Goal: Information Seeking & Learning: Learn about a topic

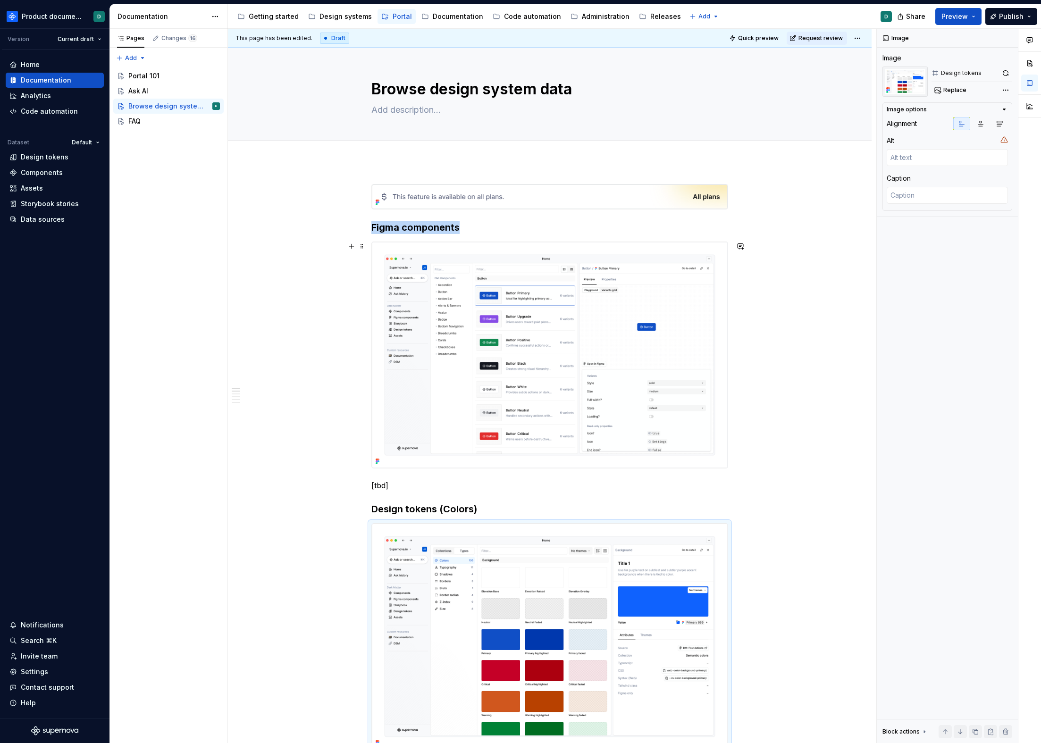
click at [591, 299] on img at bounding box center [550, 355] width 356 height 226
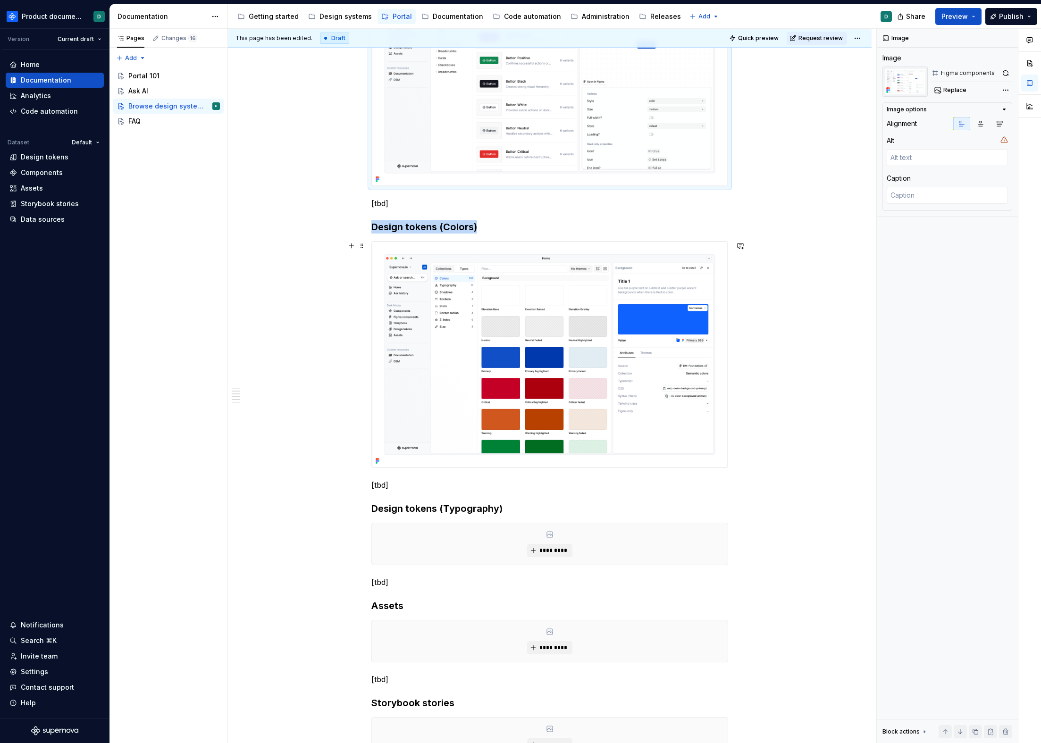
click at [585, 319] on img at bounding box center [550, 355] width 356 height 226
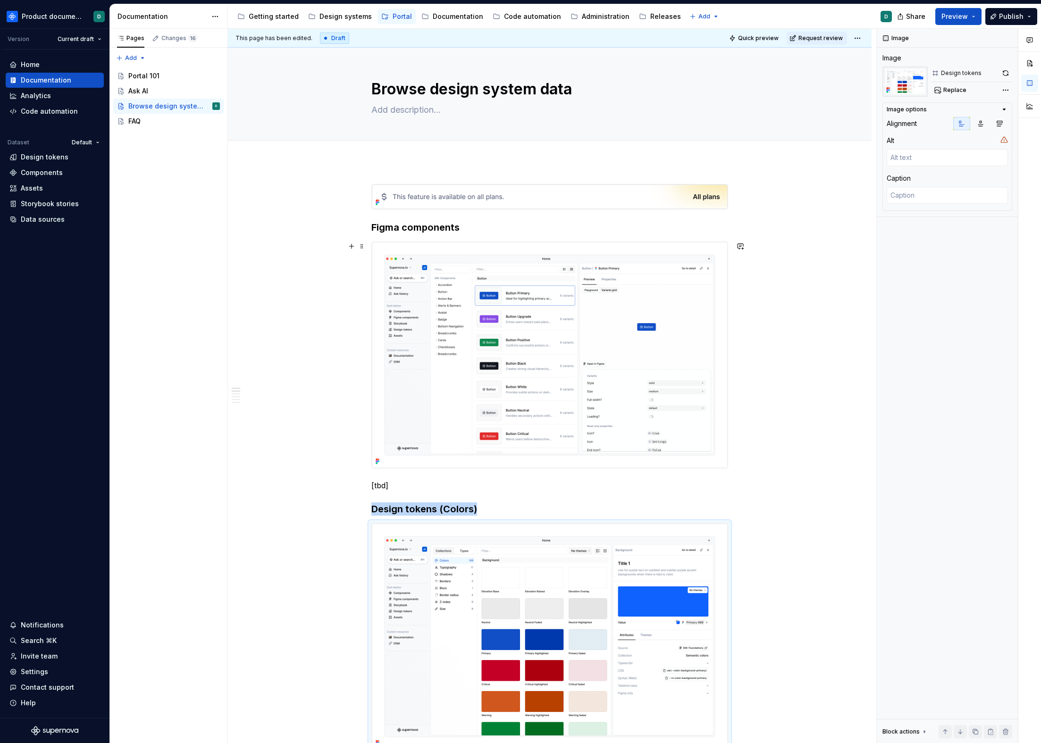
type textarea "*"
click at [580, 321] on img at bounding box center [550, 355] width 356 height 226
click at [371, 226] on h3 "Figma components" at bounding box center [549, 227] width 357 height 13
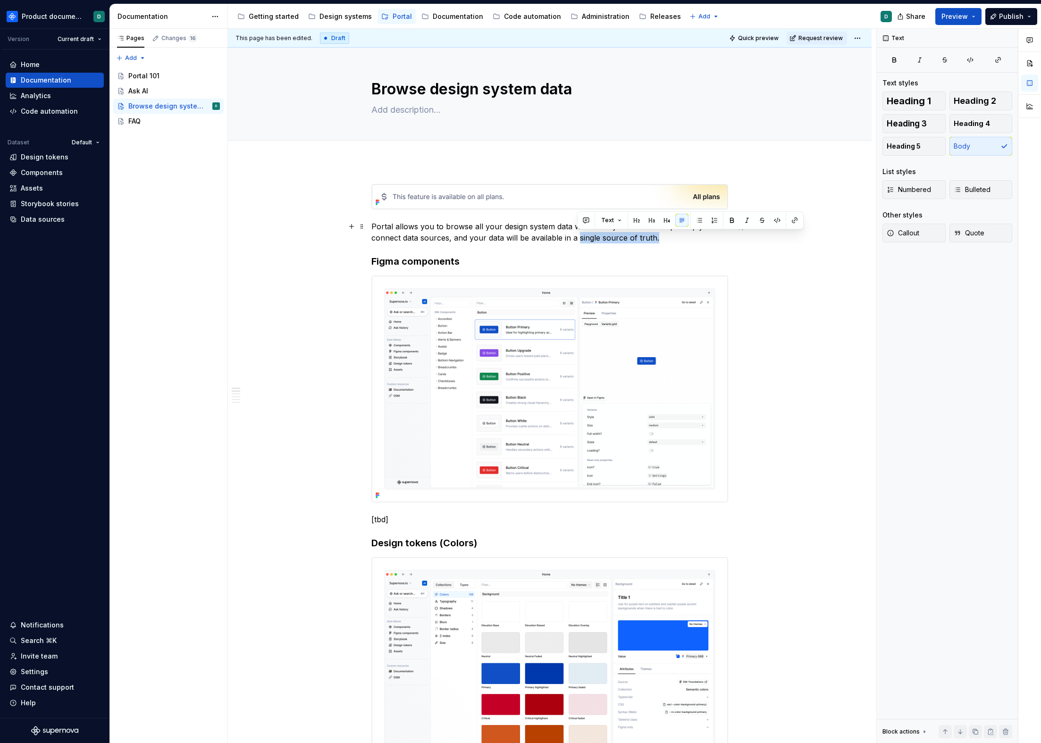
drag, startPoint x: 661, startPoint y: 236, endPoint x: 578, endPoint y: 235, distance: 82.6
click at [578, 235] on p "Portal allows you to browse all your design system data without any additional …" at bounding box center [549, 232] width 357 height 23
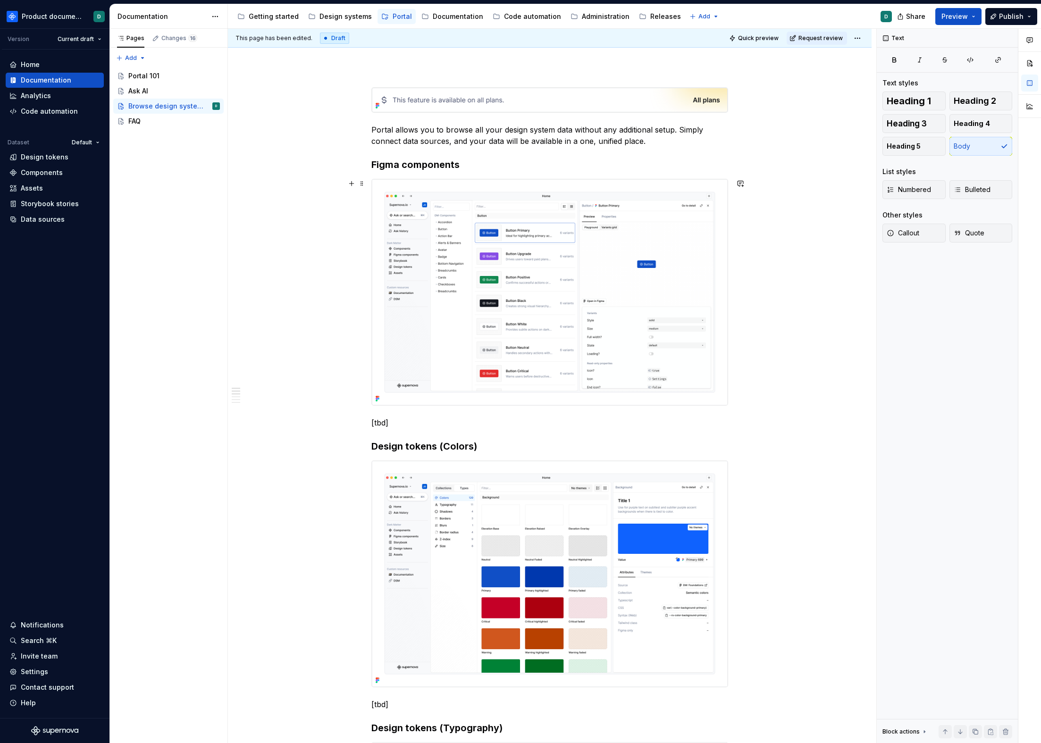
click at [616, 249] on img at bounding box center [550, 292] width 356 height 226
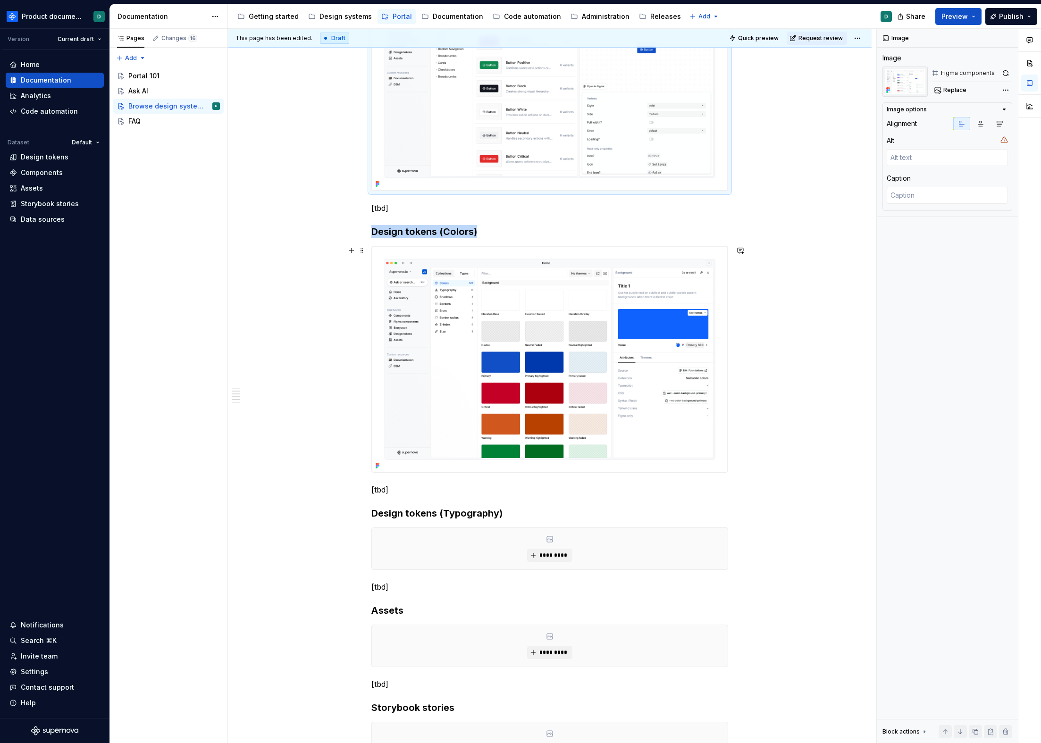
click at [616, 250] on img at bounding box center [550, 359] width 356 height 226
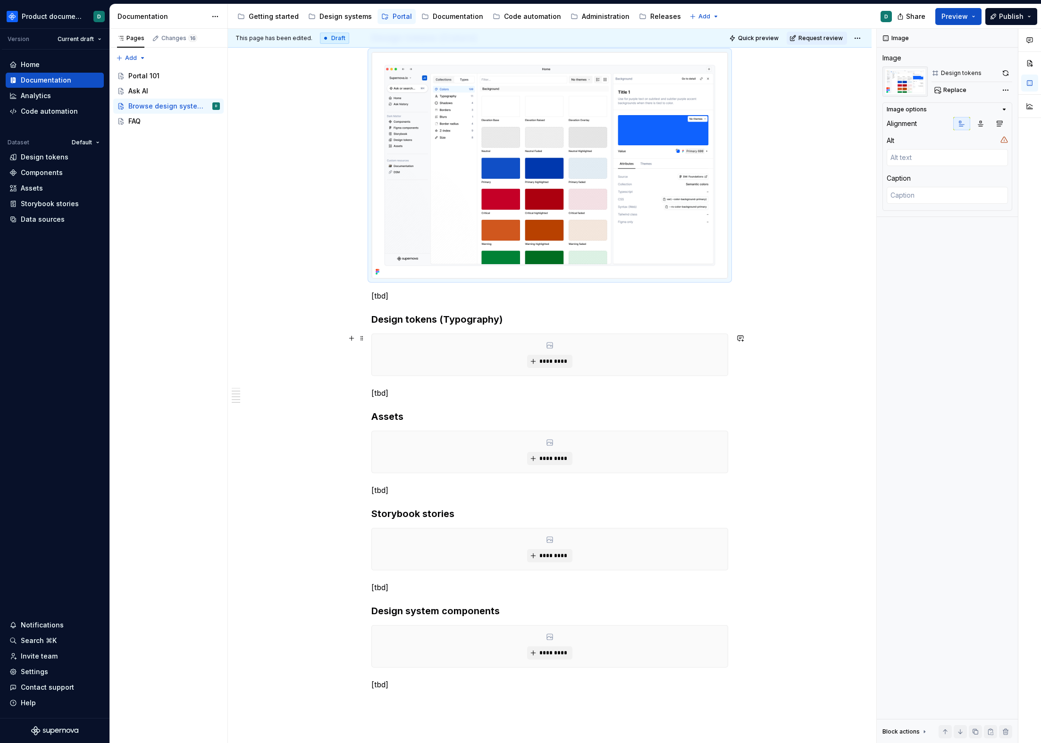
click at [606, 345] on div "*********" at bounding box center [550, 355] width 356 height 42
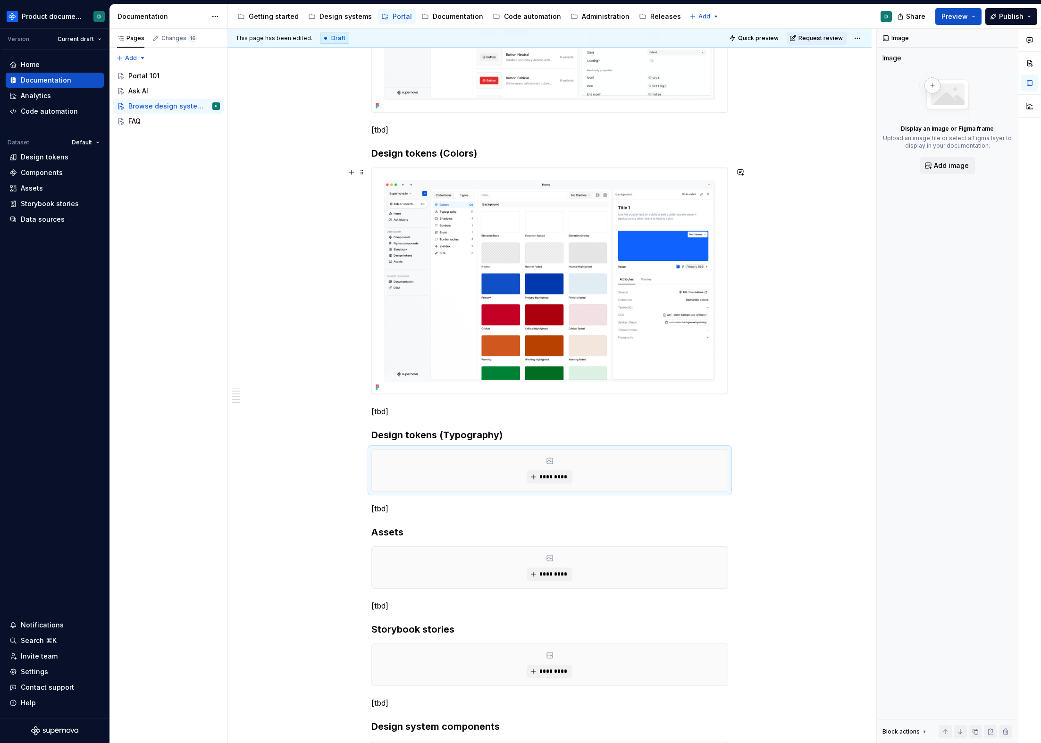
scroll to position [668, 0]
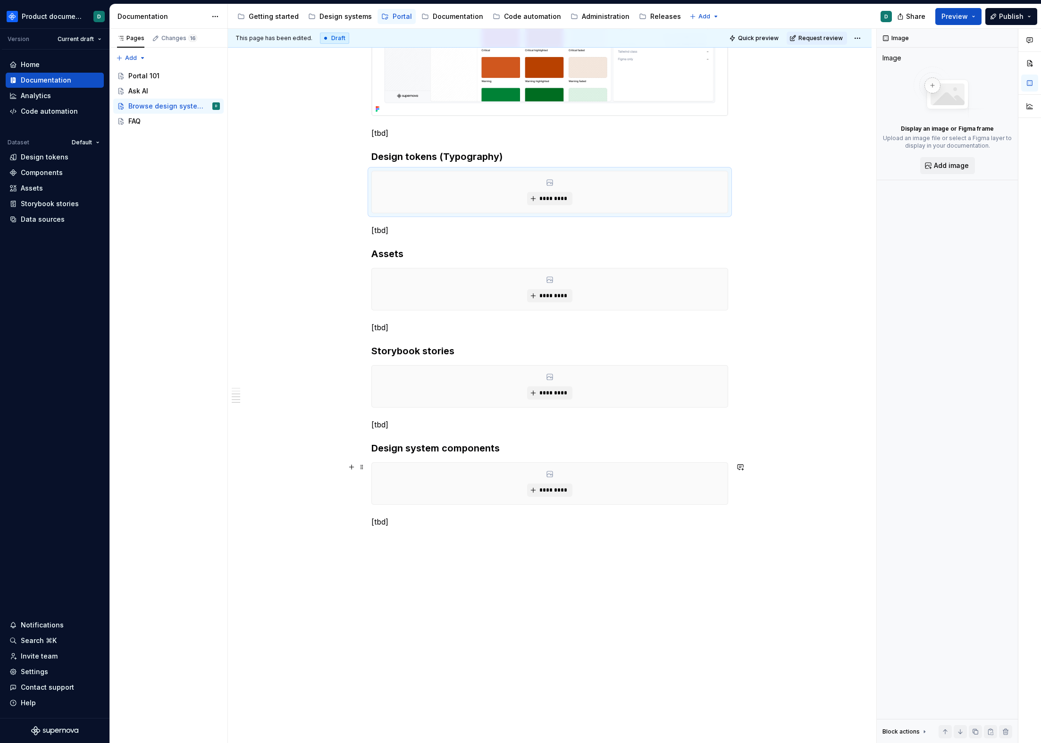
click at [596, 494] on div "*********" at bounding box center [550, 484] width 356 height 42
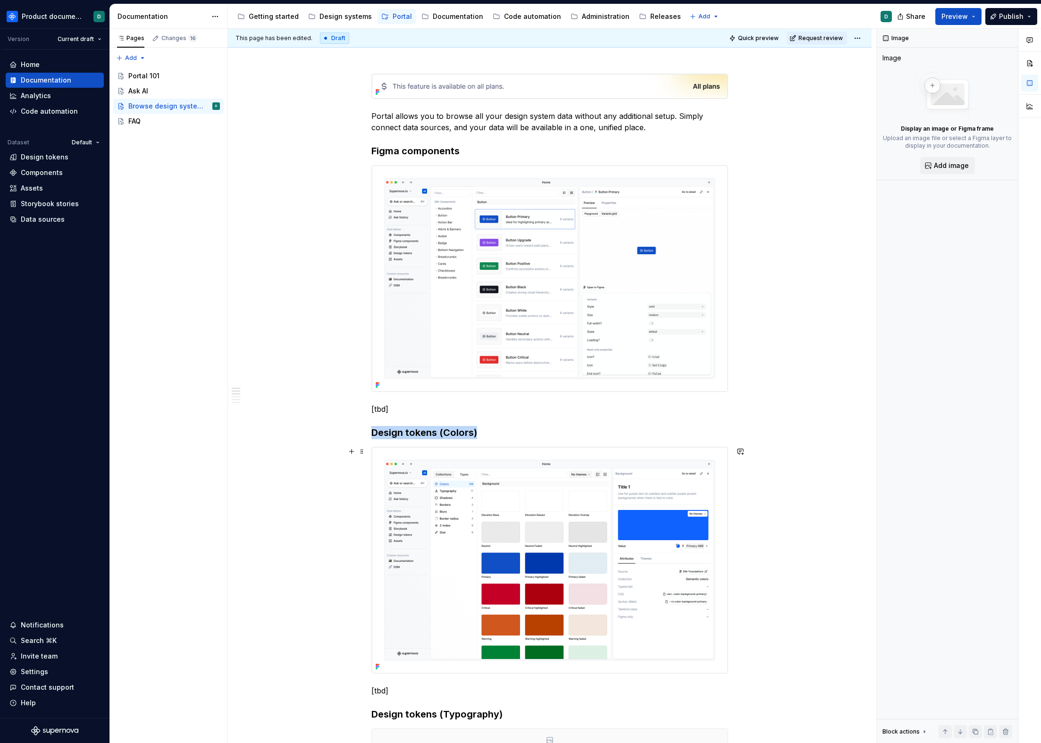
click at [596, 482] on img at bounding box center [550, 560] width 356 height 226
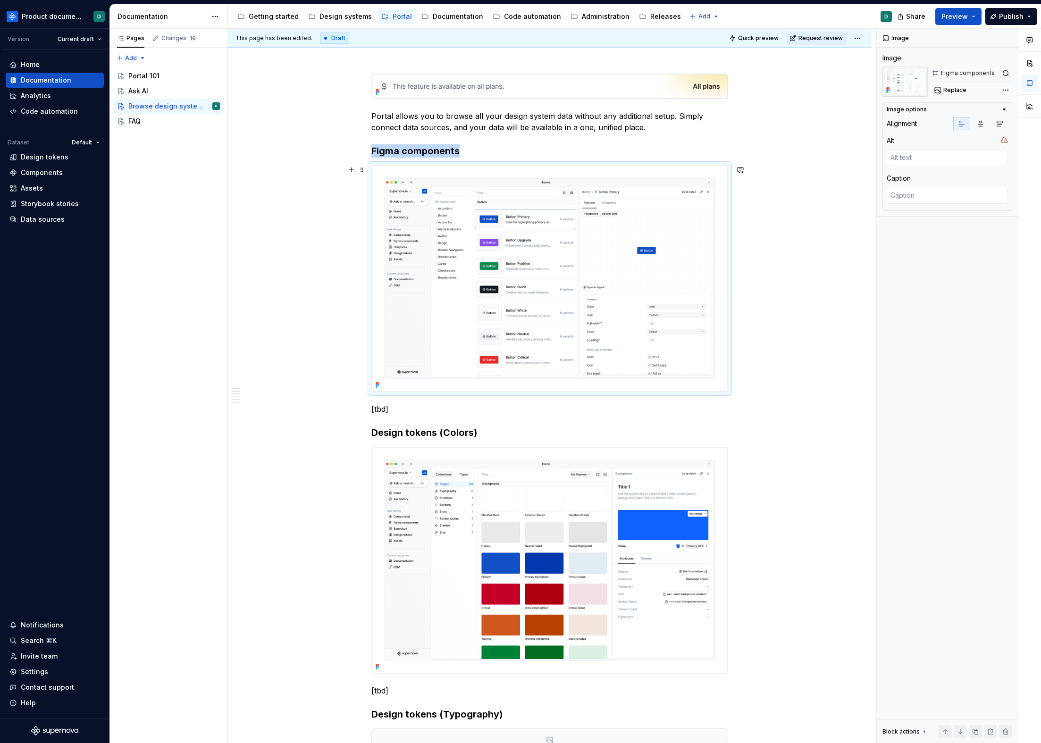
click at [627, 351] on img at bounding box center [550, 279] width 356 height 226
click at [621, 497] on img at bounding box center [550, 560] width 356 height 226
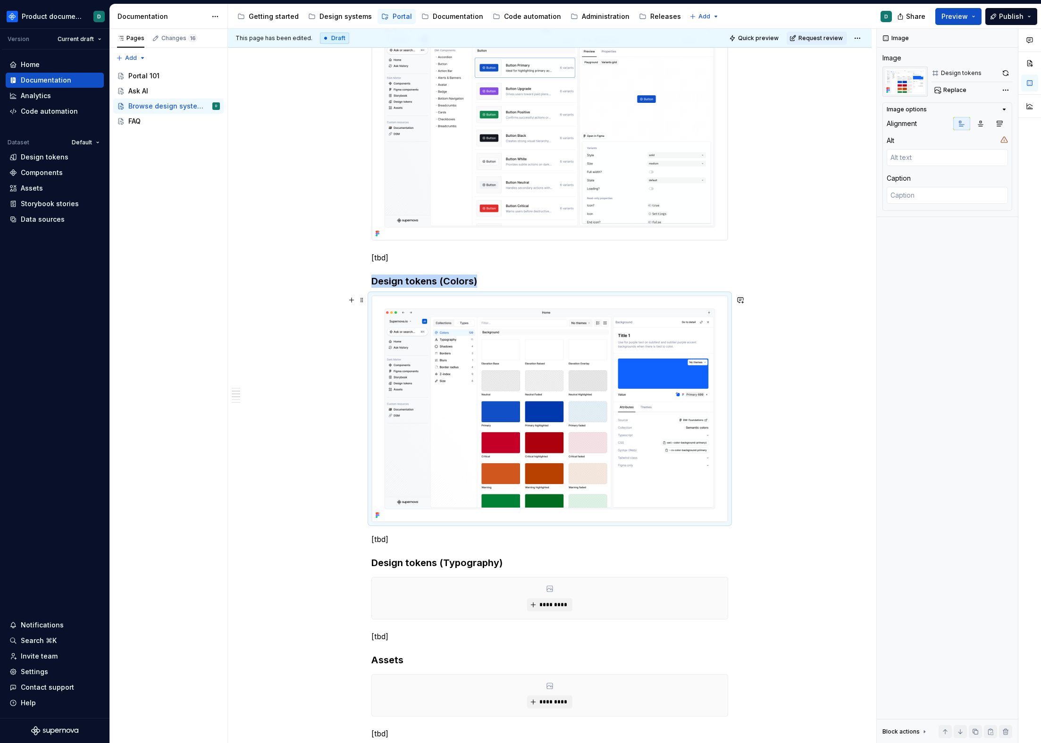
scroll to position [362, 0]
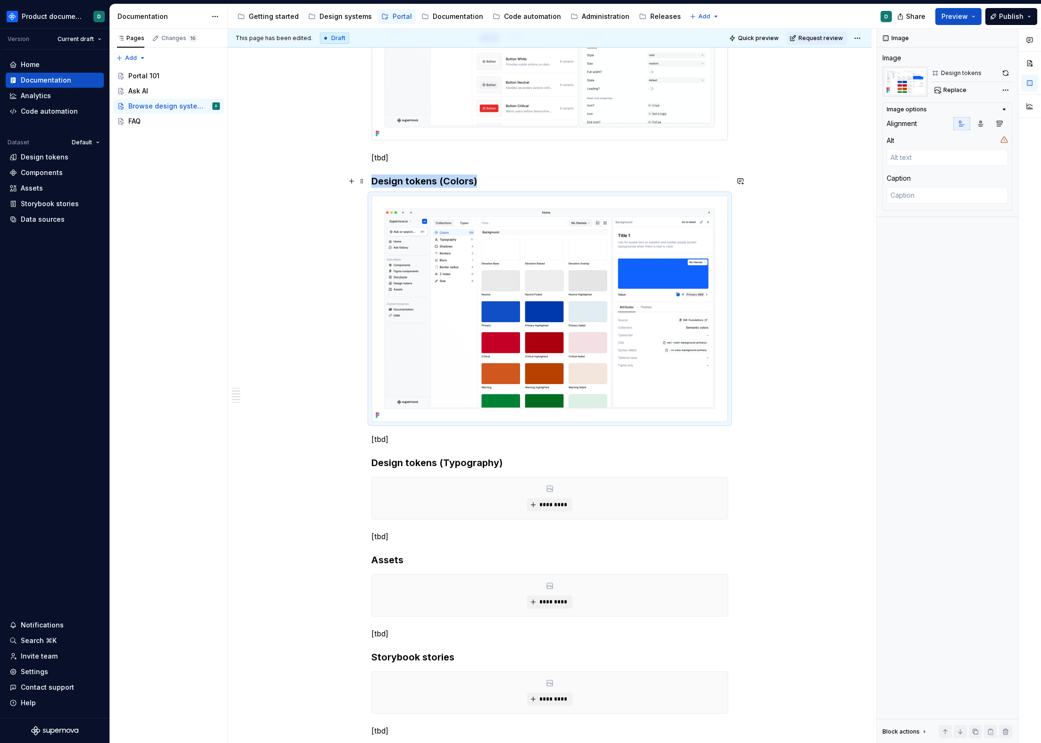
click at [471, 180] on h3 "Design tokens (Colors)" at bounding box center [549, 181] width 357 height 13
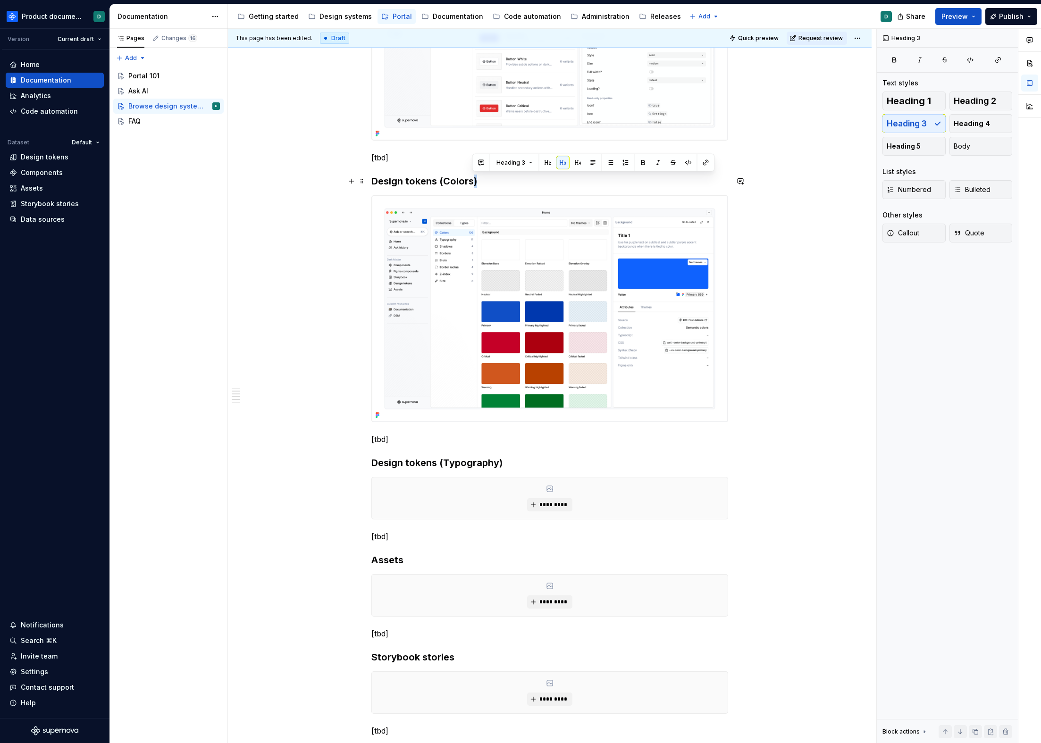
click at [471, 180] on h3 "Design tokens (Colors)" at bounding box center [549, 181] width 357 height 13
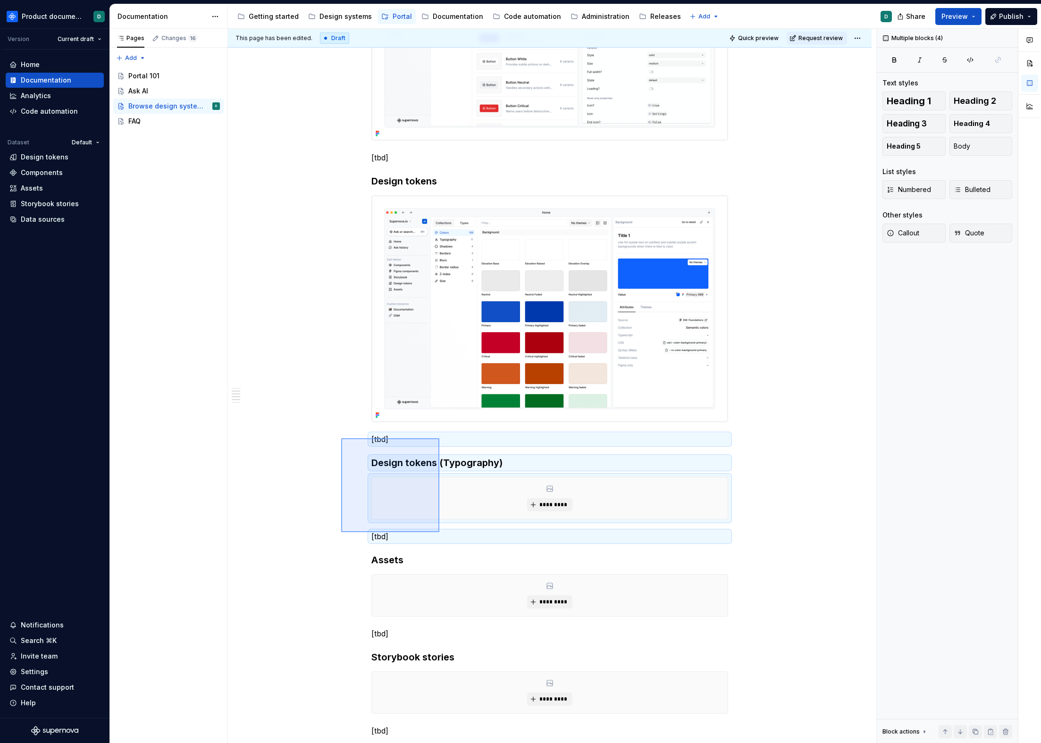
drag, startPoint x: 341, startPoint y: 438, endPoint x: 439, endPoint y: 532, distance: 135.8
click at [439, 532] on div "This page has been edited. Draft Quick preview Request review Browse design sys…" at bounding box center [552, 386] width 648 height 715
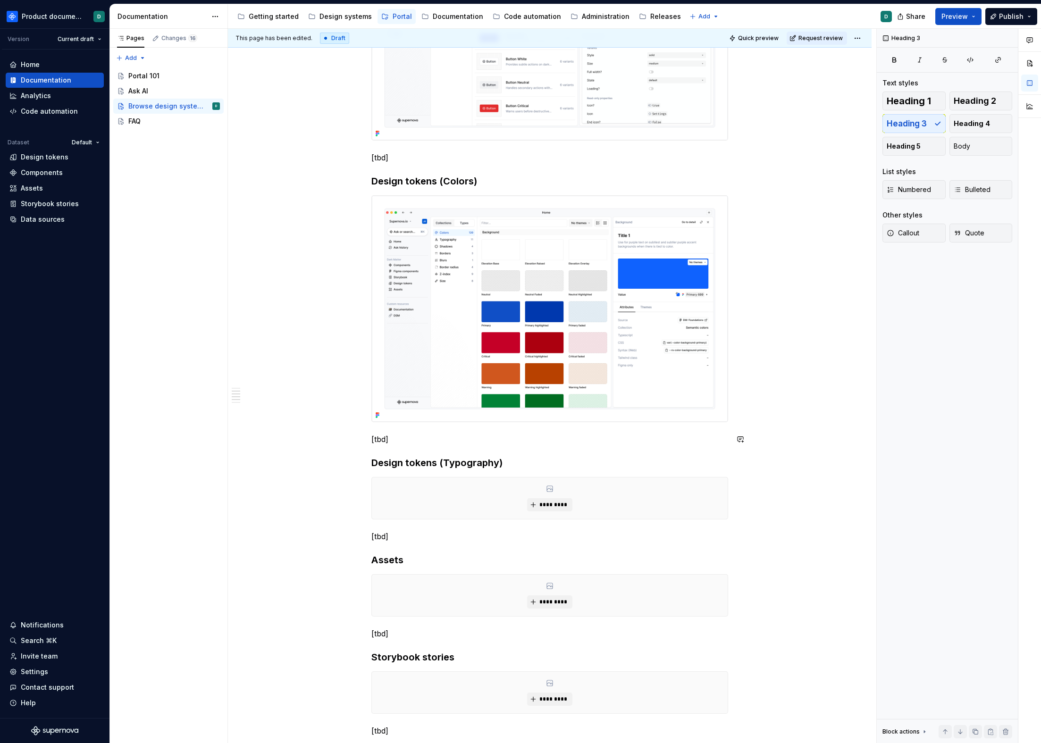
click at [460, 450] on div "Portal allows you to browse all your design system data without any additional …" at bounding box center [549, 328] width 357 height 1012
click at [448, 441] on p "[tbd]" at bounding box center [549, 439] width 357 height 11
click at [527, 460] on h3 "Design tokens (Typography)" at bounding box center [549, 462] width 357 height 13
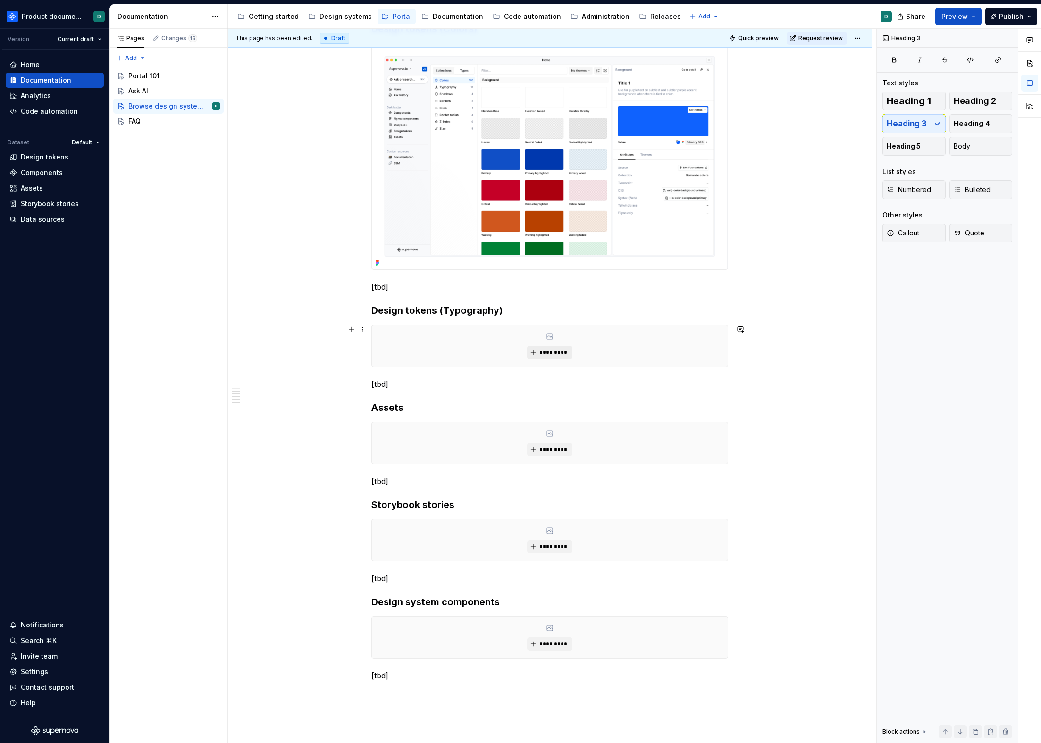
click at [559, 352] on span "*********" at bounding box center [553, 353] width 29 height 8
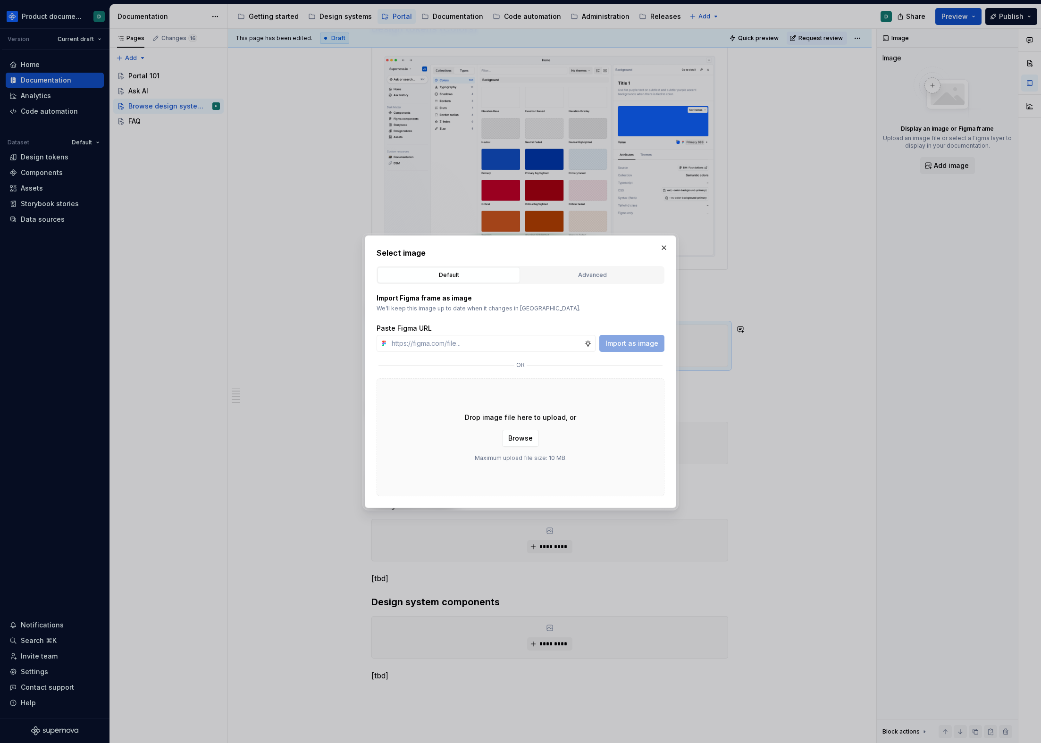
type textarea "*"
type input "[URL][DOMAIN_NAME]"
click at [620, 349] on button "Import as image" at bounding box center [631, 343] width 65 height 17
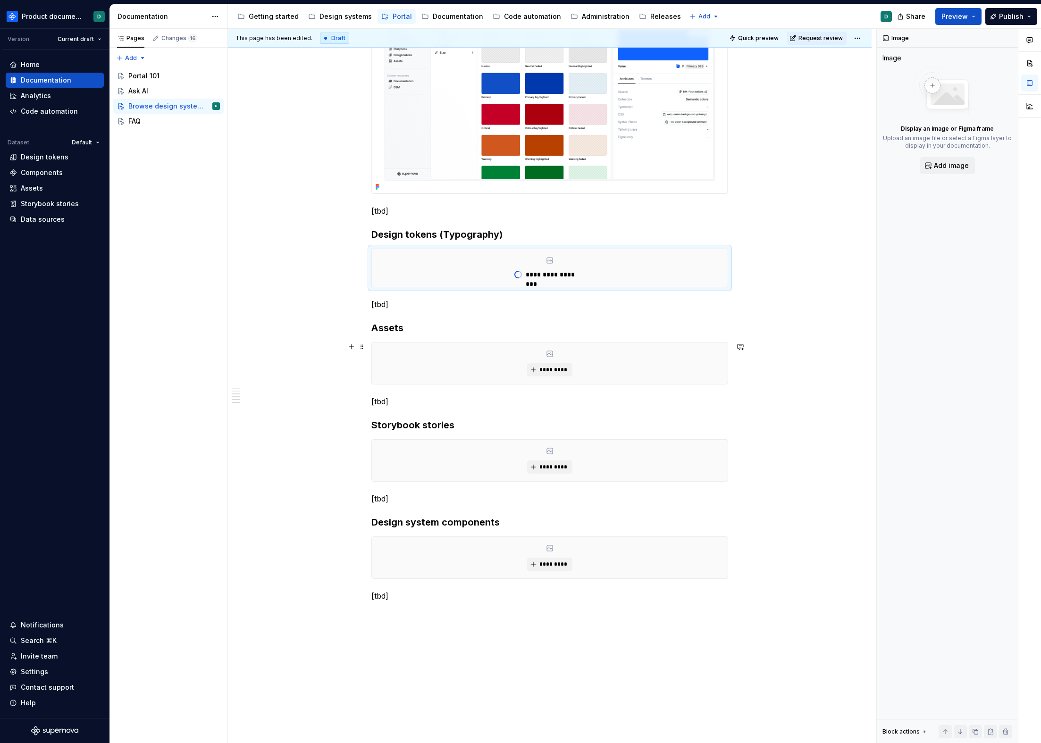
scroll to position [596, 0]
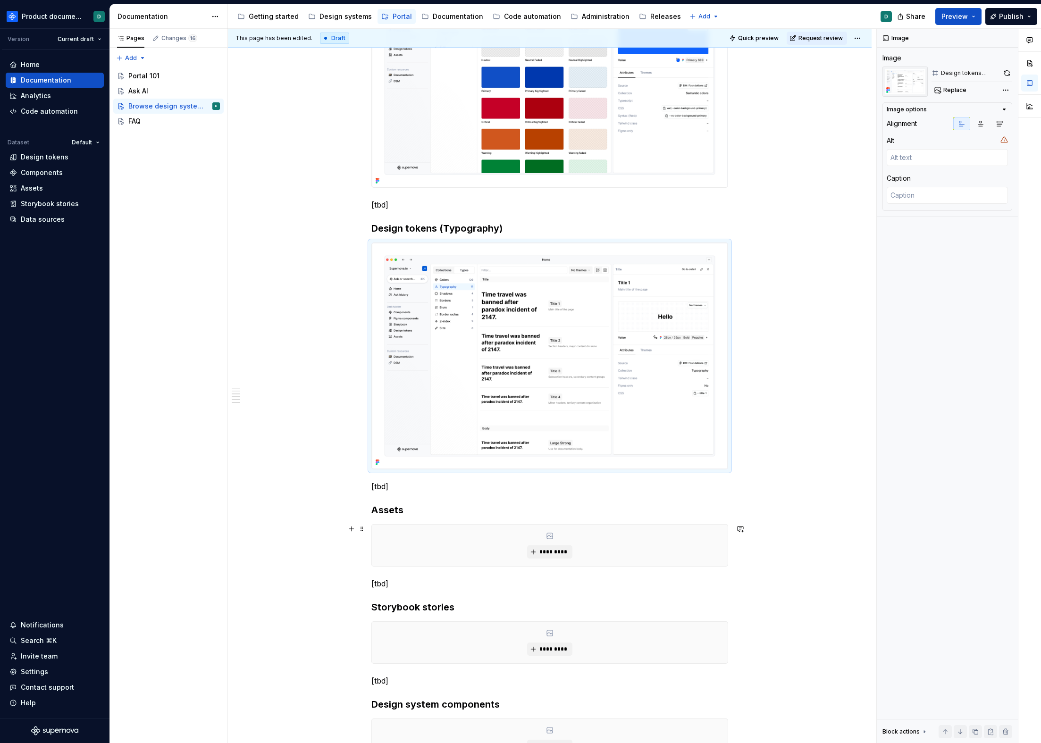
click at [596, 558] on div "*********" at bounding box center [550, 546] width 356 height 42
click at [555, 554] on span "*********" at bounding box center [553, 552] width 29 height 8
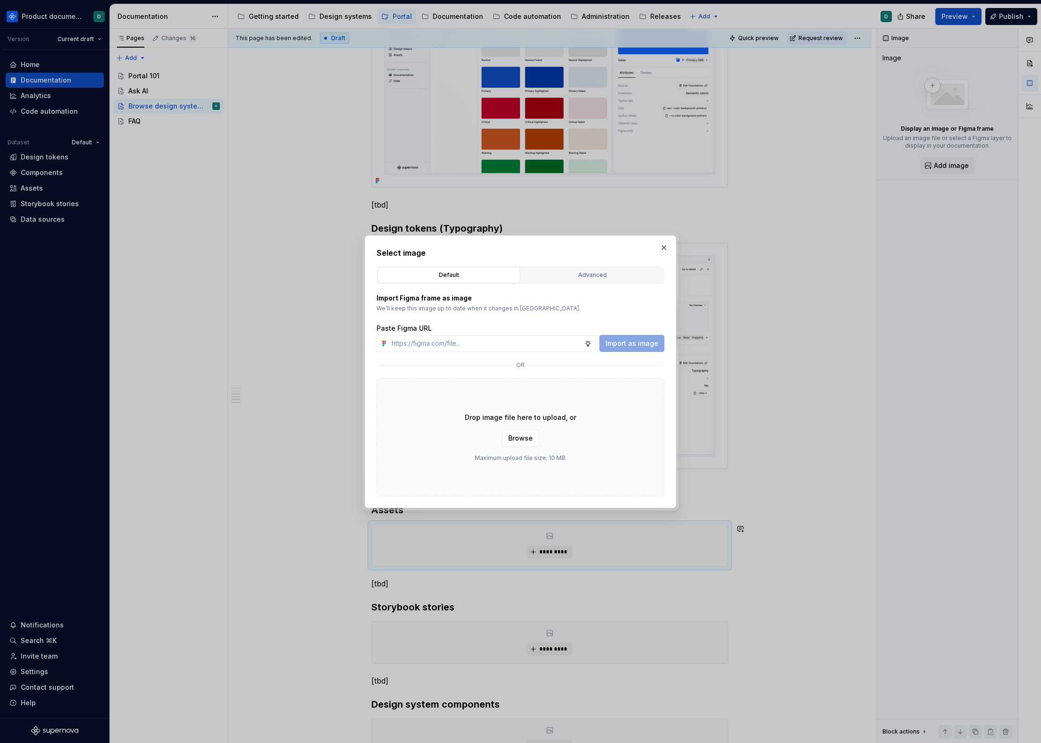
type textarea "*"
type input "[URL][DOMAIN_NAME]"
type textarea "*"
type input "[URL][DOMAIN_NAME]"
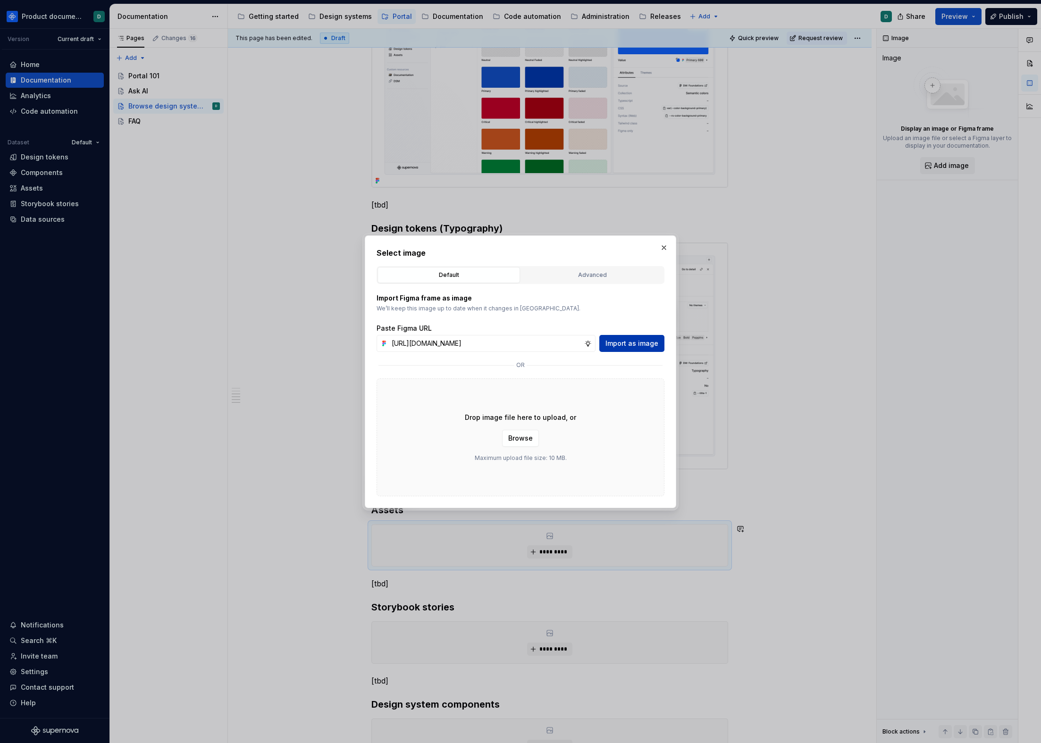
click at [619, 346] on span "Import as image" at bounding box center [631, 343] width 53 height 9
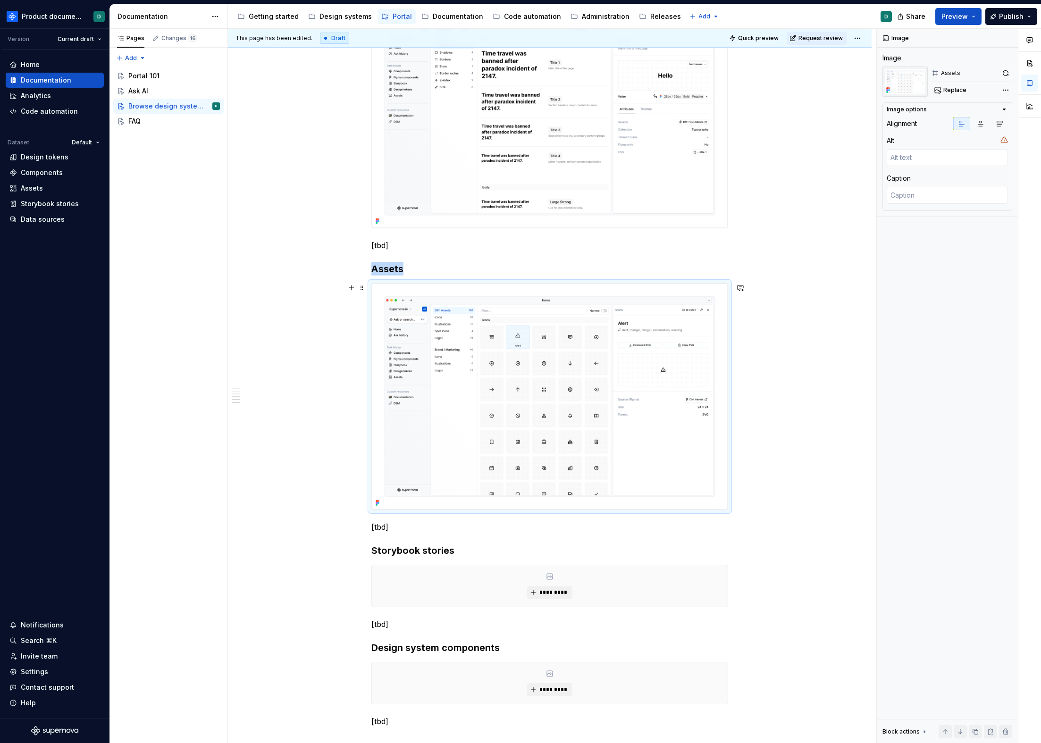
scroll to position [1021, 0]
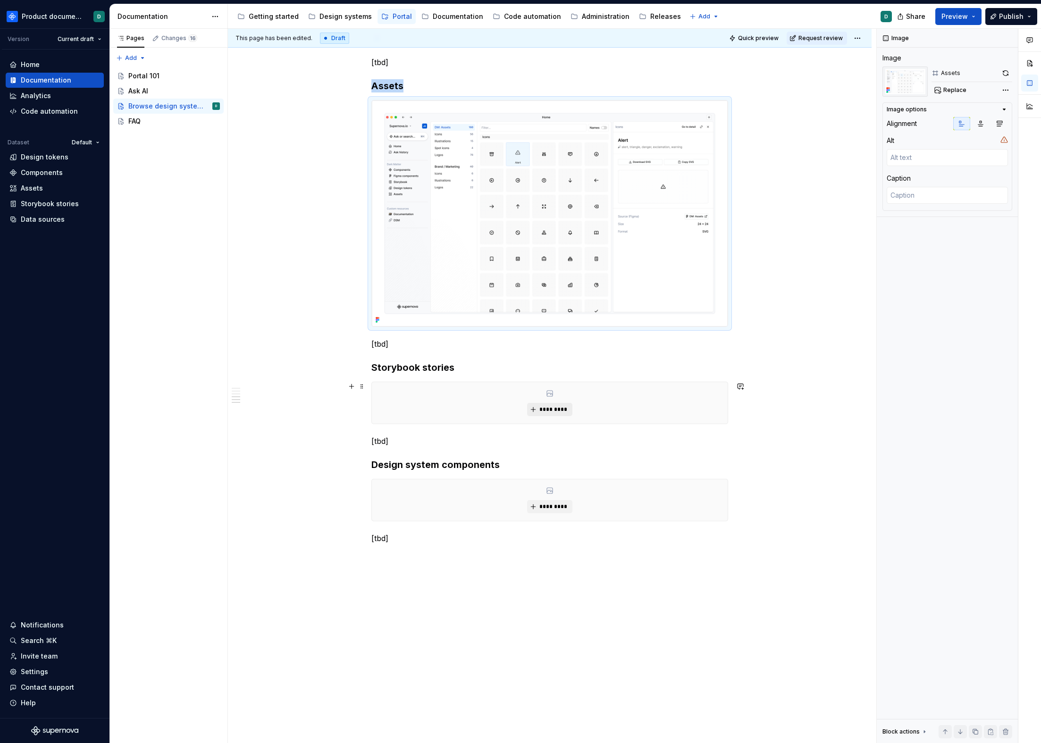
click at [542, 404] on button "*********" at bounding box center [549, 409] width 45 height 13
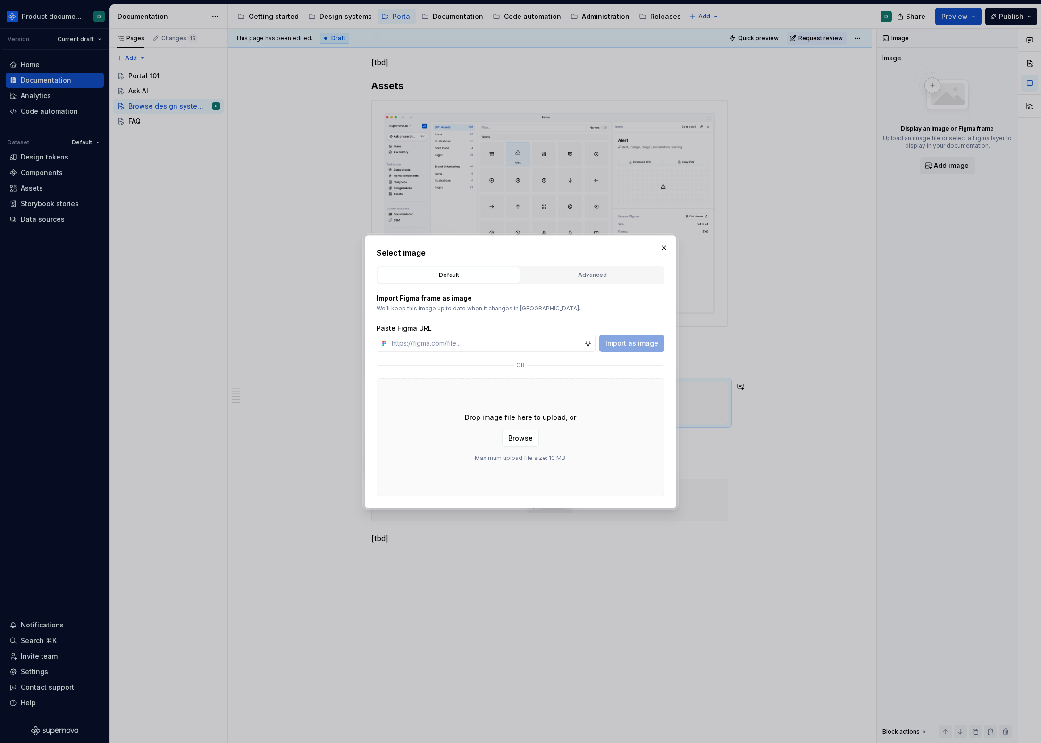
type textarea "*"
type input "[URL][DOMAIN_NAME]"
click at [630, 346] on span "Import as image" at bounding box center [631, 343] width 53 height 9
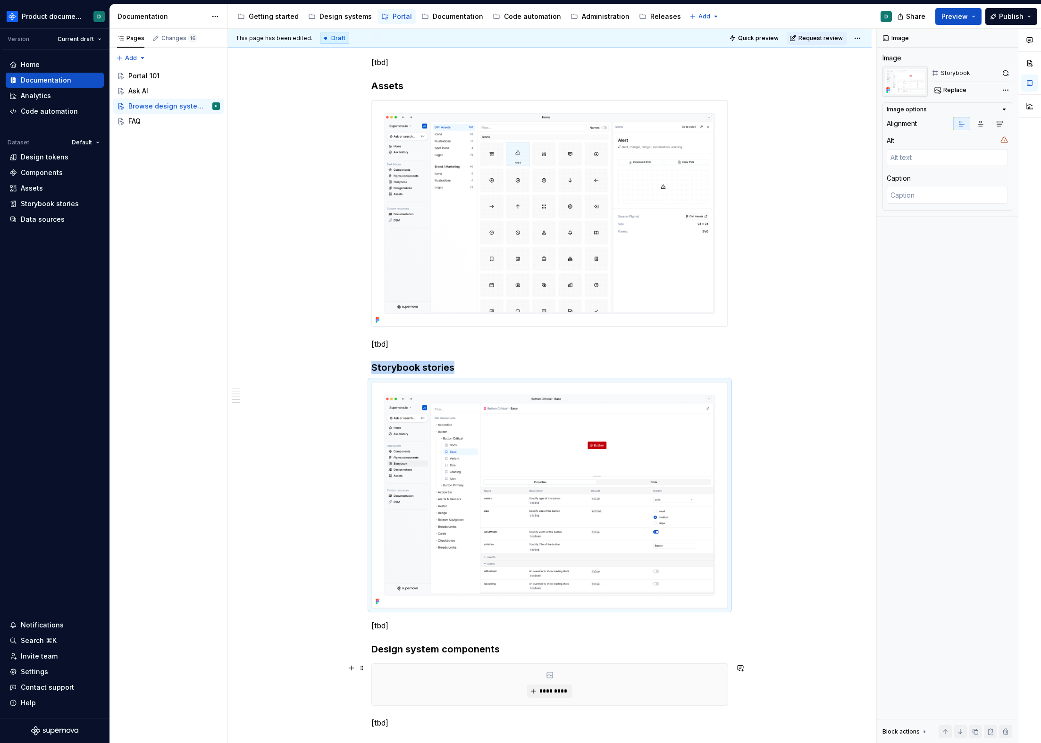
scroll to position [1221, 0]
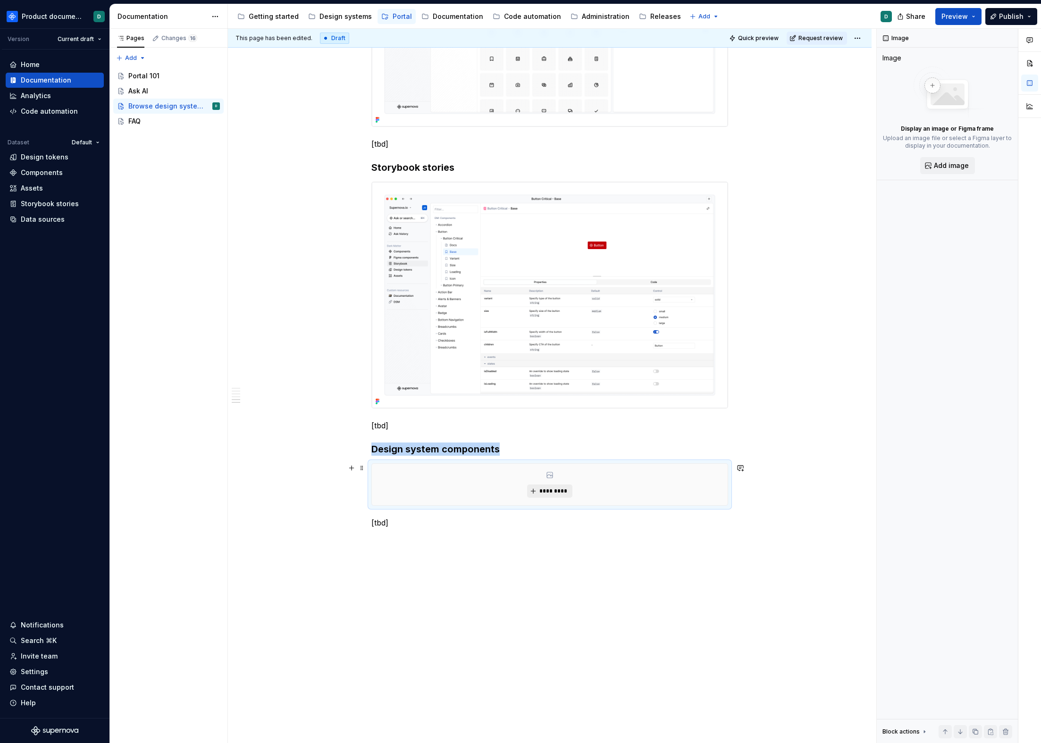
click at [528, 495] on button "*********" at bounding box center [549, 491] width 45 height 13
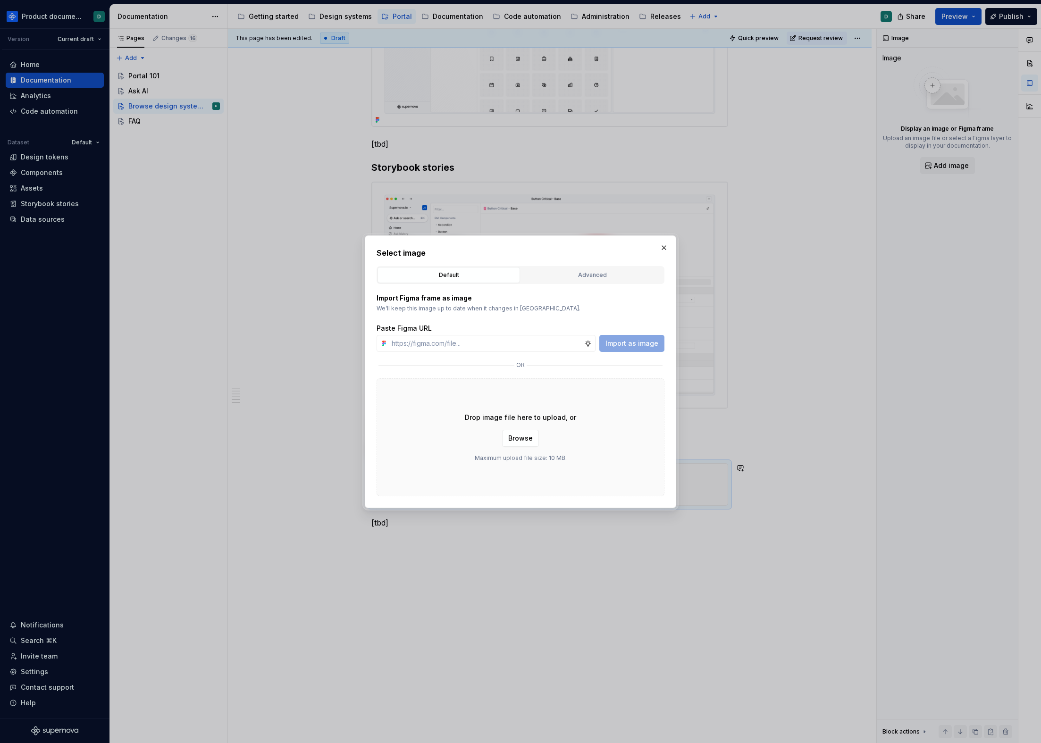
type textarea "*"
type input "[URL][DOMAIN_NAME]"
click at [623, 344] on span "Import as image" at bounding box center [631, 343] width 53 height 9
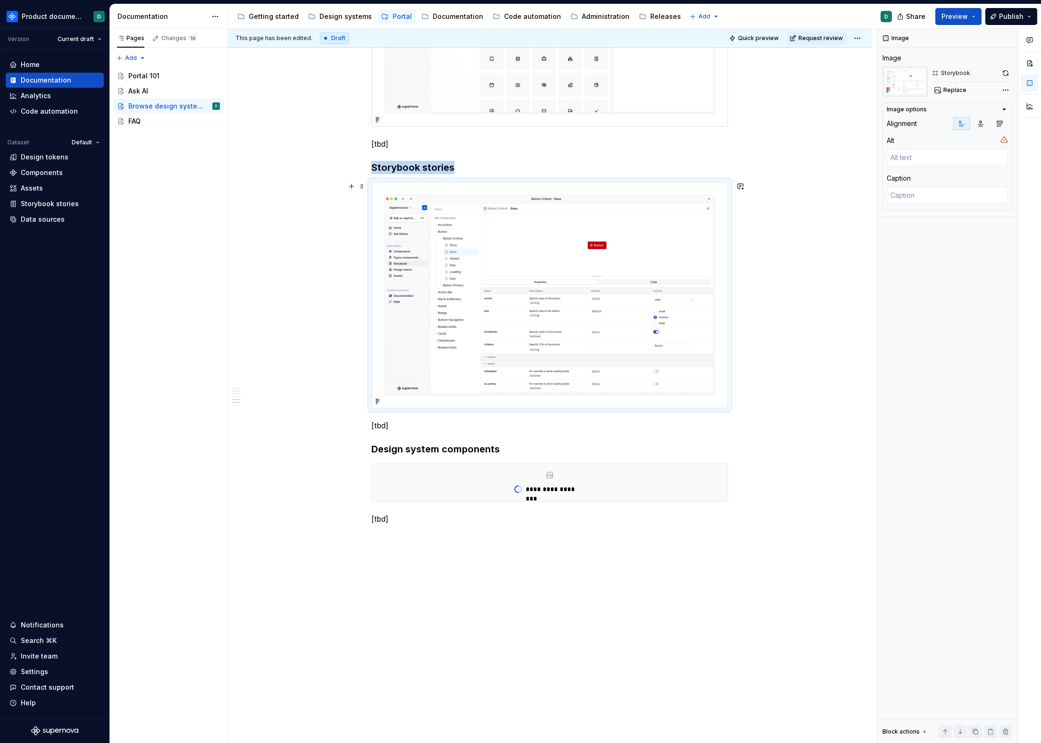
click at [594, 367] on img at bounding box center [550, 295] width 356 height 226
click at [604, 465] on div "**********" at bounding box center [550, 483] width 356 height 38
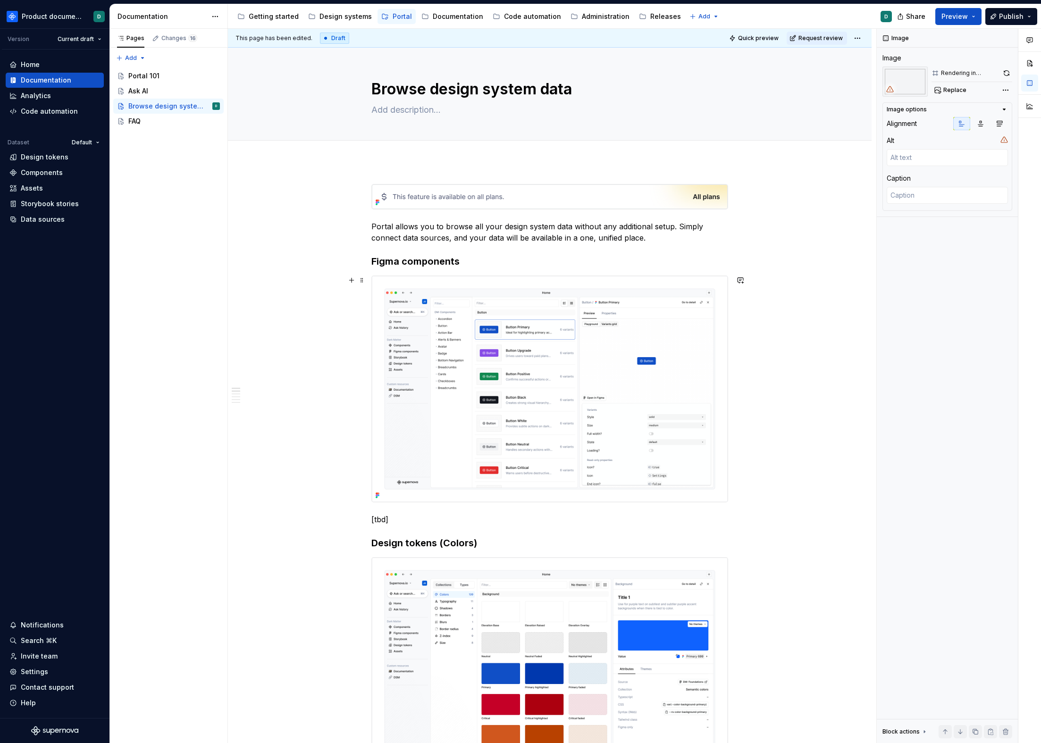
scroll to position [6, 0]
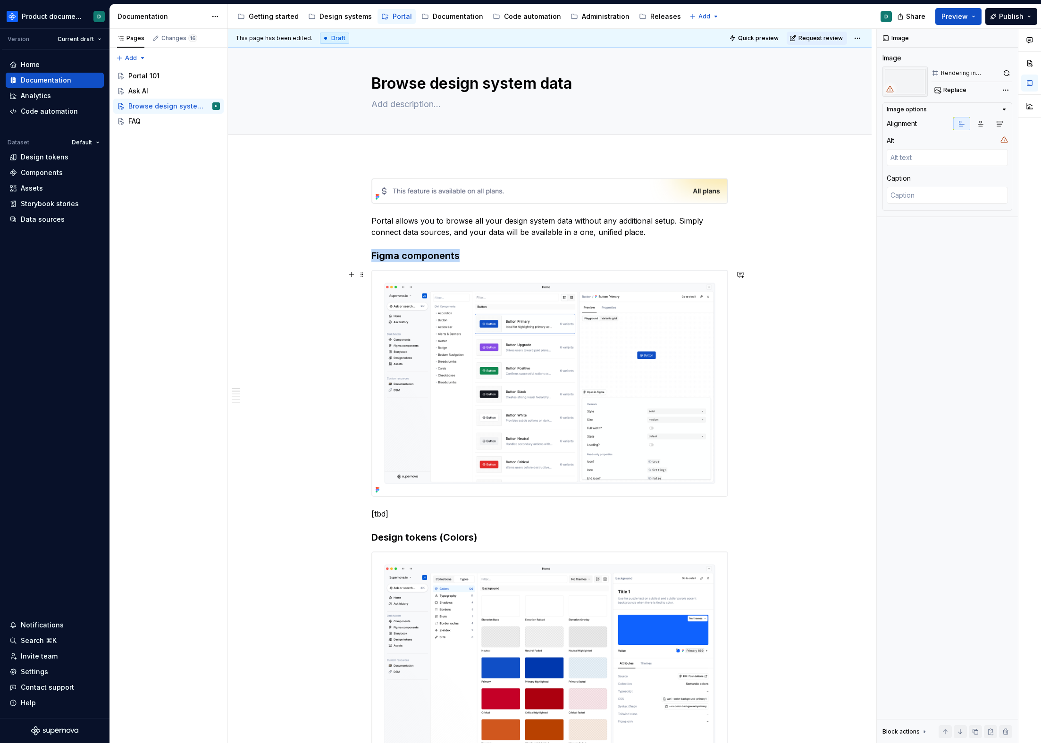
click at [596, 446] on img at bounding box center [550, 383] width 356 height 226
click at [1002, 71] on button "button" at bounding box center [1005, 73] width 13 height 13
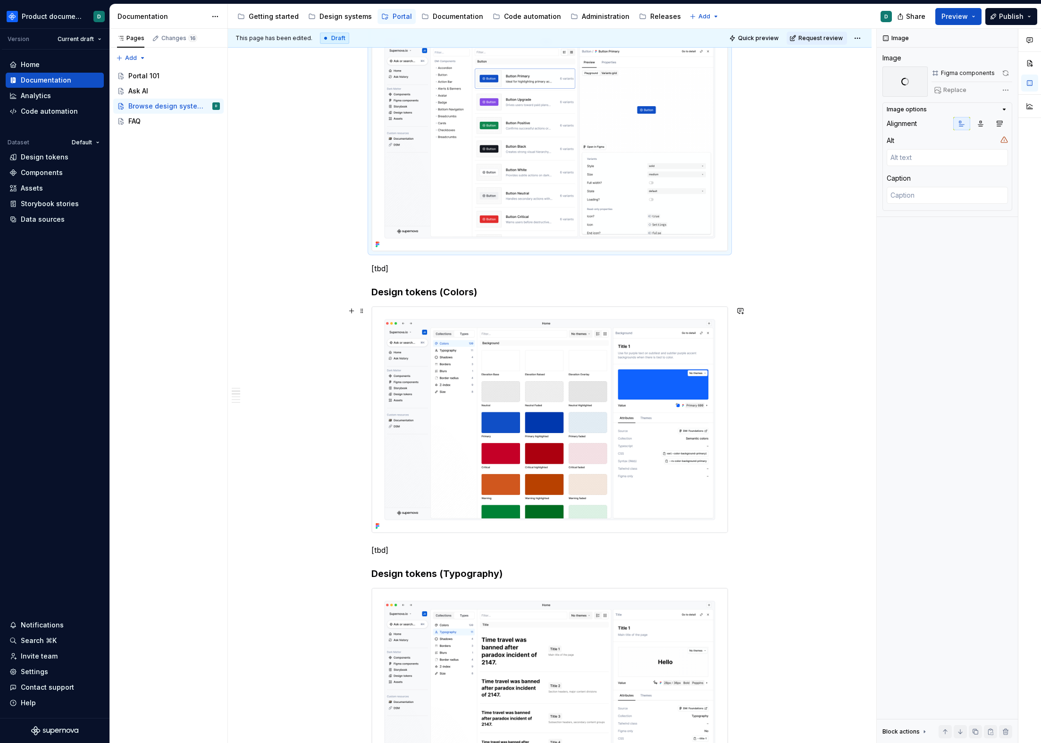
click at [606, 397] on img at bounding box center [550, 420] width 356 height 226
click at [1010, 70] on button "button" at bounding box center [1005, 73] width 13 height 13
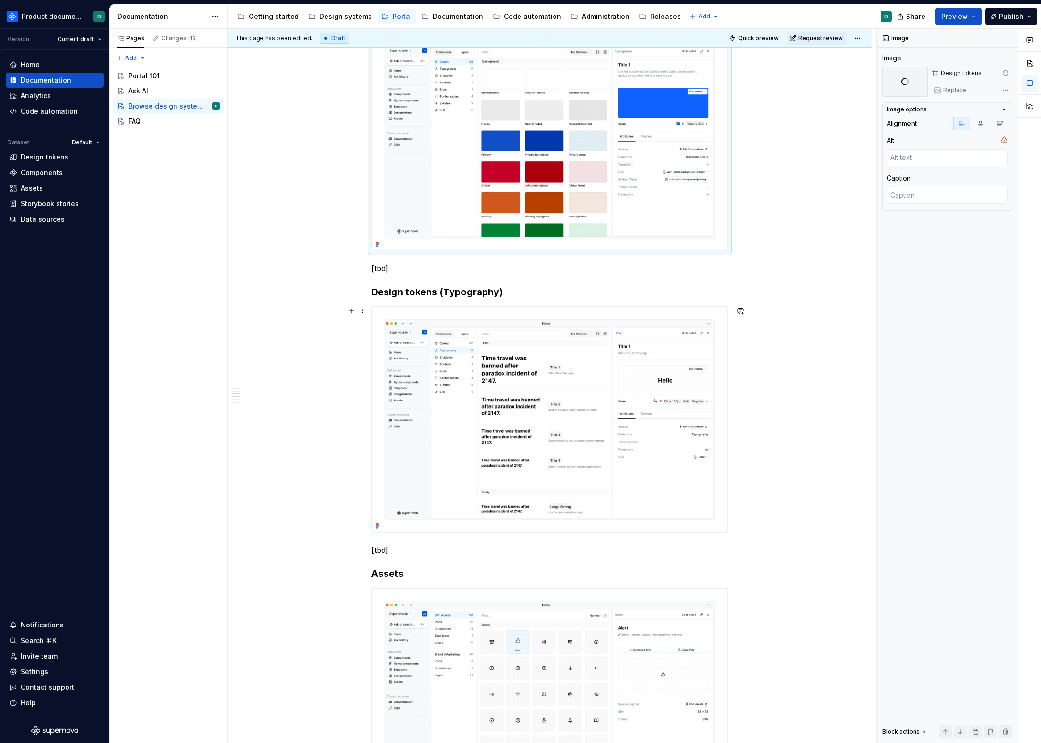
click at [631, 401] on img at bounding box center [550, 420] width 356 height 226
click at [1007, 69] on button "button" at bounding box center [1007, 73] width 10 height 13
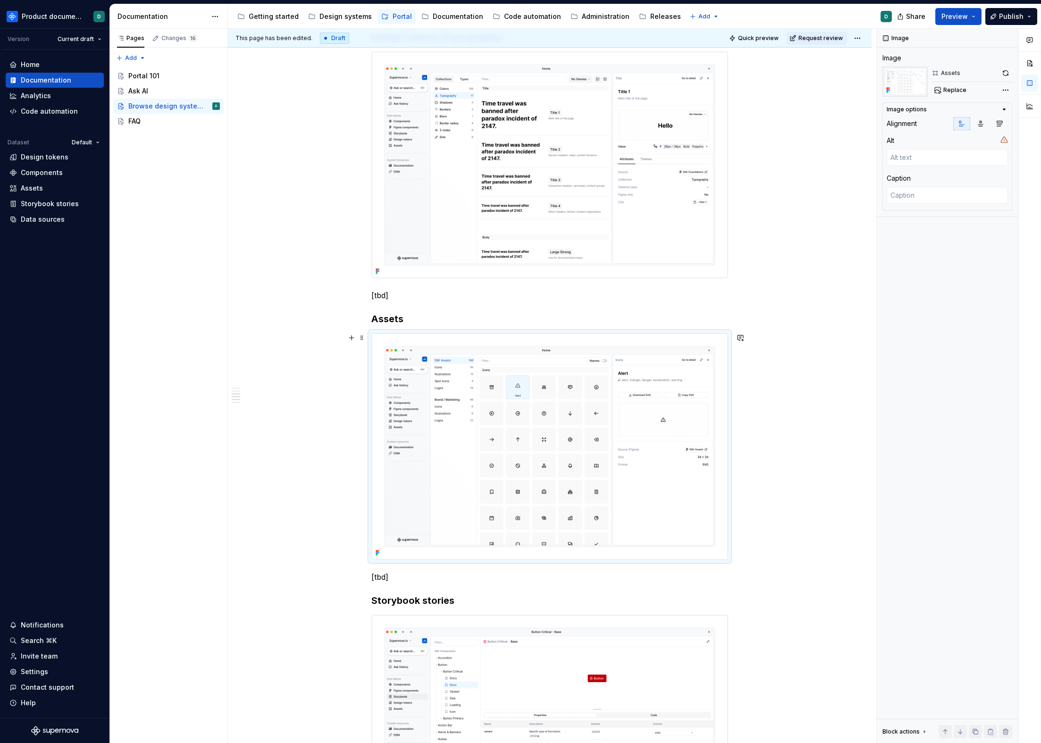
click at [622, 391] on img at bounding box center [550, 447] width 356 height 226
click at [1006, 73] on button "button" at bounding box center [1005, 73] width 13 height 13
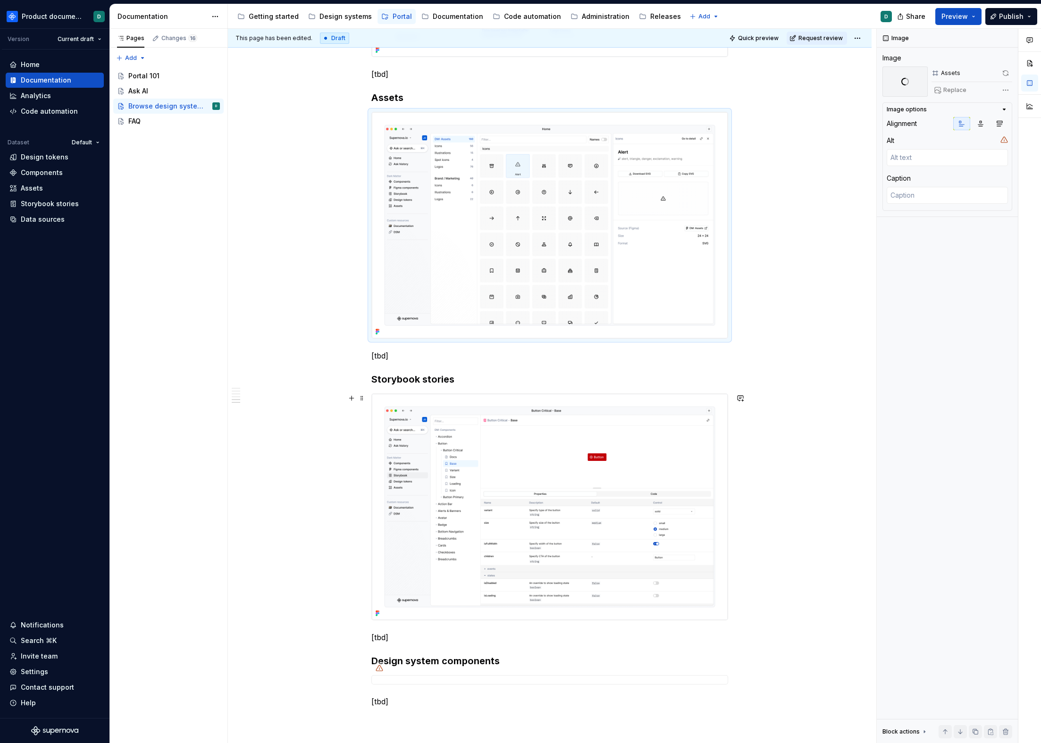
scroll to position [1154, 0]
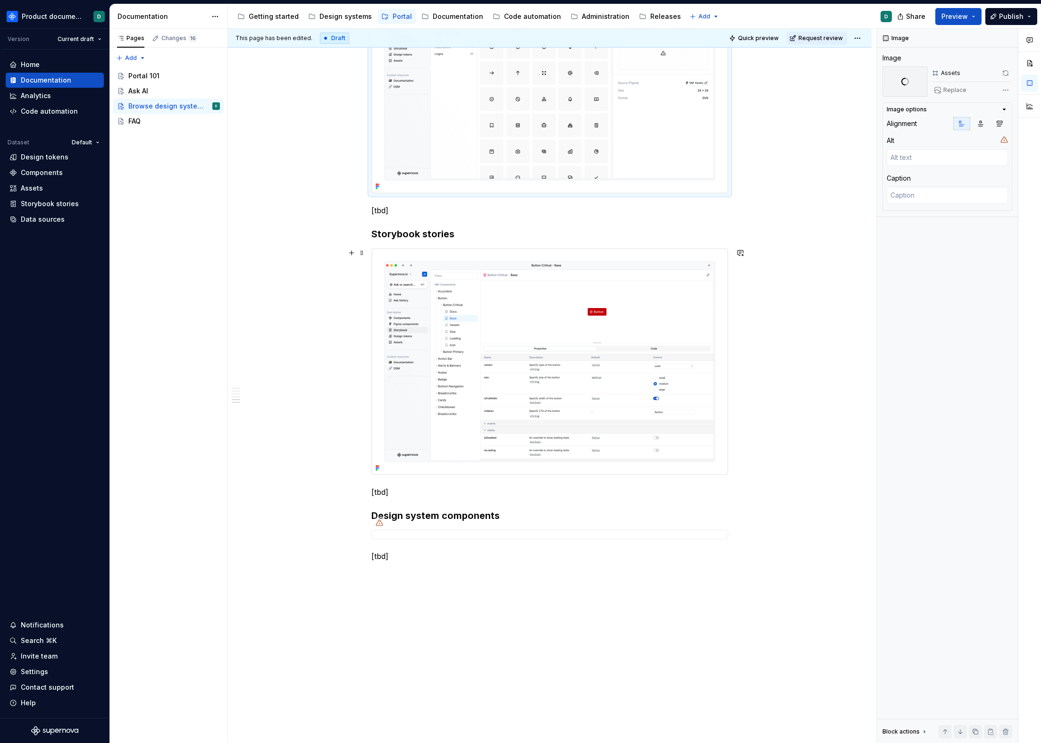
click at [612, 419] on img at bounding box center [550, 362] width 356 height 226
click at [1008, 76] on button "button" at bounding box center [1005, 73] width 13 height 13
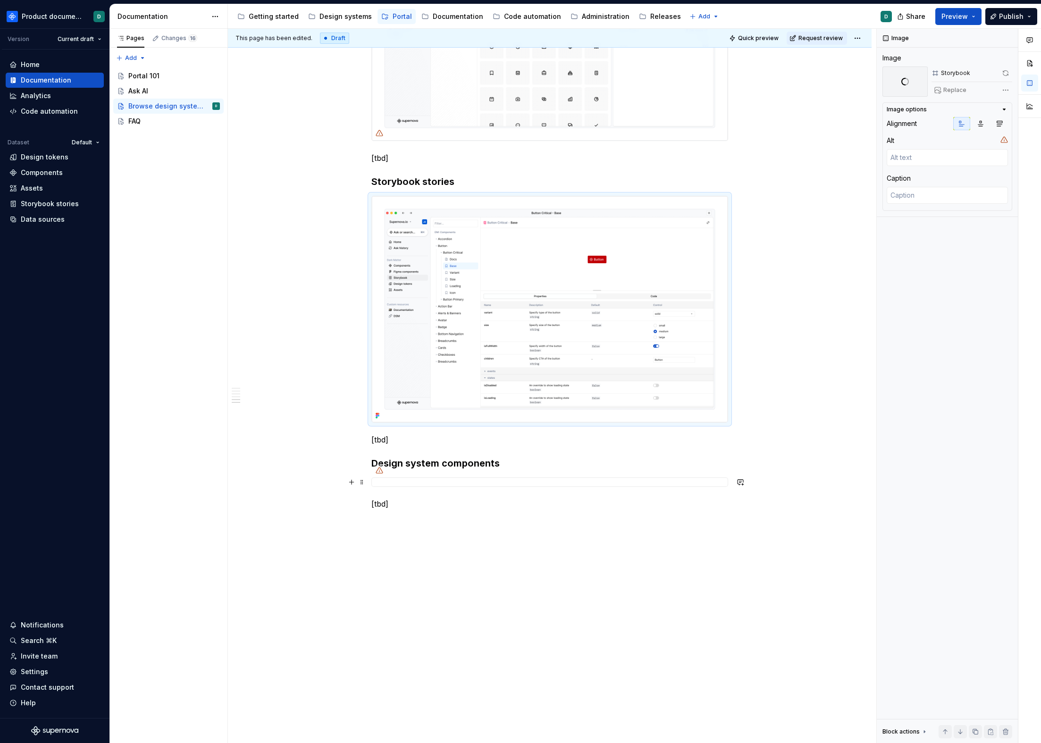
drag, startPoint x: 621, startPoint y: 480, endPoint x: 676, endPoint y: 438, distance: 69.4
click at [621, 480] on div at bounding box center [549, 482] width 357 height 9
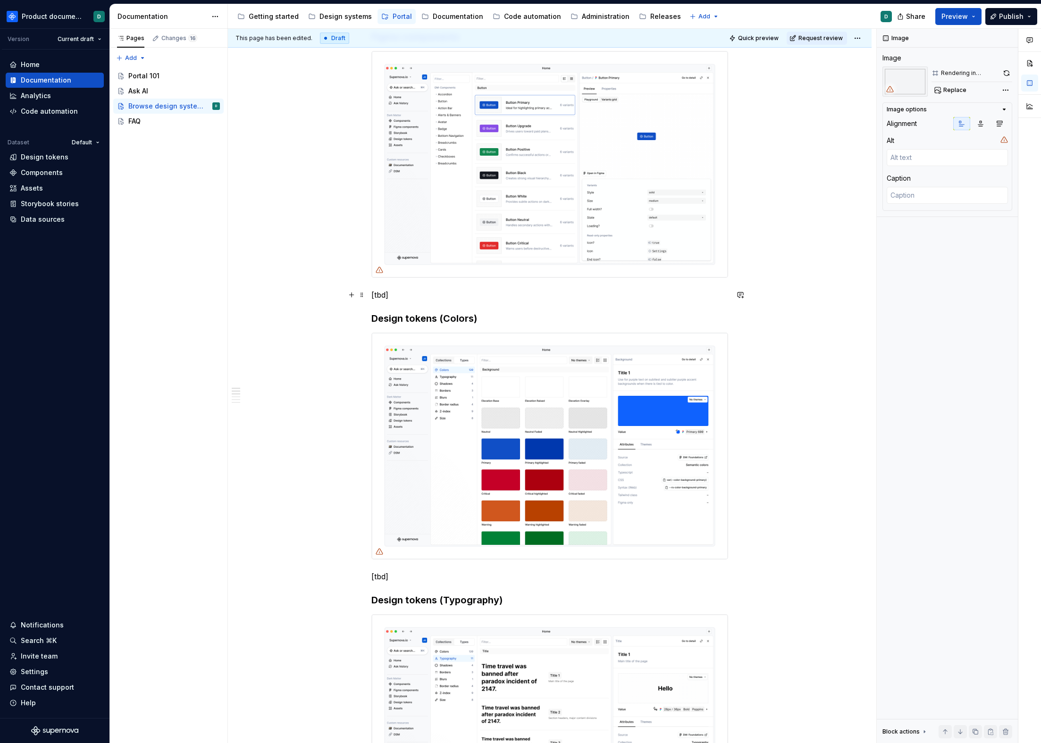
scroll to position [0, 0]
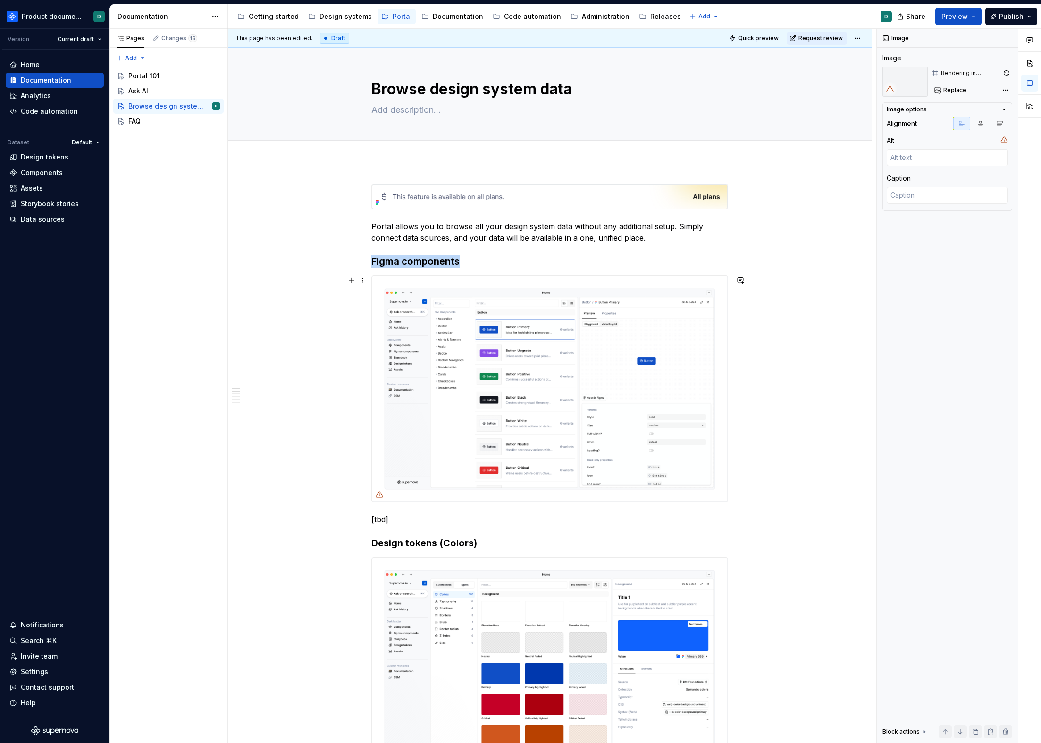
click at [671, 318] on img at bounding box center [550, 389] width 356 height 226
click at [492, 266] on h3 "Figma components" at bounding box center [549, 261] width 357 height 13
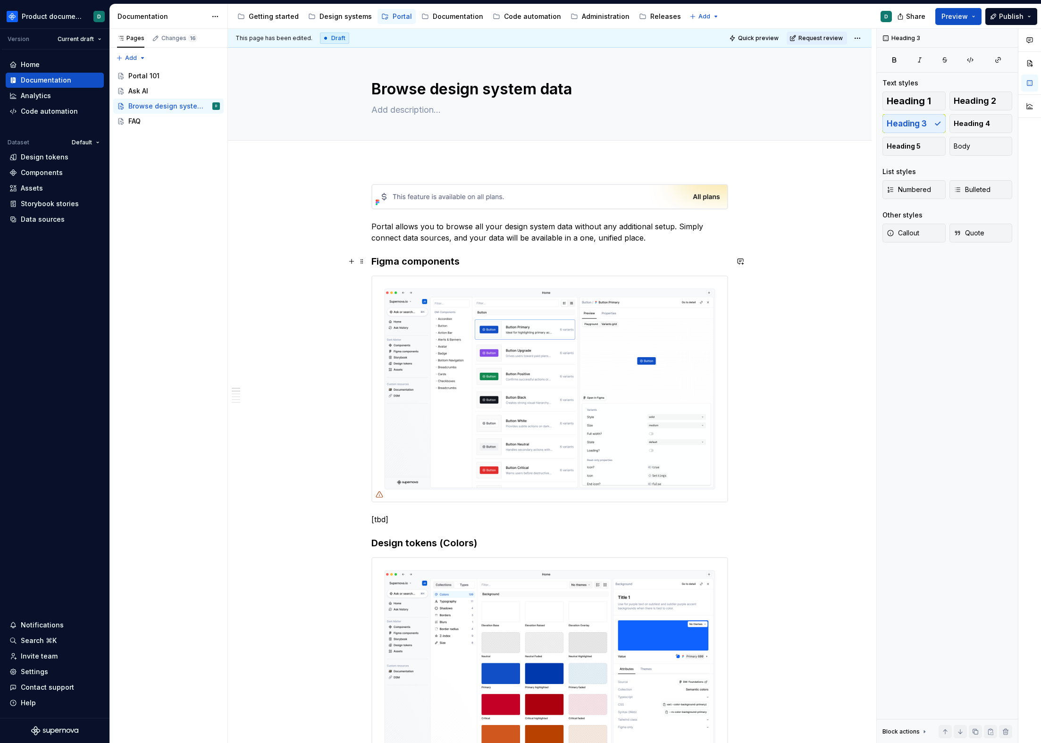
click at [444, 260] on h3 "Figma components" at bounding box center [549, 261] width 357 height 13
copy h3 "Figma components"
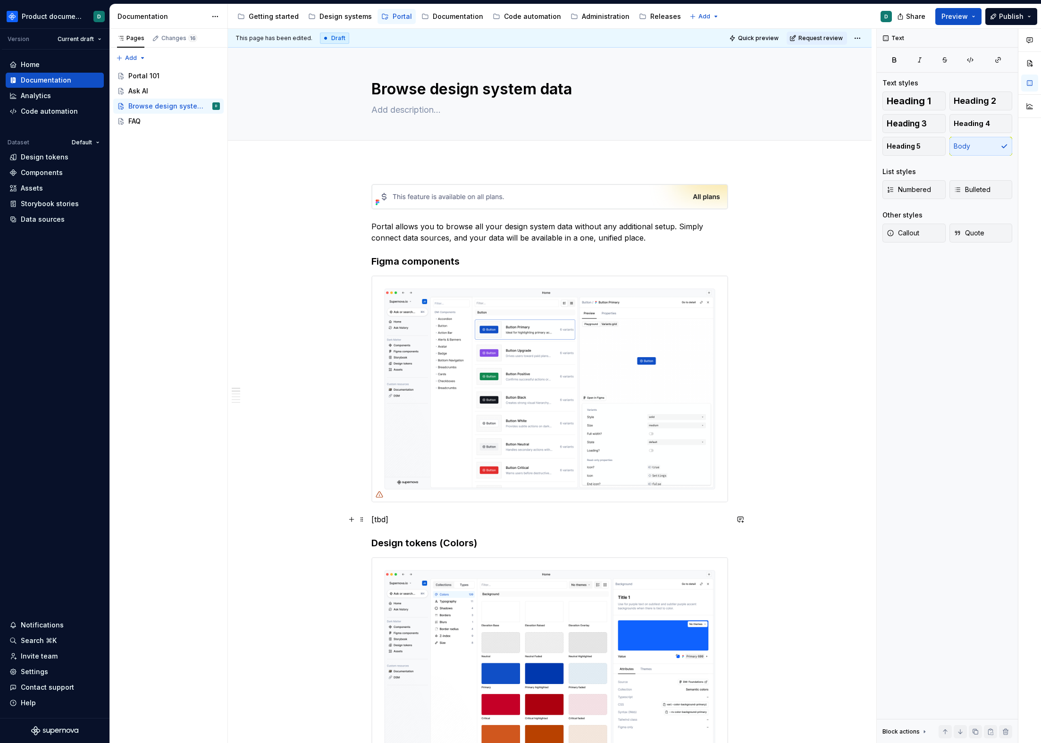
click at [482, 515] on p "[tbd]" at bounding box center [549, 519] width 357 height 11
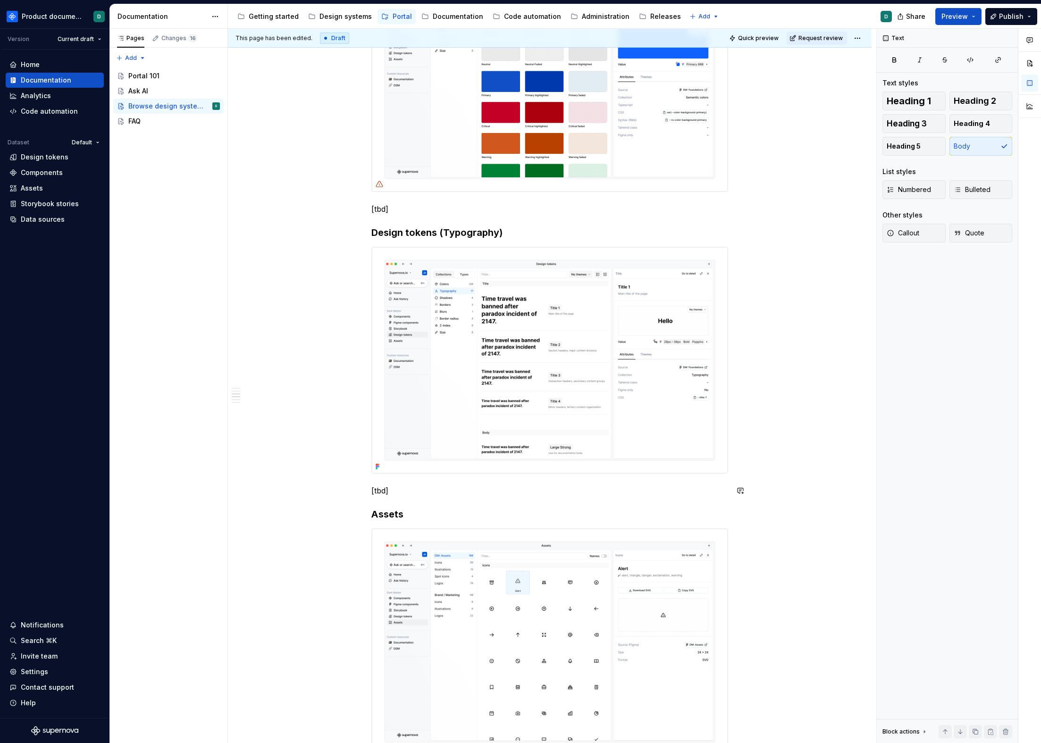
scroll to position [858, 0]
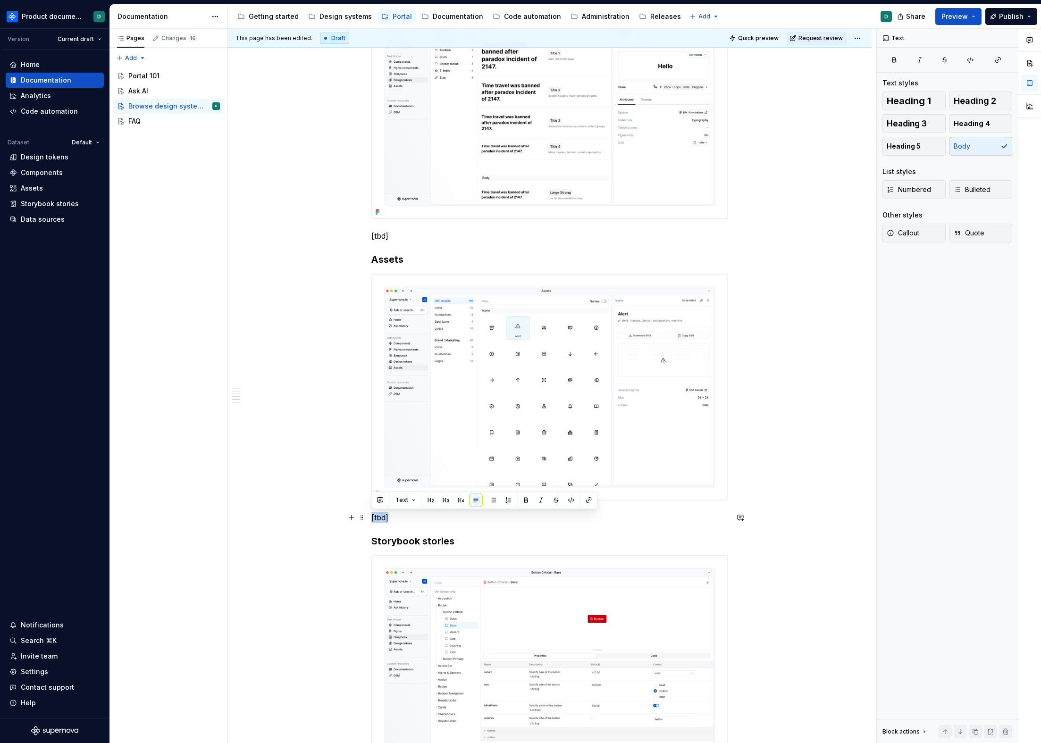
drag, startPoint x: 388, startPoint y: 518, endPoint x: 367, endPoint y: 519, distance: 21.7
click at [367, 519] on div "Portal allows you to browse all your design system data without any additional …" at bounding box center [550, 312] width 644 height 2018
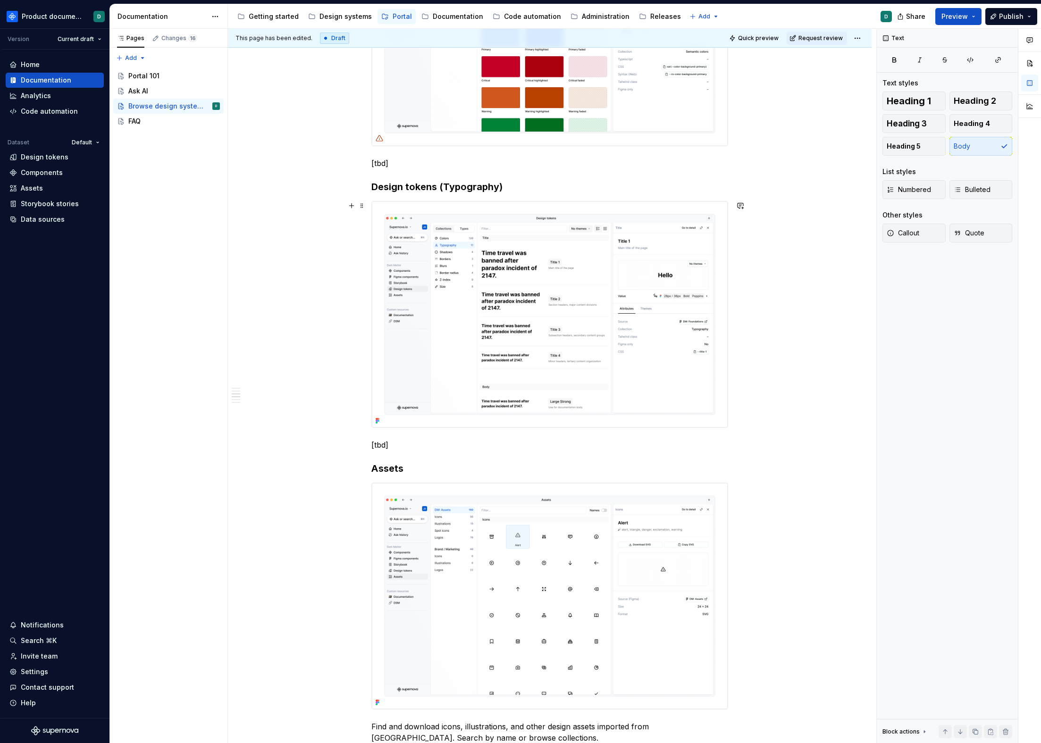
scroll to position [697, 0]
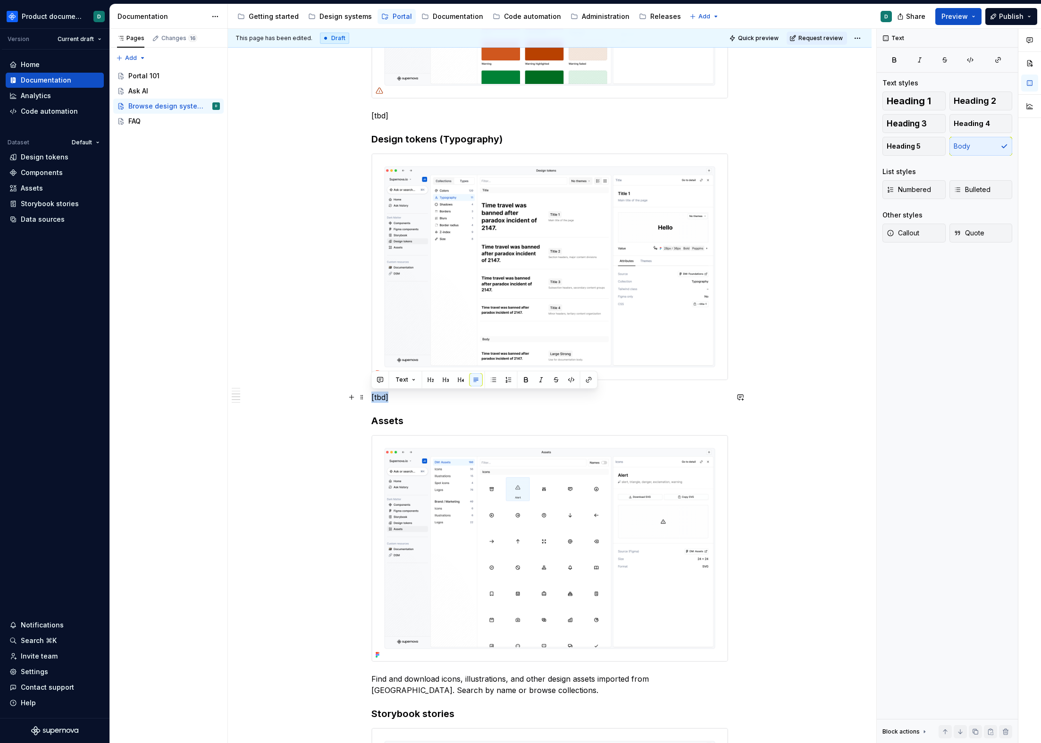
drag, startPoint x: 395, startPoint y: 398, endPoint x: 368, endPoint y: 398, distance: 27.4
click at [368, 398] on div "Portal allows you to browse all your design system data without any additional …" at bounding box center [550, 478] width 644 height 2029
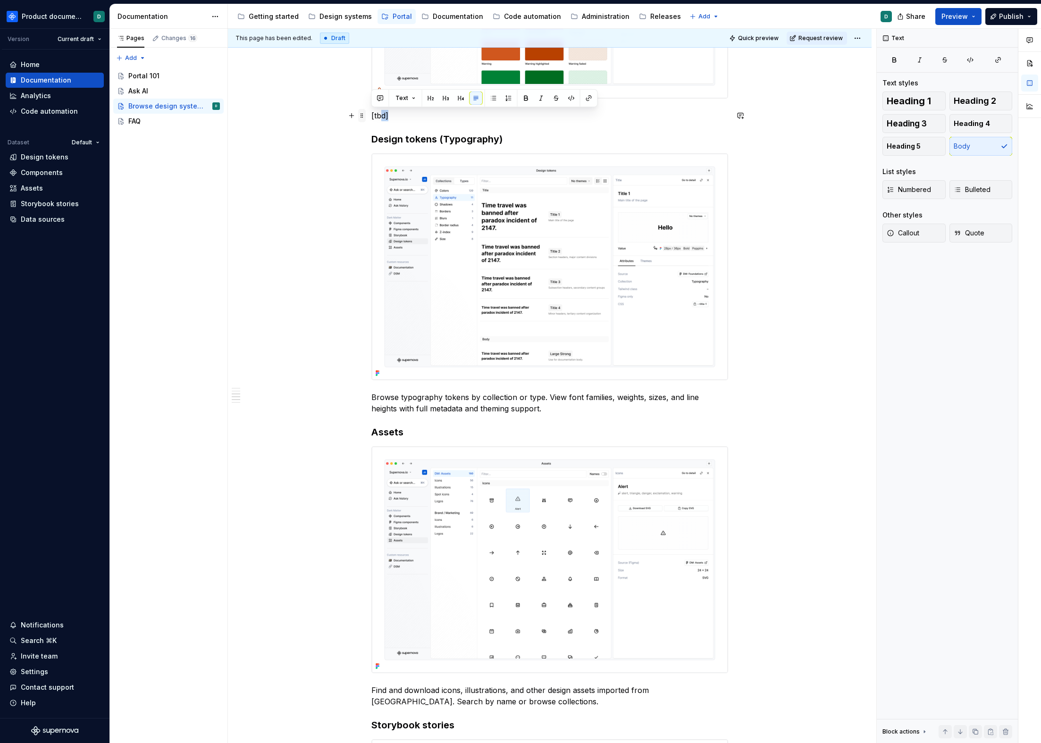
drag, startPoint x: 394, startPoint y: 115, endPoint x: 361, endPoint y: 114, distance: 32.1
click at [371, 114] on div "Portal allows you to browse all your design system data without any additional …" at bounding box center [549, 384] width 357 height 1795
drag, startPoint x: 399, startPoint y: 117, endPoint x: 369, endPoint y: 116, distance: 30.2
click at [369, 116] on div "Portal allows you to browse all your design system data without any additional …" at bounding box center [550, 484] width 644 height 2040
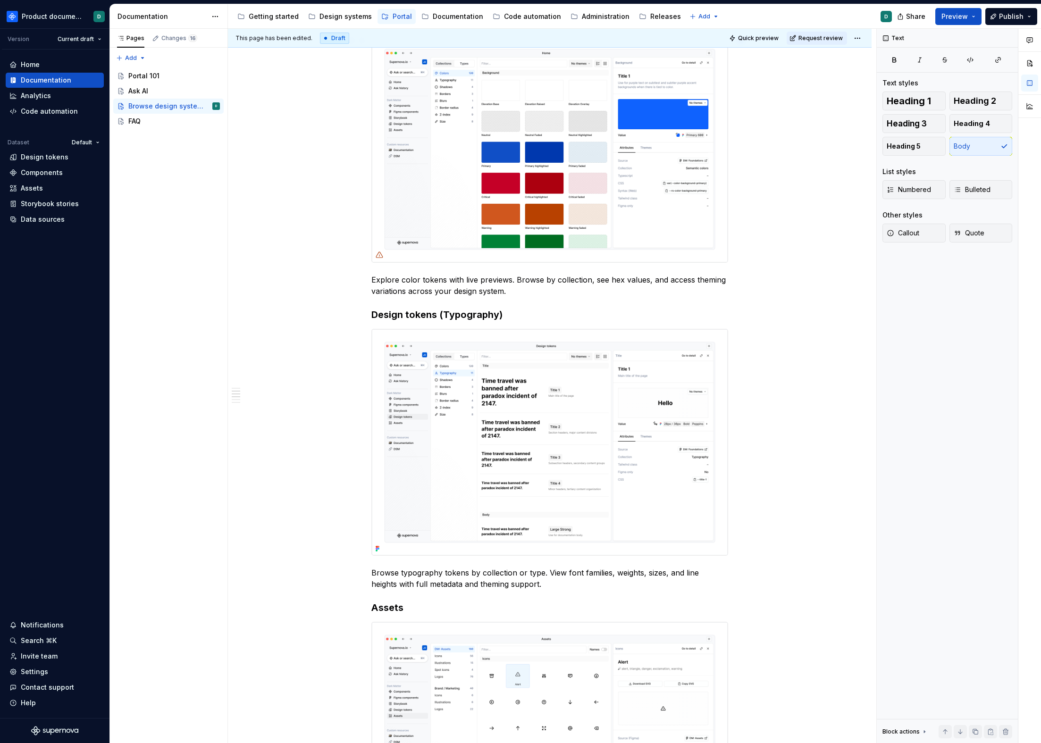
scroll to position [304, 0]
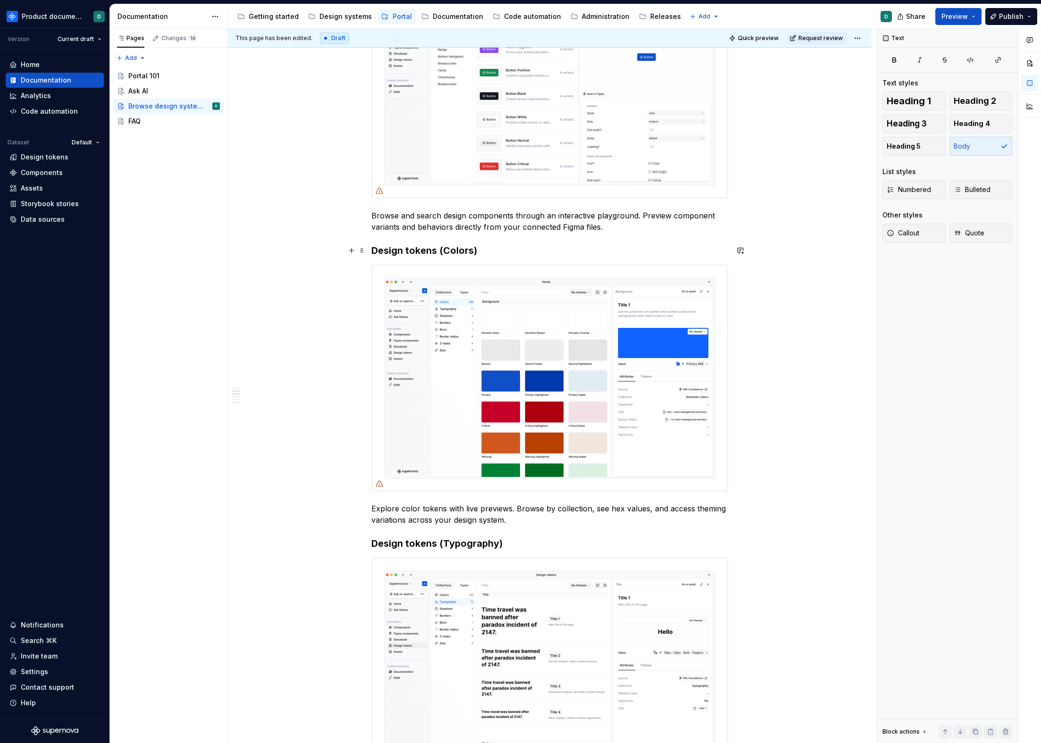
click at [442, 247] on h3 "Design tokens (Colors)" at bounding box center [549, 250] width 357 height 13
click at [490, 249] on h3 "Design tokens - Colors)" at bounding box center [549, 250] width 357 height 13
click at [442, 544] on h3 "Design tokens (Typography)" at bounding box center [549, 543] width 357 height 13
click at [519, 545] on h3 "Design tokens - Typography)" at bounding box center [549, 543] width 357 height 13
click at [447, 544] on h3 "Design tokens - Typography" at bounding box center [549, 543] width 357 height 13
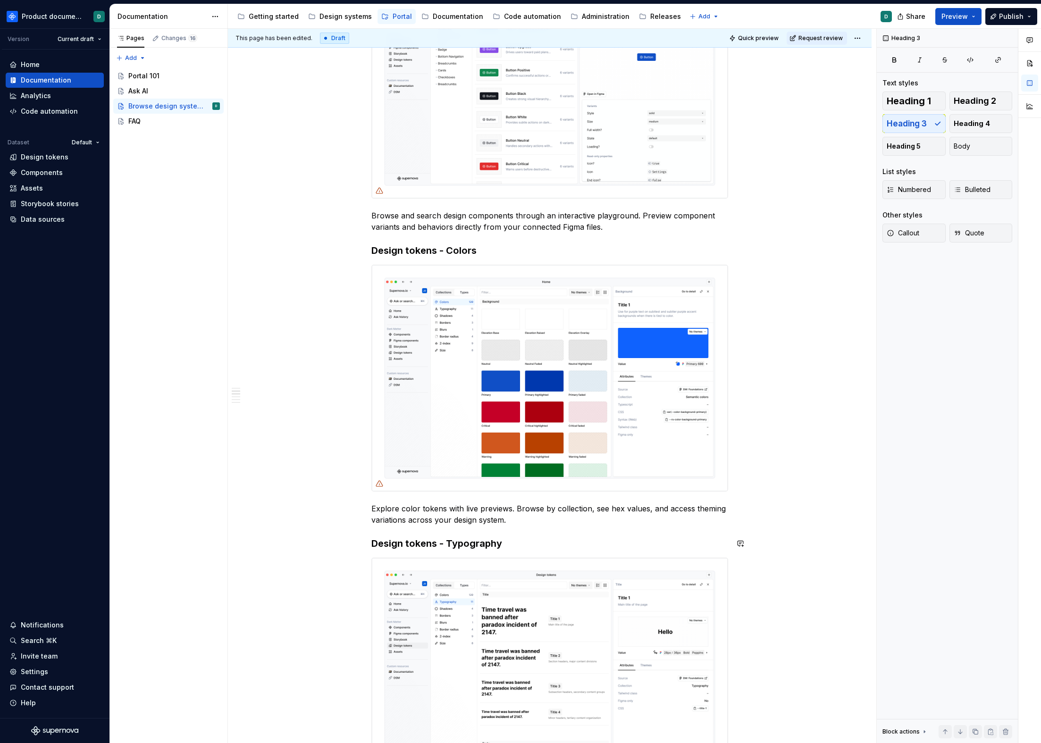
click at [551, 545] on h3 "Design tokens - Typography" at bounding box center [549, 543] width 357 height 13
click at [526, 520] on p "Explore color tokens with live previews. Browse by collection, see hex values, …" at bounding box center [549, 514] width 357 height 23
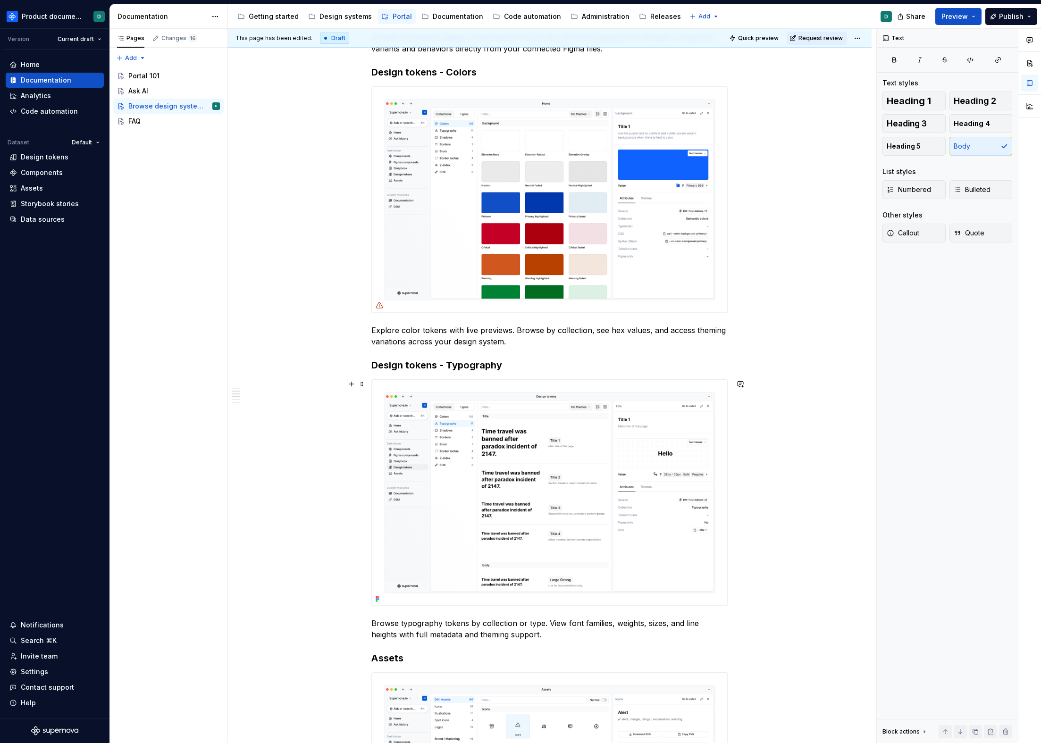
scroll to position [530, 0]
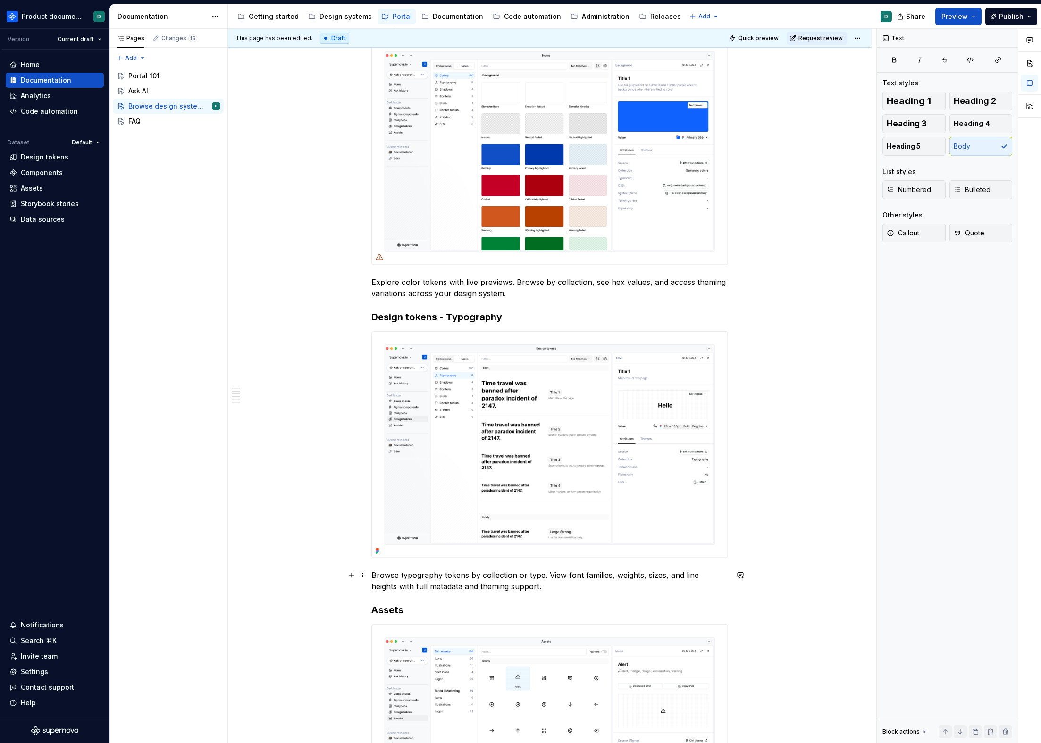
click at [554, 579] on p "Browse typography tokens by collection or type. View font families, weights, si…" at bounding box center [549, 581] width 357 height 23
click at [552, 582] on p "Browse typography tokens by collection or type. View font families, weights, si…" at bounding box center [549, 581] width 357 height 23
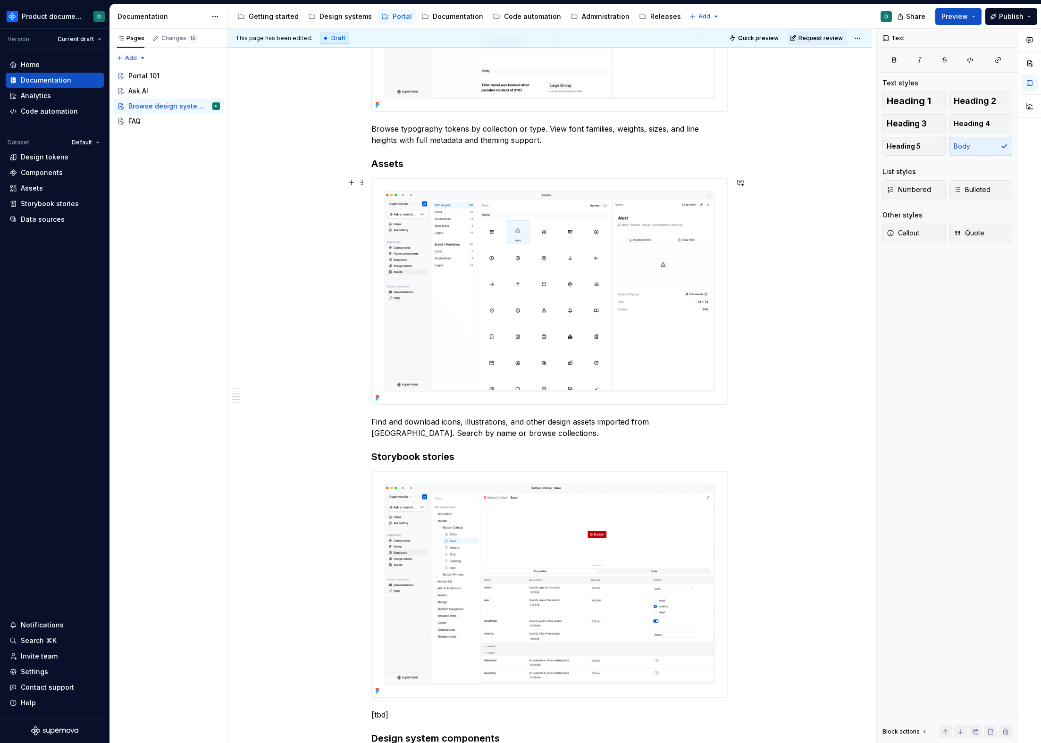
scroll to position [1074, 0]
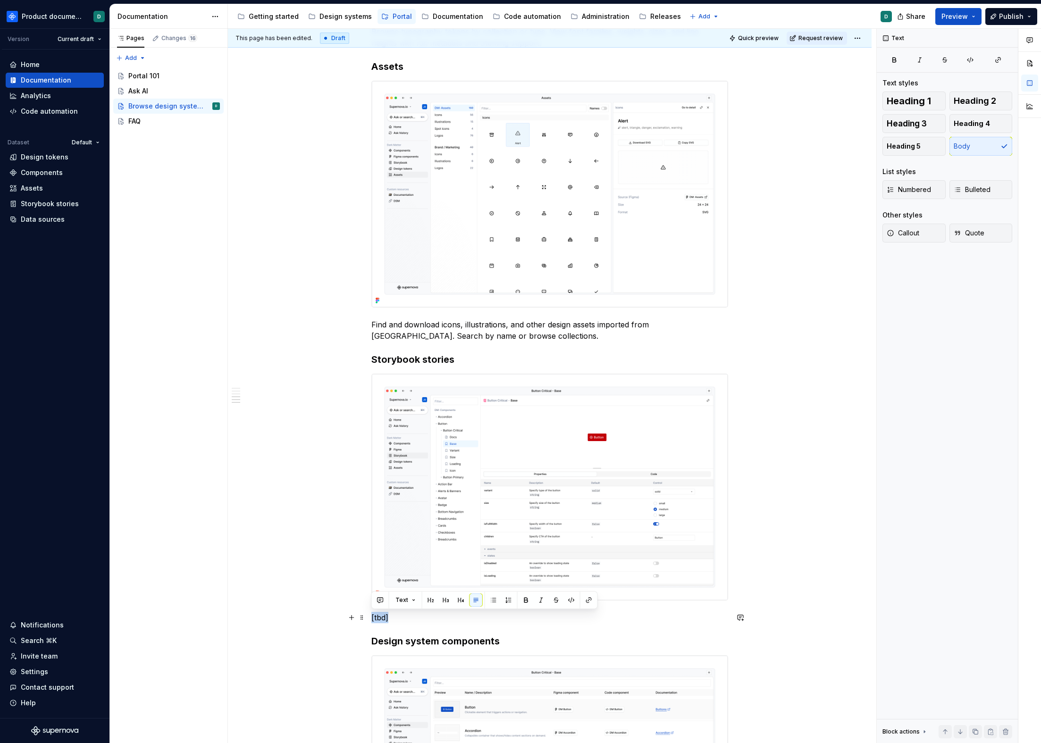
drag, startPoint x: 395, startPoint y: 618, endPoint x: 367, endPoint y: 619, distance: 28.3
click at [367, 619] on div "Portal allows you to browse all your design system data without any additional …" at bounding box center [550, 113] width 644 height 2052
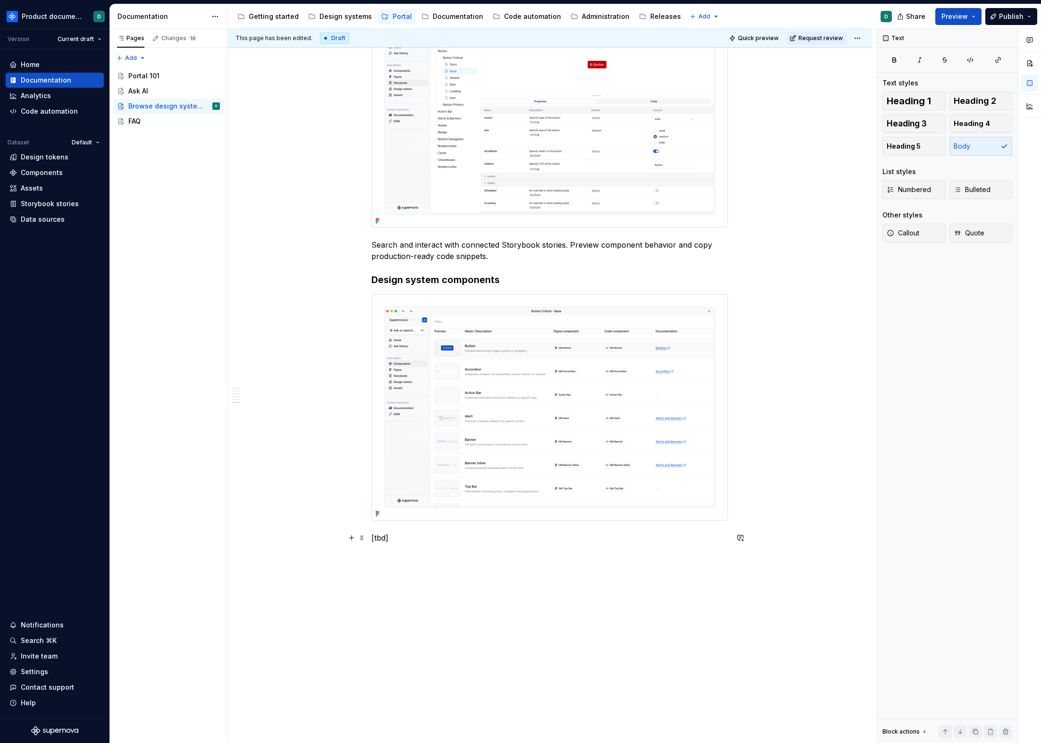
scroll to position [1481, 0]
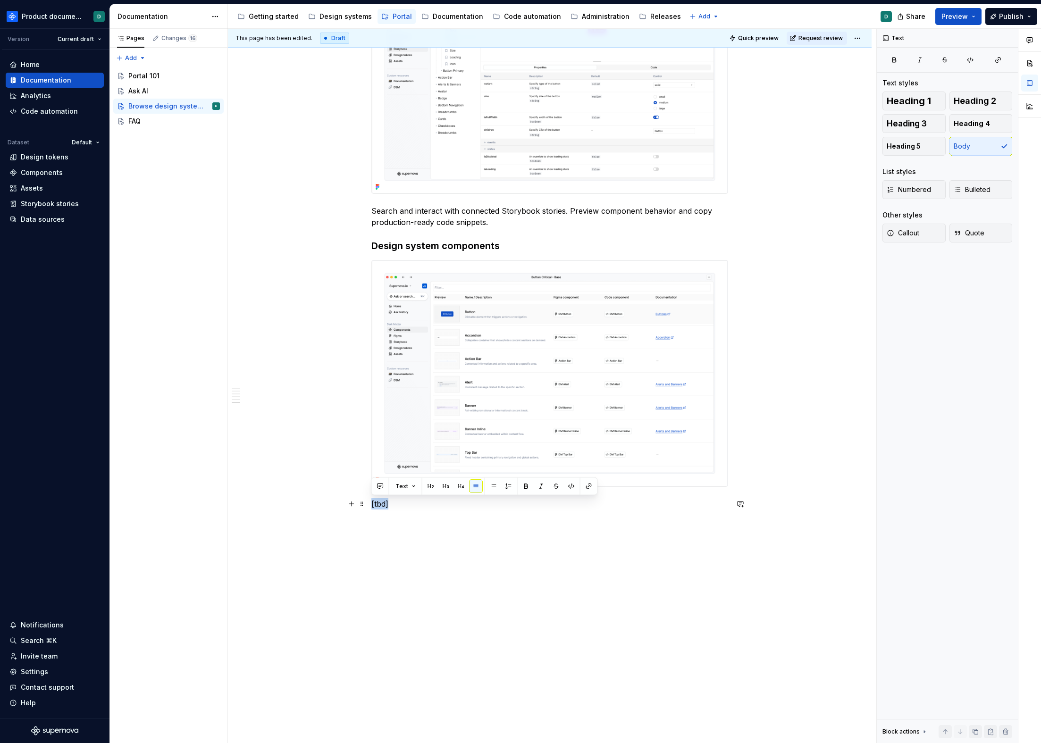
drag, startPoint x: 395, startPoint y: 506, endPoint x: 367, endPoint y: 504, distance: 28.4
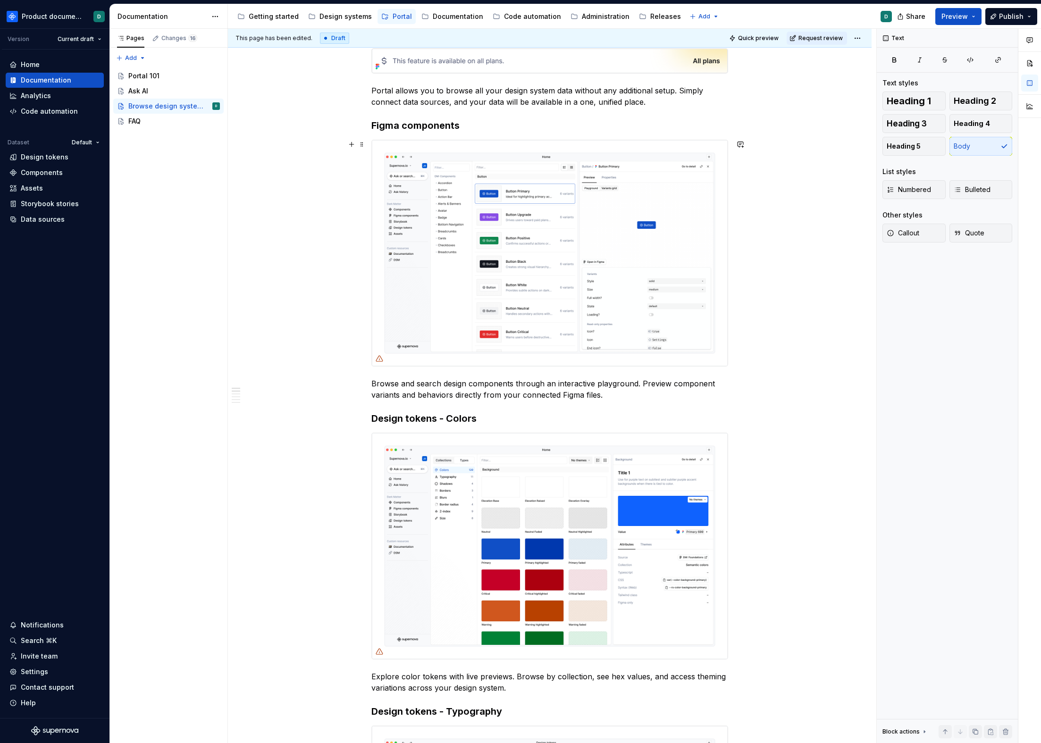
scroll to position [0, 0]
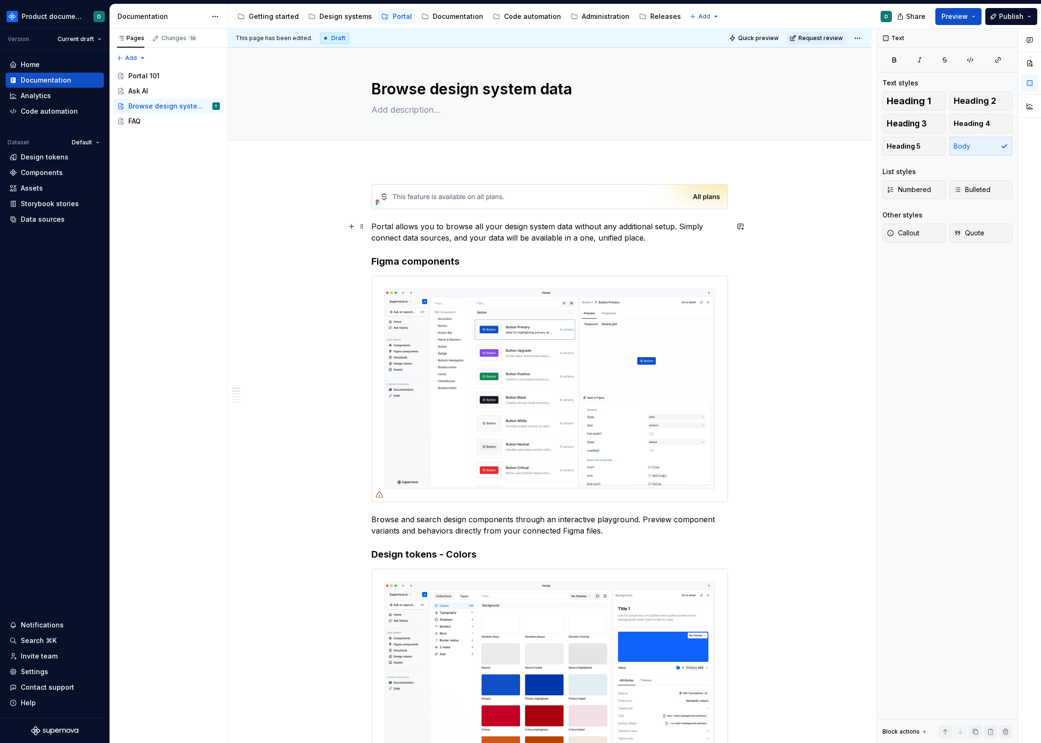
click at [652, 235] on p "Portal allows you to browse all your design system data without any additional …" at bounding box center [549, 232] width 357 height 23
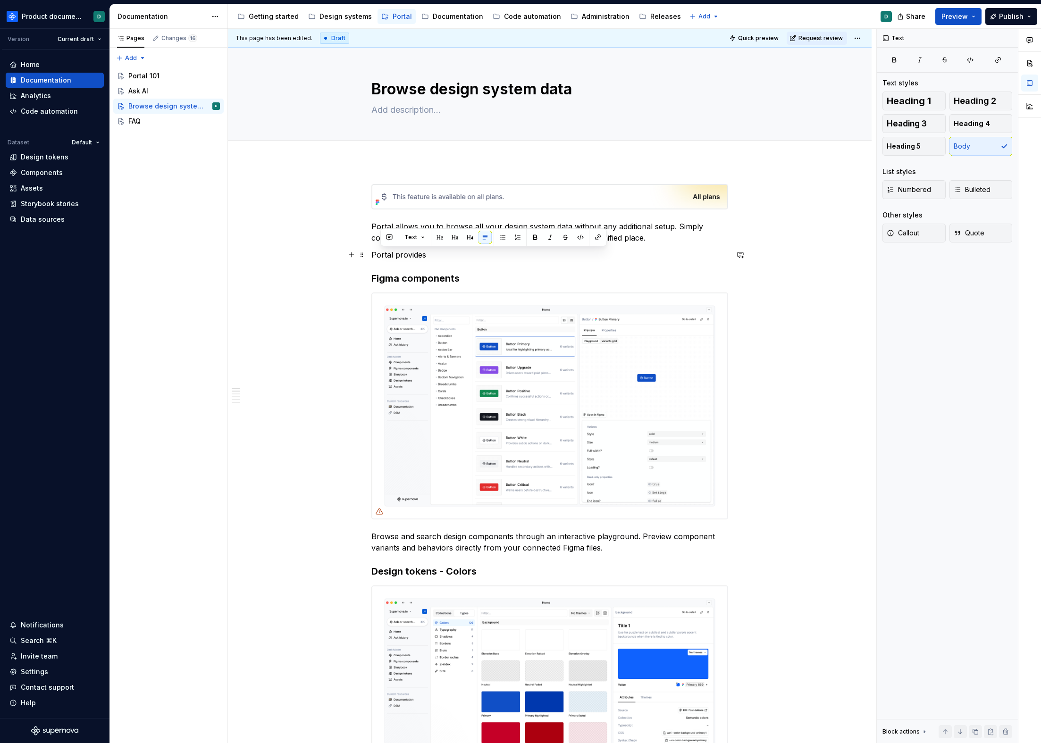
drag, startPoint x: 435, startPoint y: 256, endPoint x: 380, endPoint y: 254, distance: 54.8
click at [380, 254] on p "Portal provides" at bounding box center [549, 254] width 357 height 11
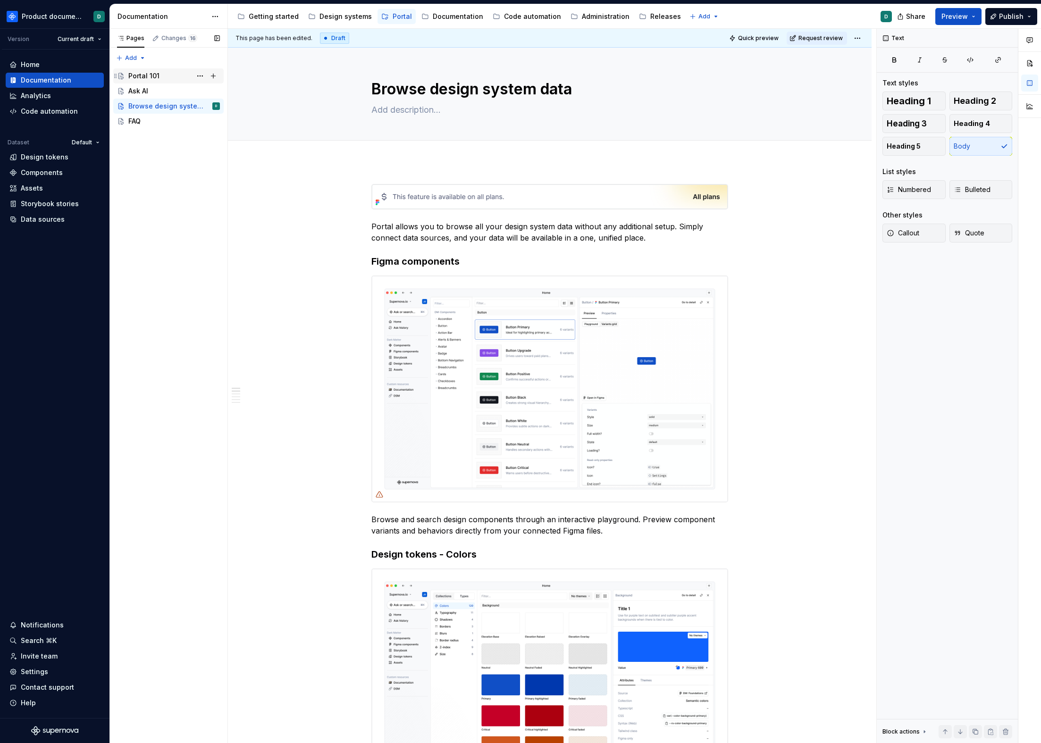
click at [156, 83] on div "Portal 101" at bounding box center [168, 75] width 110 height 15
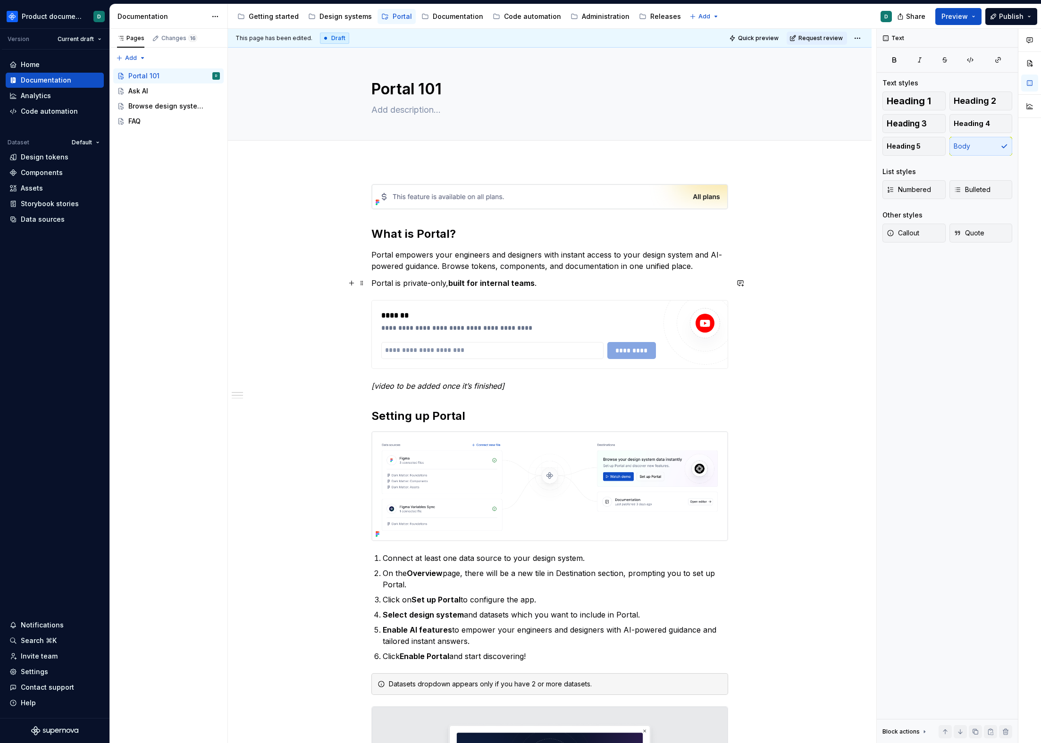
type textarea "*"
click at [552, 284] on p "Portal is private-only, built for internal teams ." at bounding box center [549, 282] width 357 height 11
click at [582, 284] on p "Portal is private-only, built for internal teams . Available as web and desktop…" at bounding box center [549, 282] width 357 height 11
click at [696, 282] on p "Portal is private-only, built for internal teams . Available as web and desktop…" at bounding box center [549, 282] width 357 height 11
click at [168, 99] on div "Browse design system data" at bounding box center [168, 106] width 110 height 15
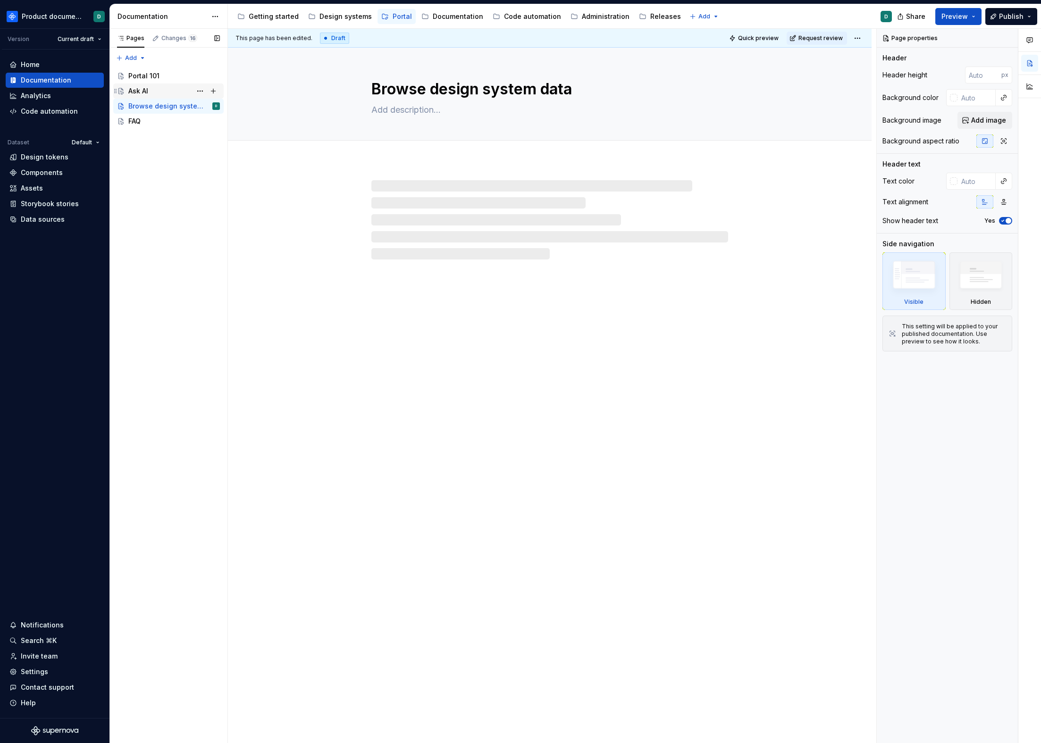
click at [166, 93] on div "Ask AI" at bounding box center [174, 90] width 92 height 13
click at [163, 78] on div "Portal 101" at bounding box center [174, 75] width 92 height 13
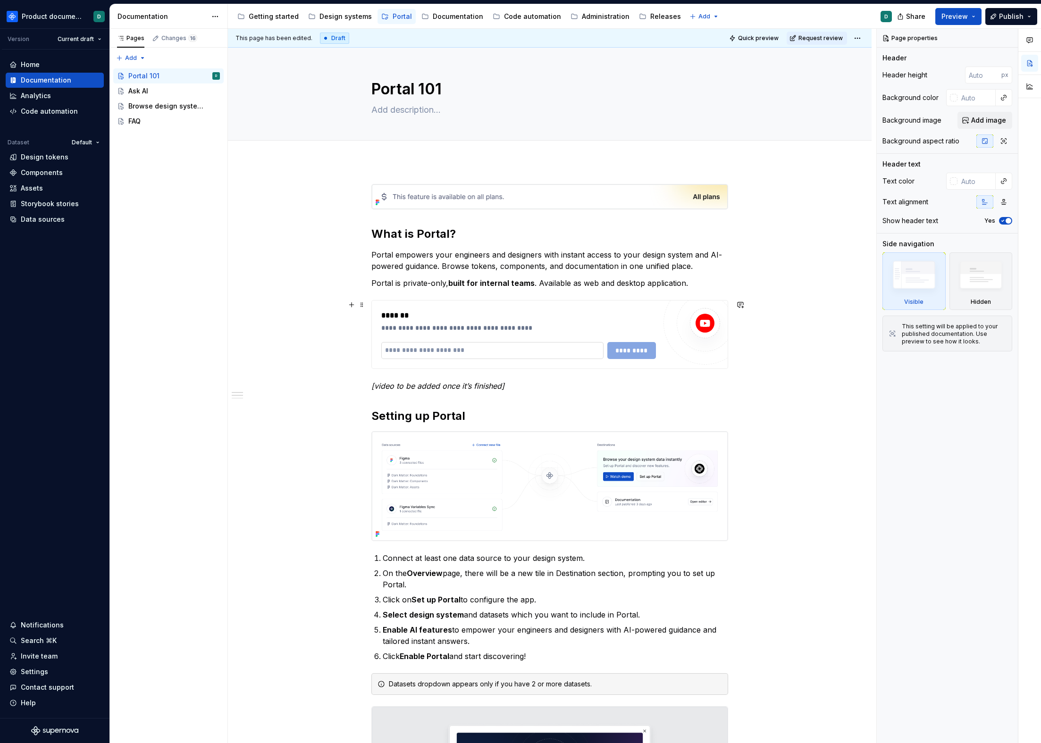
type textarea "*"
click at [425, 357] on input "text" at bounding box center [492, 350] width 222 height 17
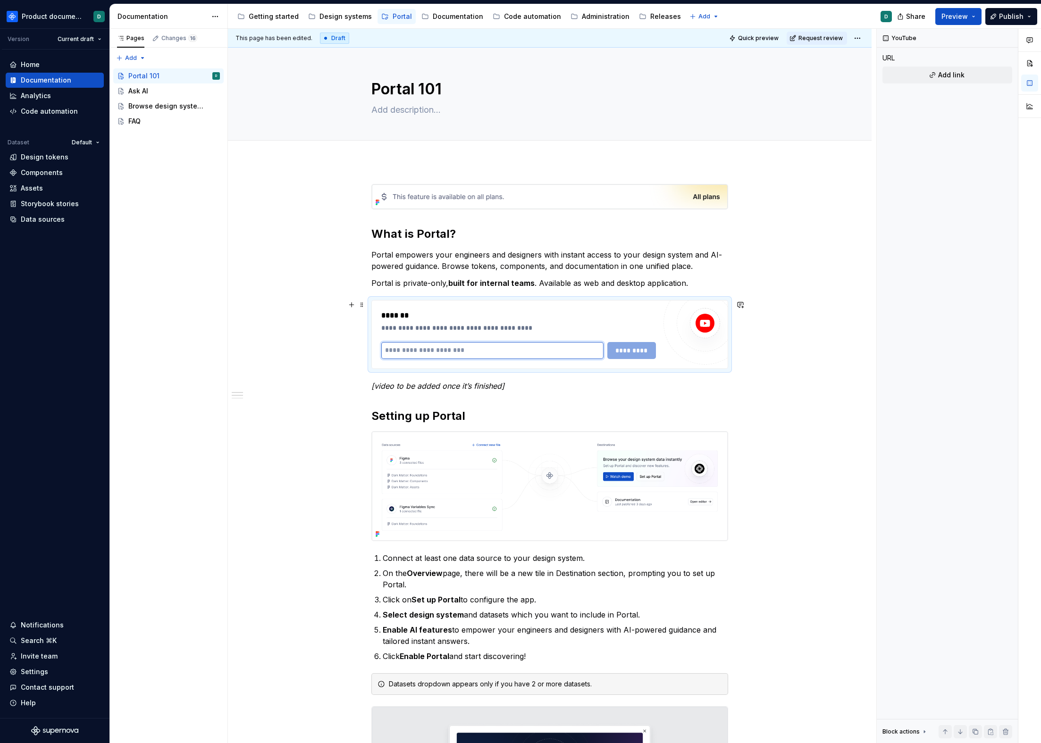
paste input "**********"
type input "**********"
click at [626, 352] on span "*********" at bounding box center [631, 350] width 36 height 9
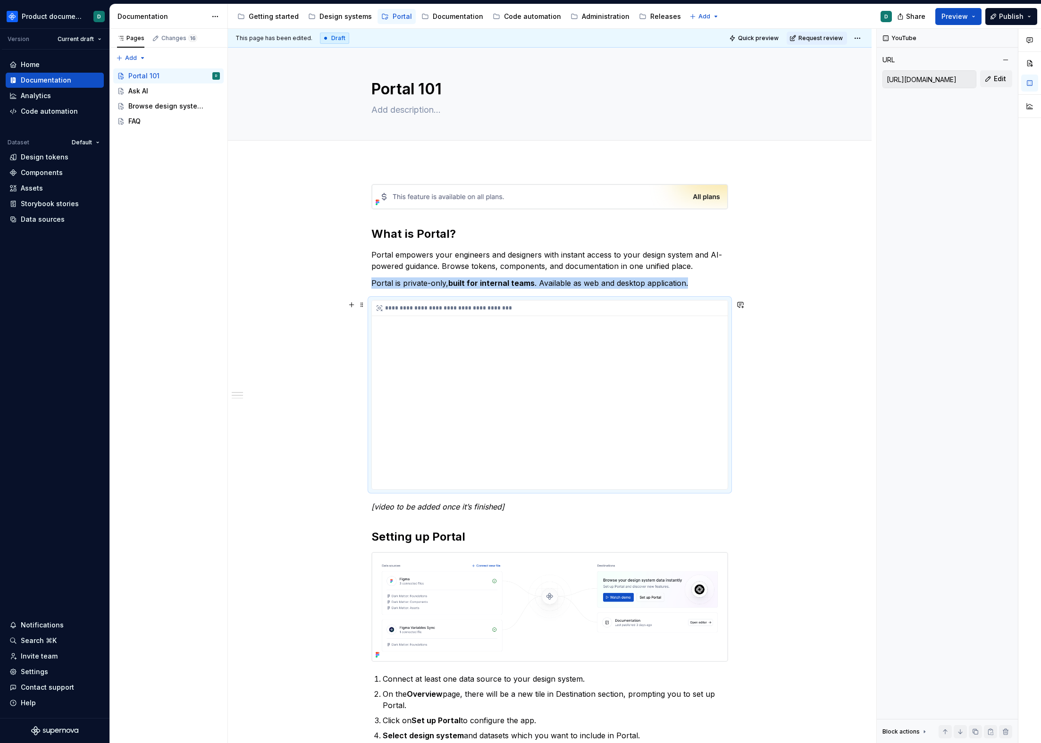
click at [566, 405] on div "**********" at bounding box center [550, 395] width 356 height 189
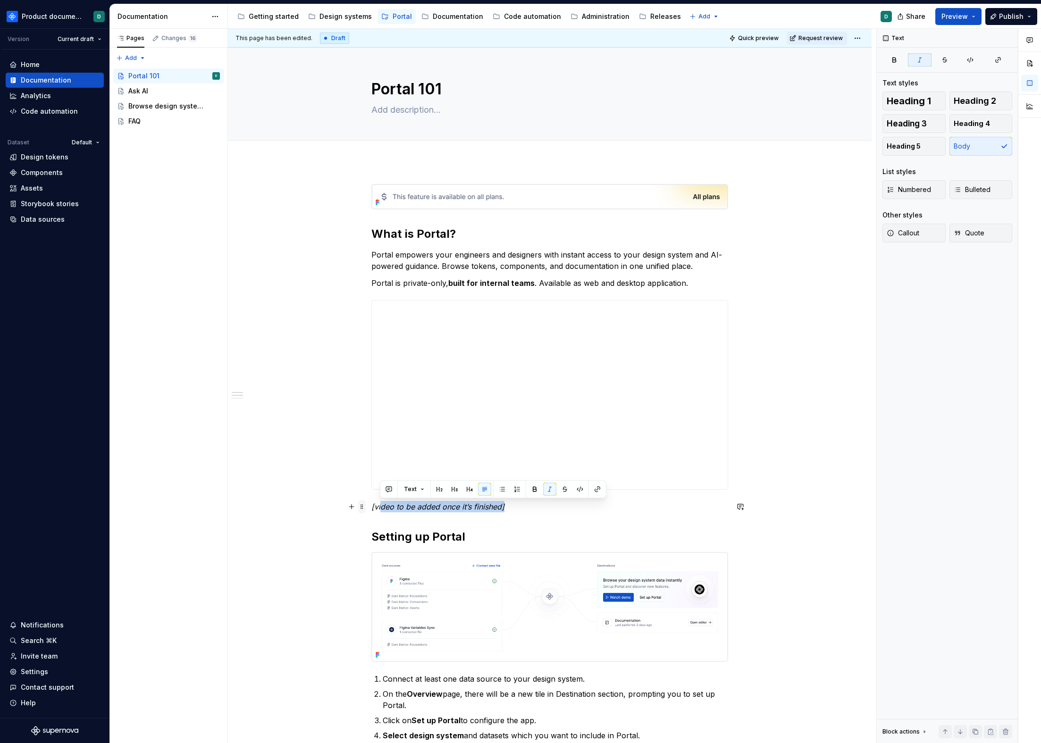
drag, startPoint x: 506, startPoint y: 509, endPoint x: 360, endPoint y: 507, distance: 146.3
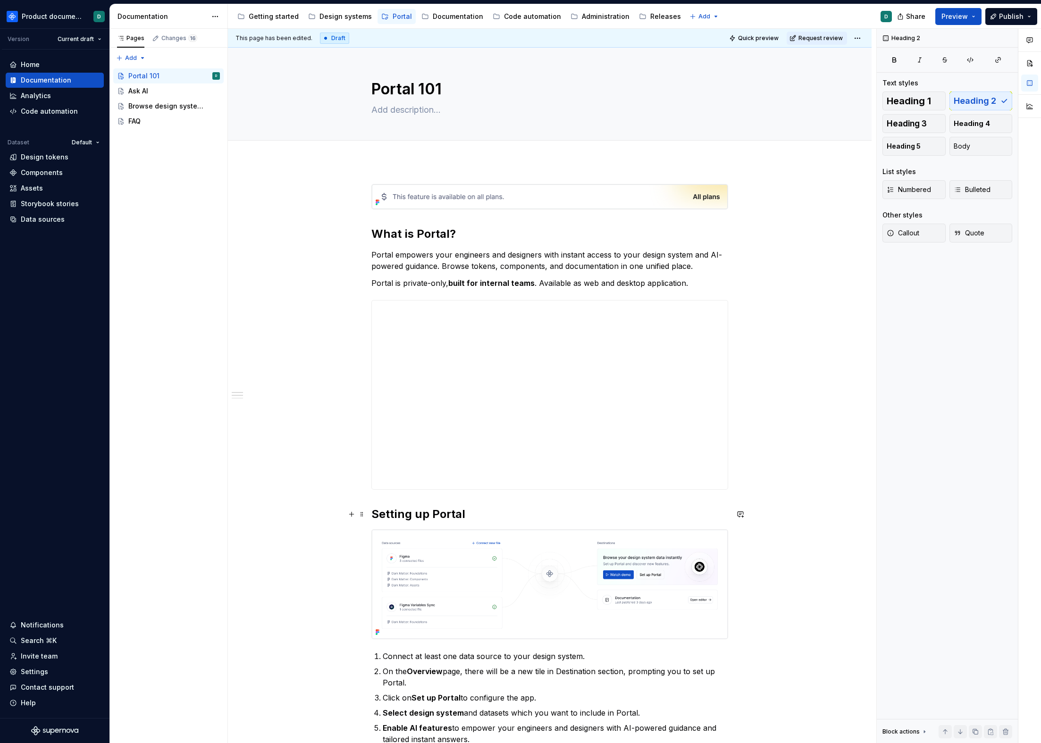
click at [467, 515] on h2 "Setting up Portal" at bounding box center [549, 514] width 357 height 15
click at [701, 279] on p "Portal is private-only, built for internal teams . Available as web and desktop…" at bounding box center [549, 282] width 357 height 11
click at [799, 40] on button "Request review" at bounding box center [817, 38] width 60 height 13
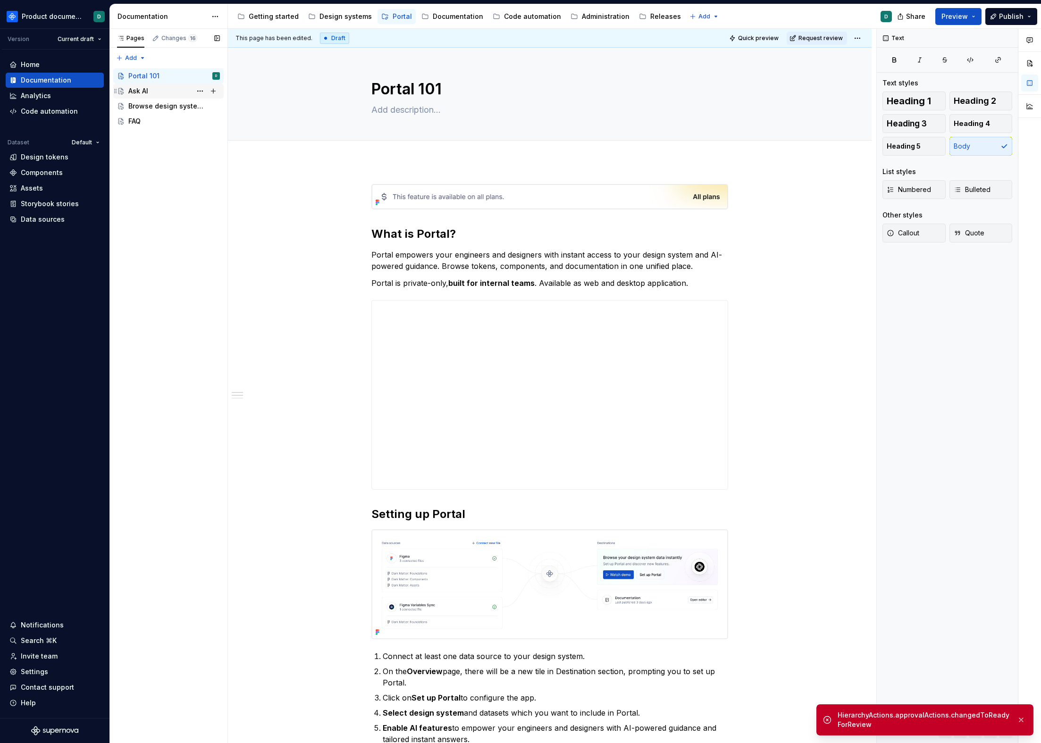
click at [168, 92] on div "Ask AI" at bounding box center [174, 90] width 92 height 13
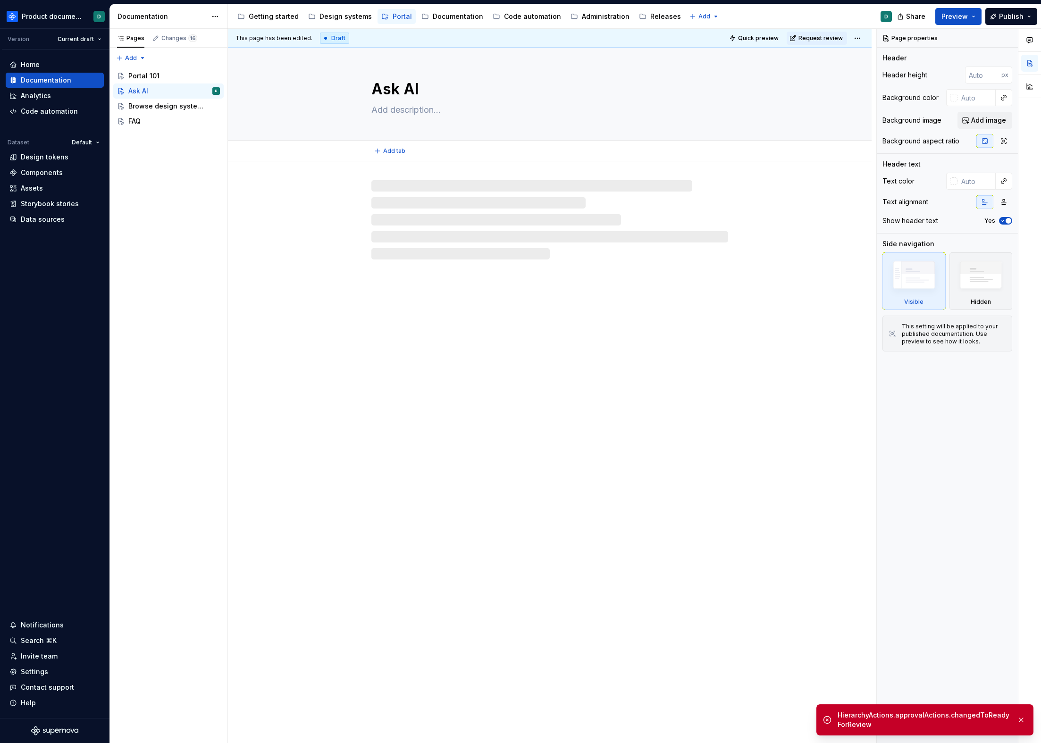
type textarea "*"
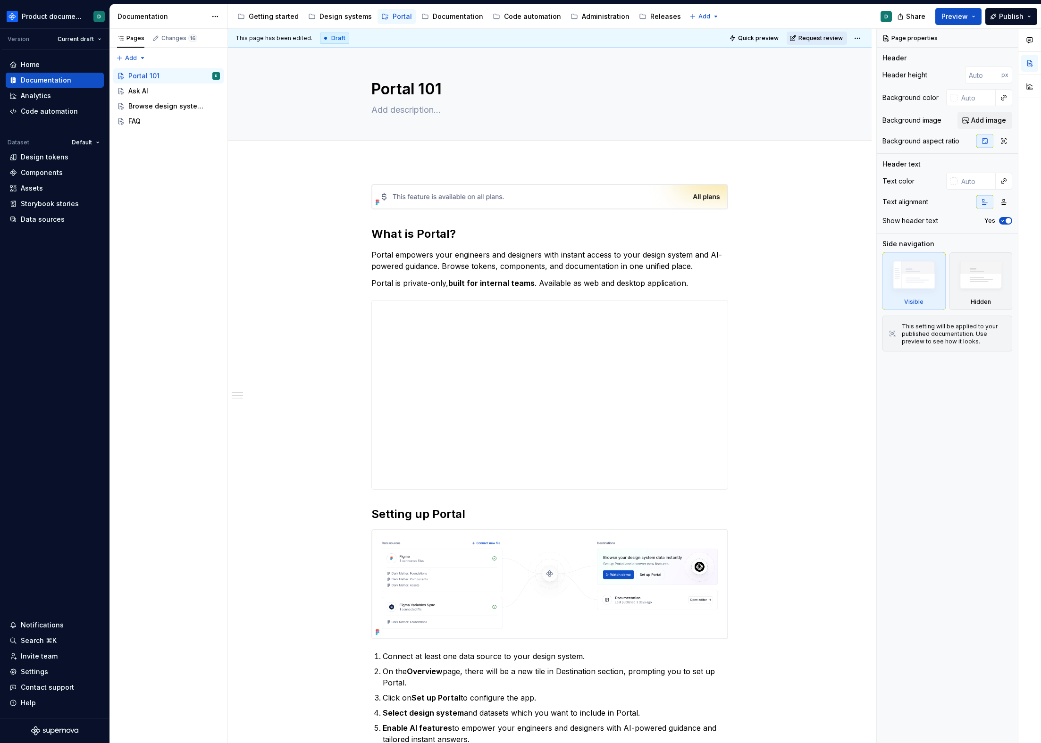
click at [801, 40] on span "Request review" at bounding box center [820, 38] width 44 height 8
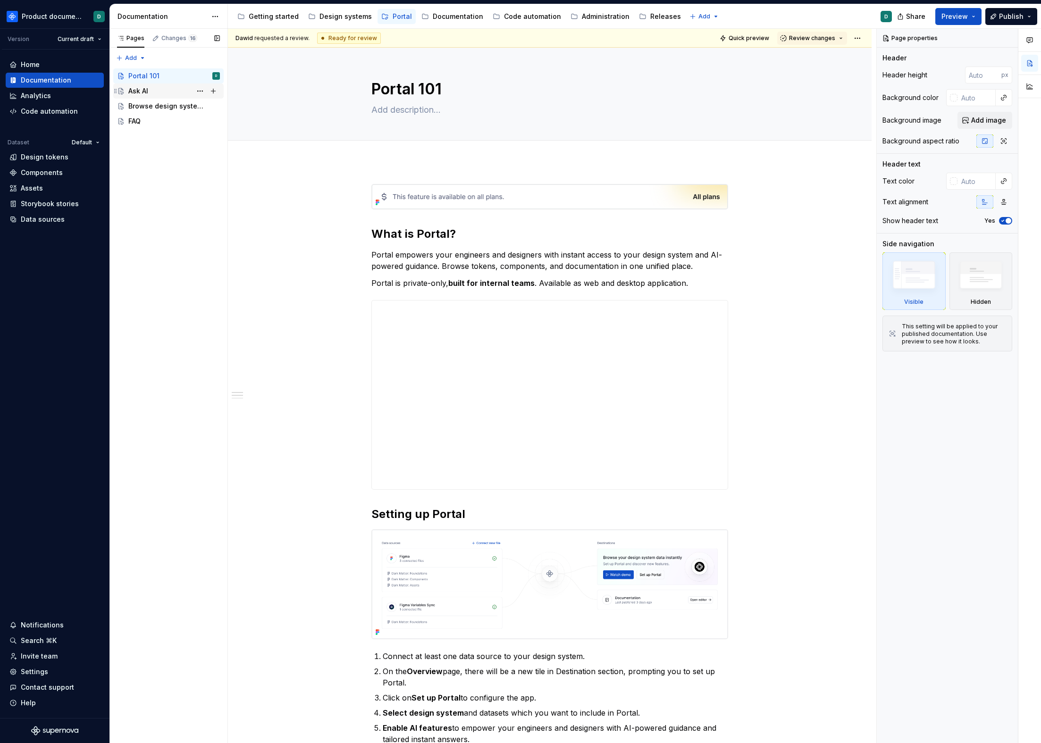
click at [140, 90] on div "Ask AI" at bounding box center [138, 90] width 20 height 9
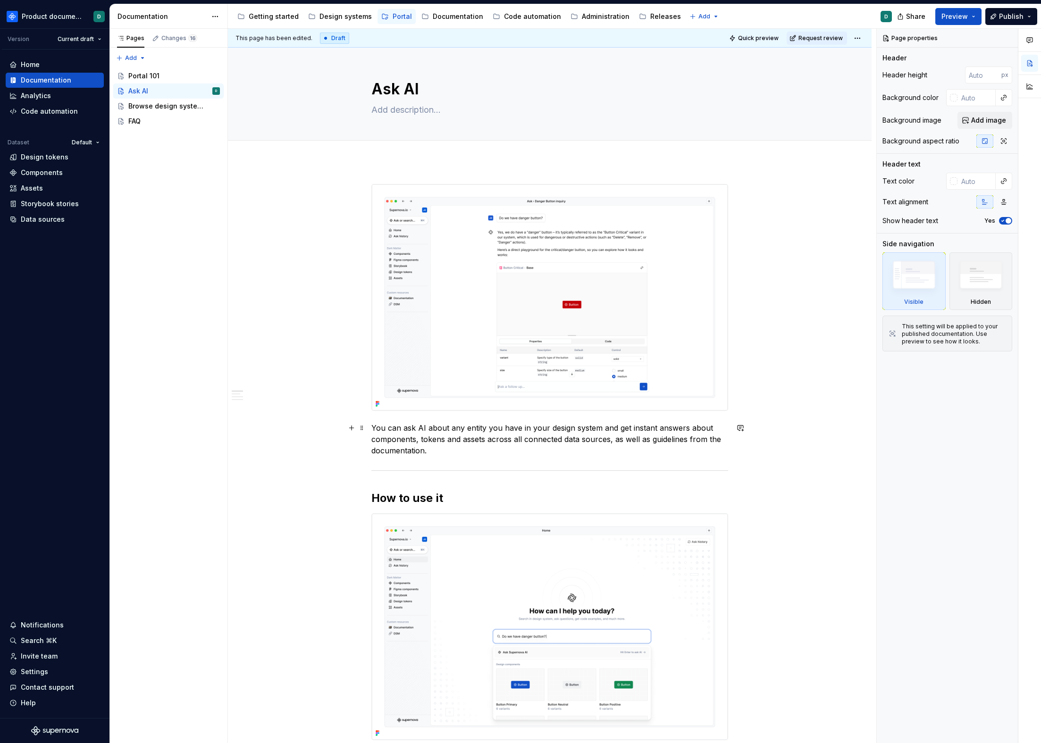
type textarea "*"
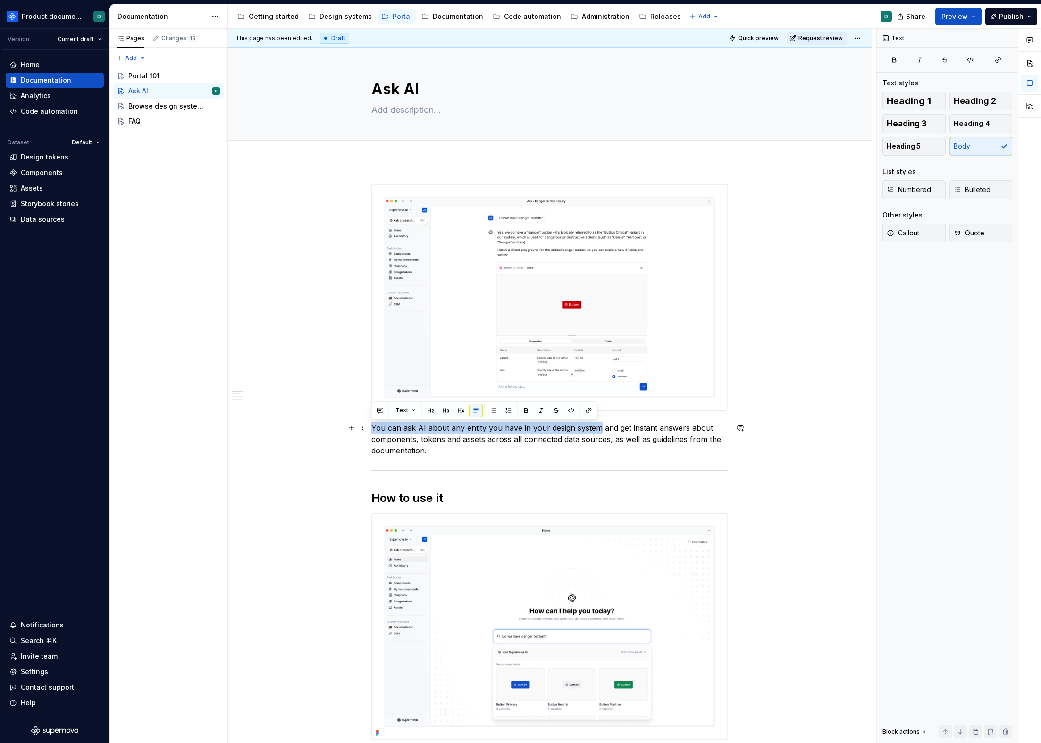
drag, startPoint x: 376, startPoint y: 427, endPoint x: 596, endPoint y: 428, distance: 219.9
click at [596, 428] on p "You can ask AI about any entity you have in your design system and get instant …" at bounding box center [549, 439] width 357 height 34
click at [555, 454] on p "You can ask AI about any entity you have in your design system and get instant …" at bounding box center [549, 439] width 357 height 34
drag, startPoint x: 449, startPoint y: 427, endPoint x: 483, endPoint y: 427, distance: 33.5
click at [483, 427] on p "You can ask AI about any entity you have in your design system and get instant …" at bounding box center [549, 439] width 357 height 34
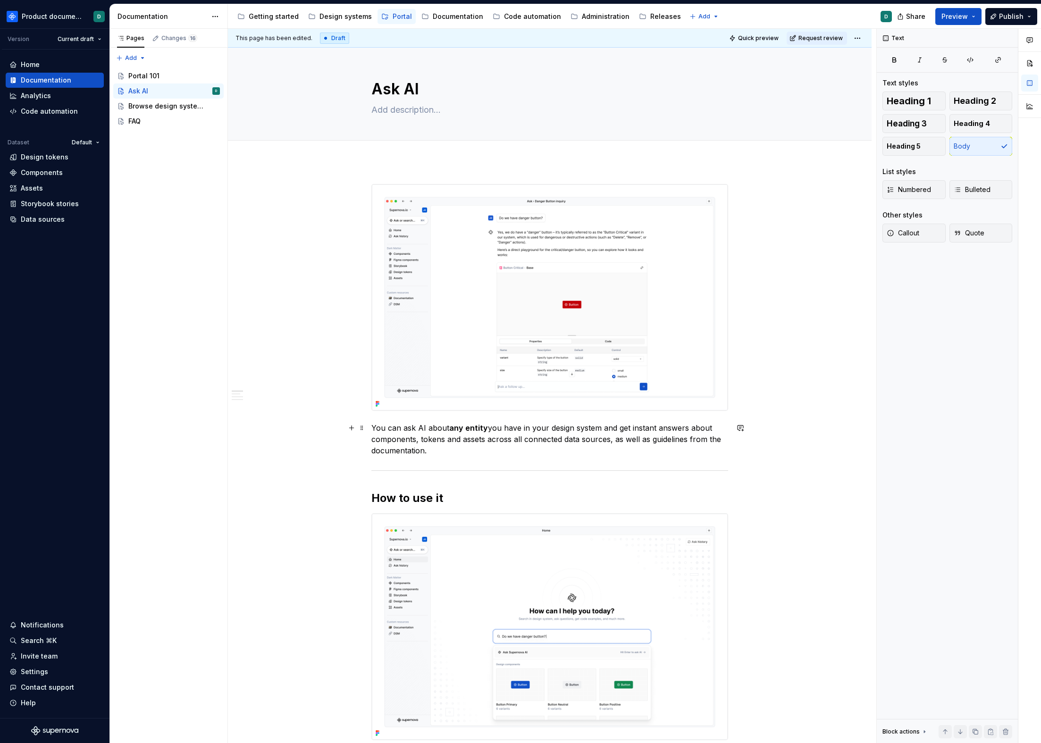
click at [488, 452] on p "You can ask AI about any entity you have in your design system and get instant …" at bounding box center [549, 439] width 357 height 34
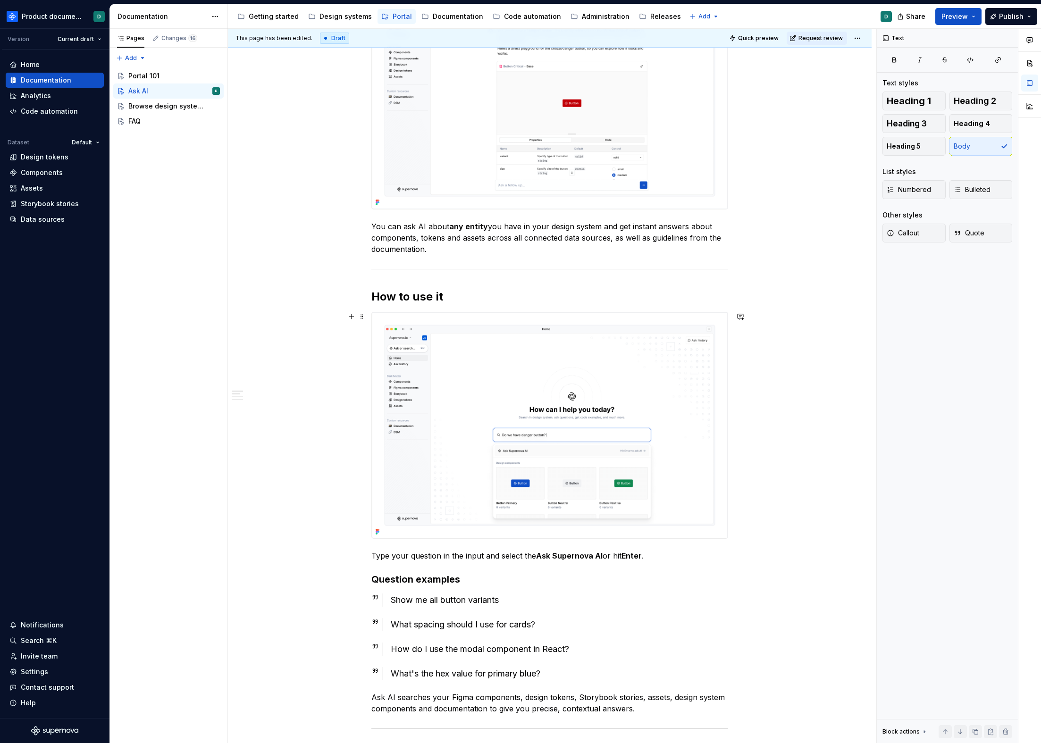
scroll to position [301, 0]
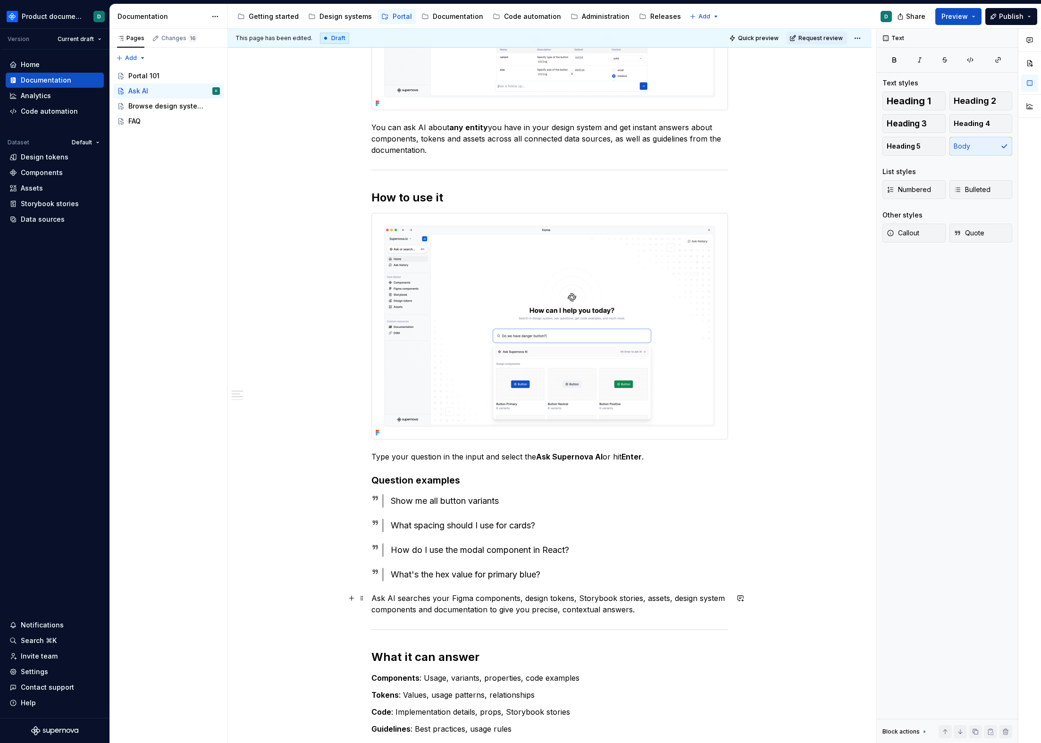
click at [648, 608] on p "Ask AI searches your Figma components, design tokens, Storybook stories, assets…" at bounding box center [549, 604] width 357 height 23
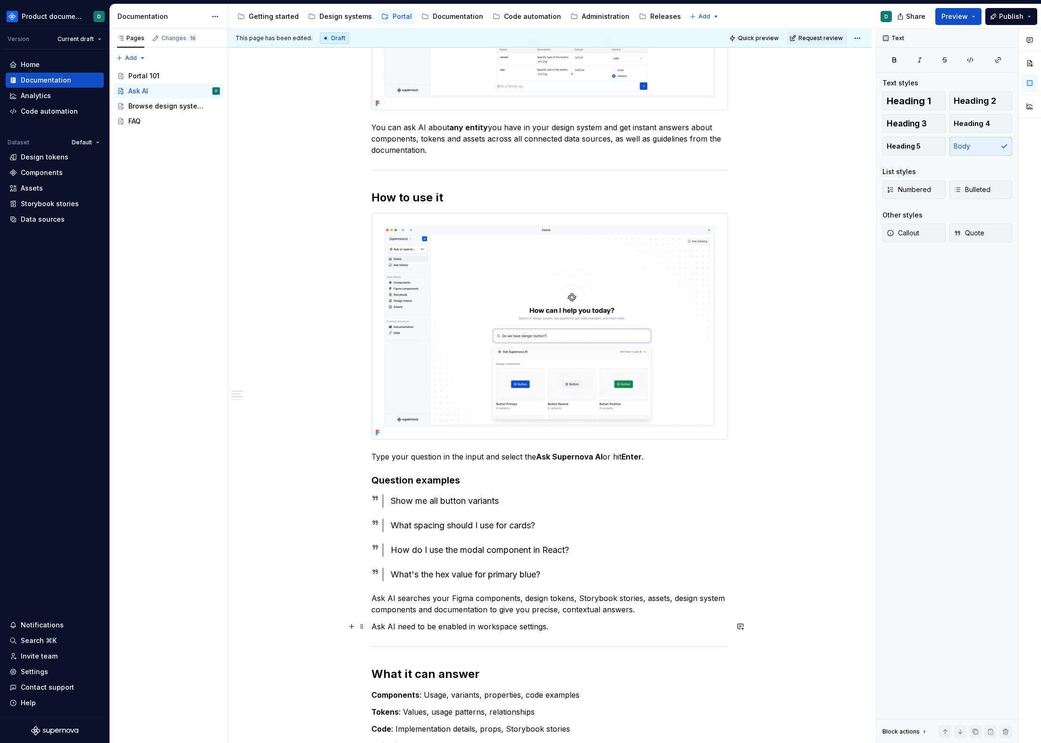
click at [372, 627] on p "Ask AI need to be enabled in workspace settings." at bounding box center [549, 626] width 357 height 11
click at [931, 233] on button "Callout" at bounding box center [913, 233] width 63 height 19
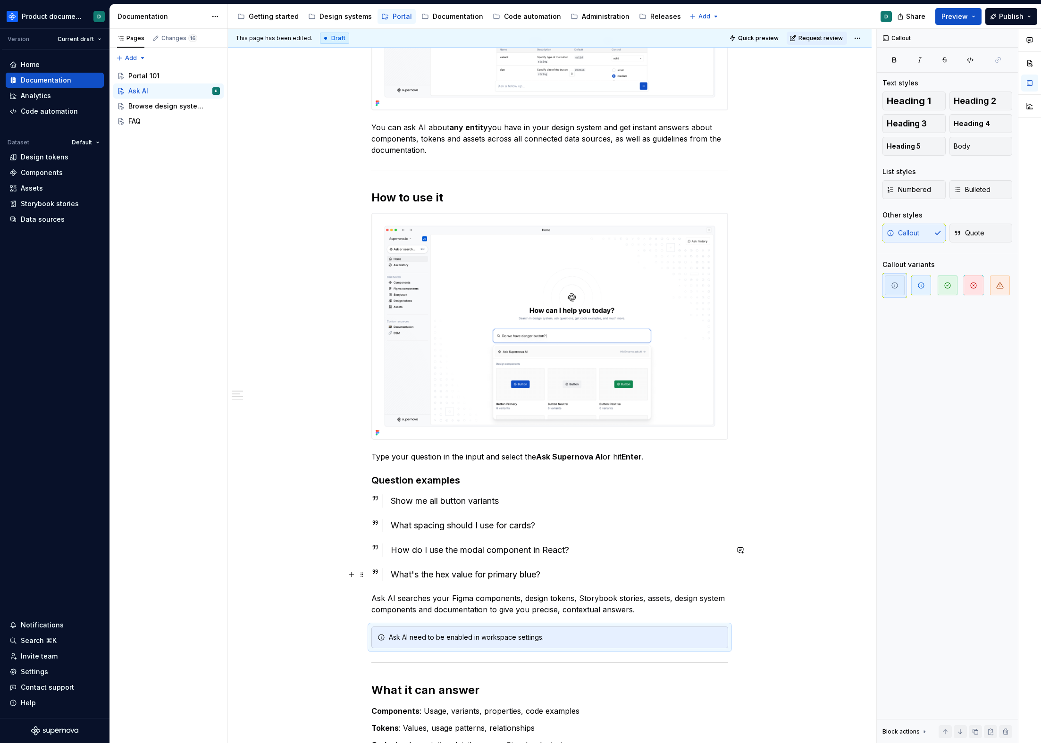
type textarea "*"
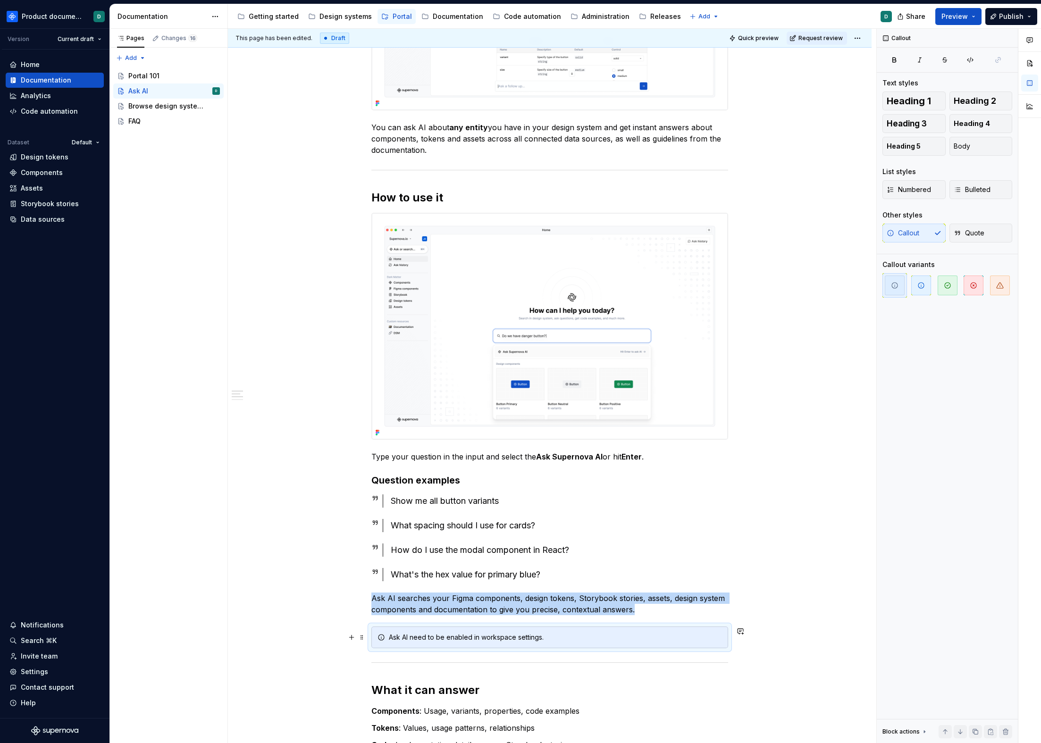
click at [421, 640] on div "Ask AI need to be enabled in workspace settings." at bounding box center [555, 637] width 333 height 9
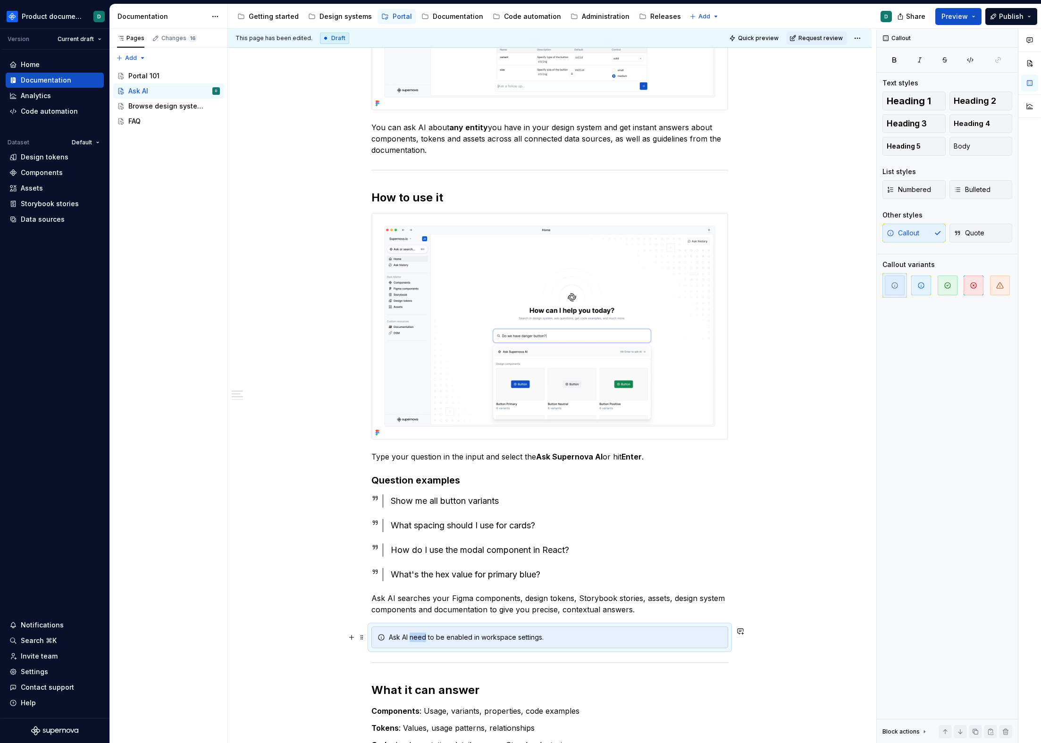
click at [421, 640] on div "Ask AI need to be enabled in workspace settings." at bounding box center [555, 637] width 333 height 9
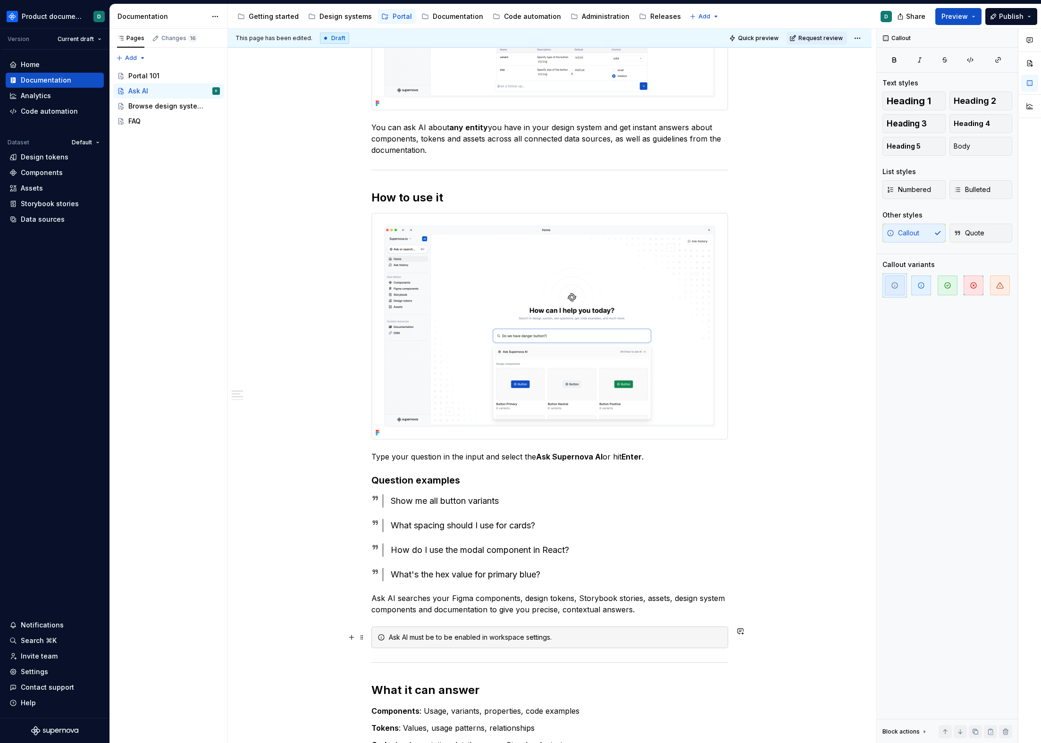
click at [440, 639] on div "Ask AI must be to be enabled in workspace settings." at bounding box center [555, 637] width 333 height 9
click at [462, 638] on div "Ask AI must be enabled in workspace settings." at bounding box center [555, 637] width 333 height 9
drag, startPoint x: 520, startPoint y: 638, endPoint x: 468, endPoint y: 636, distance: 51.9
click at [468, 636] on div "Ask AI must be enabled to access this fea in workspace settings." at bounding box center [555, 637] width 333 height 9
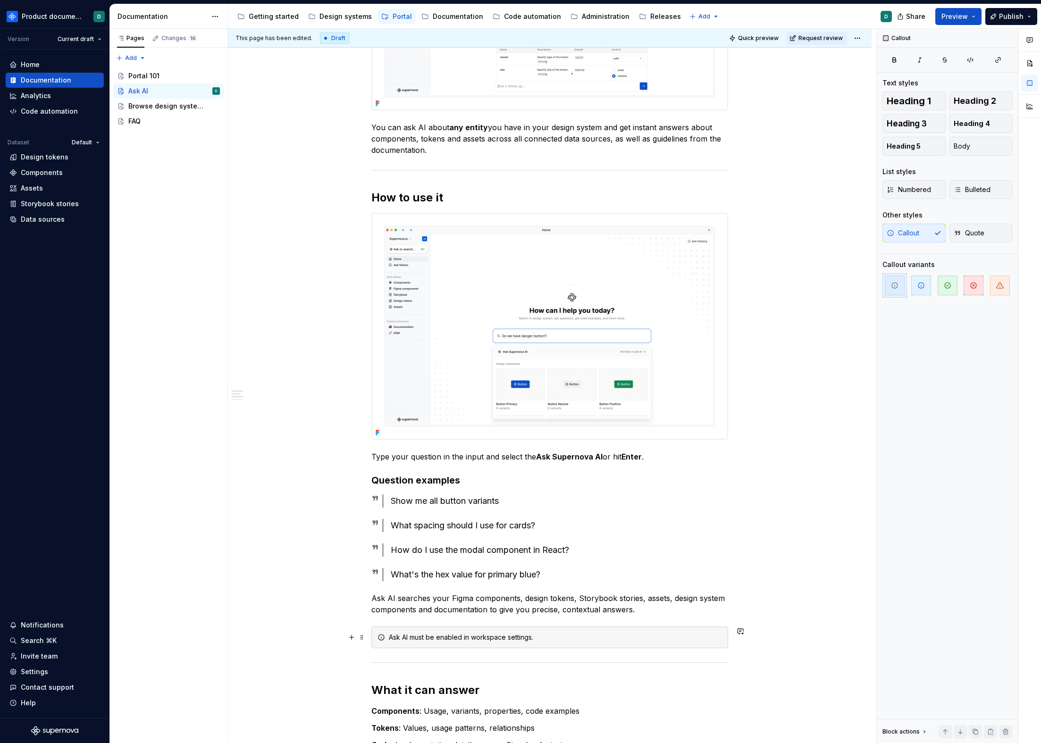
click at [539, 638] on div "Ask AI must be enabled in workspace settings." at bounding box center [555, 637] width 333 height 9
drag, startPoint x: 480, startPoint y: 638, endPoint x: 531, endPoint y: 638, distance: 50.5
click at [531, 638] on div "Ask AI must be enabled in workspace settings to use this feature." at bounding box center [555, 637] width 333 height 9
click at [689, 619] on button "button" at bounding box center [695, 620] width 13 height 13
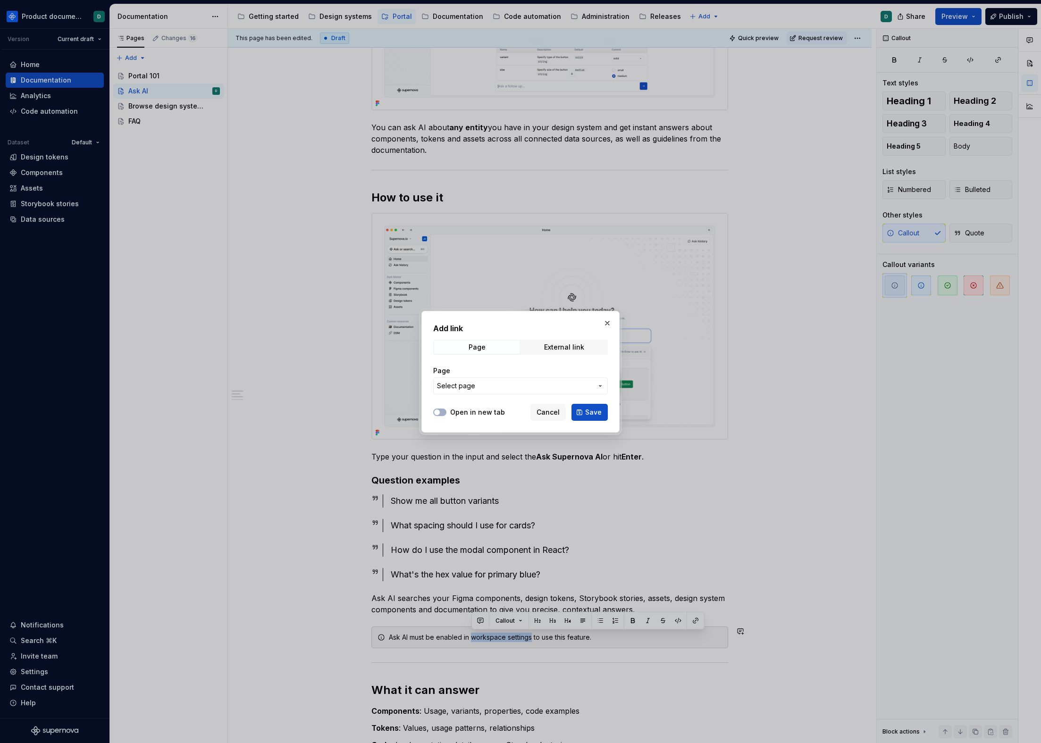
click at [485, 392] on button "Select page" at bounding box center [520, 386] width 175 height 17
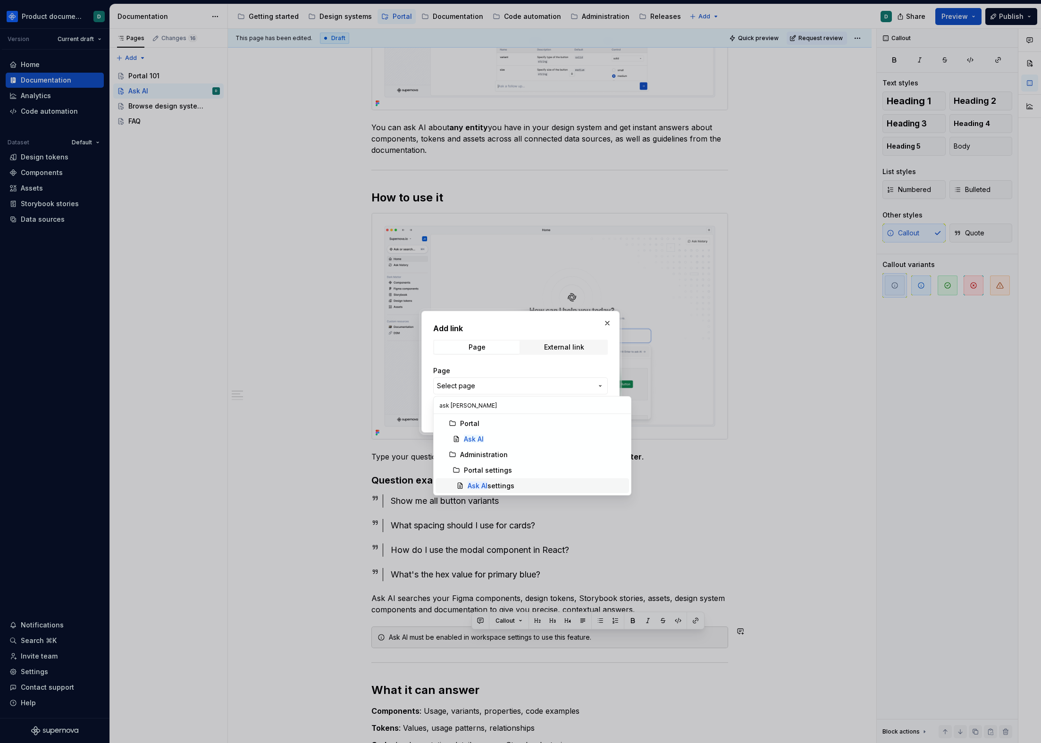
type input "ask [PERSON_NAME]"
click at [488, 481] on div "Ask AI settings" at bounding box center [491, 485] width 47 height 9
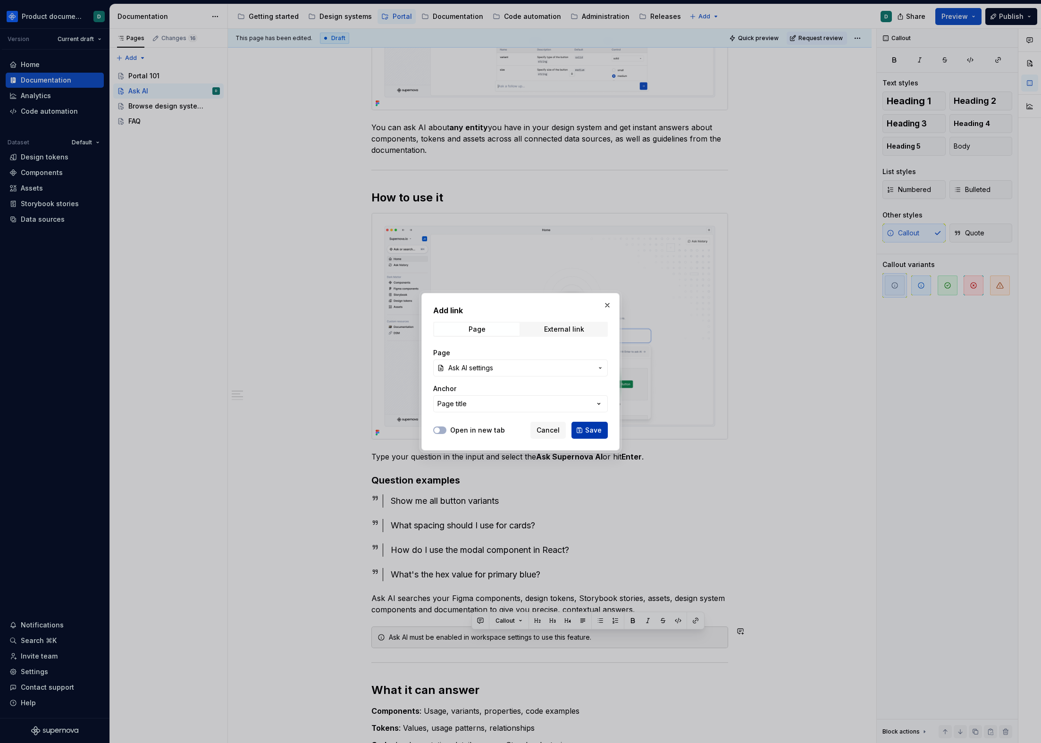
click at [596, 430] on span "Save" at bounding box center [593, 430] width 17 height 9
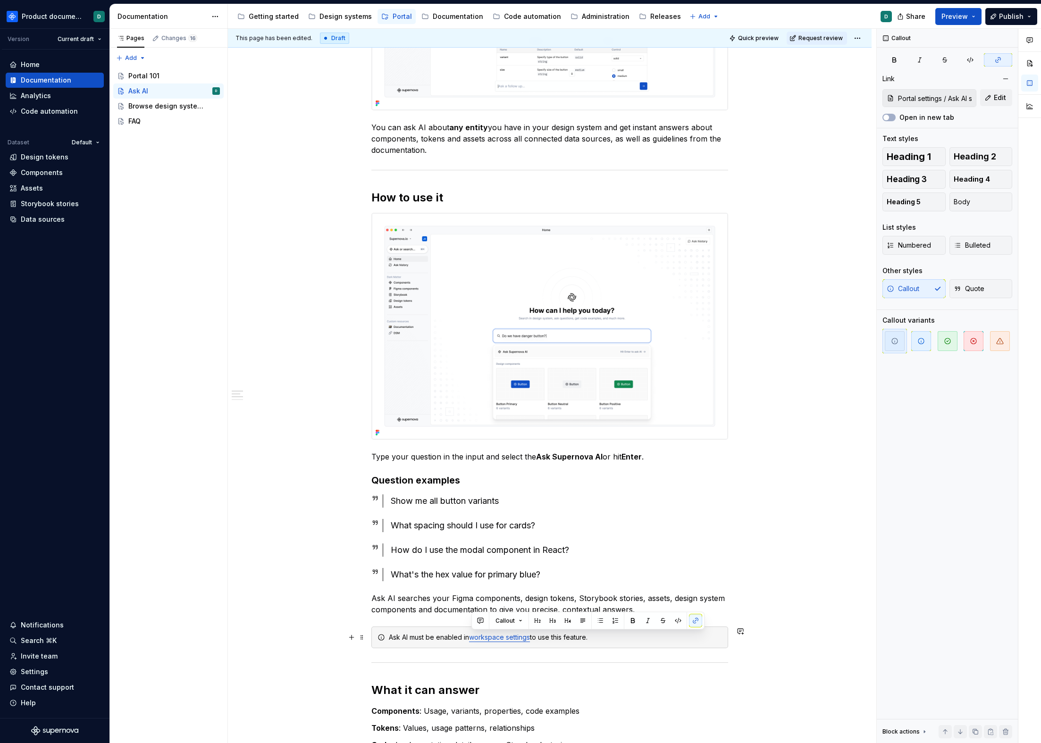
click at [610, 634] on div "Ask AI must be enabled in workspace settings to use this feature." at bounding box center [555, 637] width 333 height 9
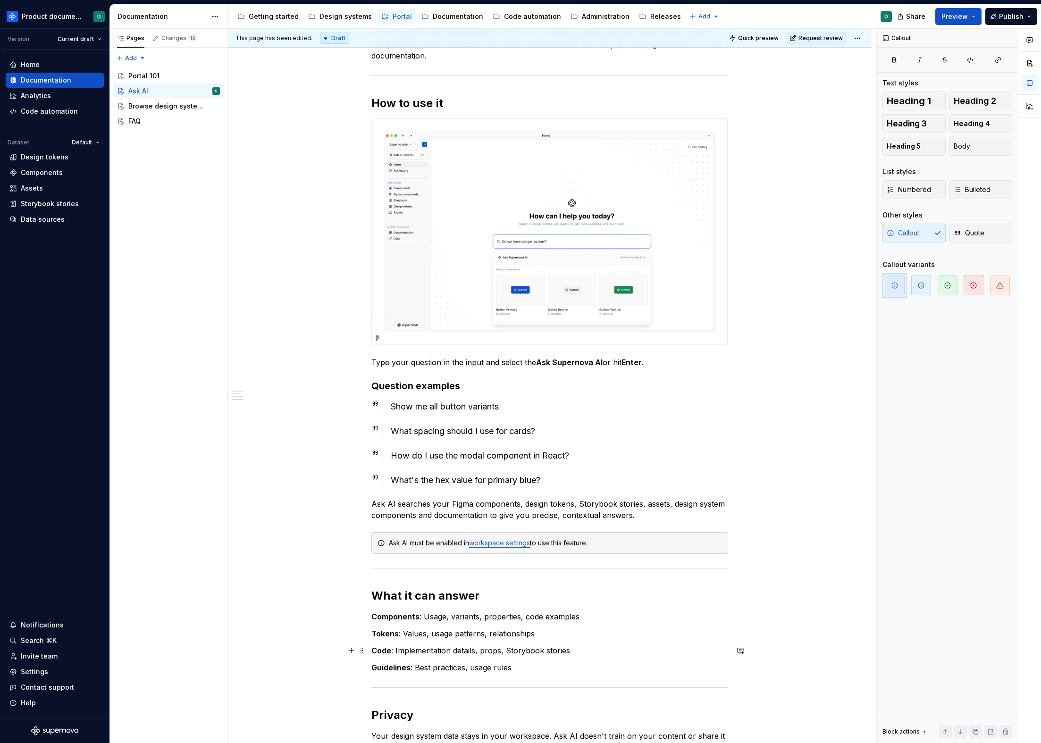
scroll to position [499, 0]
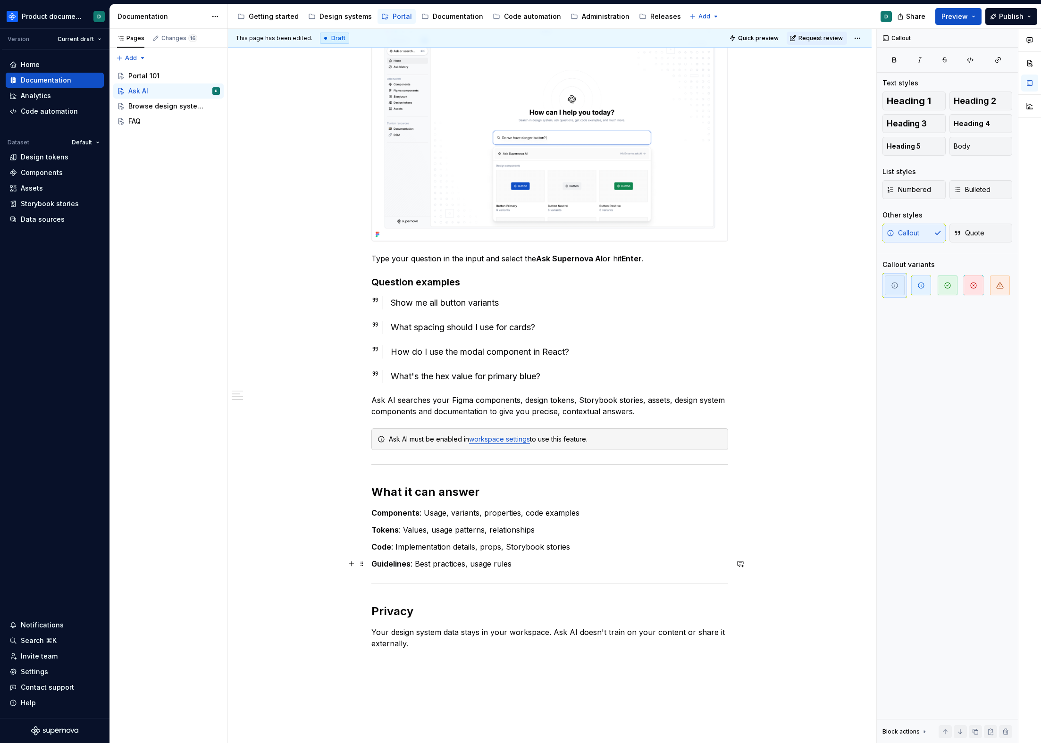
click at [568, 562] on p "Guidelines : Best practices, usage rules" at bounding box center [549, 563] width 357 height 11
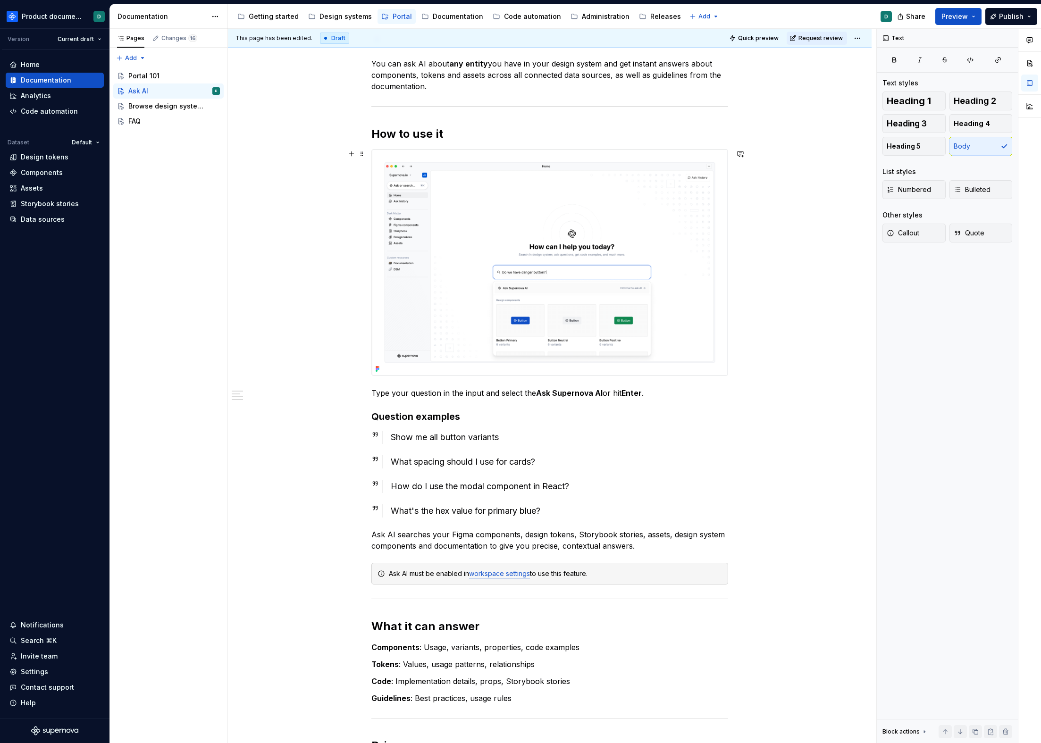
scroll to position [316, 0]
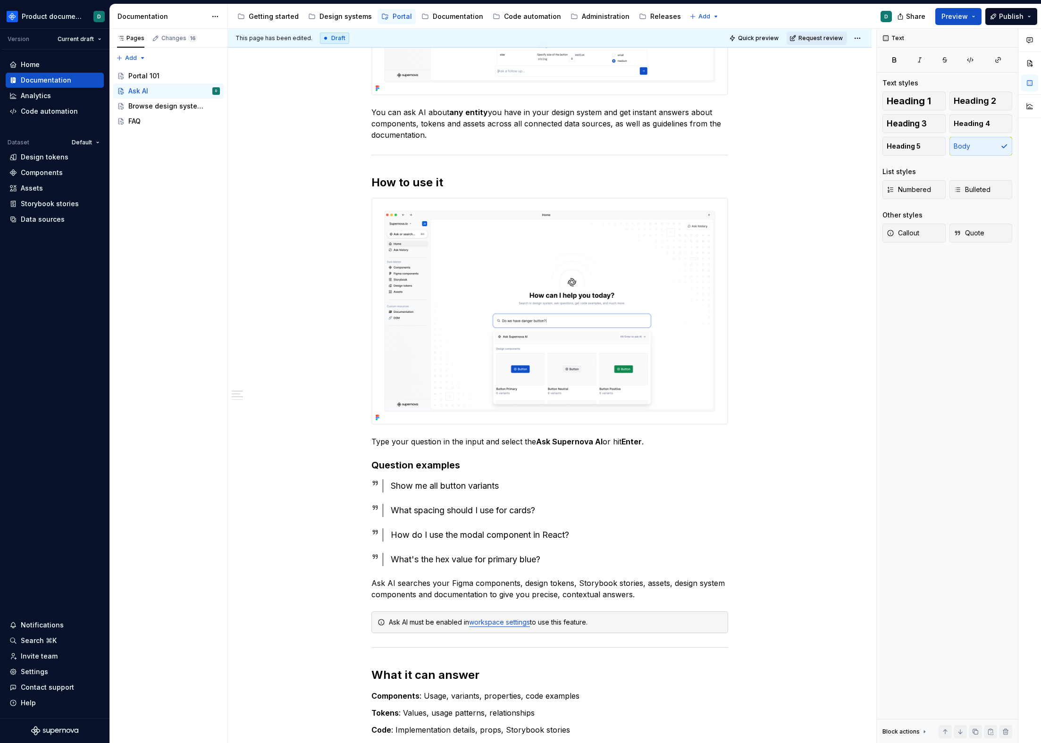
click at [816, 38] on span "Request review" at bounding box center [820, 38] width 44 height 8
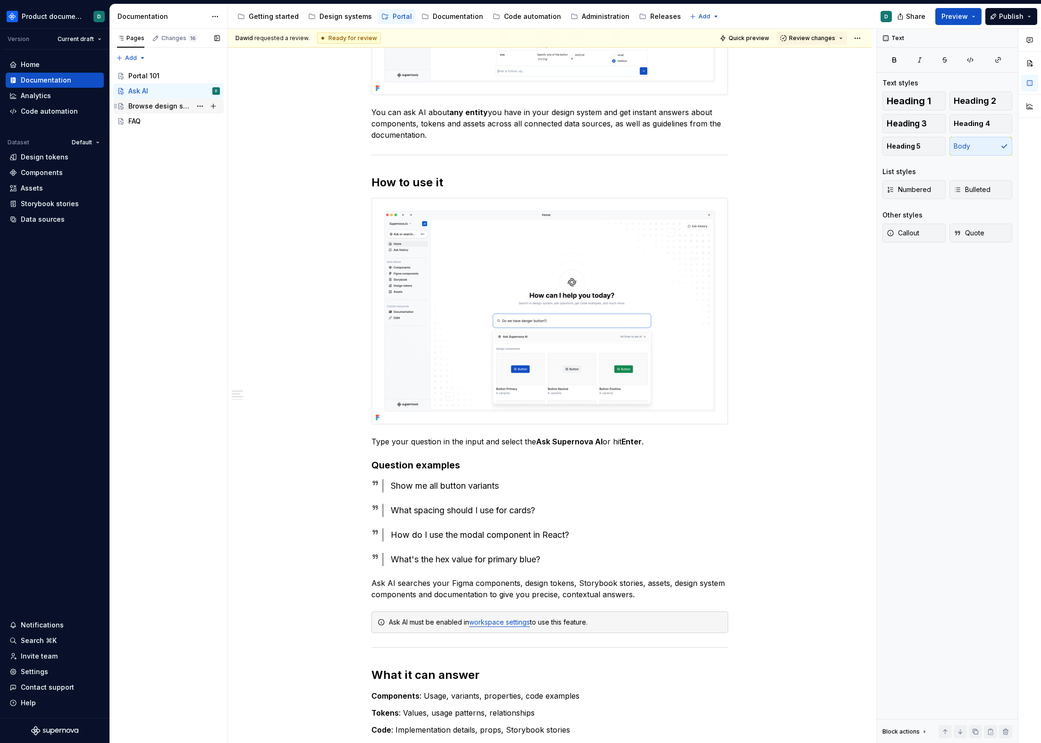
click at [137, 112] on div "Browse design system data" at bounding box center [174, 106] width 92 height 13
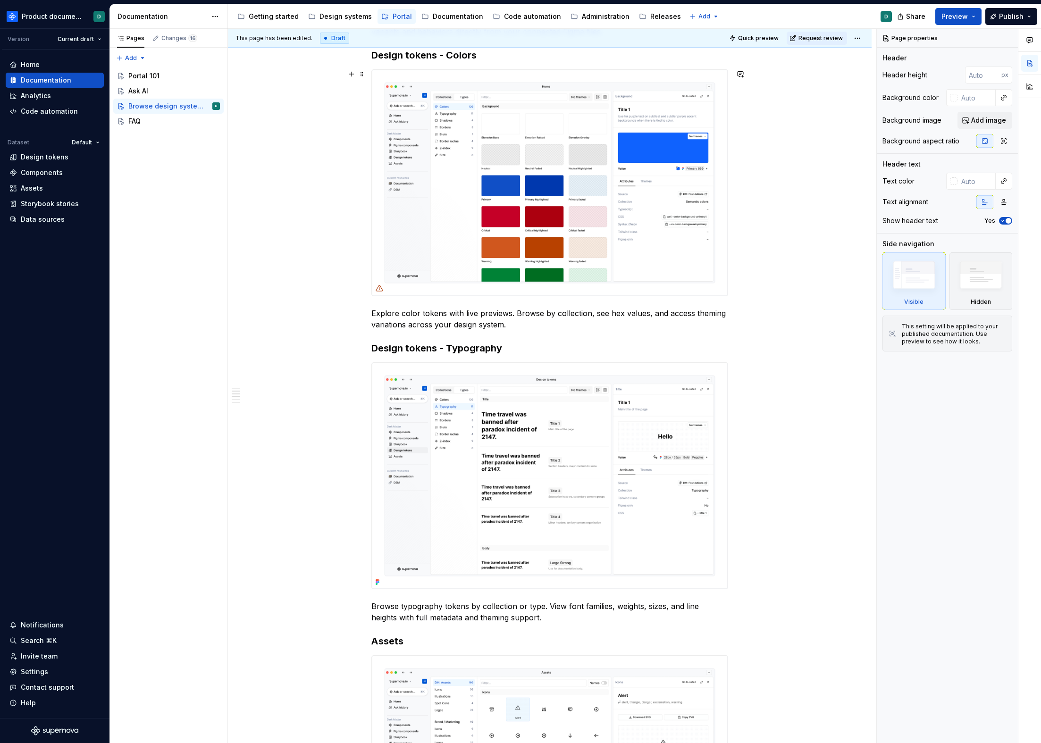
scroll to position [451, 0]
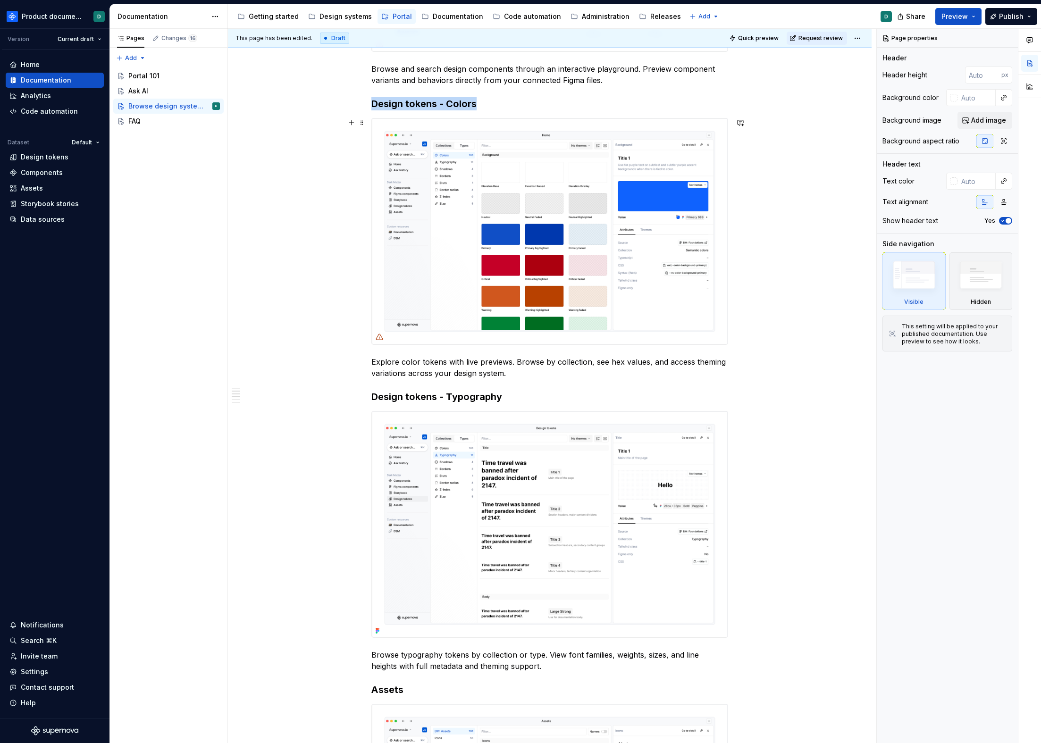
click at [412, 319] on img at bounding box center [550, 231] width 356 height 226
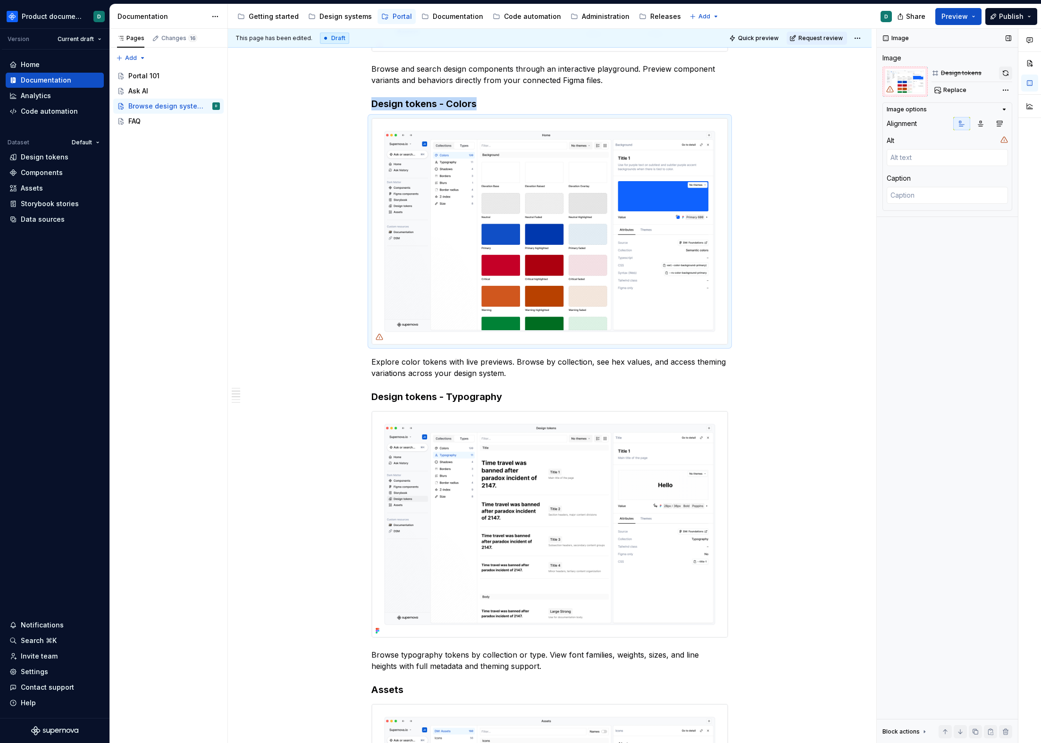
click at [1000, 71] on button "button" at bounding box center [1005, 73] width 13 height 13
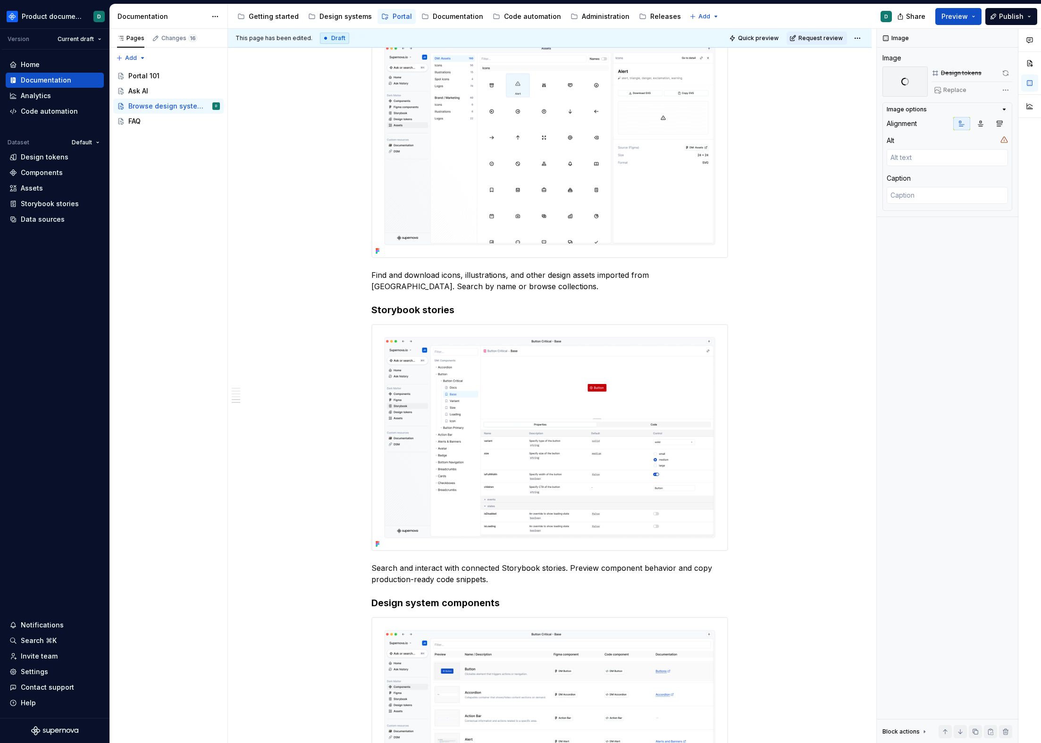
scroll to position [778, 0]
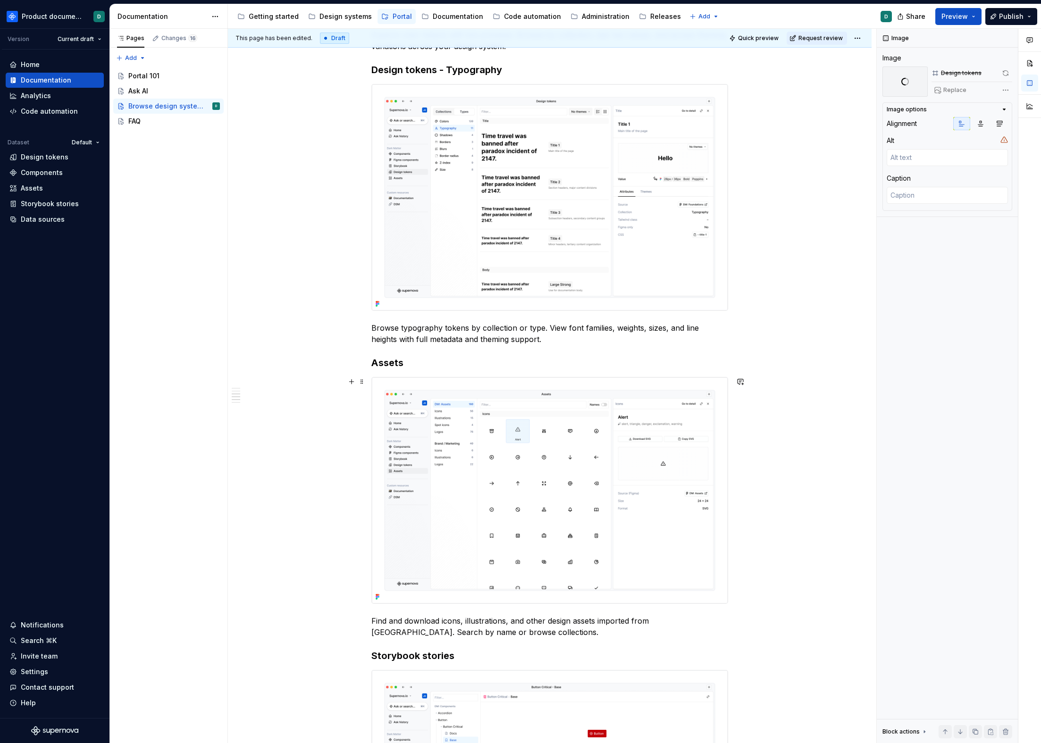
click at [514, 435] on img at bounding box center [550, 491] width 356 height 226
click at [625, 226] on img at bounding box center [550, 197] width 356 height 226
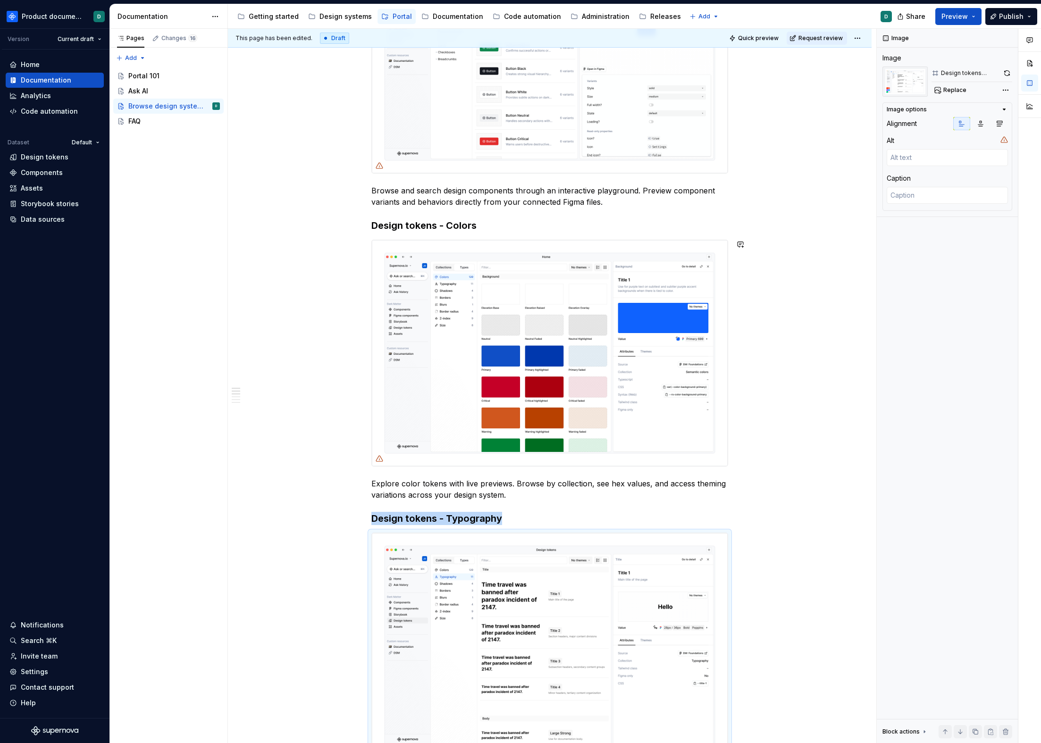
scroll to position [0, 0]
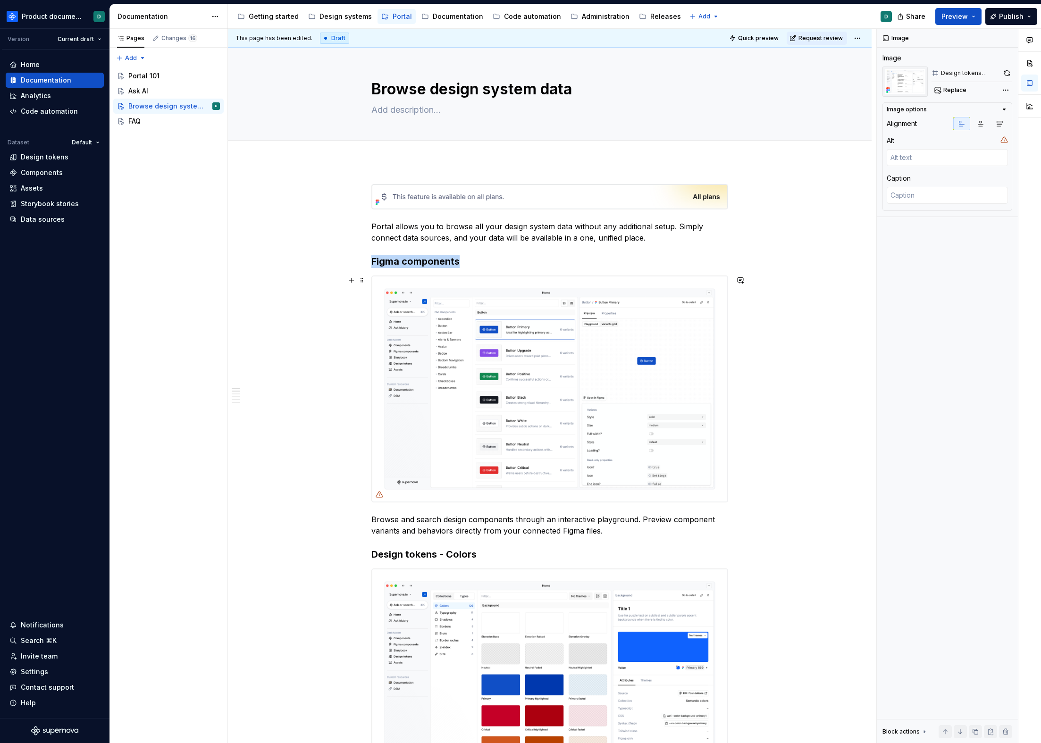
click at [562, 366] on img at bounding box center [550, 389] width 356 height 226
click at [943, 83] on div "Figma components Replace" at bounding box center [972, 82] width 81 height 30
click at [938, 88] on button "Replace" at bounding box center [951, 90] width 39 height 13
type textarea "*"
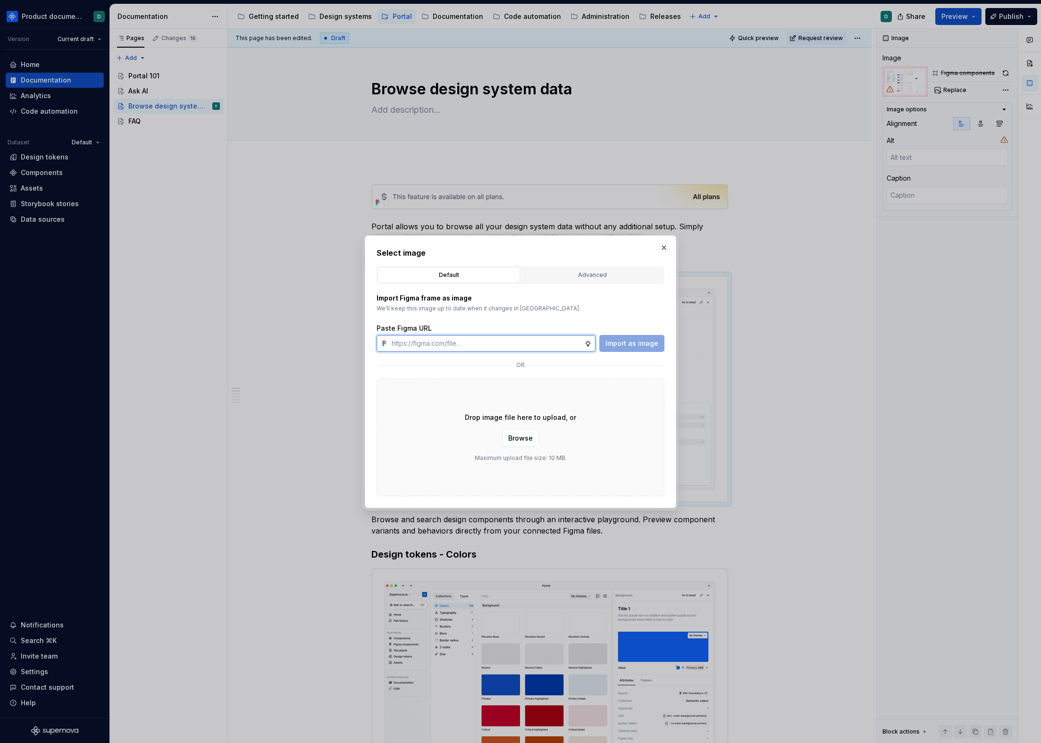
paste input "[URL][DOMAIN_NAME]"
type input "[URL][DOMAIN_NAME]"
click at [628, 344] on span "Import as image" at bounding box center [631, 343] width 53 height 9
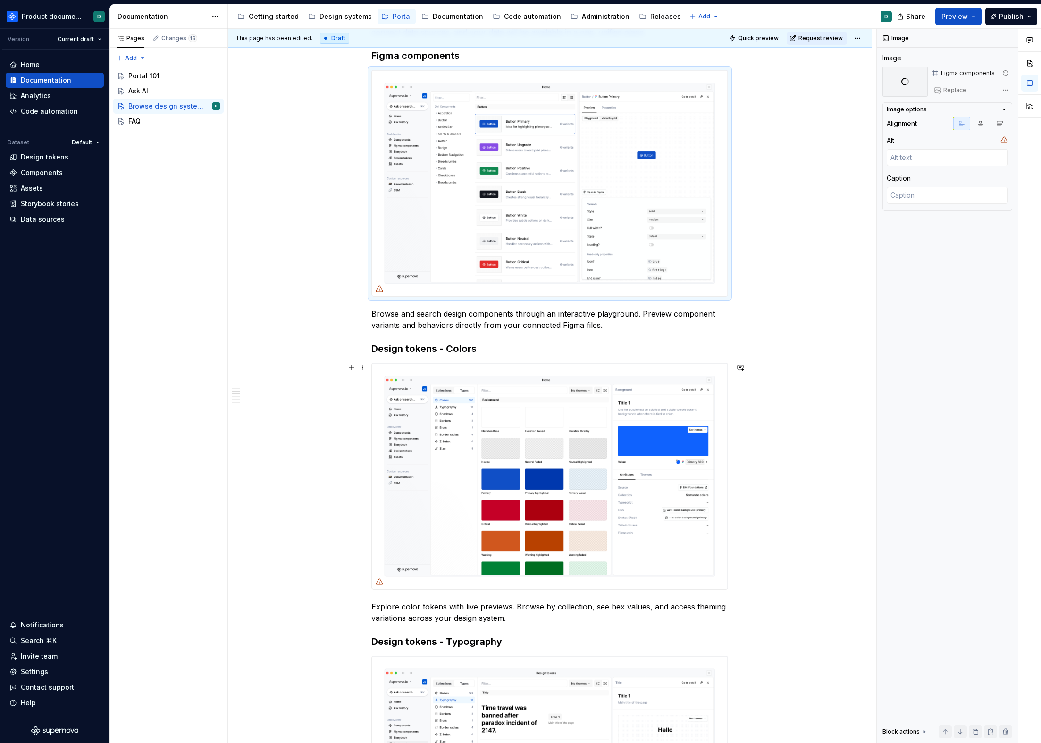
scroll to position [254, 0]
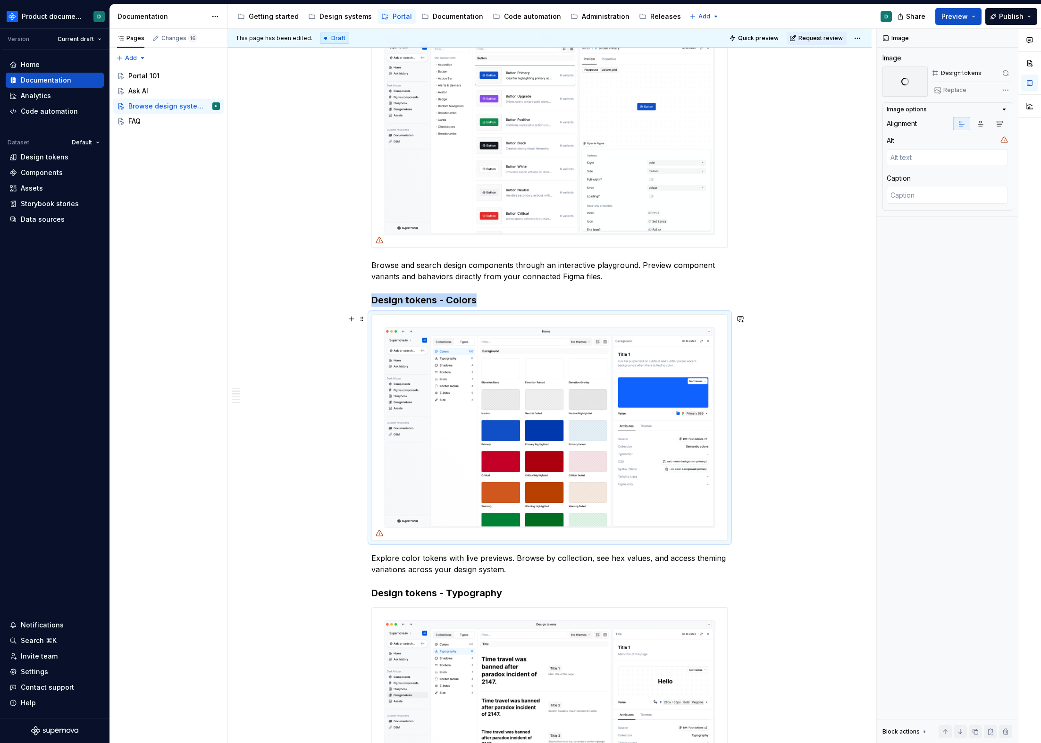
click at [534, 394] on img at bounding box center [550, 428] width 356 height 226
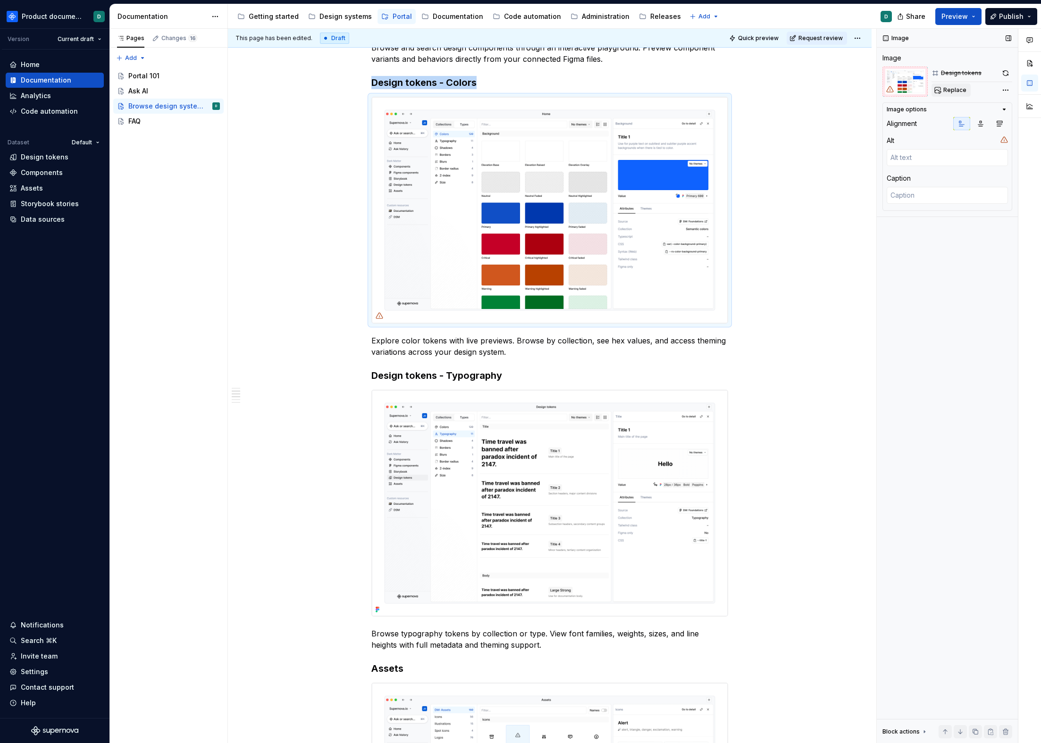
click at [953, 87] on span "Replace" at bounding box center [954, 90] width 23 height 8
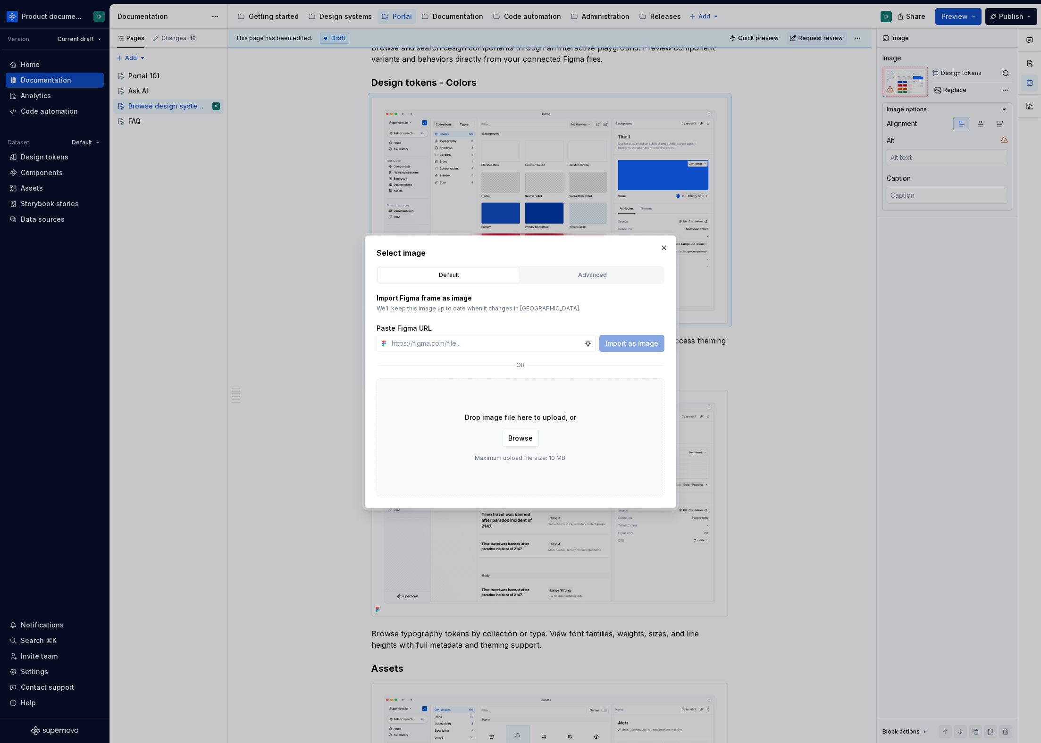
type textarea "*"
type input "[URL][DOMAIN_NAME]"
type textarea "*"
type input "[URL][DOMAIN_NAME]"
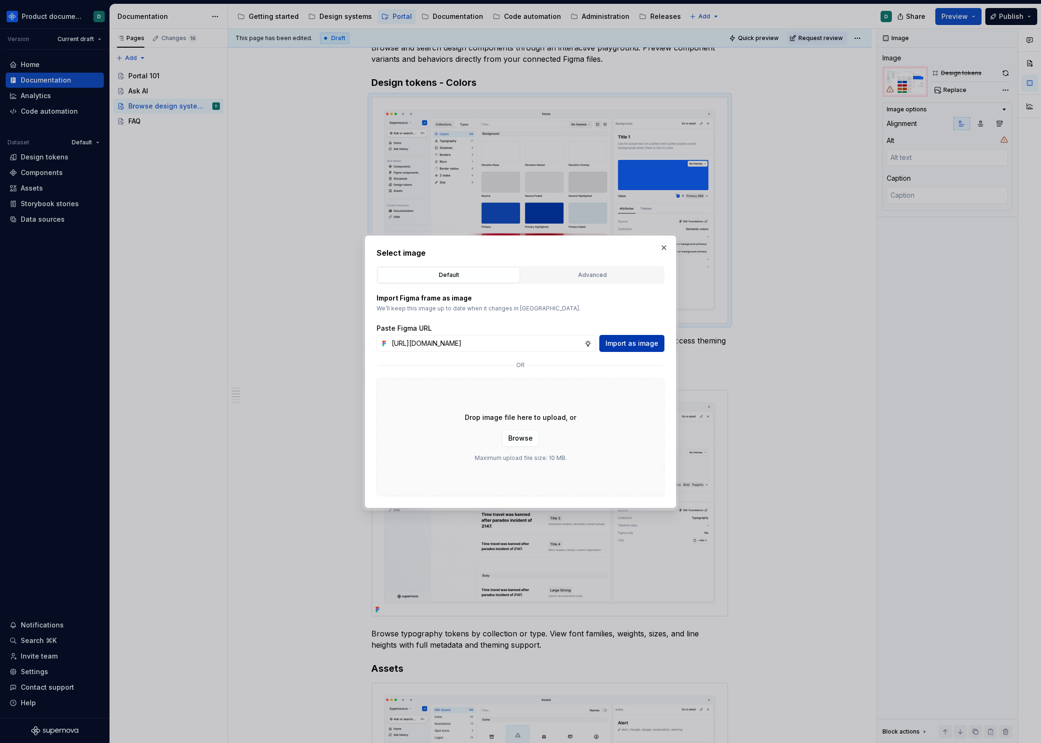
click at [655, 340] on span "Import as image" at bounding box center [631, 343] width 53 height 9
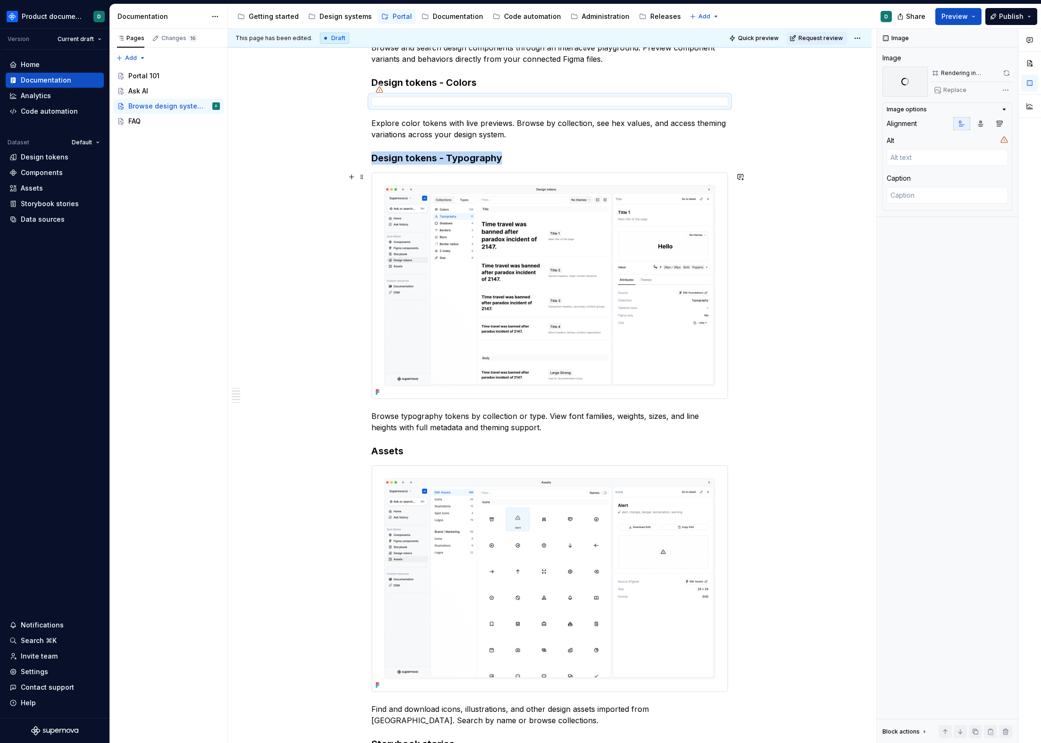
click at [576, 325] on img at bounding box center [550, 286] width 356 height 226
click at [953, 92] on span "Replace" at bounding box center [954, 90] width 23 height 8
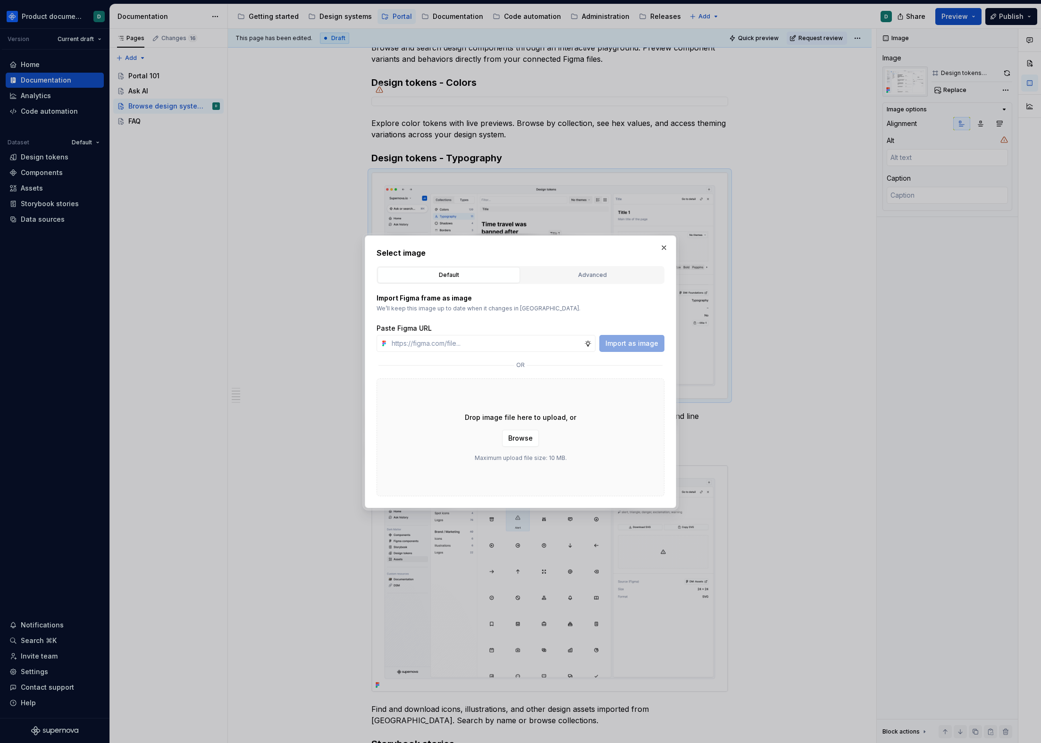
type textarea "*"
type input "[URL][DOMAIN_NAME]"
click at [626, 346] on span "Import as image" at bounding box center [631, 343] width 53 height 9
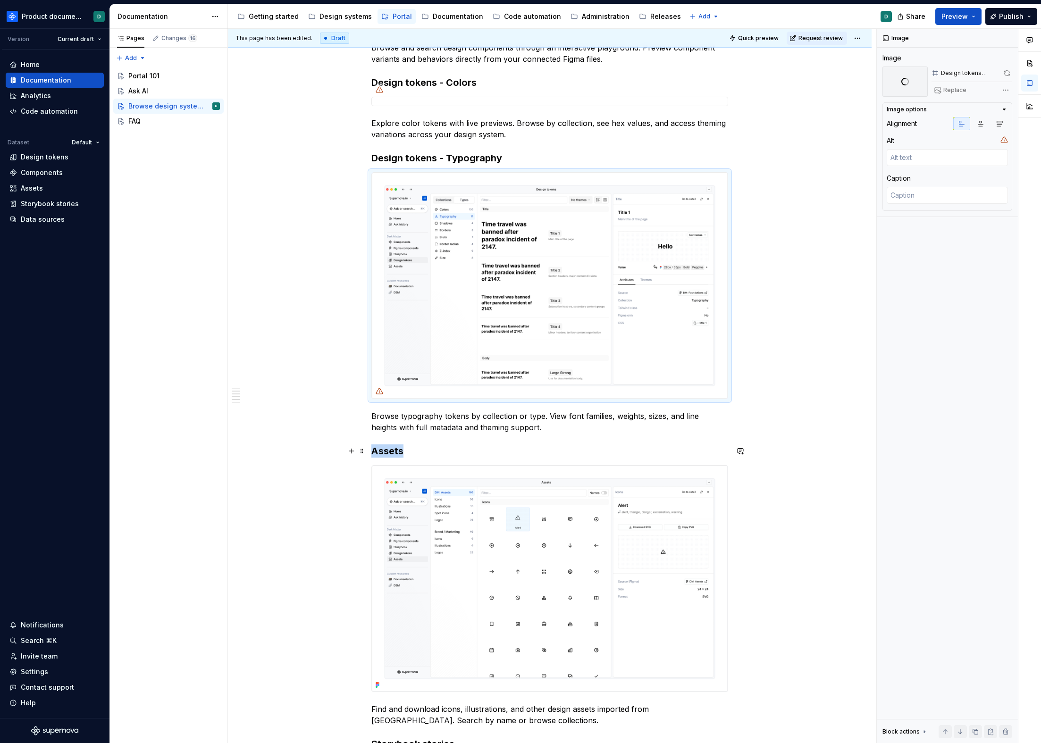
click at [474, 519] on img at bounding box center [550, 579] width 356 height 226
click at [939, 89] on button "Replace" at bounding box center [951, 90] width 39 height 13
type textarea "*"
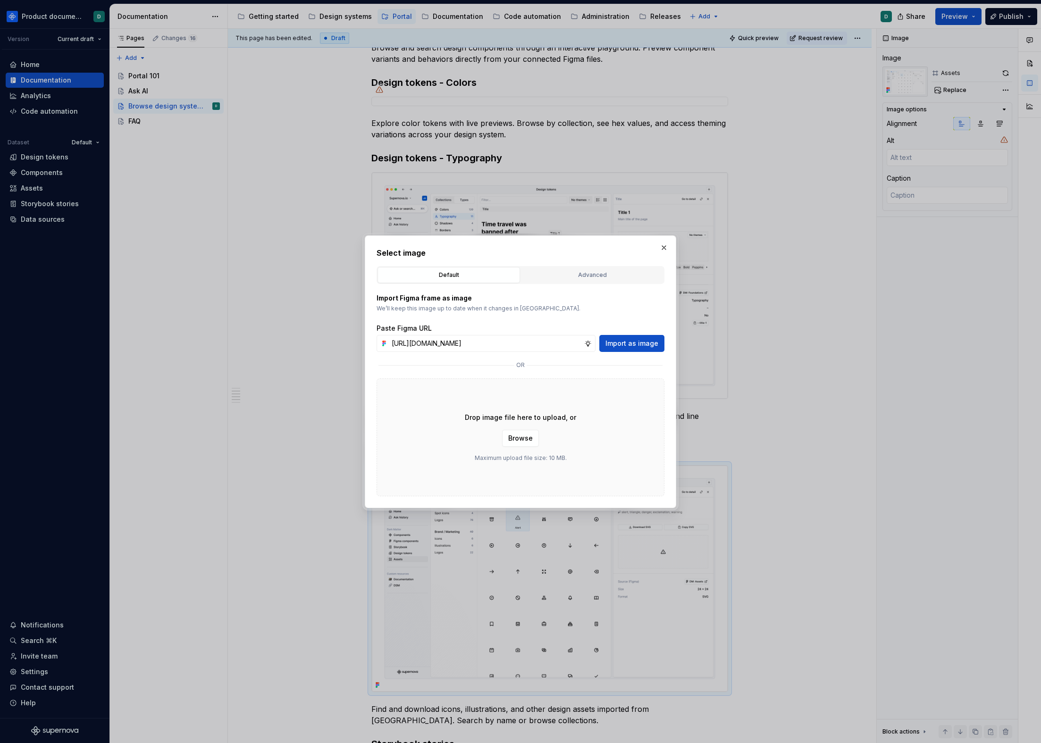
scroll to position [0, 224]
type input "[URL][DOMAIN_NAME]"
click at [628, 336] on button "Import as image" at bounding box center [631, 343] width 65 height 17
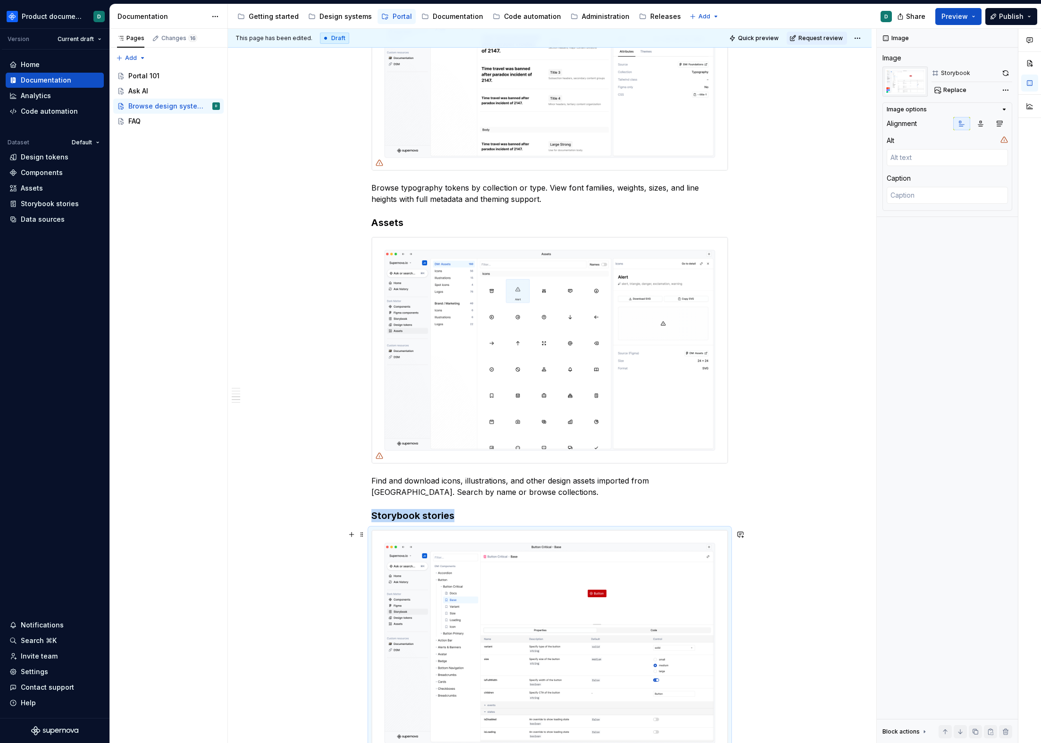
click at [421, 583] on img at bounding box center [550, 643] width 356 height 226
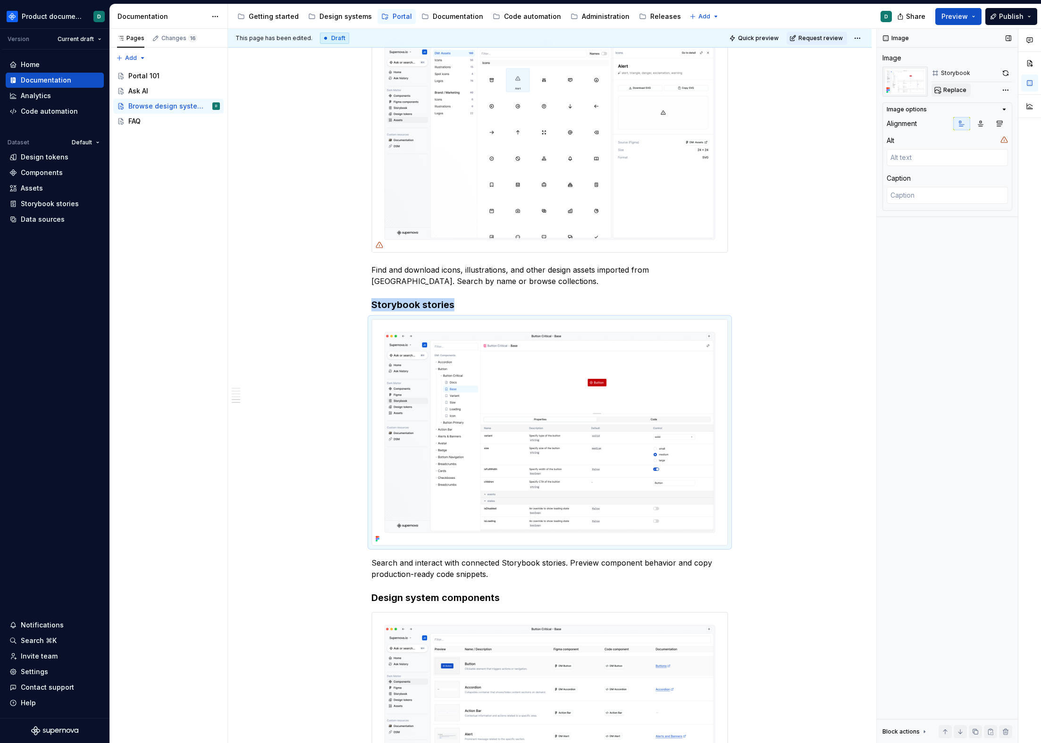
click at [950, 95] on button "Replace" at bounding box center [951, 90] width 39 height 13
type textarea "*"
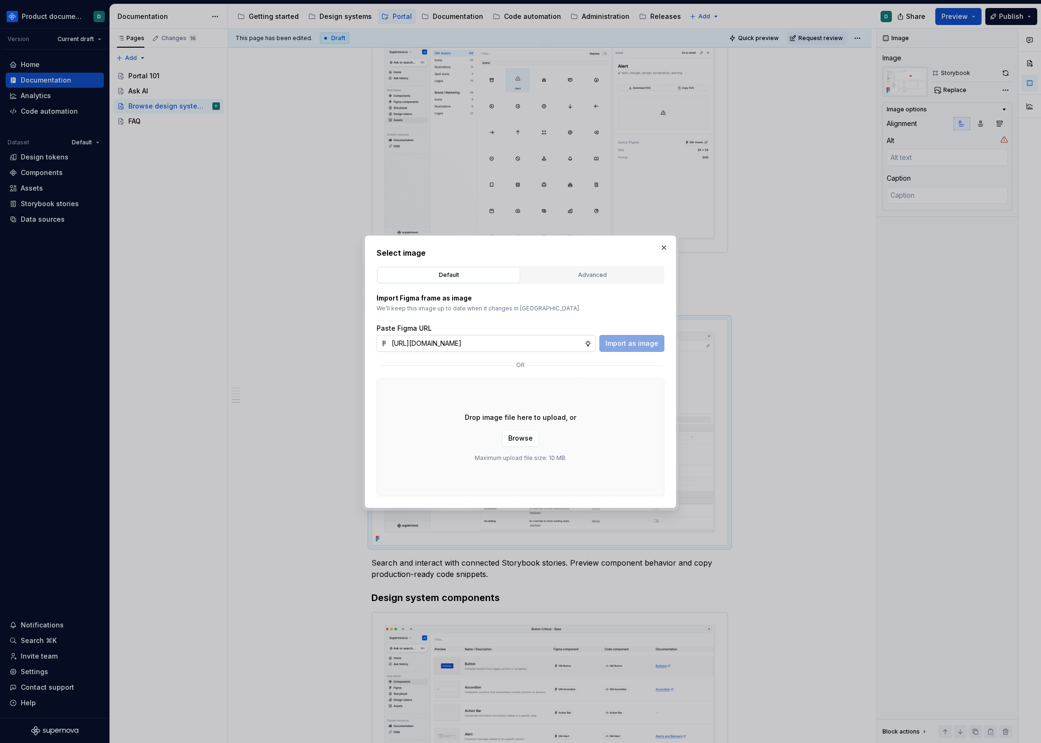
scroll to position [0, 223]
type input "[URL][DOMAIN_NAME]"
click at [636, 350] on button "Import as image" at bounding box center [631, 343] width 65 height 17
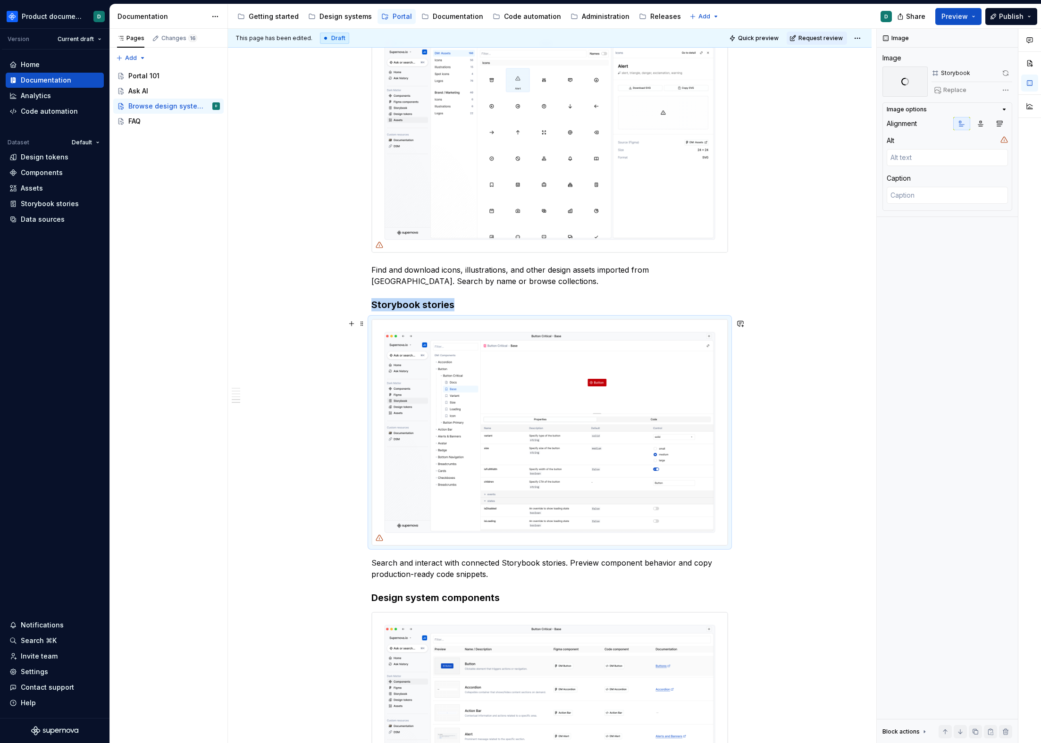
scroll to position [1383, 0]
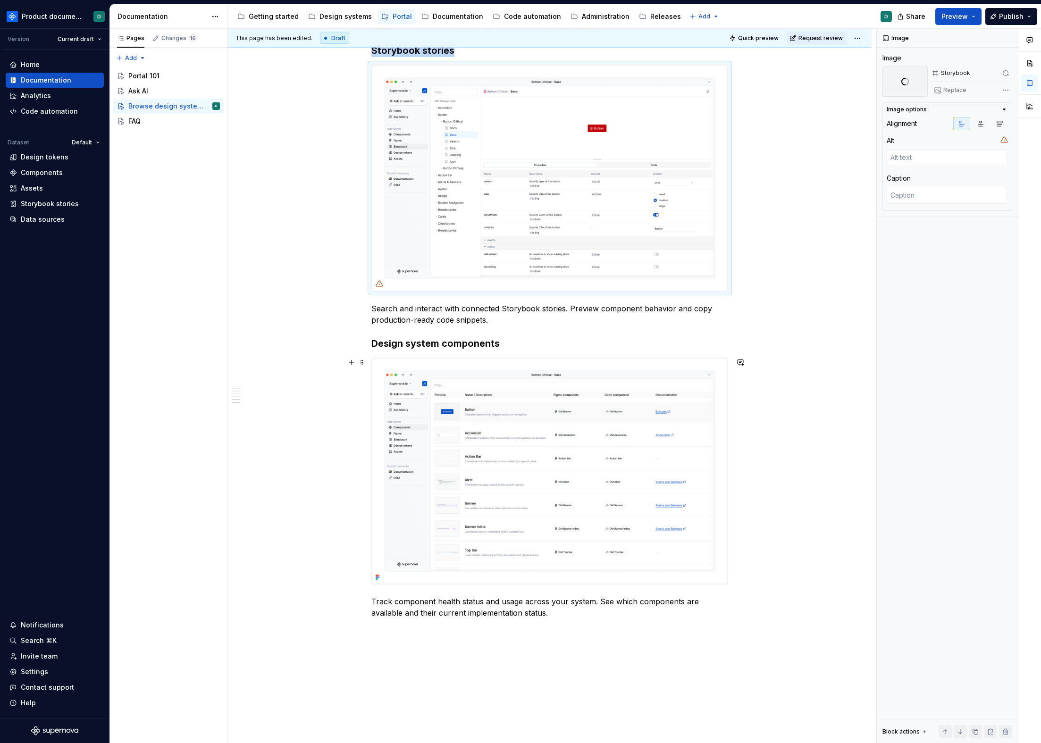
click at [519, 397] on img at bounding box center [550, 471] width 356 height 226
click at [554, 215] on img at bounding box center [550, 178] width 356 height 226
click at [483, 476] on img at bounding box center [550, 471] width 356 height 226
click at [942, 92] on button "Replace" at bounding box center [951, 90] width 39 height 13
type textarea "*"
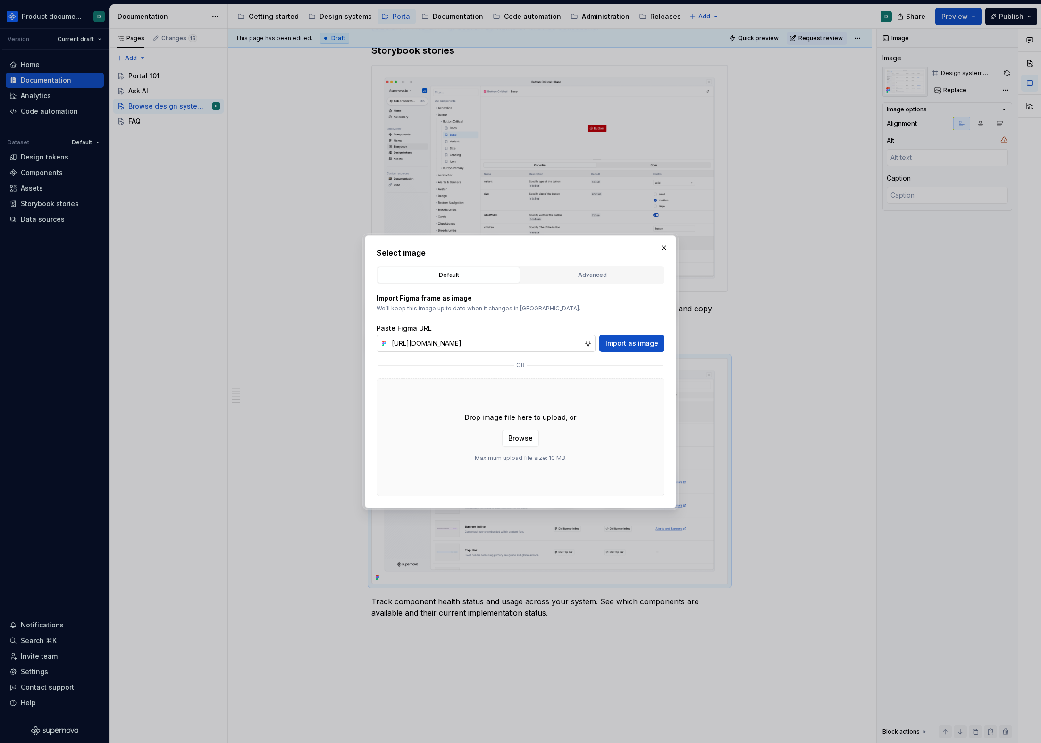
scroll to position [0, 226]
type input "[URL][DOMAIN_NAME]"
click at [619, 342] on span "Import as image" at bounding box center [631, 343] width 53 height 9
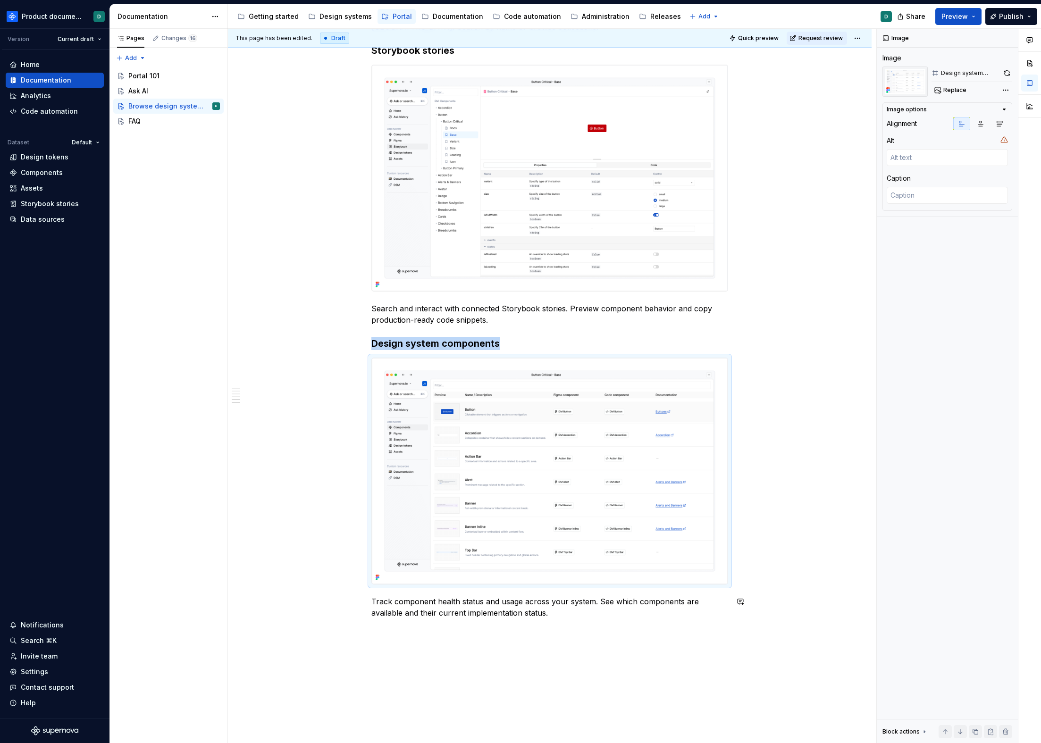
type textarea "*"
click at [580, 618] on p "Track component health status and usage across your system. See which component…" at bounding box center [549, 607] width 357 height 23
click at [579, 616] on p "Track component health status and usage across your system. See which component…" at bounding box center [549, 607] width 357 height 23
click at [572, 613] on p "Track component health status and usage across your system. See which component…" at bounding box center [549, 607] width 357 height 23
click at [544, 617] on p "Track component health status and usage across your system. See which component…" at bounding box center [549, 607] width 357 height 23
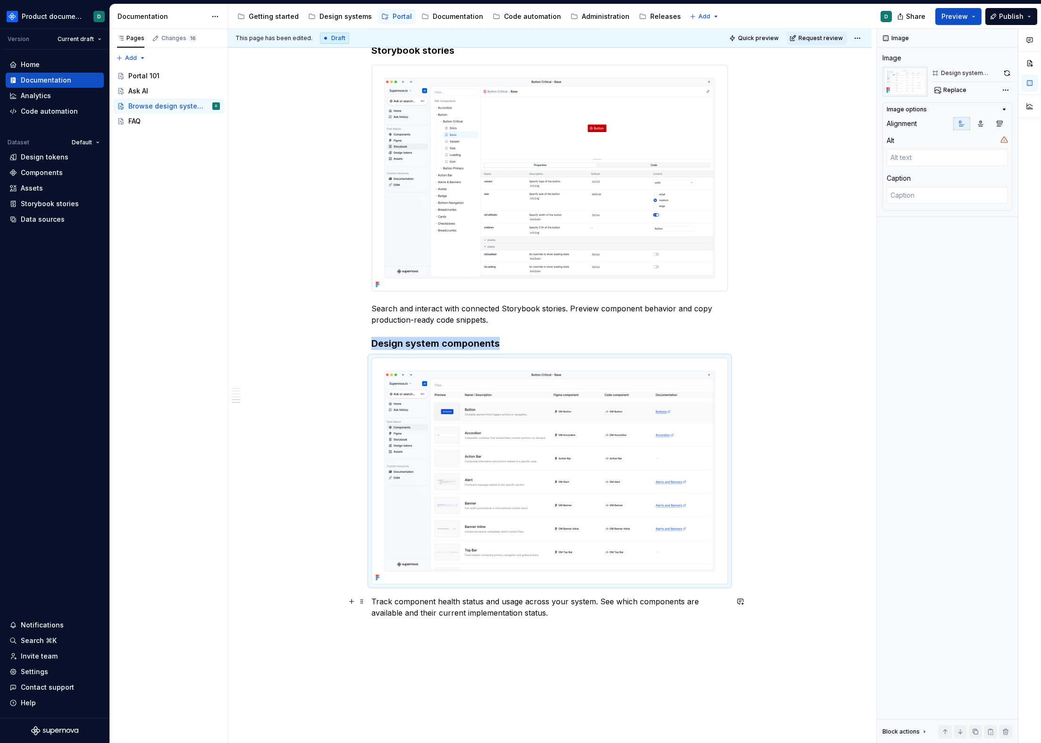
click at [550, 614] on p "Track component health status and usage across your system. See which component…" at bounding box center [549, 607] width 357 height 23
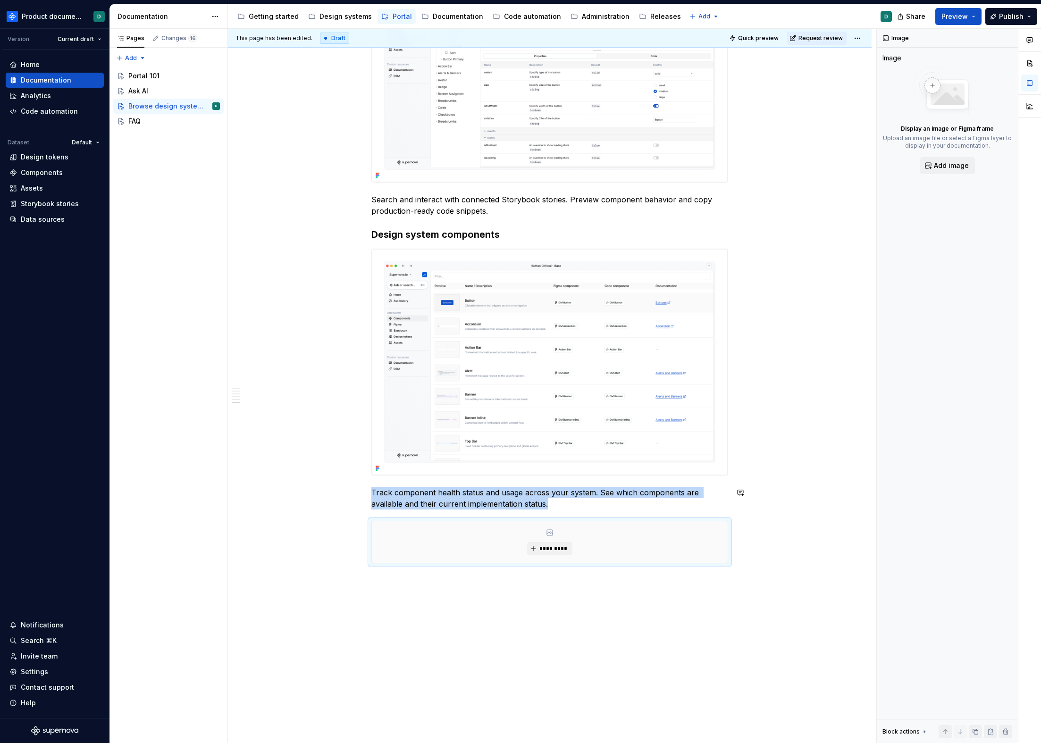
type textarea "*"
click at [538, 549] on button "*********" at bounding box center [549, 548] width 45 height 13
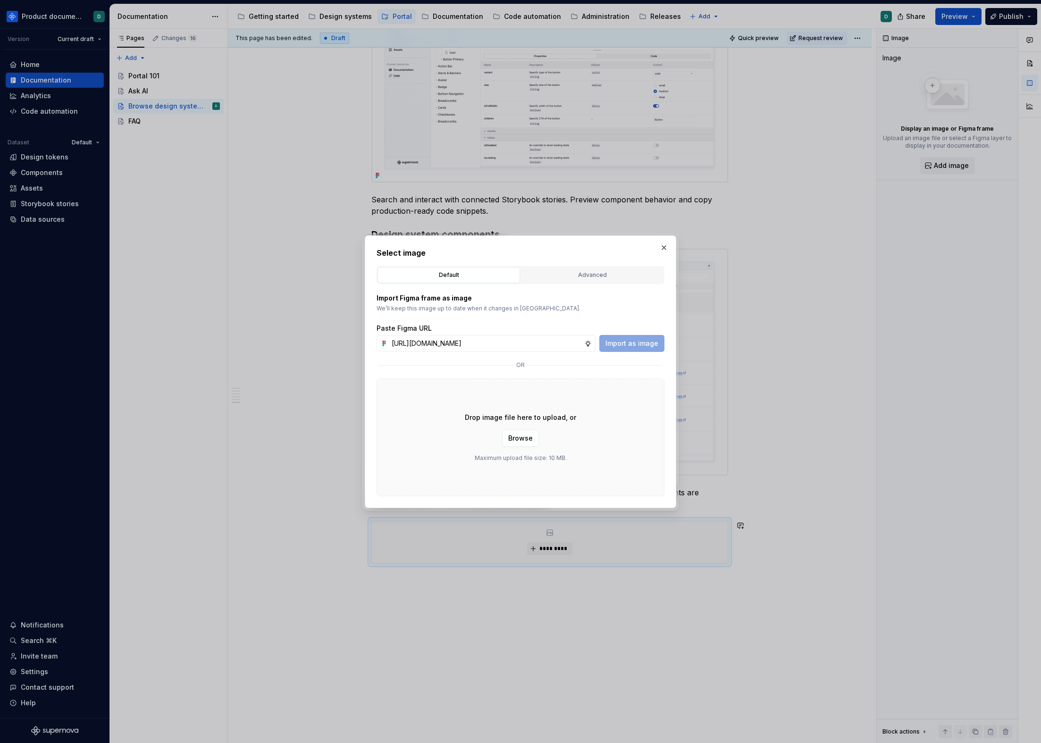
scroll to position [0, 226]
type input "[URL][DOMAIN_NAME]"
click at [630, 344] on span "Import as image" at bounding box center [631, 343] width 53 height 9
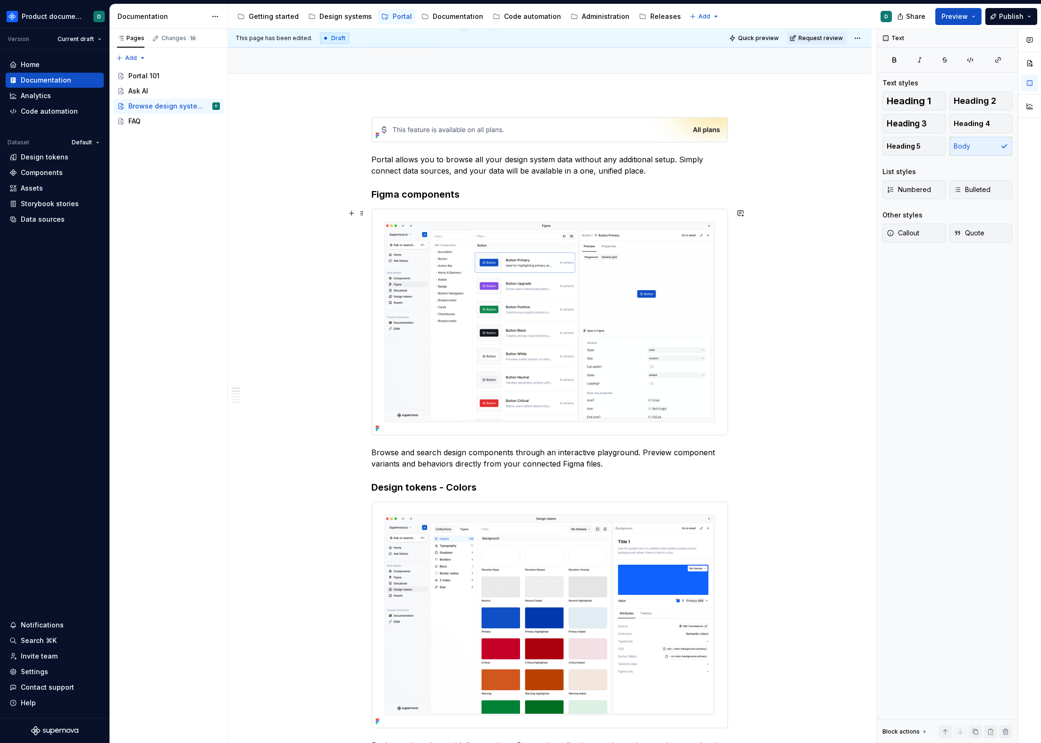
scroll to position [0, 0]
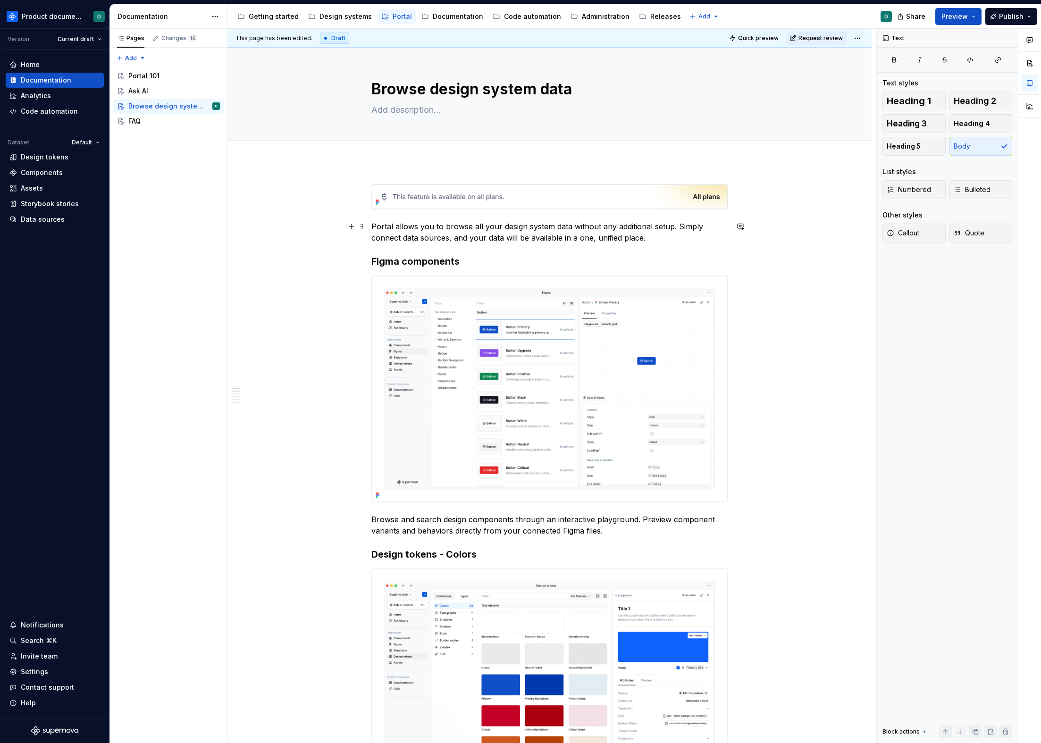
click at [651, 239] on p "Portal allows you to browse all your design system data without any additional …" at bounding box center [549, 232] width 357 height 23
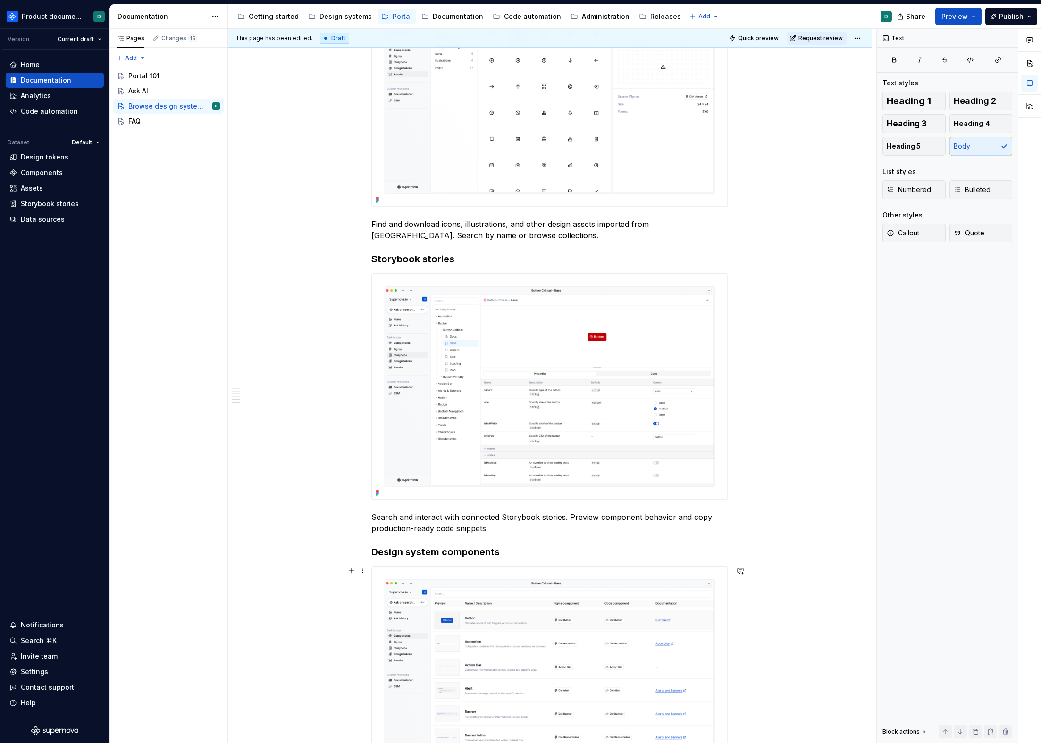
scroll to position [1492, 0]
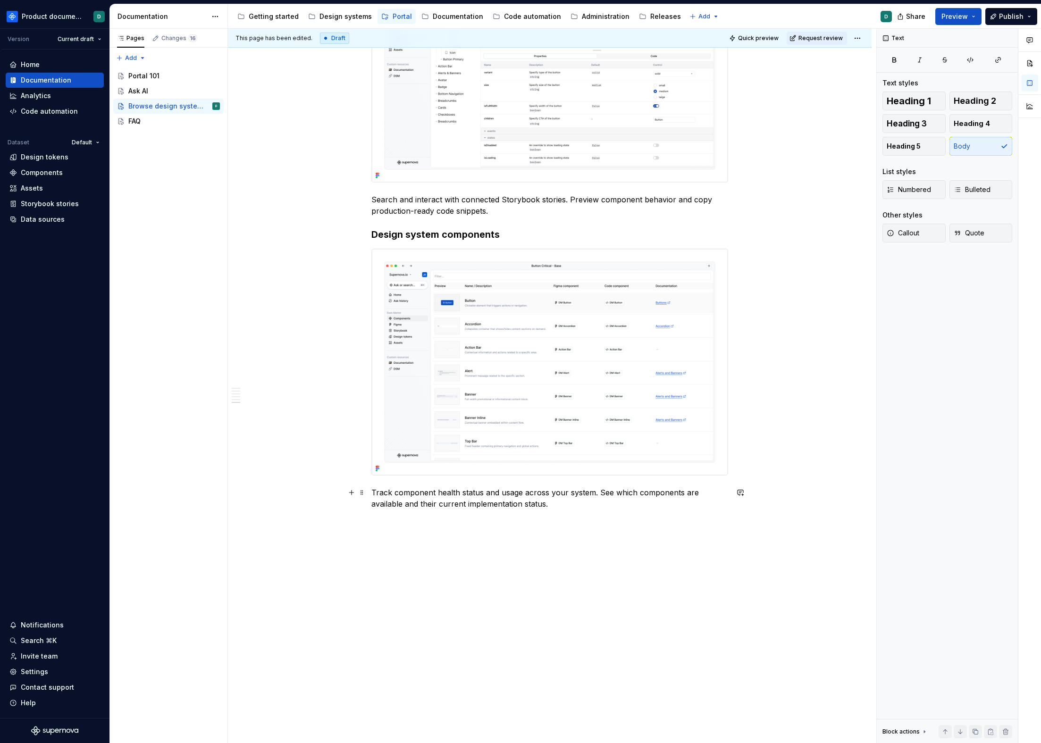
click at [641, 506] on p "Track component health status and usage across your system. See which component…" at bounding box center [549, 498] width 357 height 23
click at [143, 117] on div "FAQ" at bounding box center [174, 121] width 92 height 13
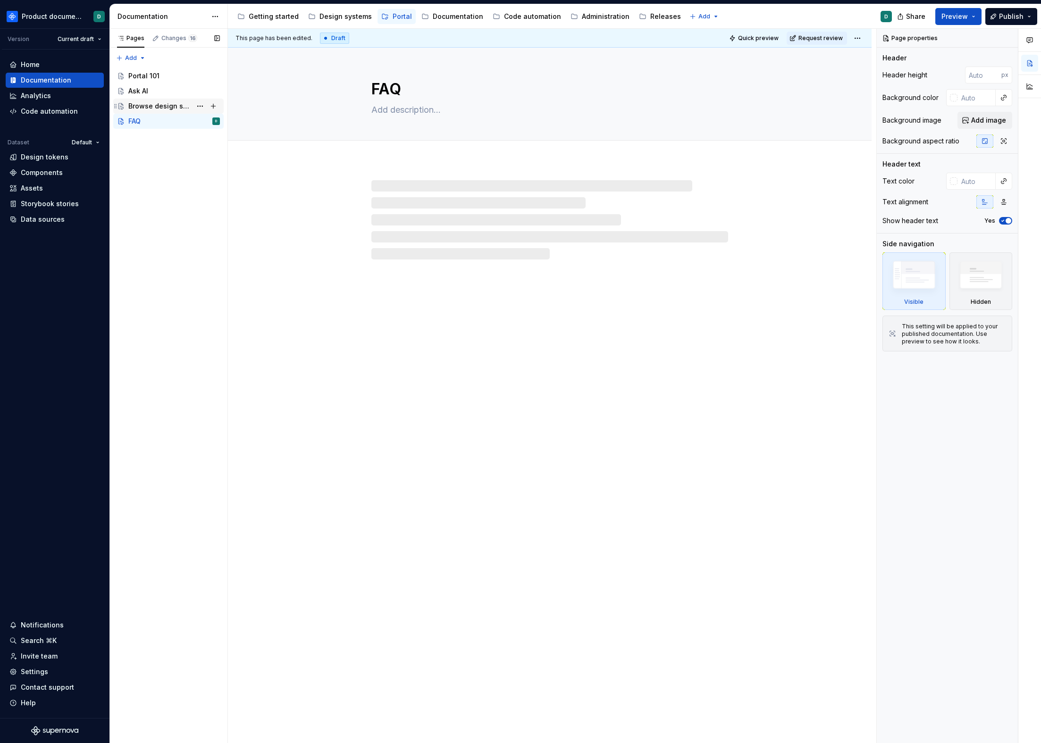
click at [148, 105] on div "Browse design system data" at bounding box center [159, 105] width 63 height 9
click at [146, 92] on div "Ask AI" at bounding box center [138, 90] width 20 height 9
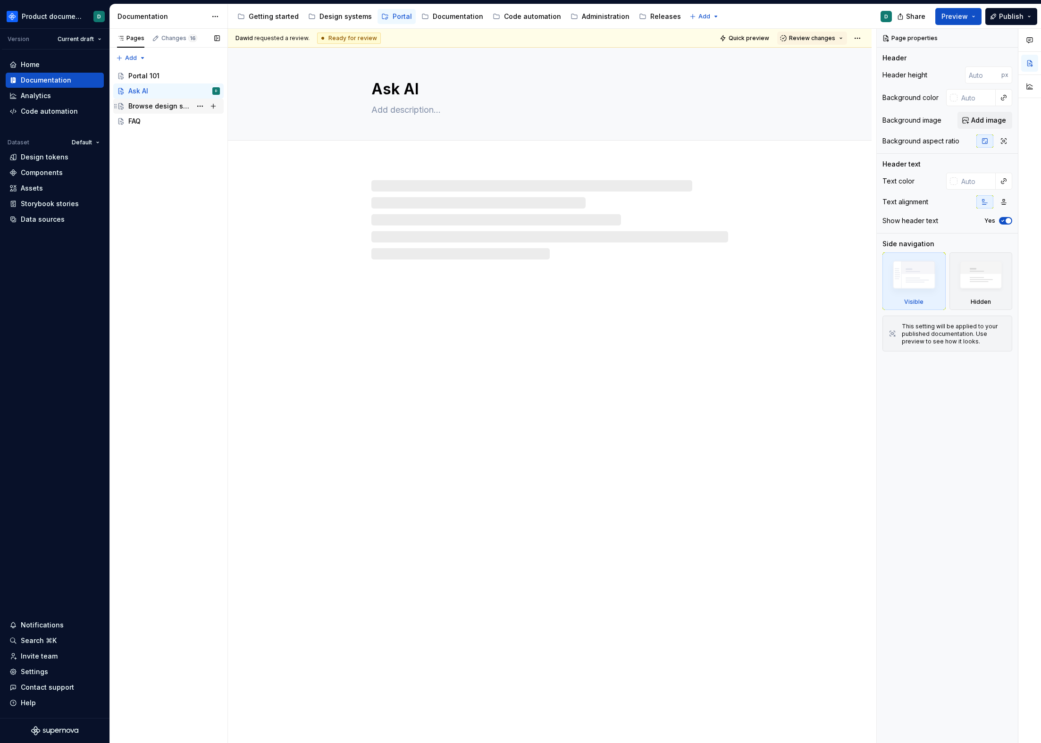
click at [142, 108] on div "Browse design system data" at bounding box center [159, 105] width 63 height 9
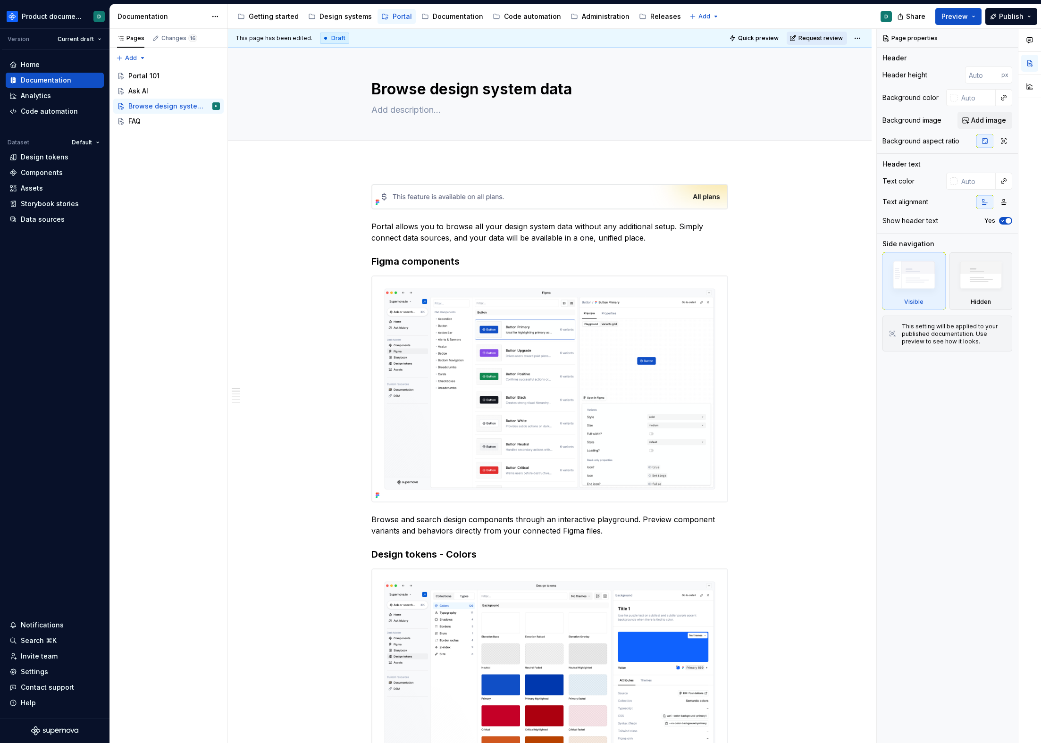
click at [816, 37] on span "Request review" at bounding box center [820, 38] width 44 height 8
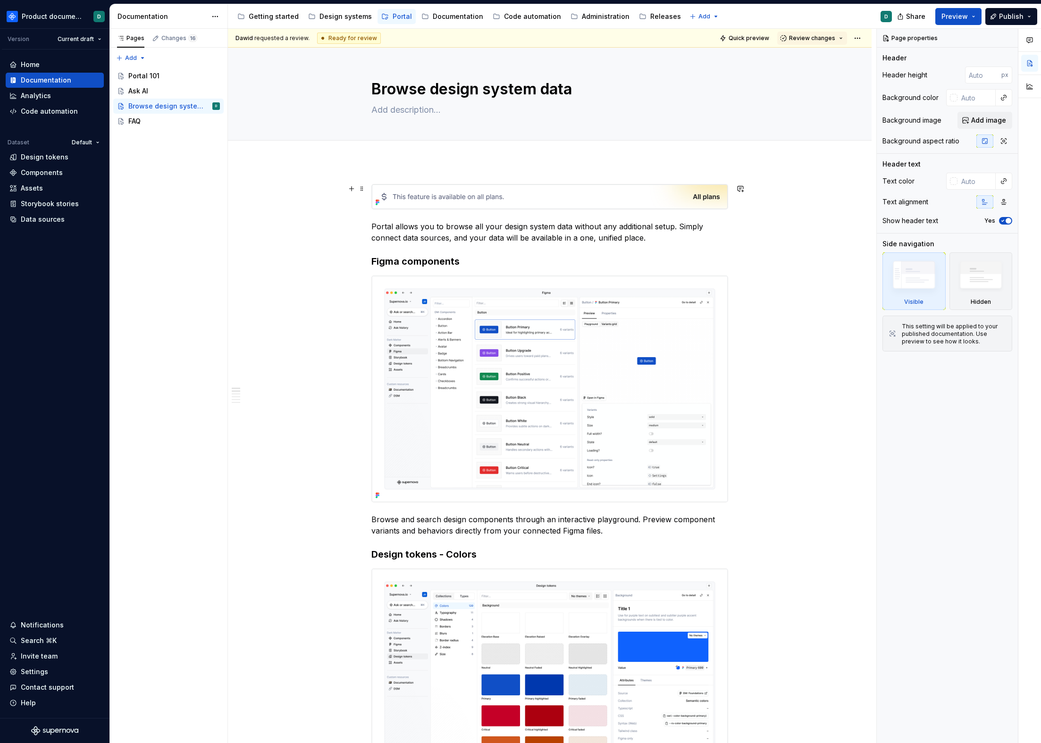
click at [480, 192] on img at bounding box center [550, 197] width 356 height 25
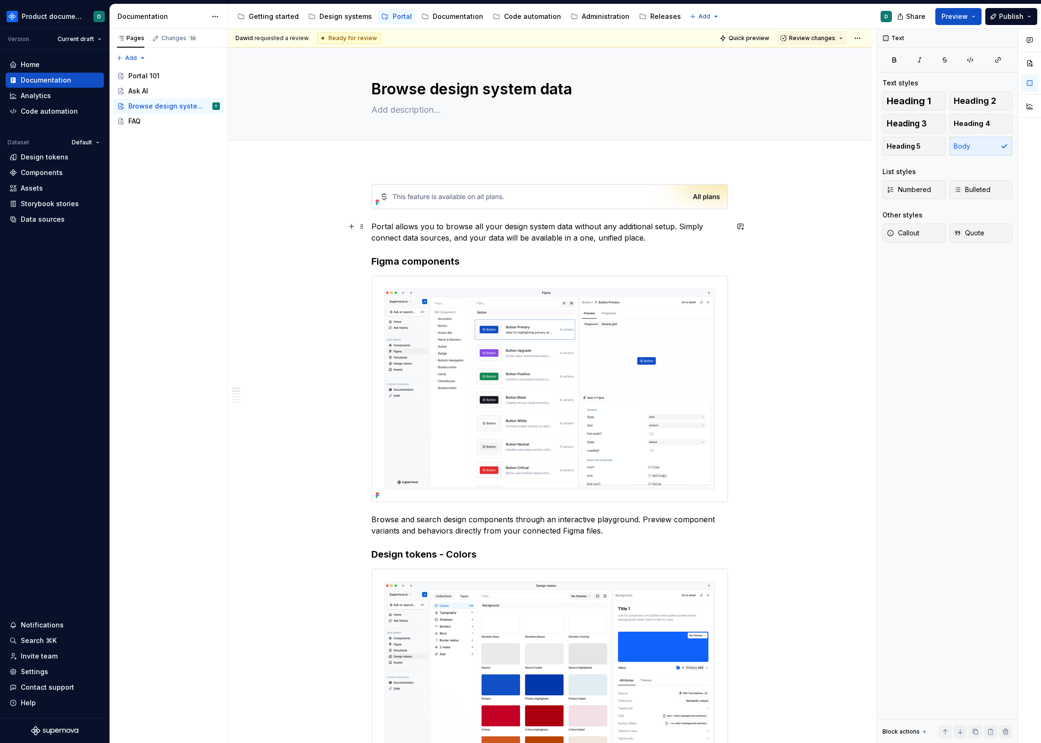
click at [643, 235] on p "Portal allows you to browse all your design system data without any additional …" at bounding box center [549, 232] width 357 height 23
click at [159, 89] on div "Ask AI" at bounding box center [174, 90] width 92 height 13
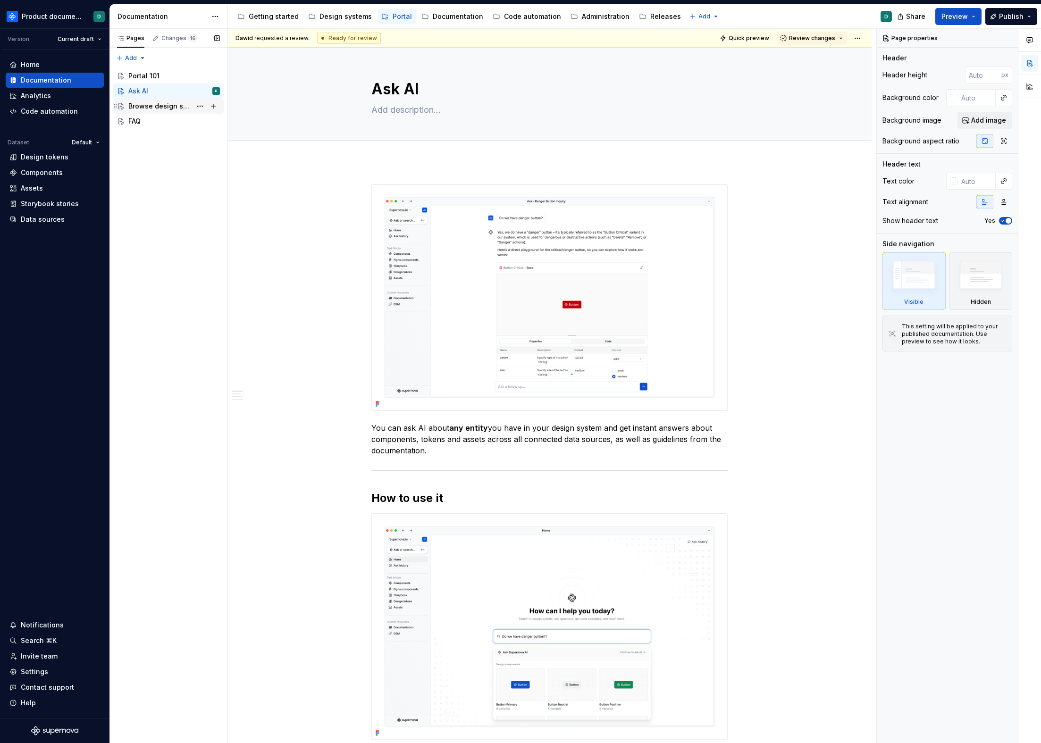
click at [161, 103] on div "Browse design system data" at bounding box center [159, 105] width 63 height 9
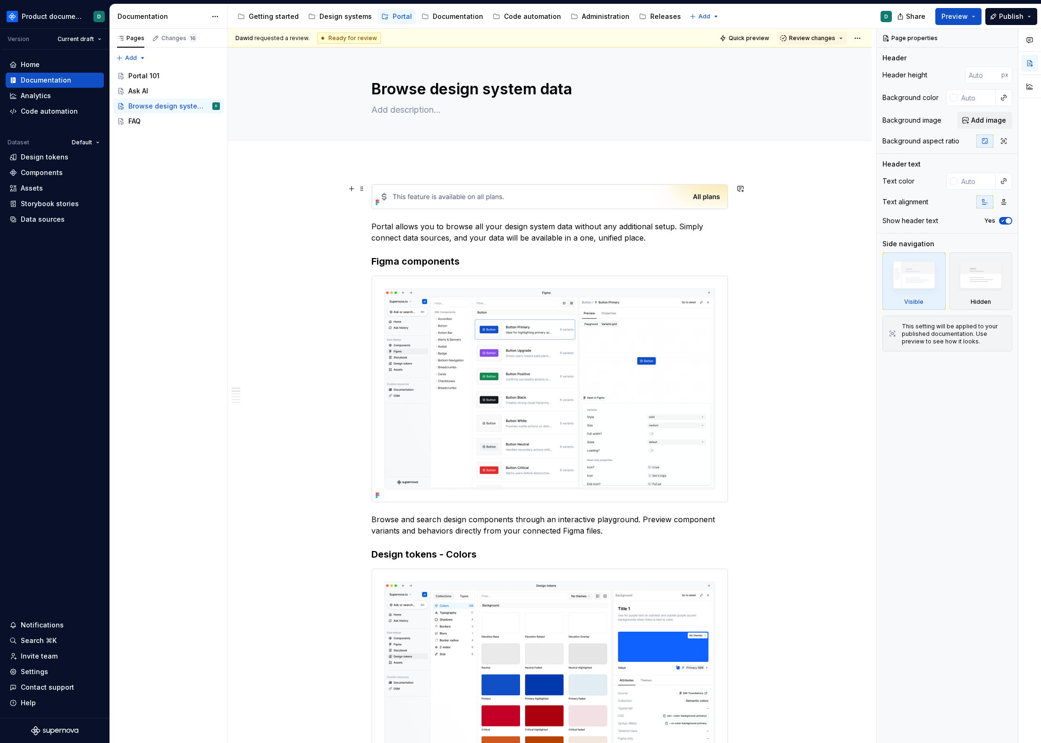
click at [574, 185] on img at bounding box center [550, 197] width 356 height 25
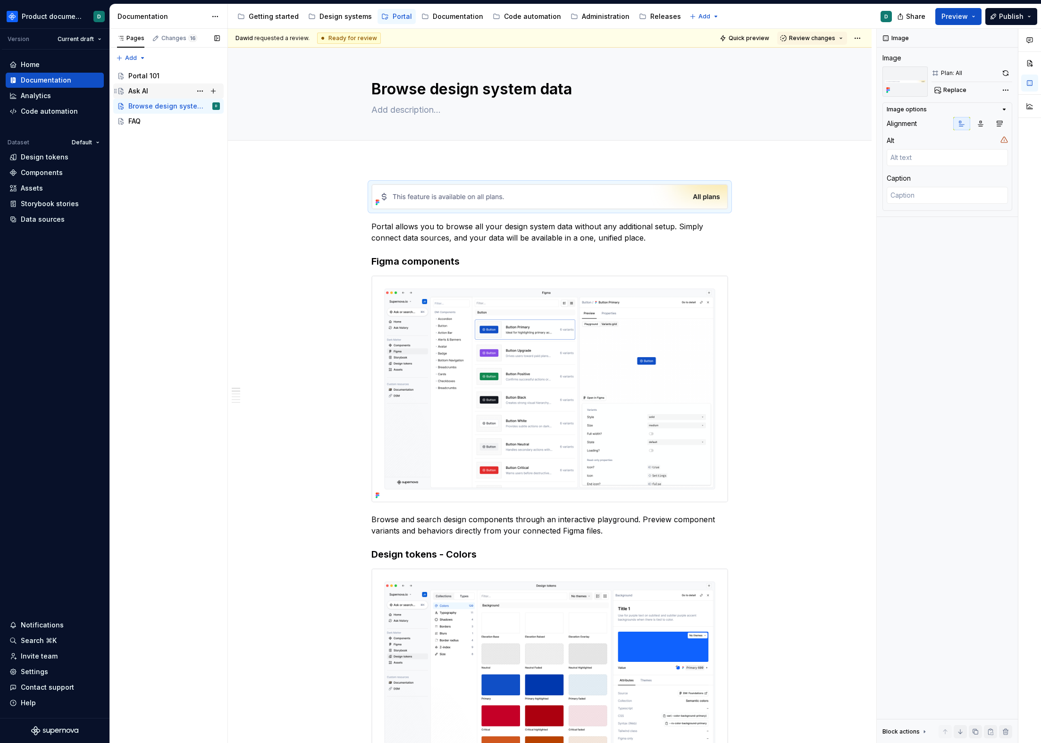
click at [135, 93] on div "Ask AI" at bounding box center [138, 90] width 20 height 9
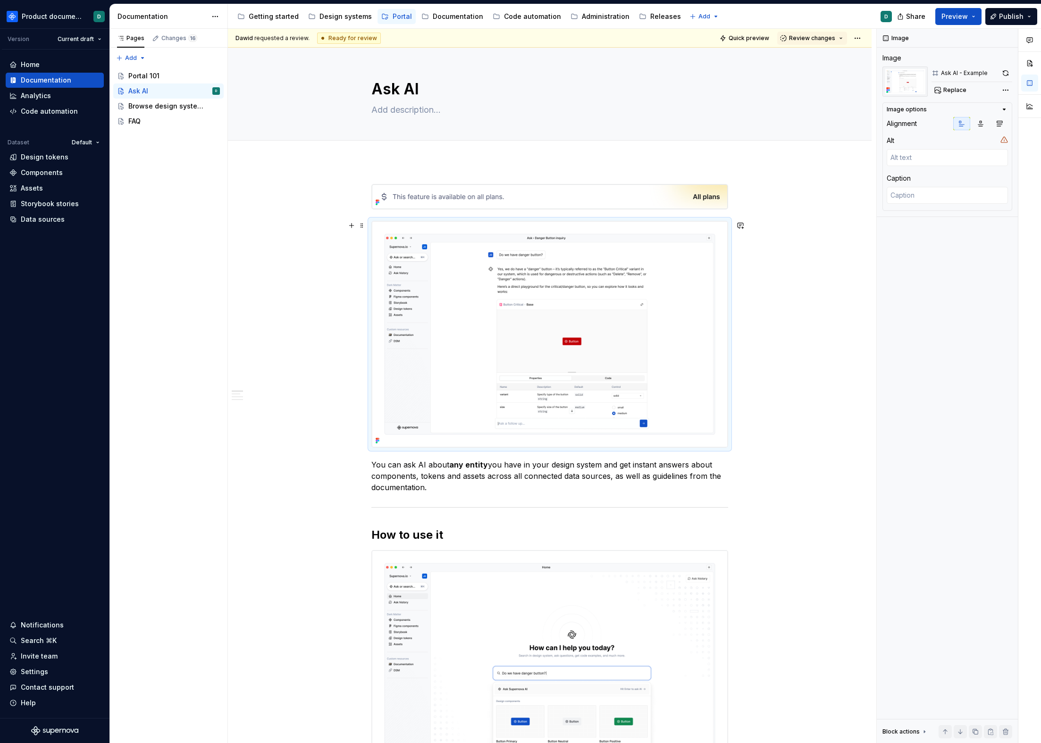
scroll to position [152, 0]
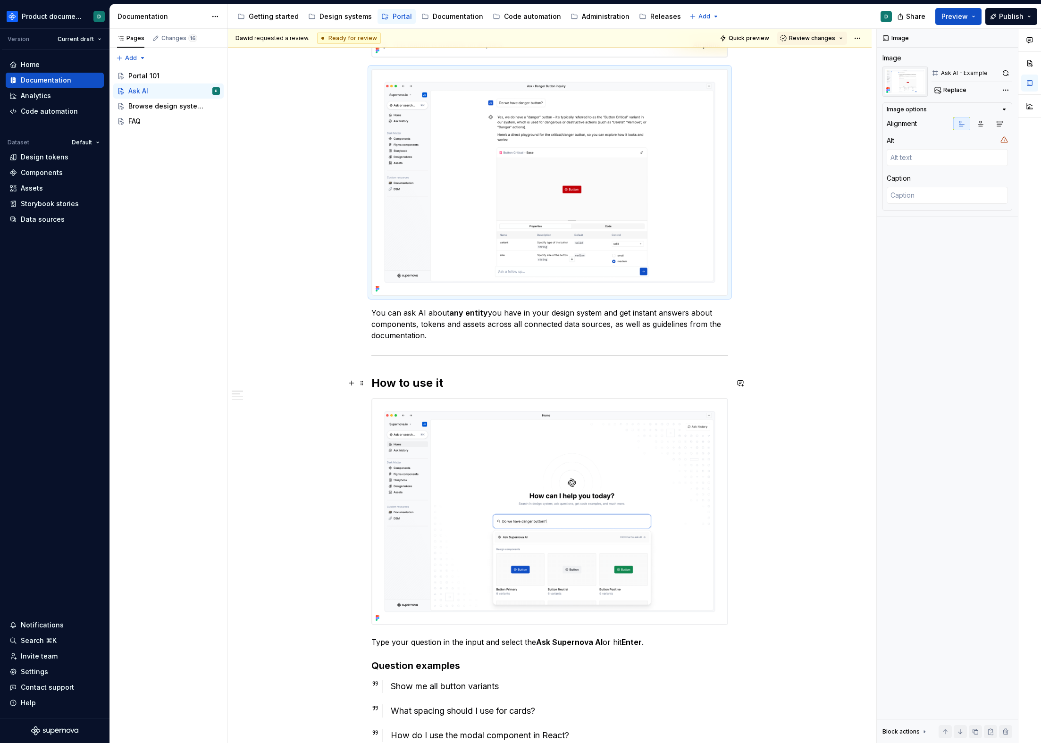
click at [517, 385] on h2 "How to use it" at bounding box center [549, 383] width 357 height 15
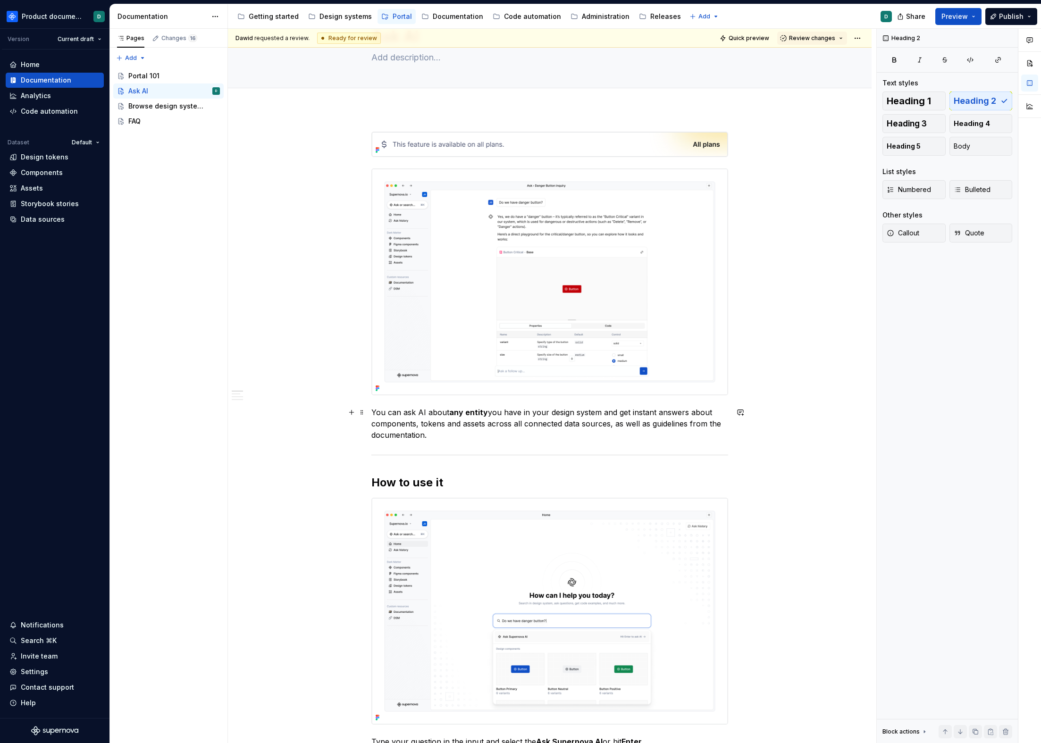
scroll to position [4, 0]
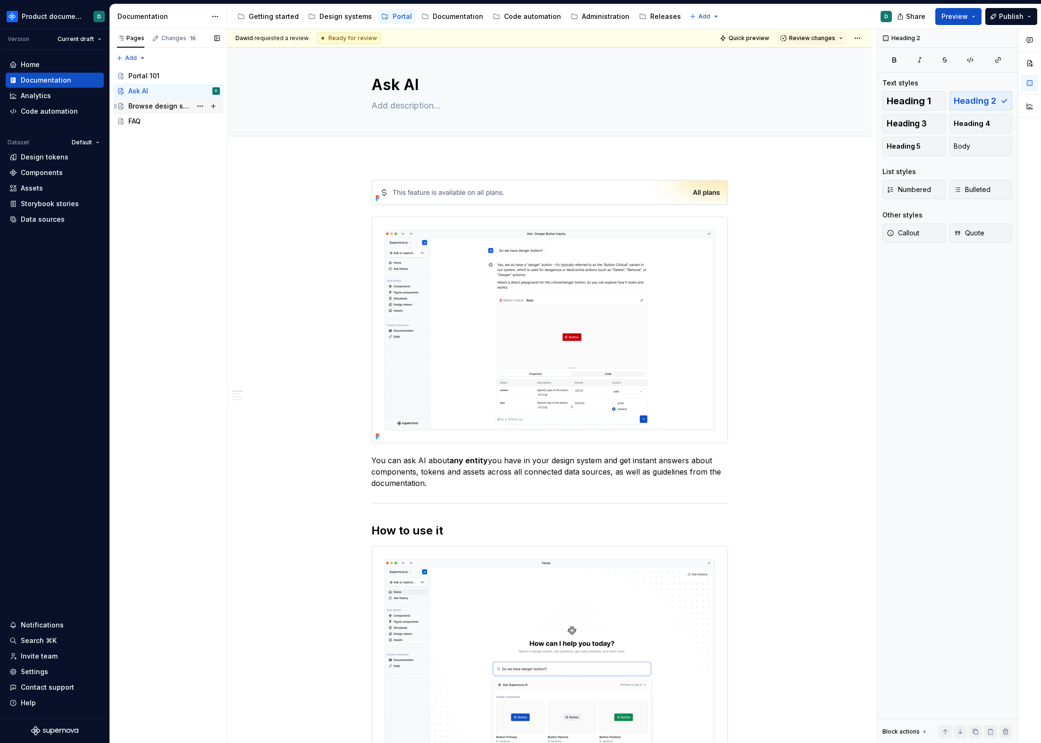
click at [134, 109] on div "Browse design system data" at bounding box center [159, 105] width 63 height 9
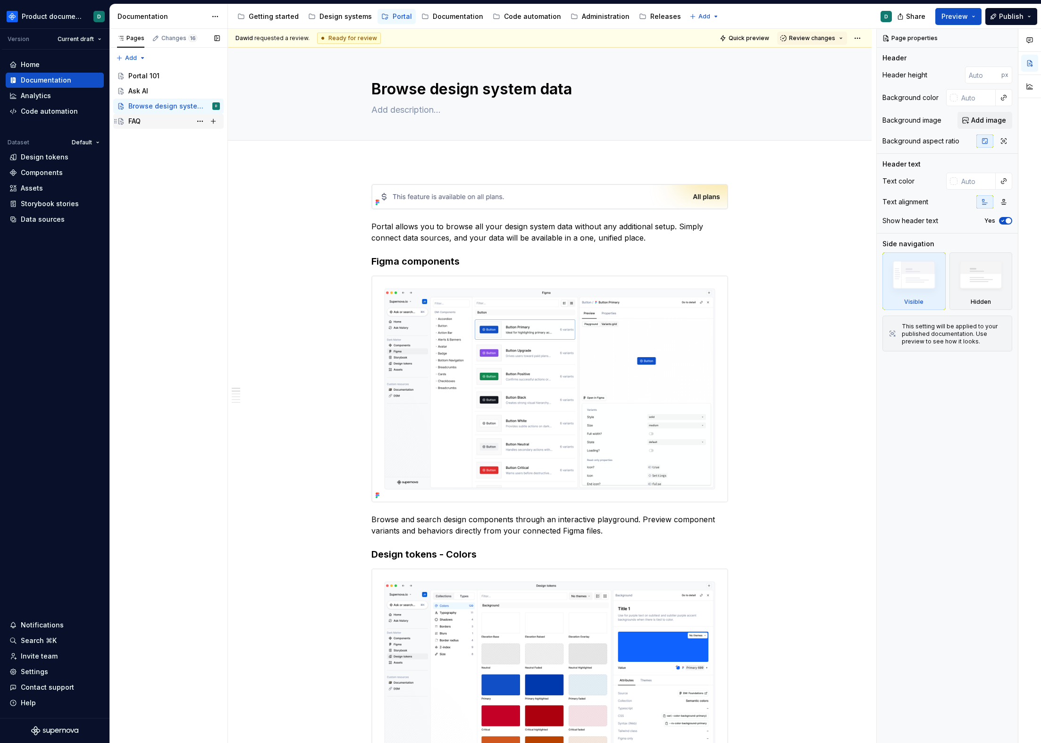
click at [134, 119] on div "FAQ" at bounding box center [134, 121] width 12 height 9
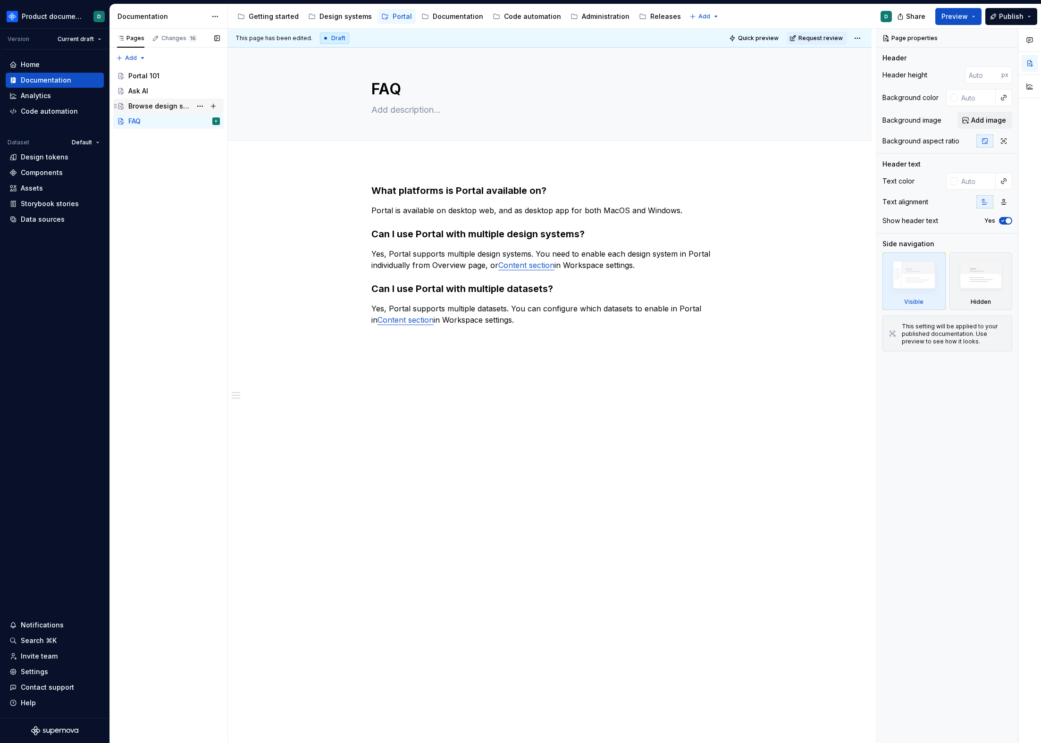
click at [139, 102] on div "Browse design system data" at bounding box center [159, 105] width 63 height 9
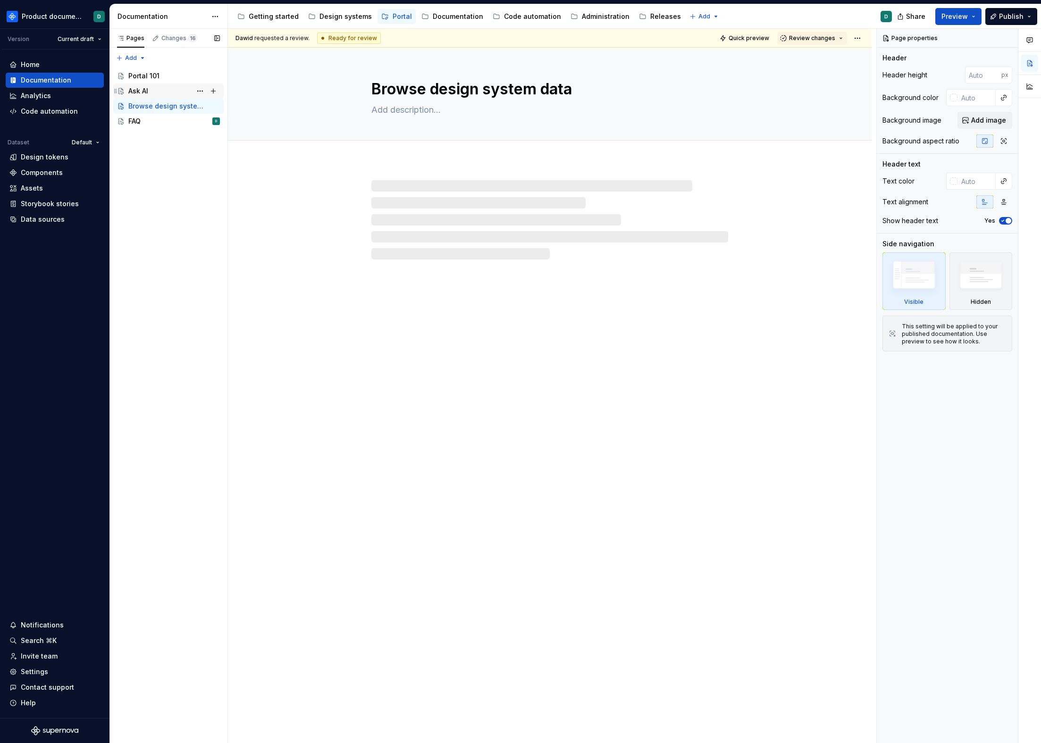
click at [143, 90] on div "Ask AI" at bounding box center [138, 90] width 20 height 9
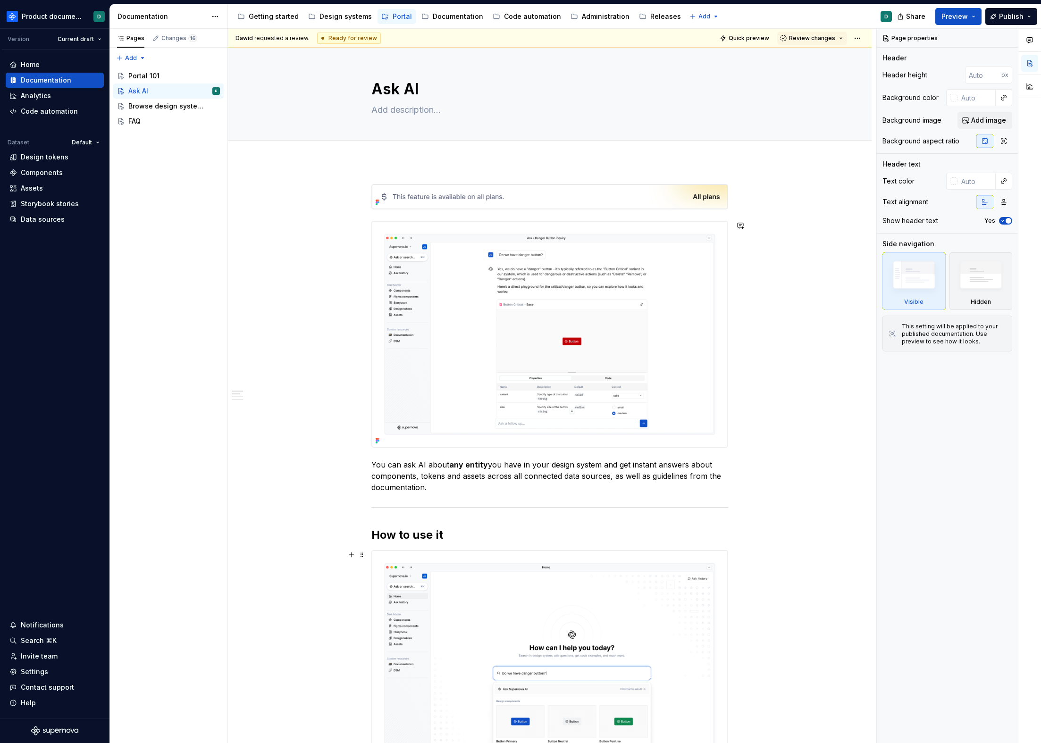
scroll to position [430, 0]
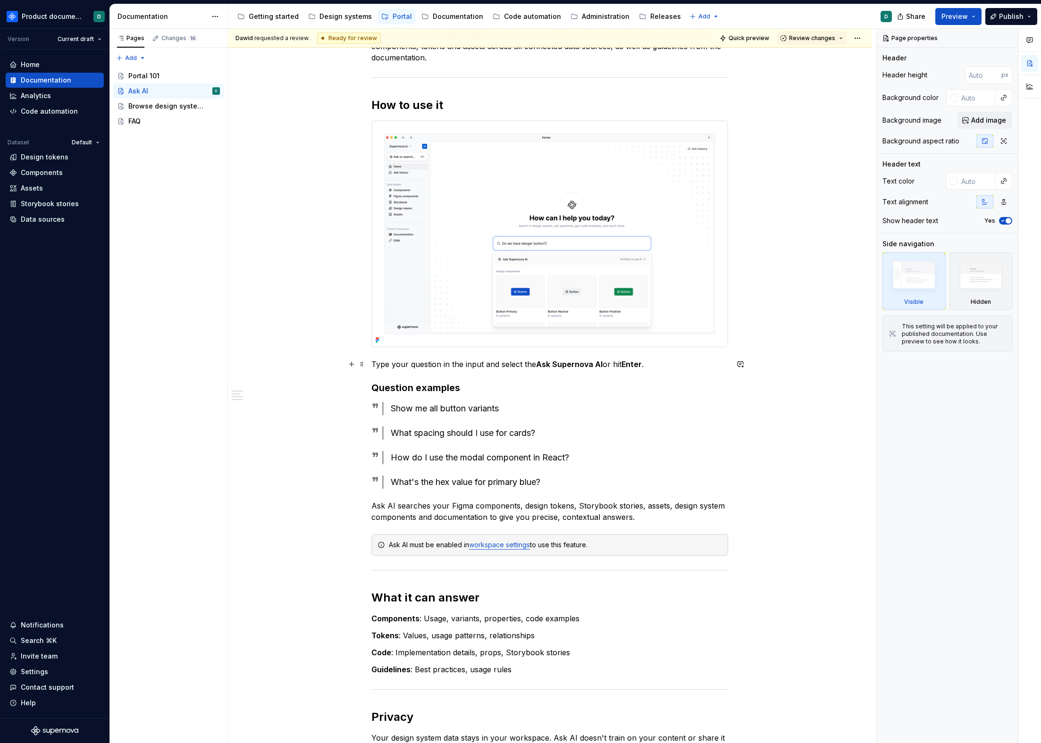
type textarea "*"
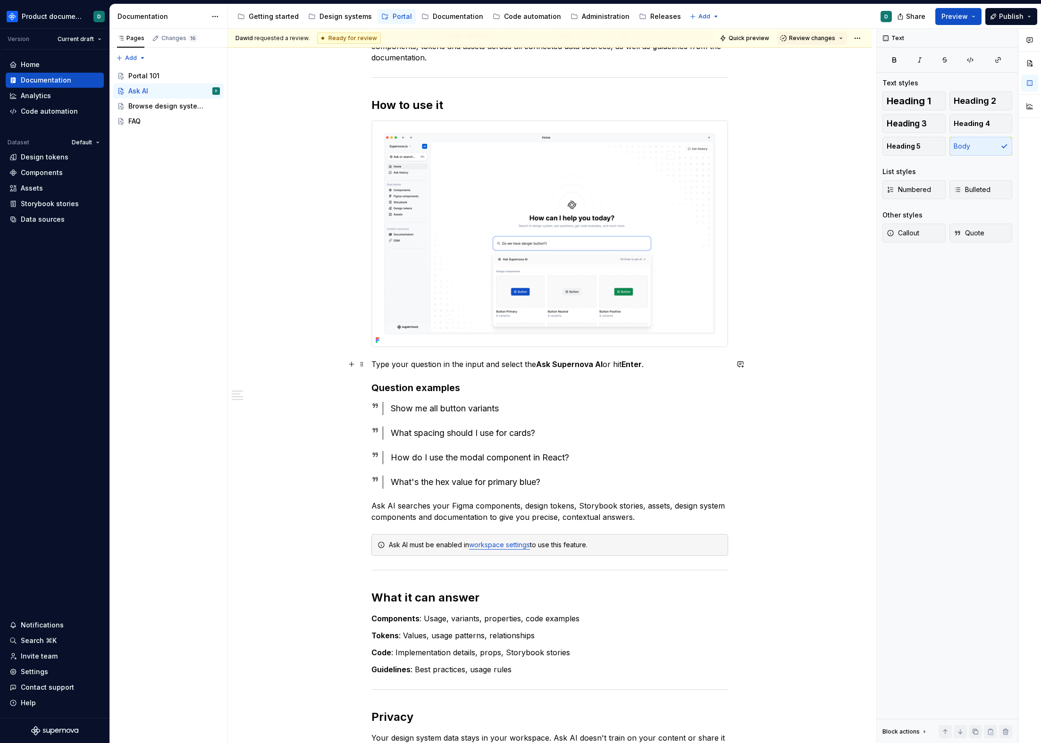
click at [661, 366] on p "Type your question in the input and select the Ask Supernova AI or hit Enter ." at bounding box center [549, 364] width 357 height 11
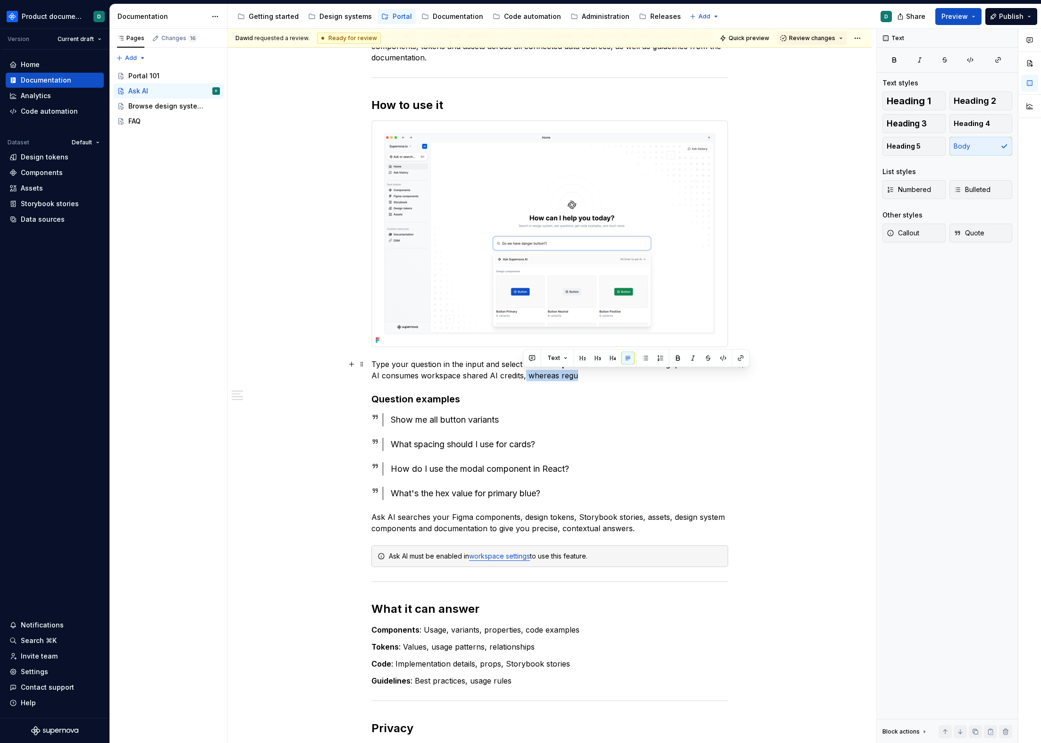
drag, startPoint x: 571, startPoint y: 375, endPoint x: 523, endPoint y: 375, distance: 47.7
click at [523, 375] on p "Type your question in the input and select the Ask Supernova AI or hit Enter . …" at bounding box center [549, 370] width 357 height 23
drag, startPoint x: 601, startPoint y: 375, endPoint x: 649, endPoint y: 363, distance: 49.6
click at [649, 363] on p "Type your question in the input and select the Ask Supernova AI or hit Enter . …" at bounding box center [549, 370] width 357 height 23
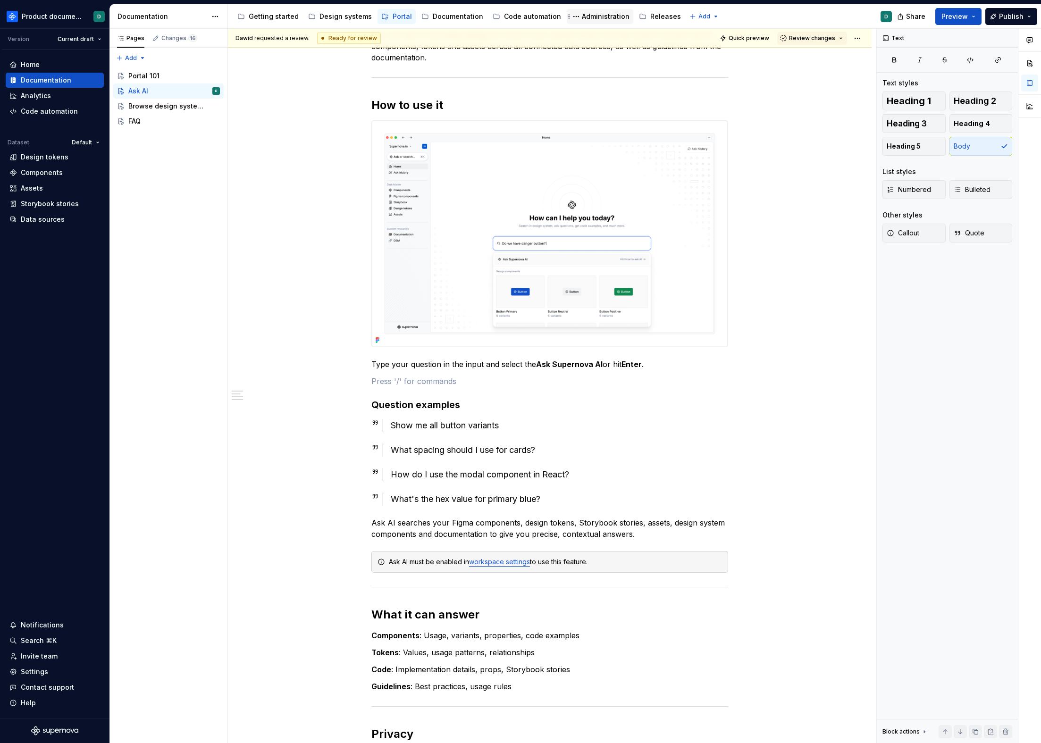
click at [593, 17] on div "Administration" at bounding box center [606, 16] width 48 height 9
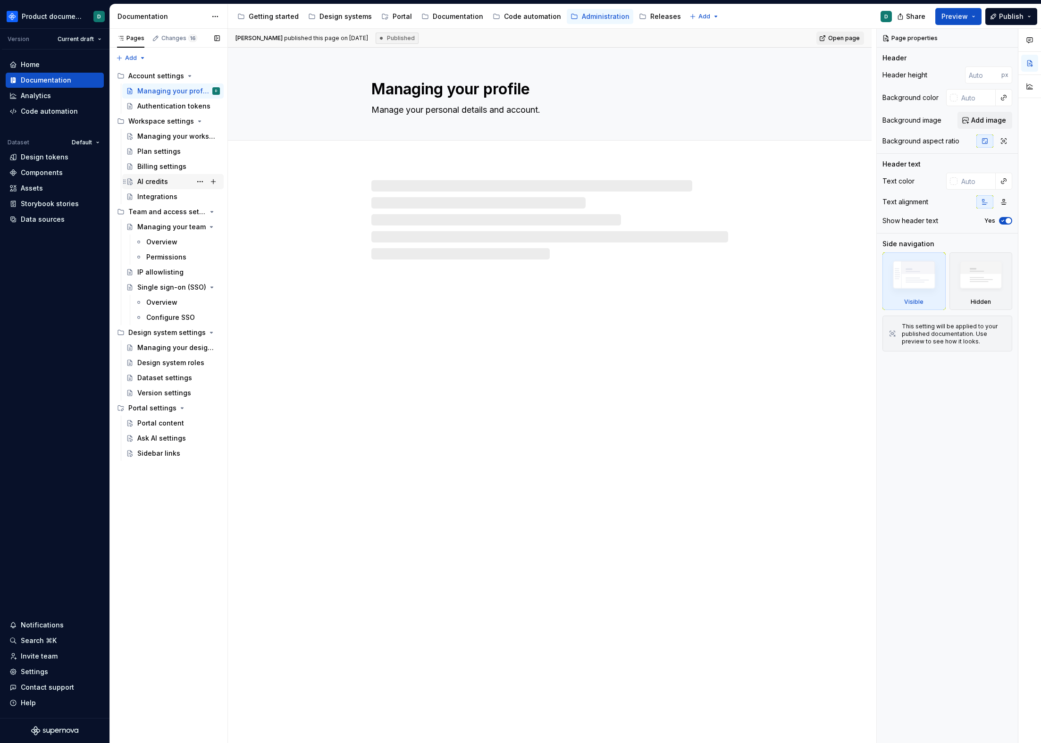
click at [158, 180] on div "AI credits" at bounding box center [152, 181] width 31 height 9
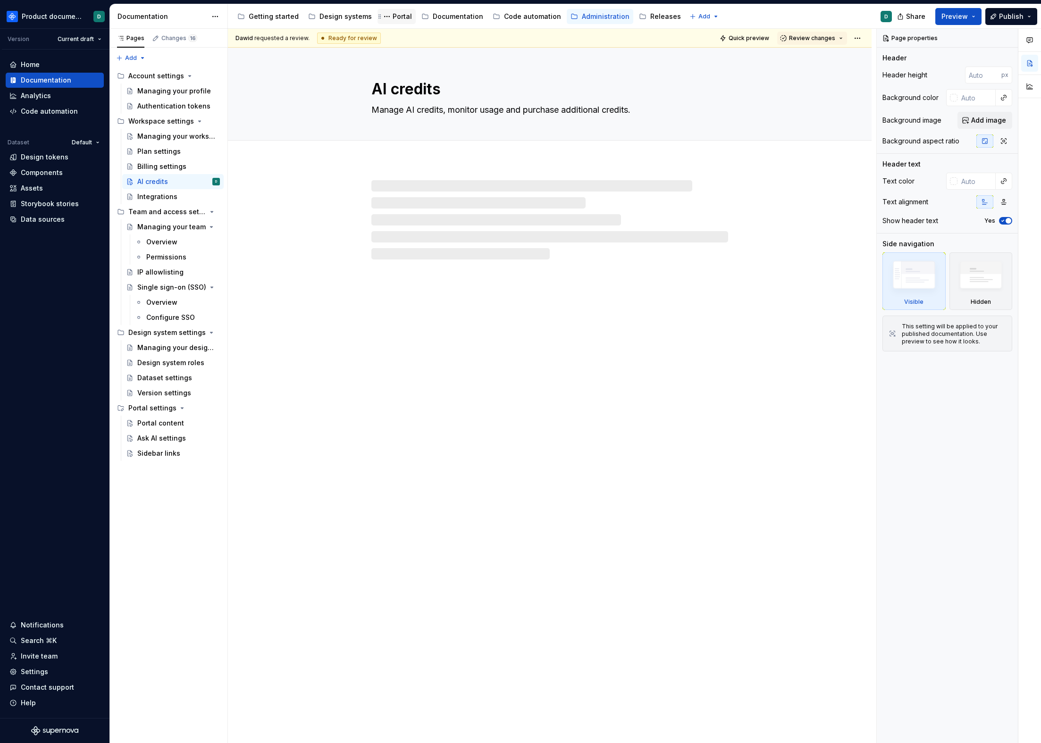
click at [393, 17] on div "Portal" at bounding box center [402, 16] width 19 height 9
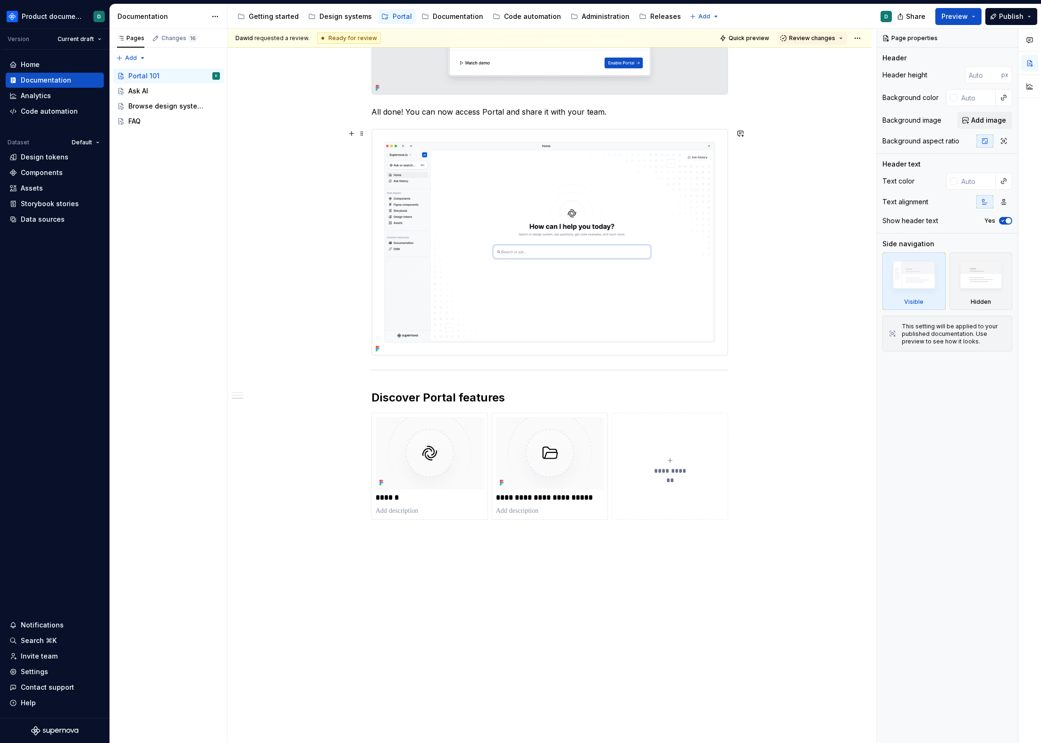
scroll to position [636, 0]
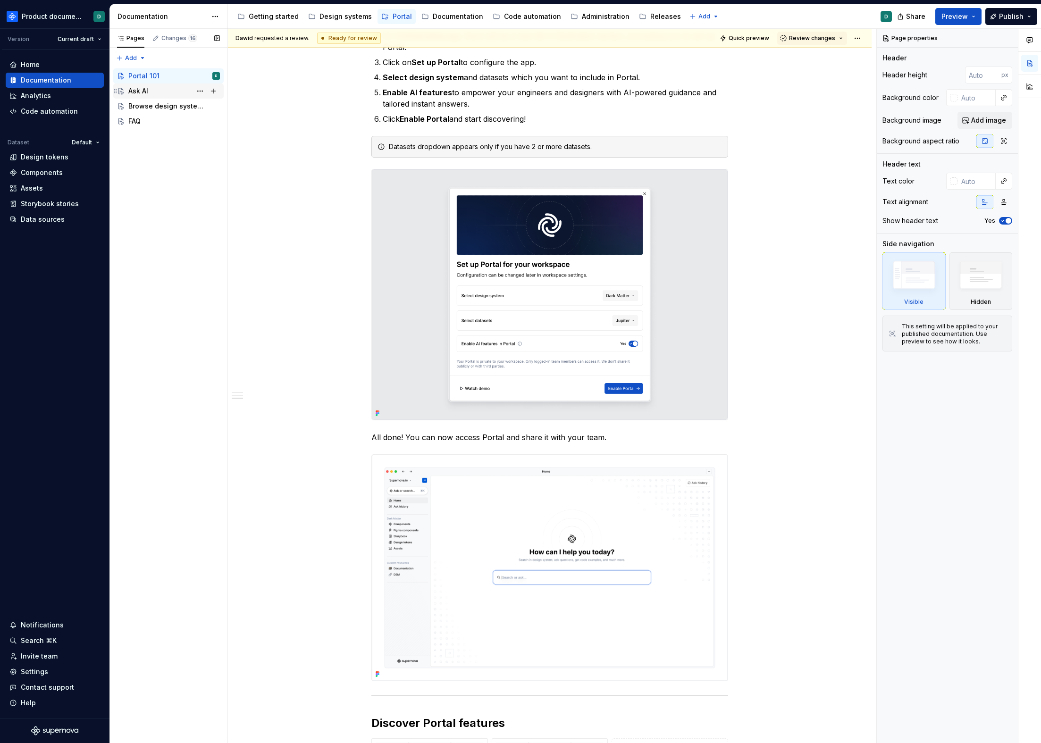
click at [168, 93] on div "Ask AI" at bounding box center [174, 90] width 92 height 13
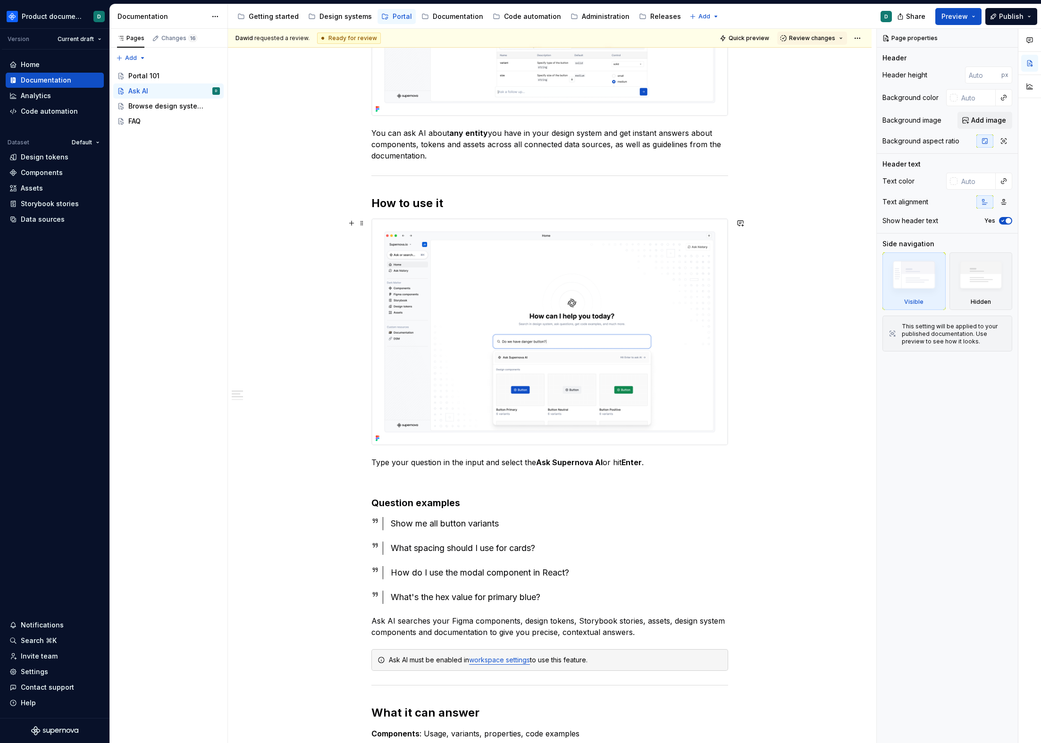
scroll to position [553, 0]
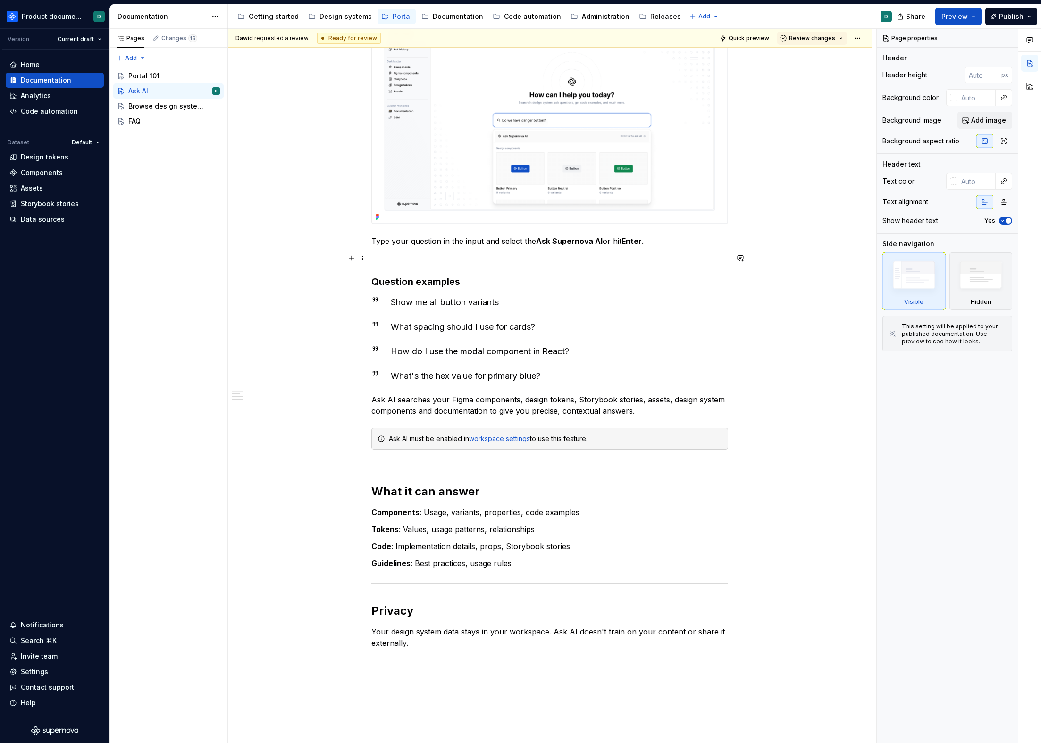
type textarea "*"
click at [611, 258] on p at bounding box center [549, 257] width 357 height 11
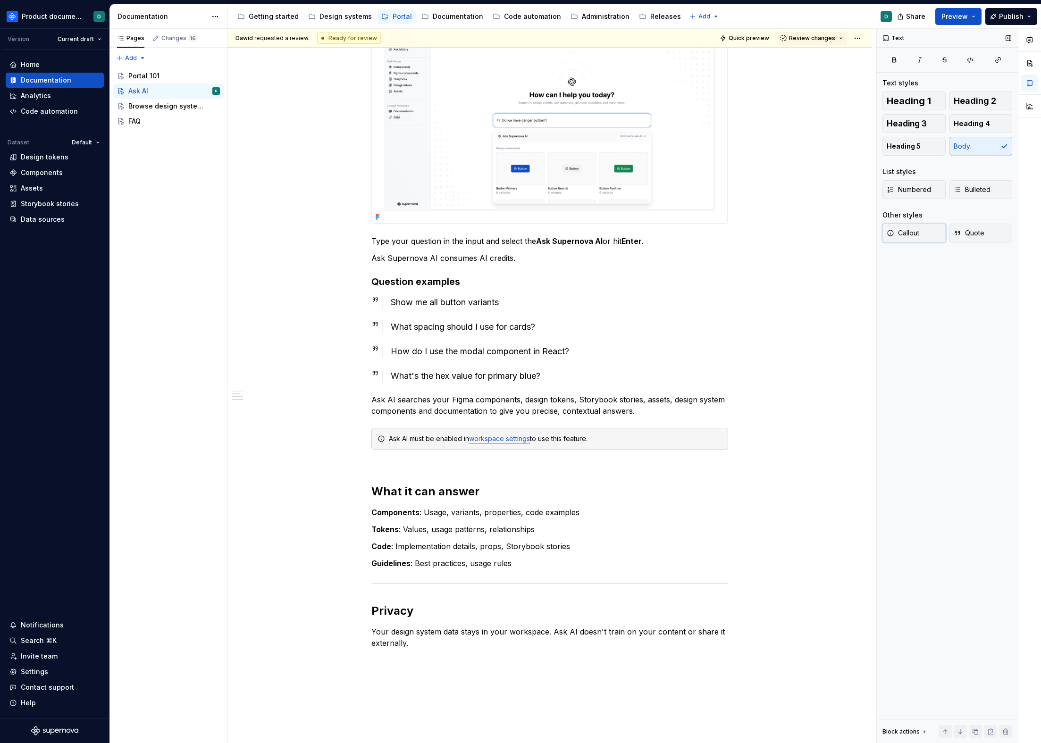
click at [913, 234] on span "Callout" at bounding box center [903, 232] width 33 height 9
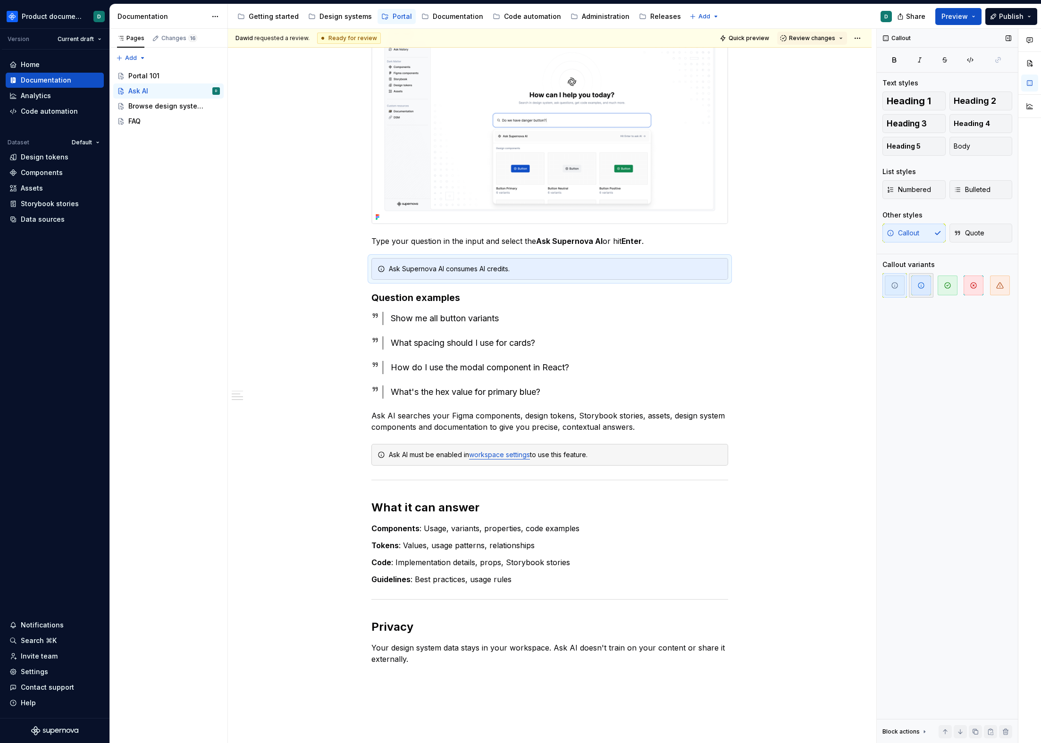
click at [917, 283] on span "button" at bounding box center [921, 286] width 20 height 20
click at [536, 271] on div "Ask Supernova AI consumes AI credits." at bounding box center [555, 268] width 333 height 9
drag, startPoint x: 481, startPoint y: 270, endPoint x: 508, endPoint y: 271, distance: 26.9
click at [508, 271] on div "Ask Supernova AI consumes AI credits." at bounding box center [555, 268] width 333 height 9
click at [702, 253] on button "button" at bounding box center [703, 252] width 13 height 13
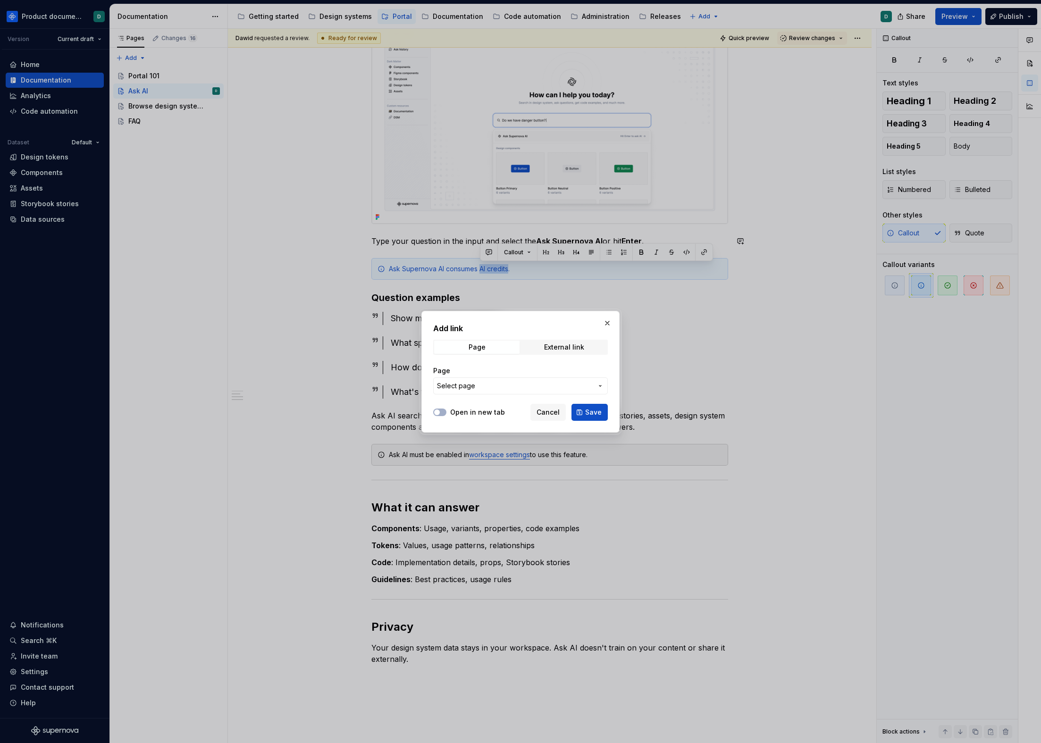
click at [570, 383] on span "Select page" at bounding box center [515, 385] width 156 height 9
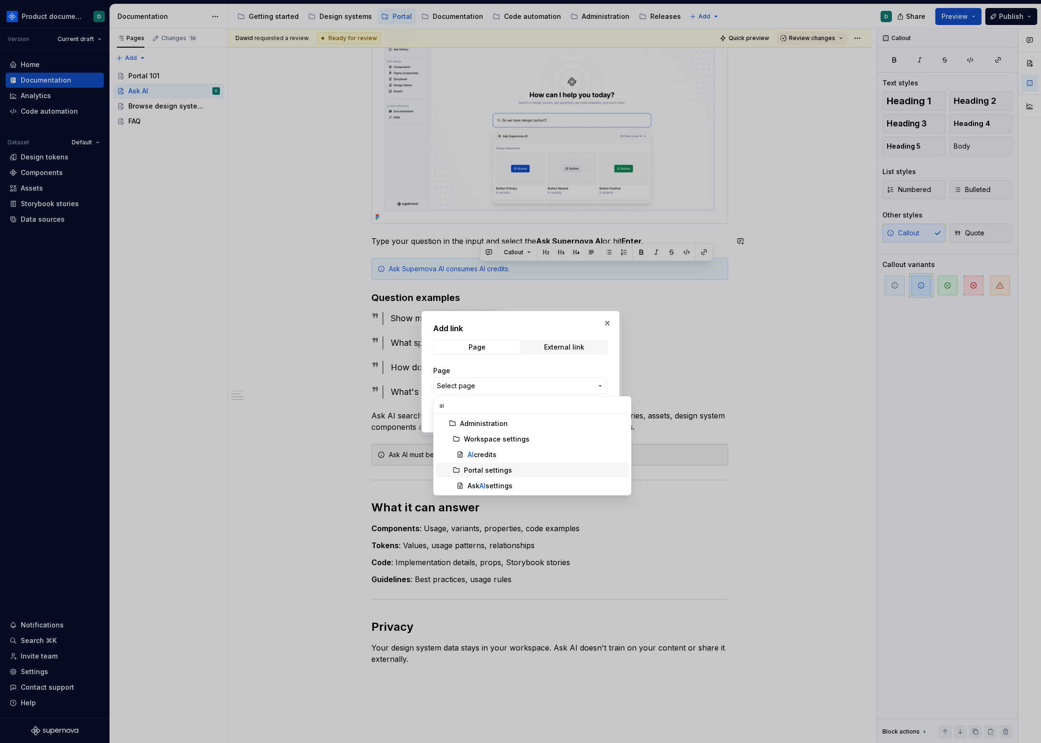
type input "ai"
click at [514, 458] on div "AI credits" at bounding box center [547, 454] width 158 height 9
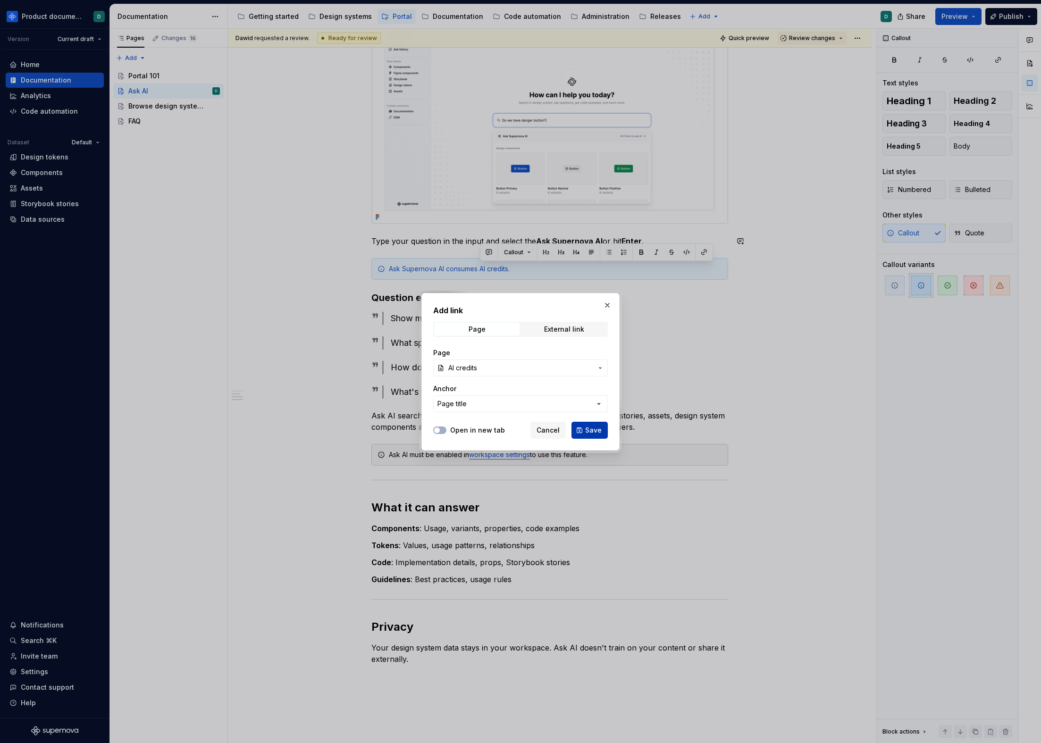
click at [591, 426] on span "Save" at bounding box center [593, 430] width 17 height 9
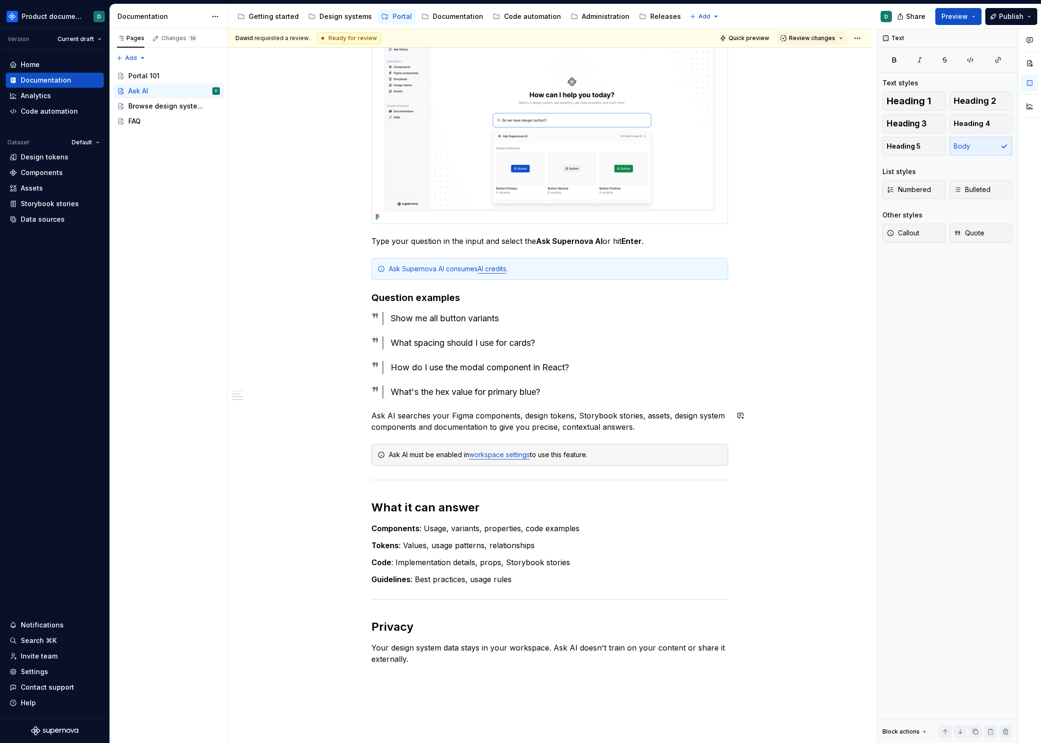
click at [592, 405] on div "You can ask AI about any entity you have in your design system and get instant …" at bounding box center [549, 148] width 357 height 1034
click at [588, 396] on div "What's the hex value for primary blue?" at bounding box center [559, 392] width 337 height 13
click at [659, 424] on p "Ask AI searches your Figma components, design tokens, Storybook stories, assets…" at bounding box center [549, 421] width 357 height 23
click at [617, 451] on div "Ask AI must be enabled in workspace settings to use this feature." at bounding box center [555, 454] width 333 height 9
click at [545, 274] on div "Ask Supernova AI consumes AI credits ." at bounding box center [549, 269] width 357 height 22
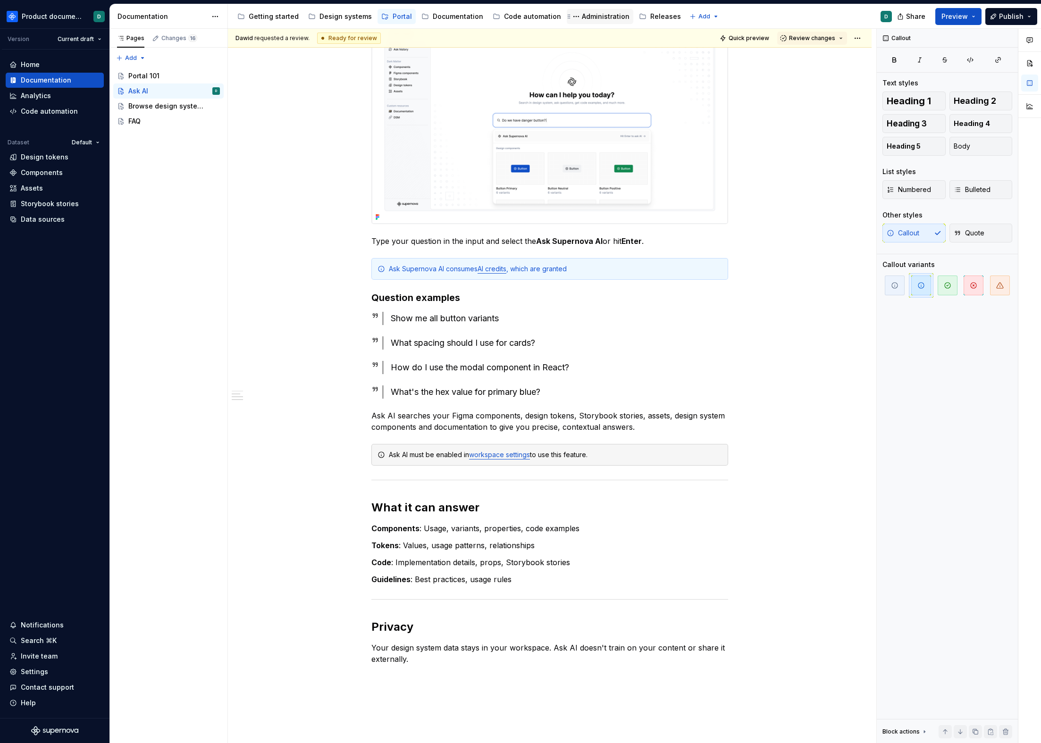
click at [586, 15] on div "Administration" at bounding box center [606, 16] width 48 height 9
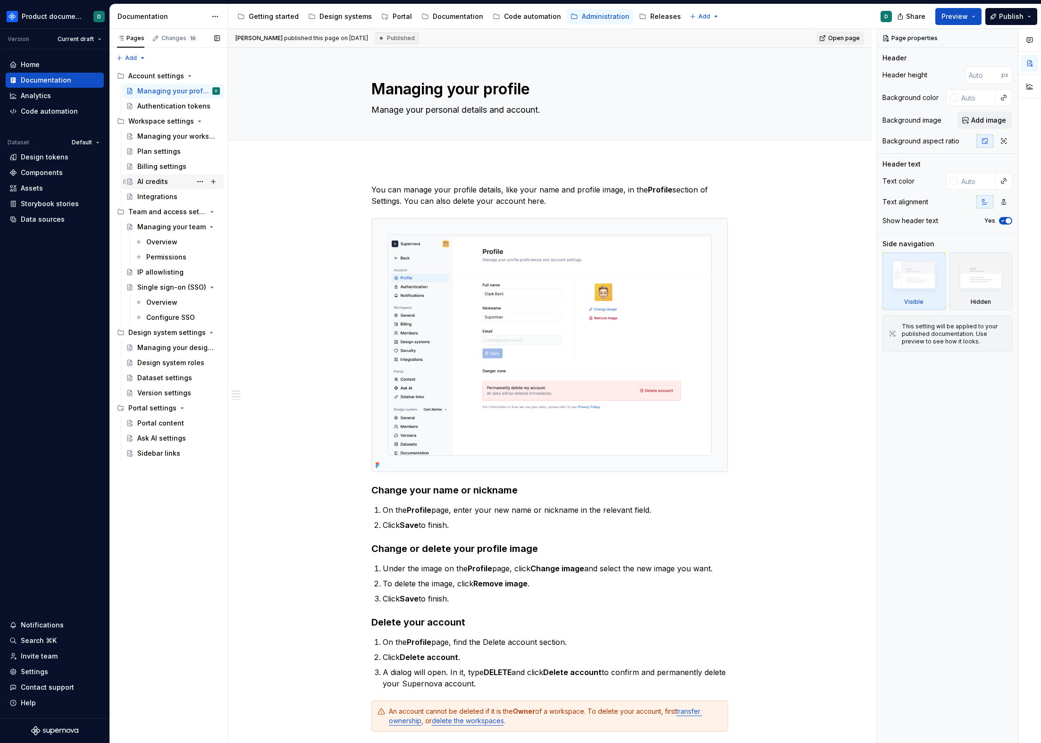
click at [163, 185] on div "AI credits" at bounding box center [152, 181] width 31 height 9
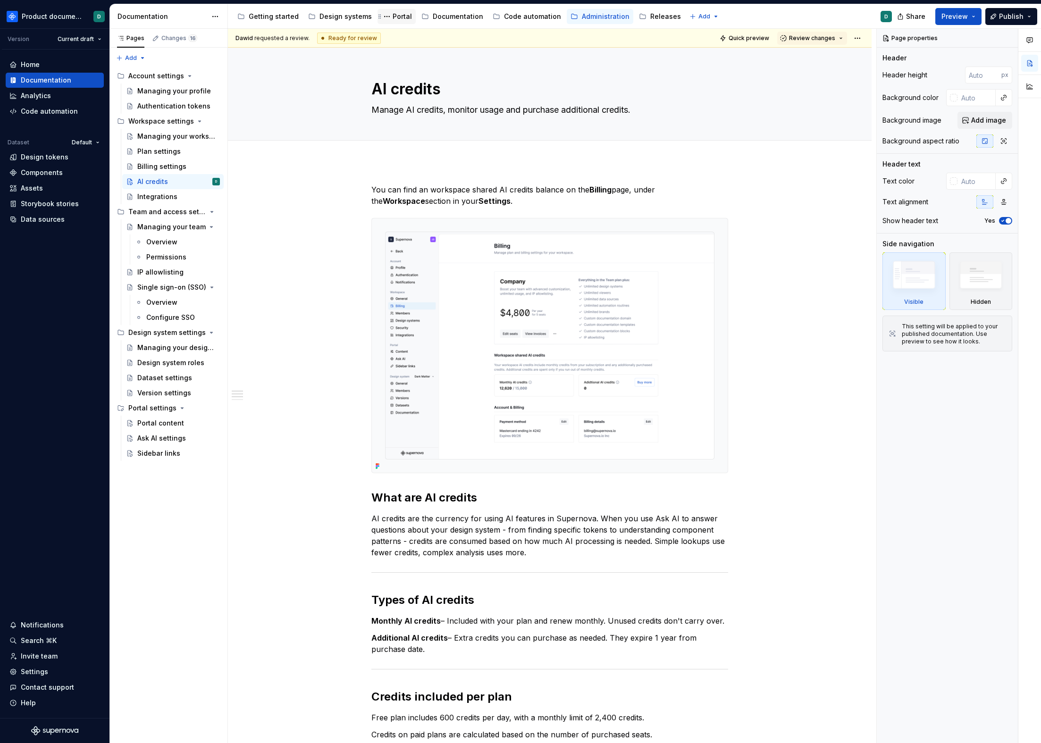
click at [393, 16] on div "Portal" at bounding box center [402, 16] width 19 height 9
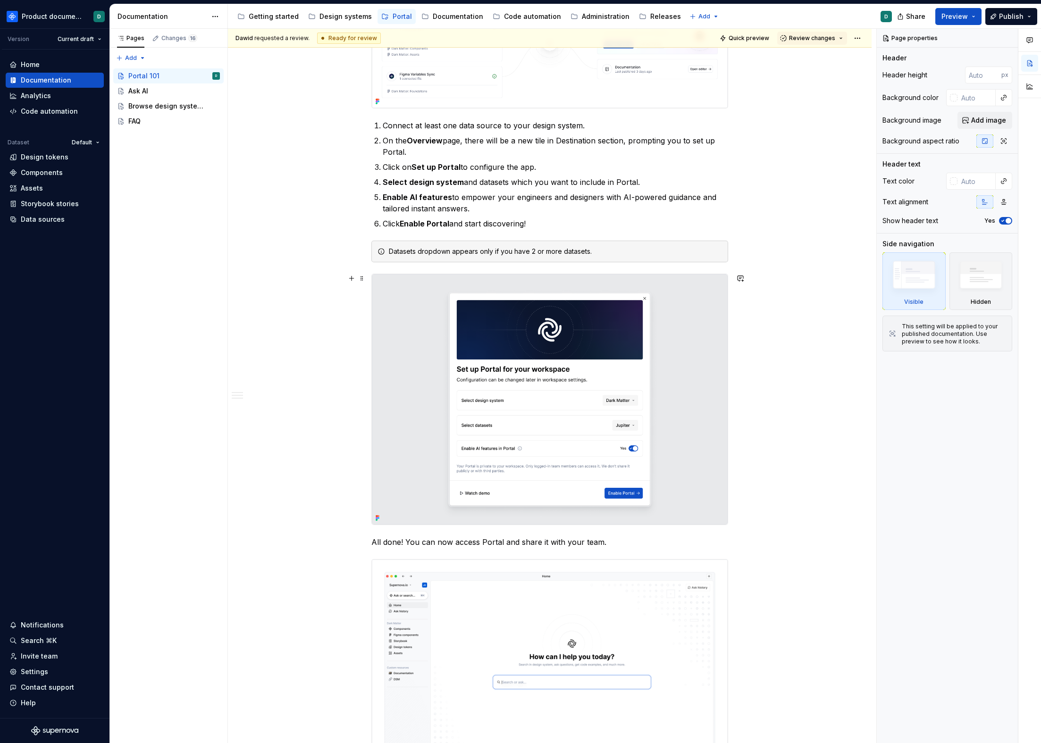
scroll to position [543, 0]
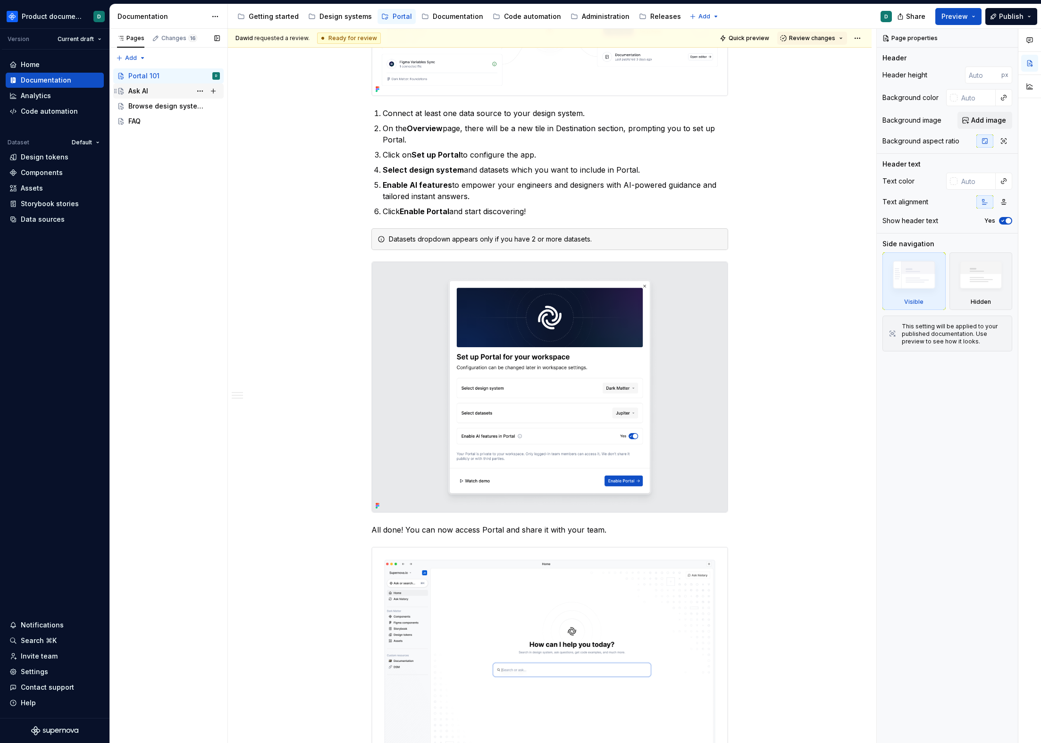
click at [173, 92] on div "Ask AI" at bounding box center [174, 90] width 92 height 13
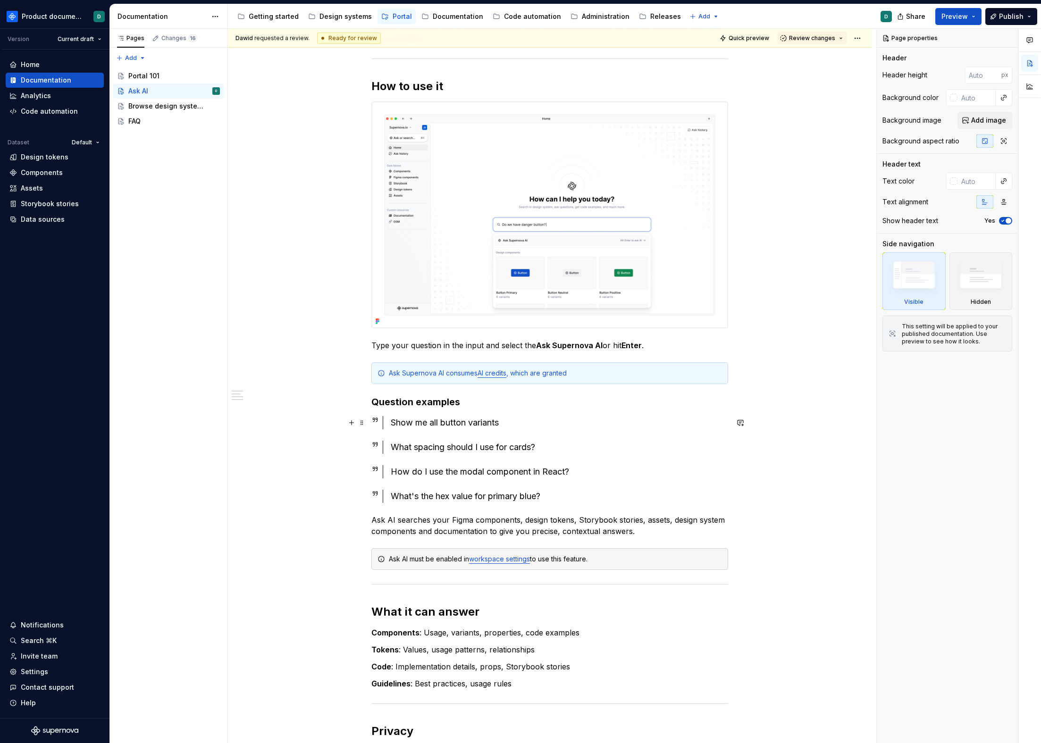
scroll to position [455, 0]
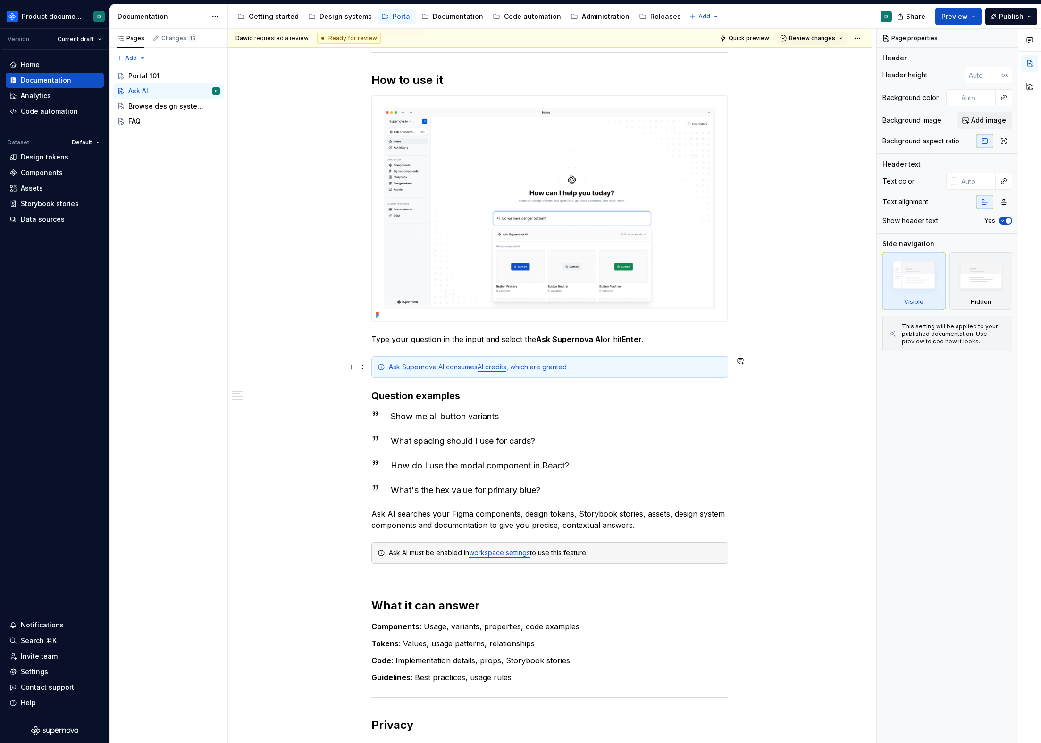
type textarea "*"
click at [577, 367] on div "Ask Supernova AI consumes AI credits , which are granted" at bounding box center [555, 366] width 333 height 9
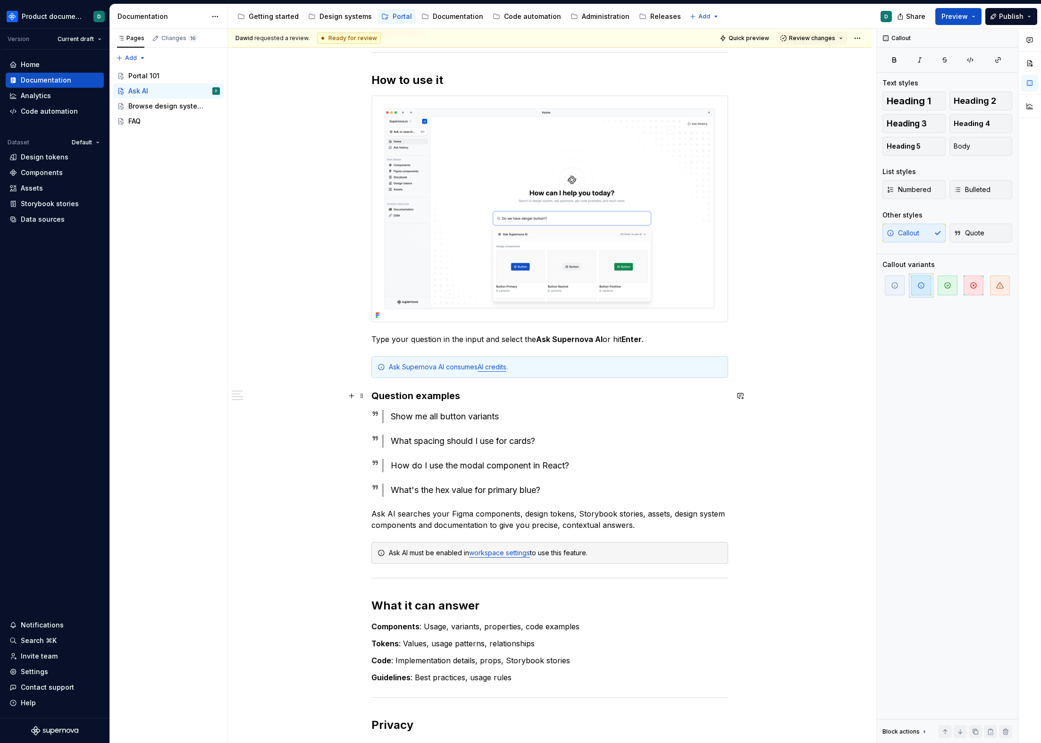
click at [577, 398] on h3 "Question examples" at bounding box center [549, 395] width 357 height 13
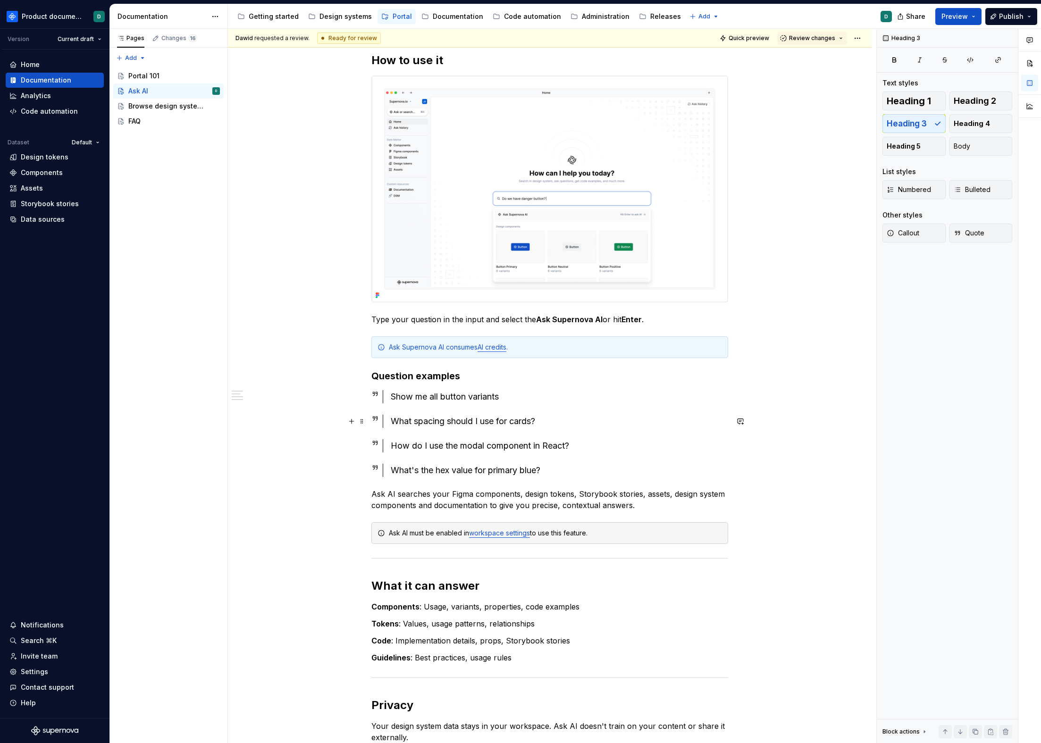
scroll to position [0, 0]
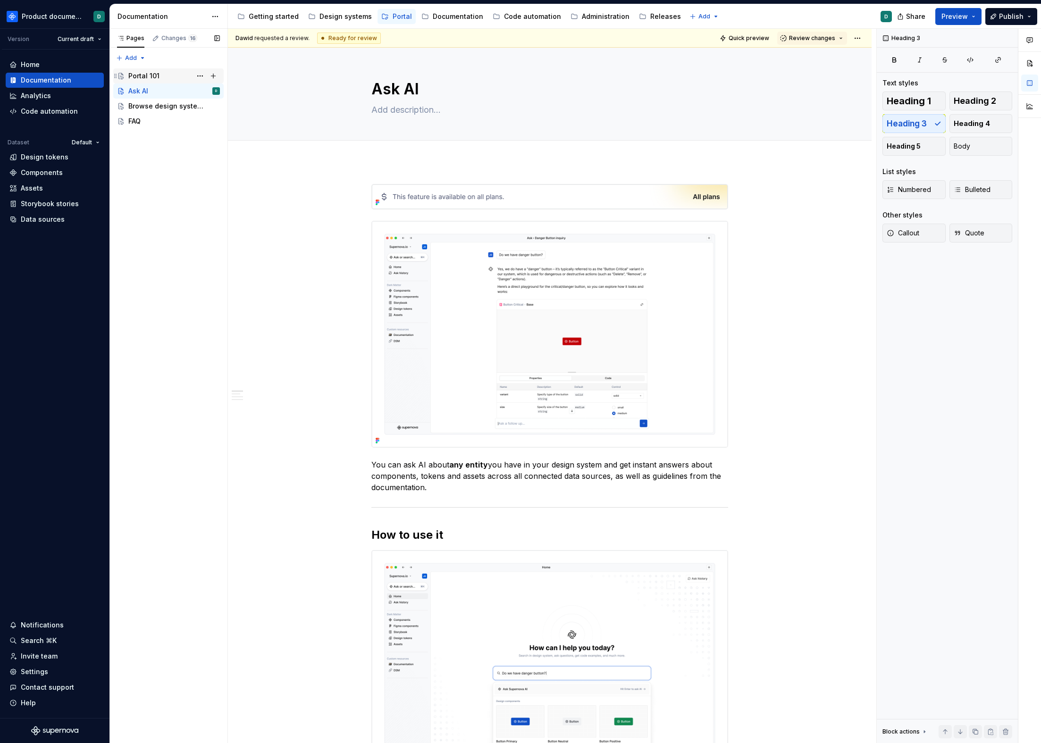
click at [171, 78] on div "Portal 101" at bounding box center [174, 75] width 92 height 13
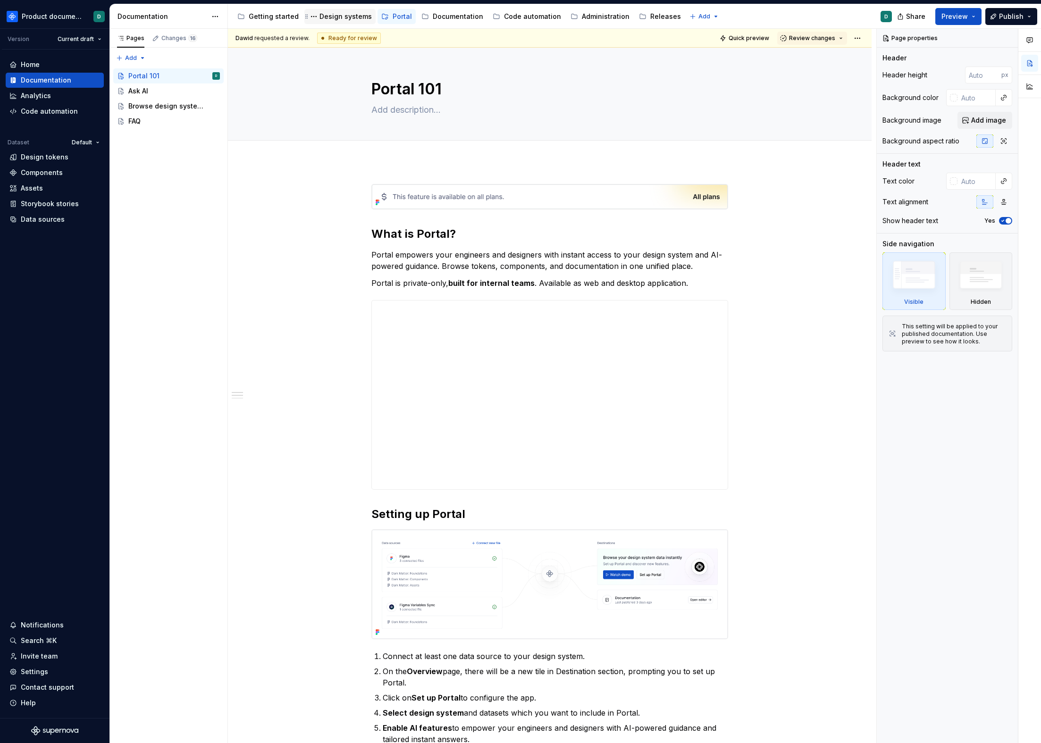
click at [336, 17] on div "Design systems" at bounding box center [345, 16] width 52 height 9
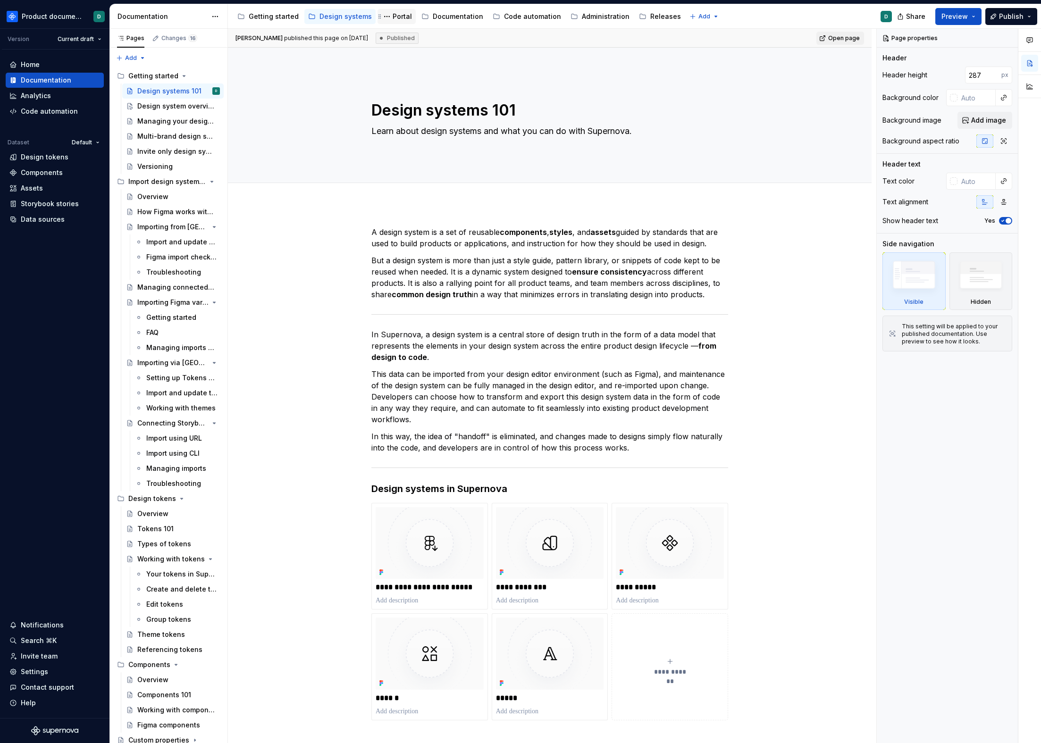
click at [393, 17] on div "Portal" at bounding box center [402, 16] width 19 height 9
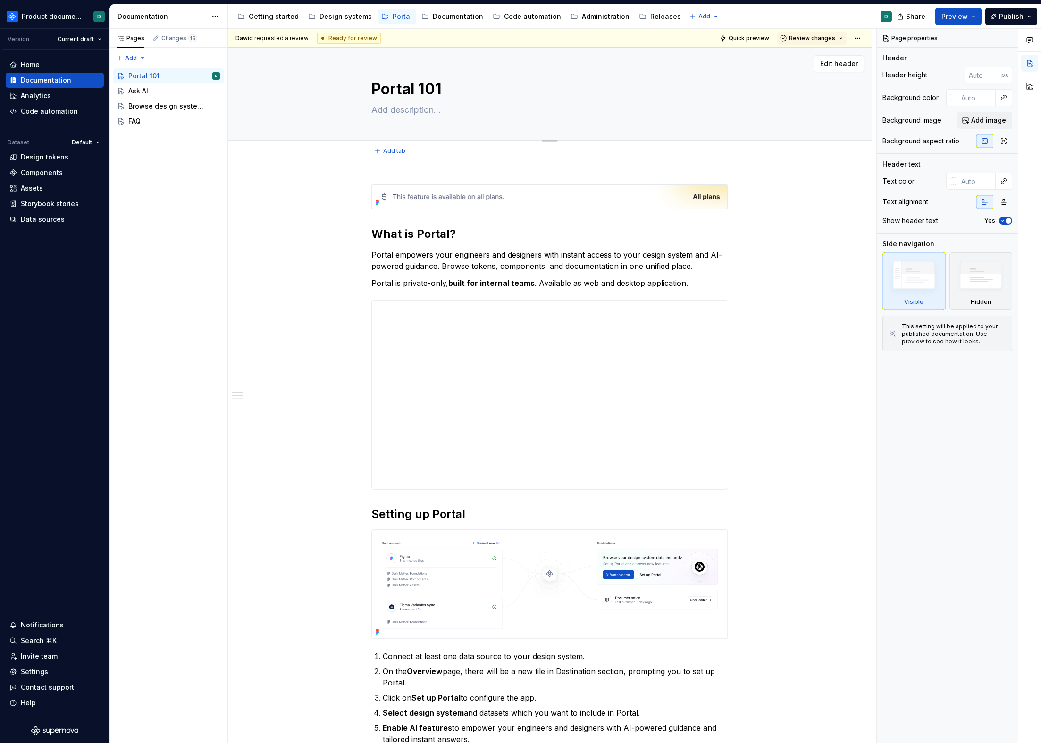
click at [414, 109] on textarea at bounding box center [547, 109] width 357 height 15
type textarea "*"
type textarea "L"
type textarea "*"
type textarea "Le"
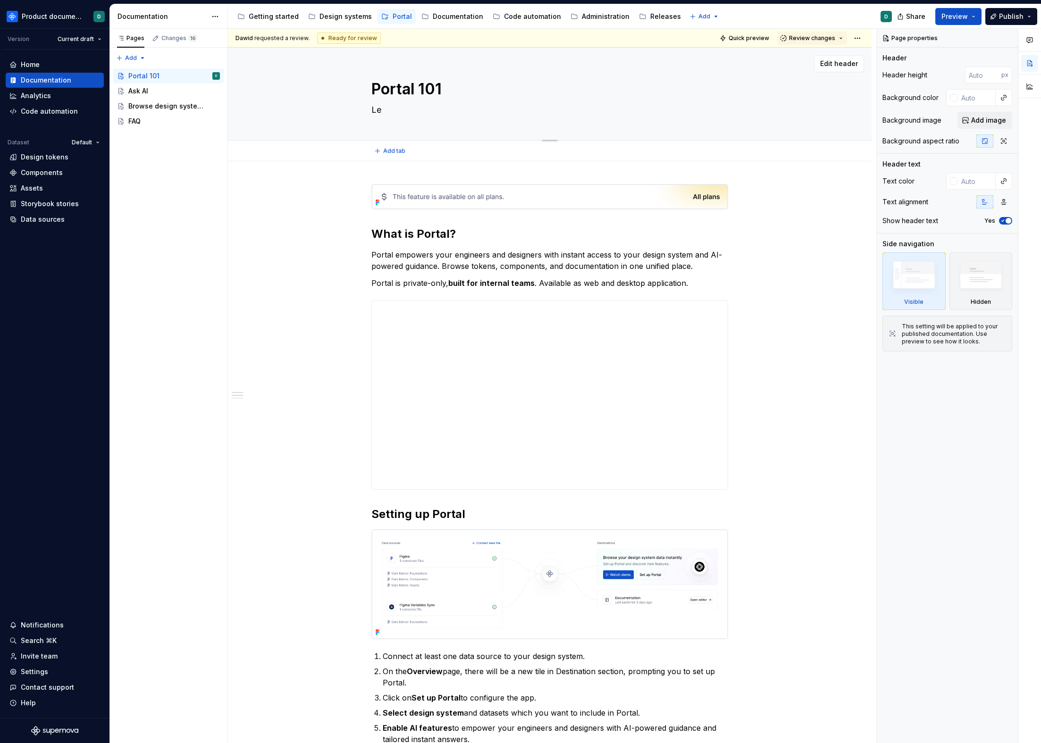
type textarea "*"
type textarea "Lea"
type textarea "*"
type textarea "[PERSON_NAME]"
type textarea "*"
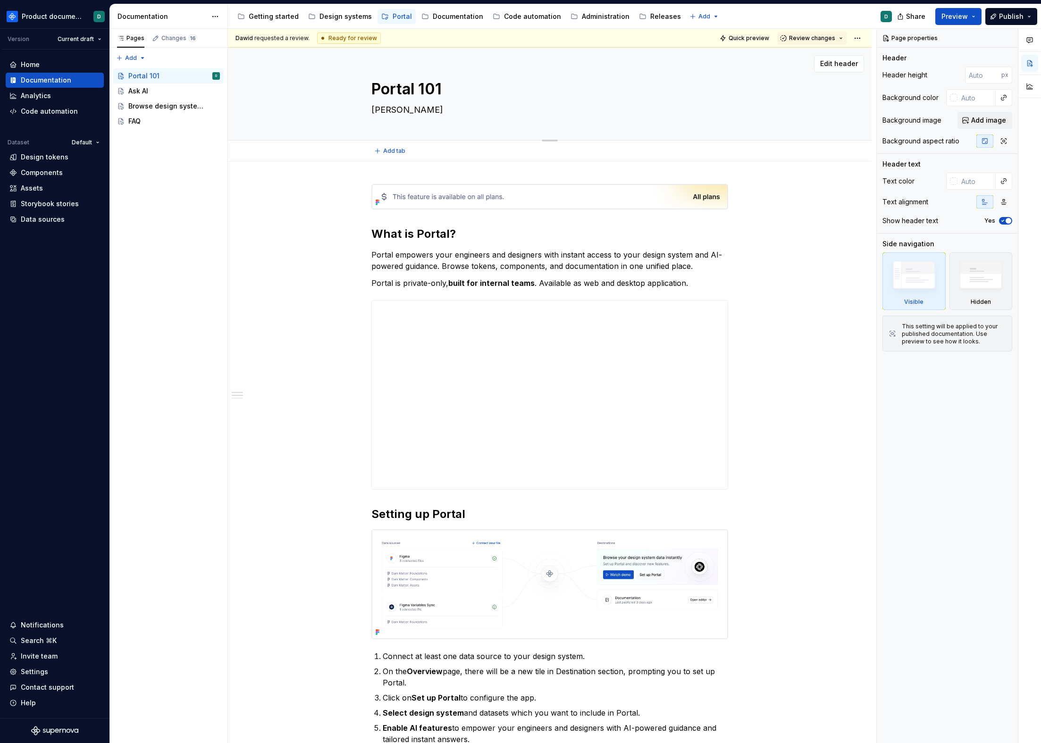
type textarea "Learn"
type textarea "*"
type textarea "Learn"
type textarea "*"
type textarea "Learn m"
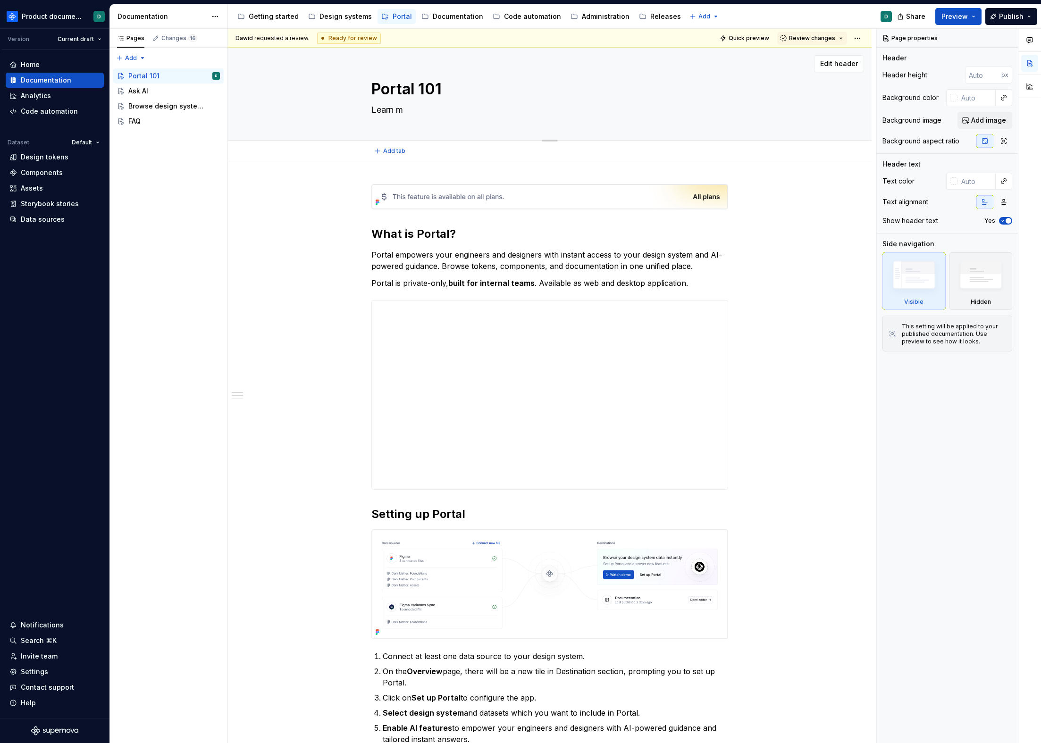
type textarea "*"
type textarea "Learn mo"
type textarea "*"
type textarea "Learn mor"
type textarea "*"
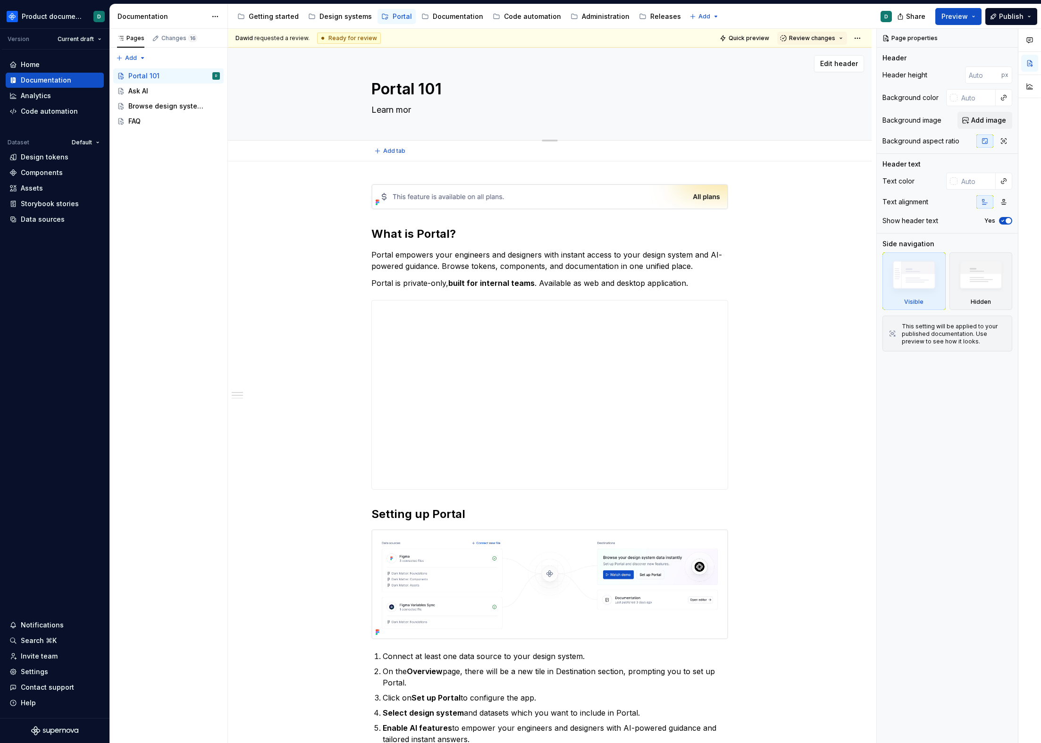
type textarea "Learn more"
type textarea "*"
type textarea "Learn more"
type textarea "*"
type textarea "Learn more a"
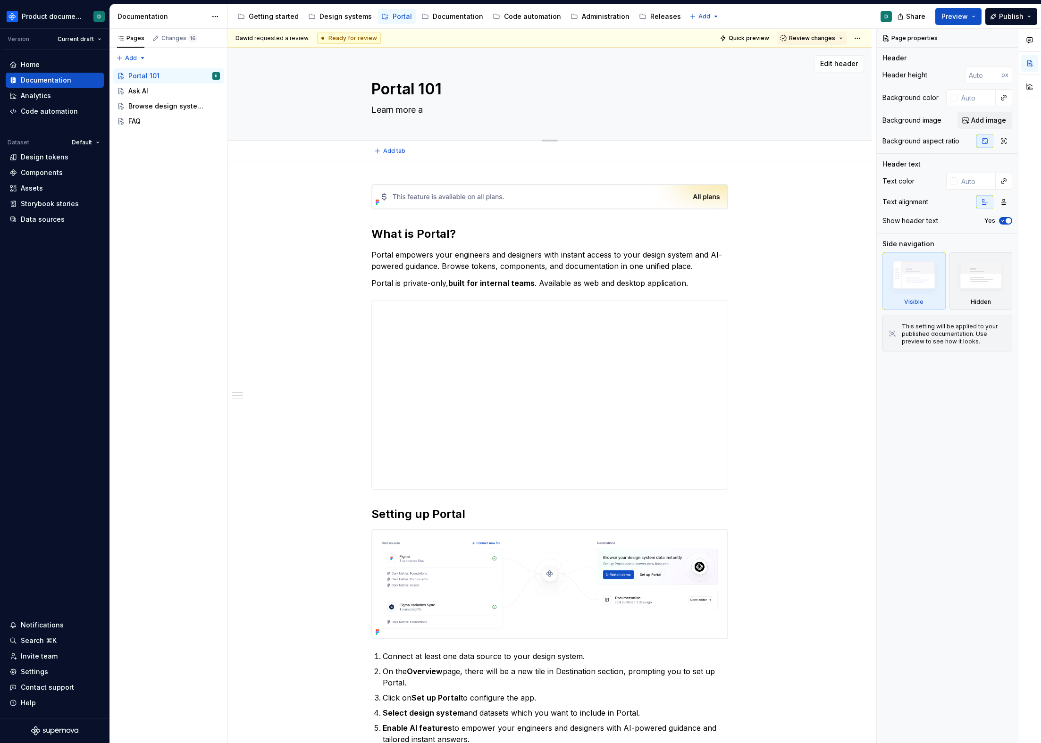
type textarea "*"
type textarea "Learn more ab"
type textarea "*"
type textarea "Learn more abo"
type textarea "*"
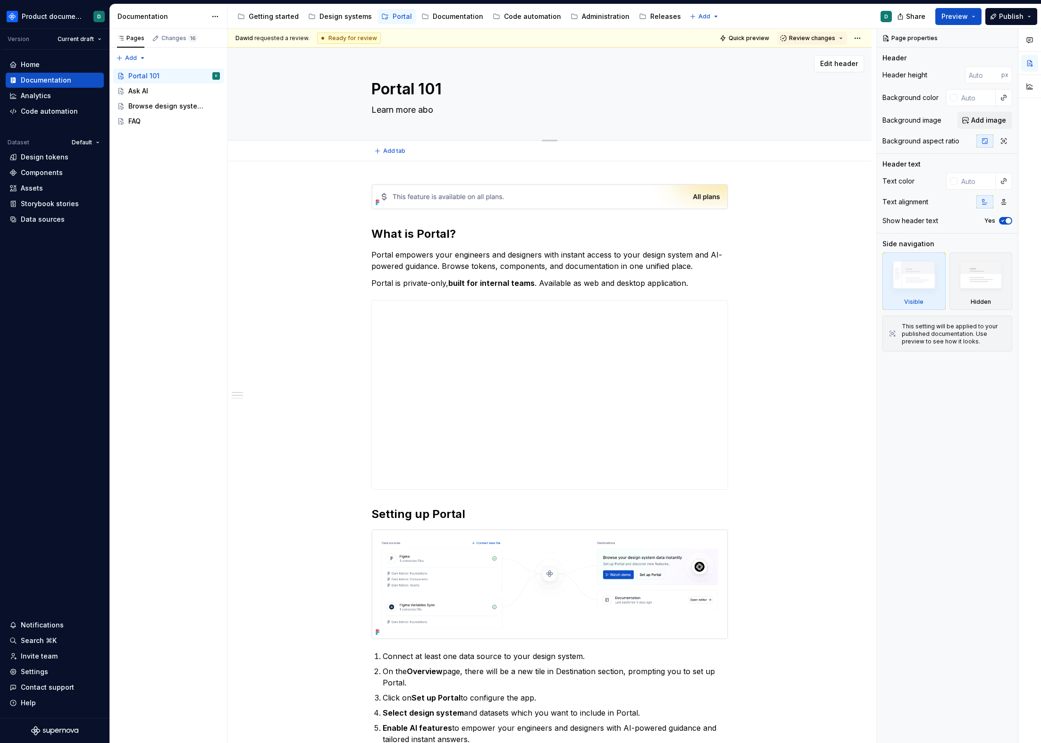
type textarea "Learn more abou"
type textarea "*"
type textarea "Learn more about"
type textarea "*"
type textarea "Learn more about"
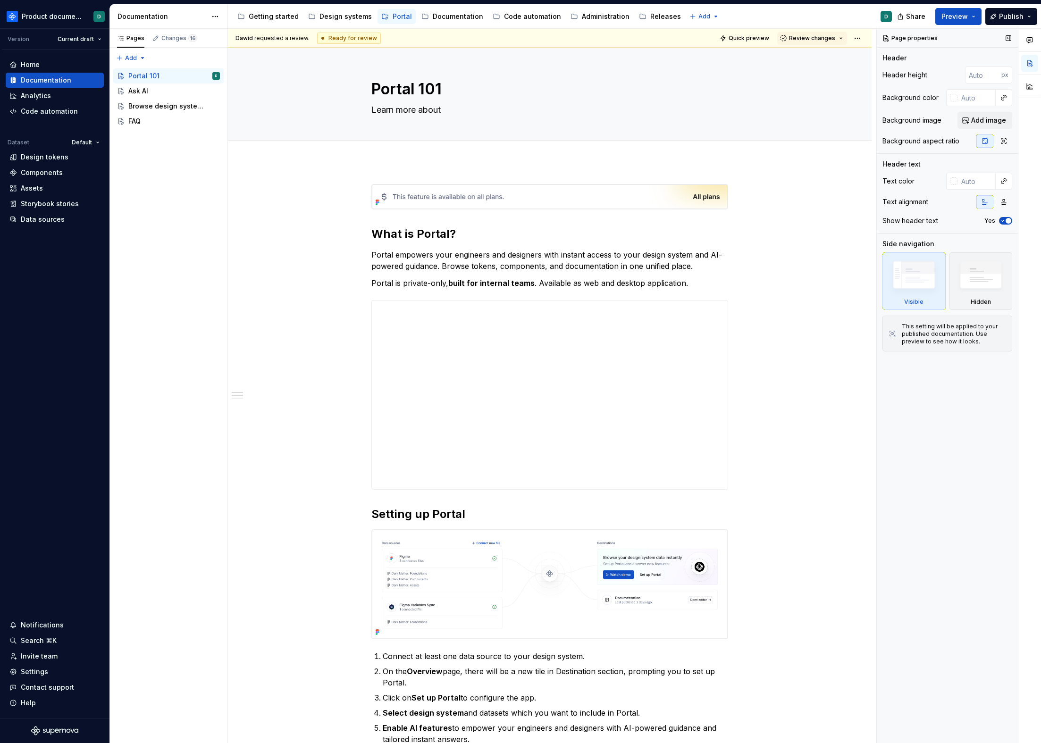
type textarea "*"
type textarea "Learn more about"
click at [430, 111] on textarea "Learn more about" at bounding box center [547, 109] width 357 height 15
paste textarea "about Portal, the AI-assisted way to browse, search, and get instant answers ab…"
type textarea "*"
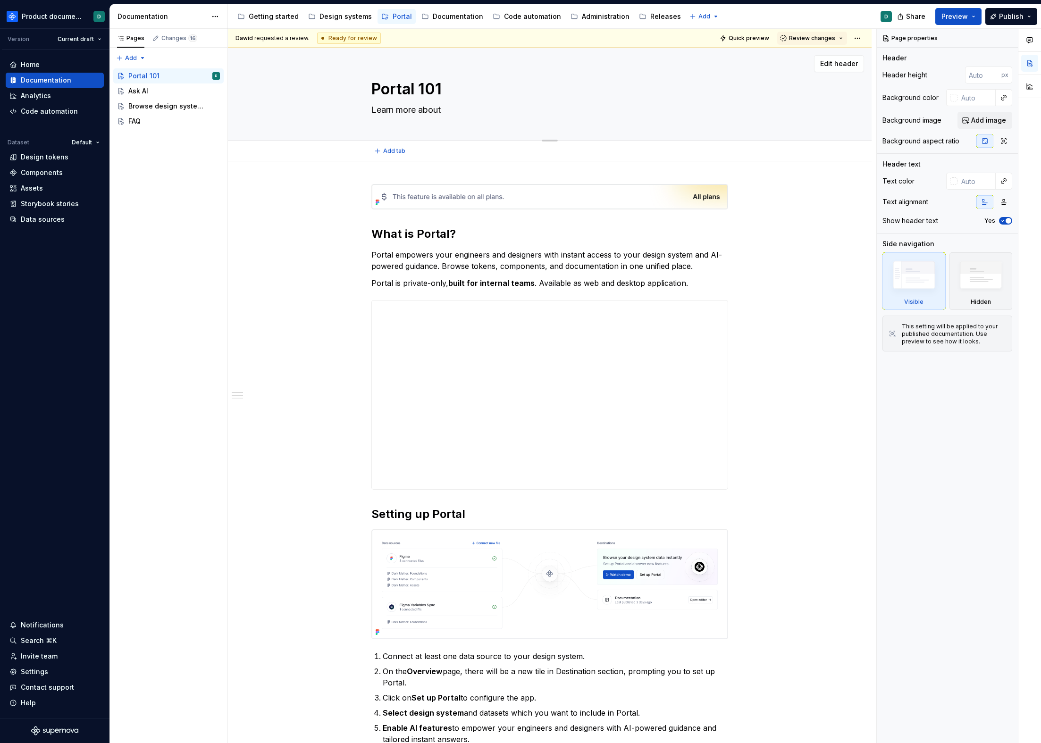
type textarea "Learn about Portal, the AI-assisted way to browse, search, and get instant answ…"
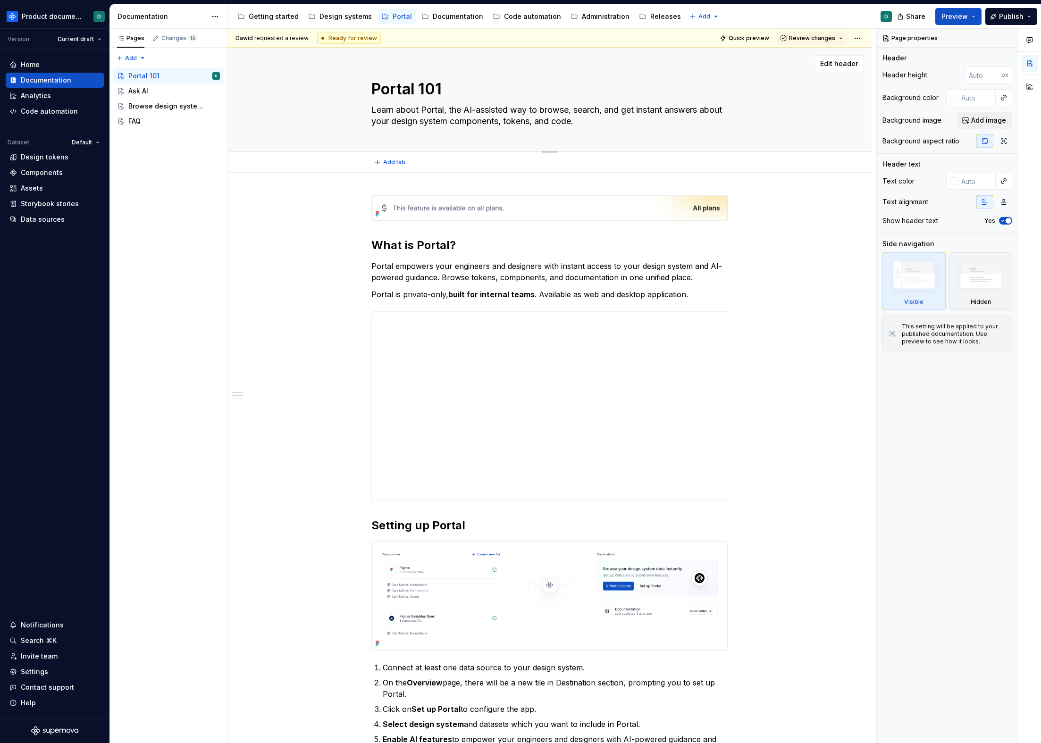
click at [396, 109] on textarea "Learn about Portal, the AI-assisted way to browse, search, and get instant answ…" at bounding box center [547, 115] width 357 height 26
type textarea "*"
type textarea "Learn mabout Portal, the AI-assisted way to browse, search, and get instant ans…"
type textarea "*"
type textarea "Learn moabout Portal, the AI-assisted way to browse, search, and get instant an…"
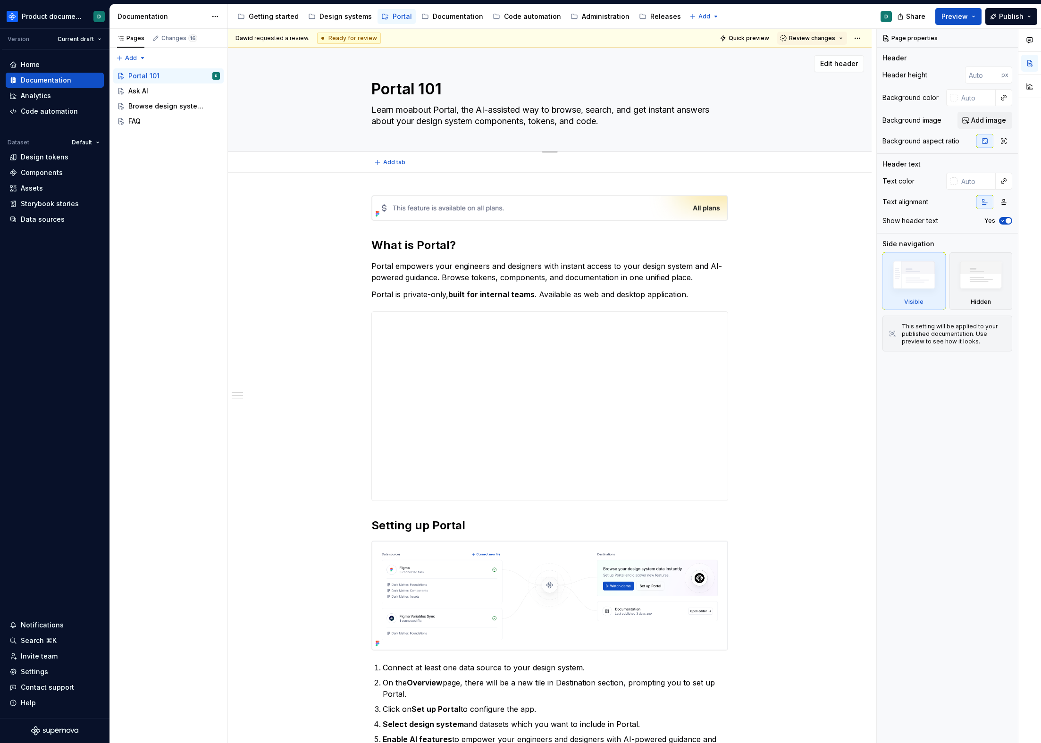
type textarea "*"
type textarea "Learn morabout Portal, the AI-assisted way to browse, search, and get instant a…"
type textarea "*"
type textarea "Learn moreabout Portal, the AI-assisted way to browse, search, and get instant …"
type textarea "*"
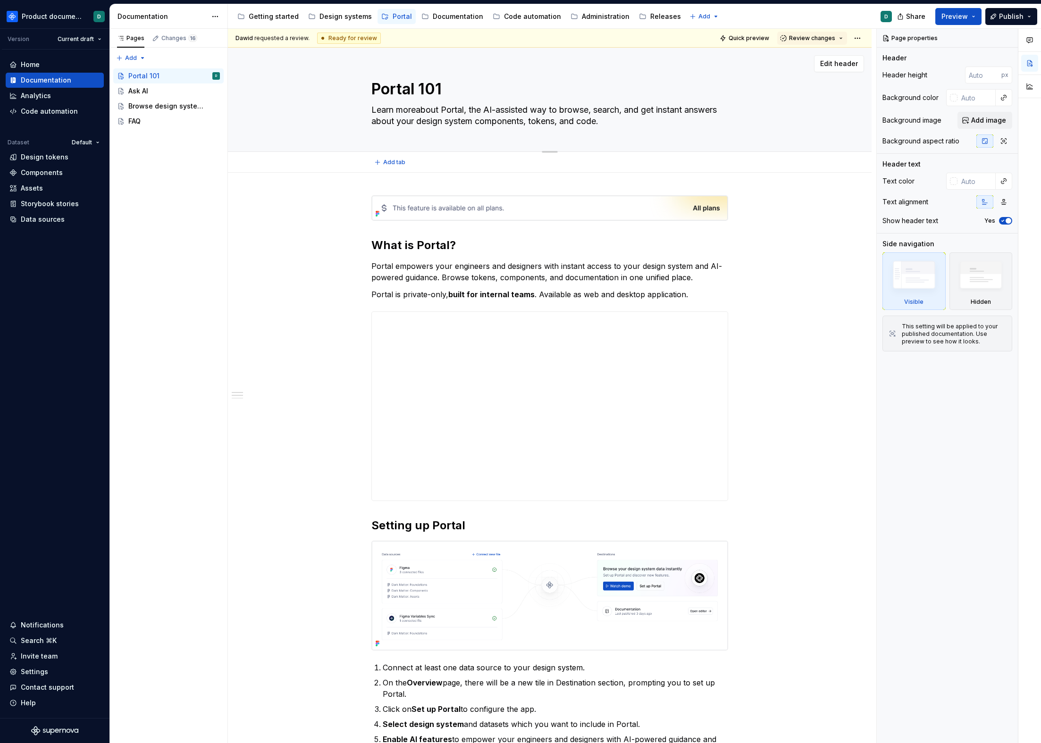
type textarea "Learn more about Portal, the AI-assisted way to browse, search, and get instant…"
type textarea "*"
type textarea "Learn more about Portal, the AI-assisted way to browse, search, and get instant…"
click at [672, 116] on textarea "Learn more about Portal, the AI-assisted way to browse, search, and get instant…" at bounding box center [547, 115] width 357 height 26
click at [472, 120] on textarea "Learn more about Portal, the AI-assisted way to browse, search, and get instant…" at bounding box center [547, 115] width 357 height 26
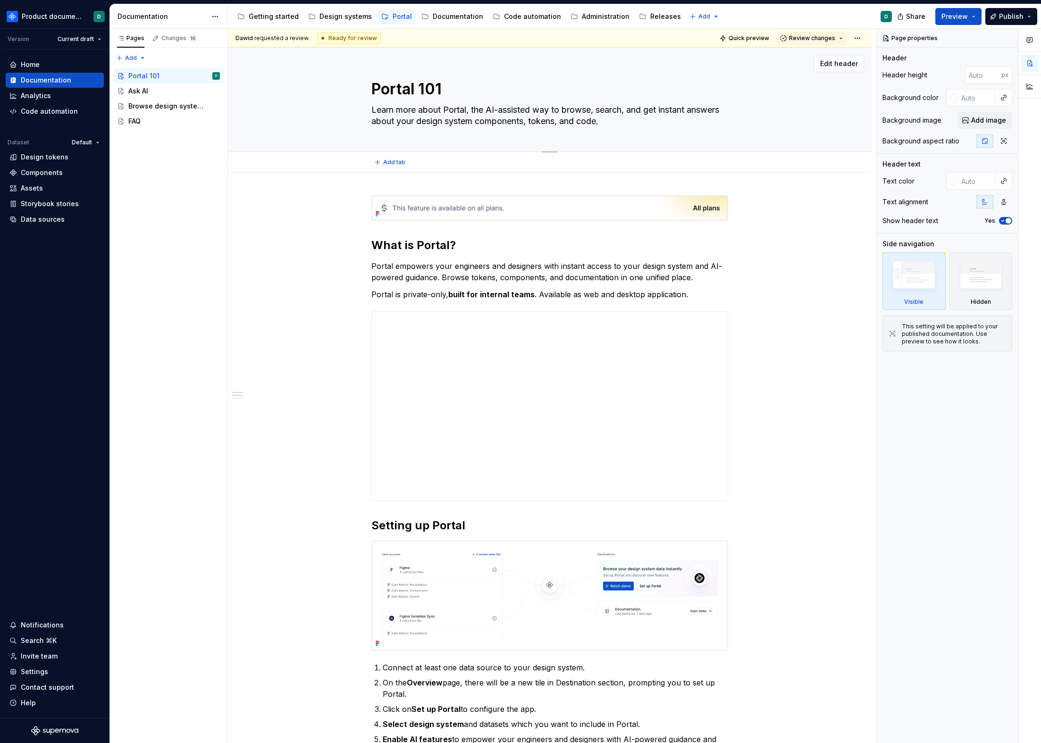
click at [472, 120] on textarea "Learn more about Portal, the AI-assisted way to browse, search, and get instant…" at bounding box center [547, 115] width 357 height 26
drag, startPoint x: 510, startPoint y: 120, endPoint x: 456, endPoint y: 120, distance: 53.3
click at [456, 120] on textarea "Learn more about Portal, the AI-assisted way to browse, search, and get instant…" at bounding box center [547, 115] width 357 height 26
drag, startPoint x: 642, startPoint y: 121, endPoint x: 514, endPoint y: 123, distance: 127.9
click at [514, 123] on textarea "Learn more about Portal, the AI-assisted way to browse, search, and get instant…" at bounding box center [547, 115] width 357 height 26
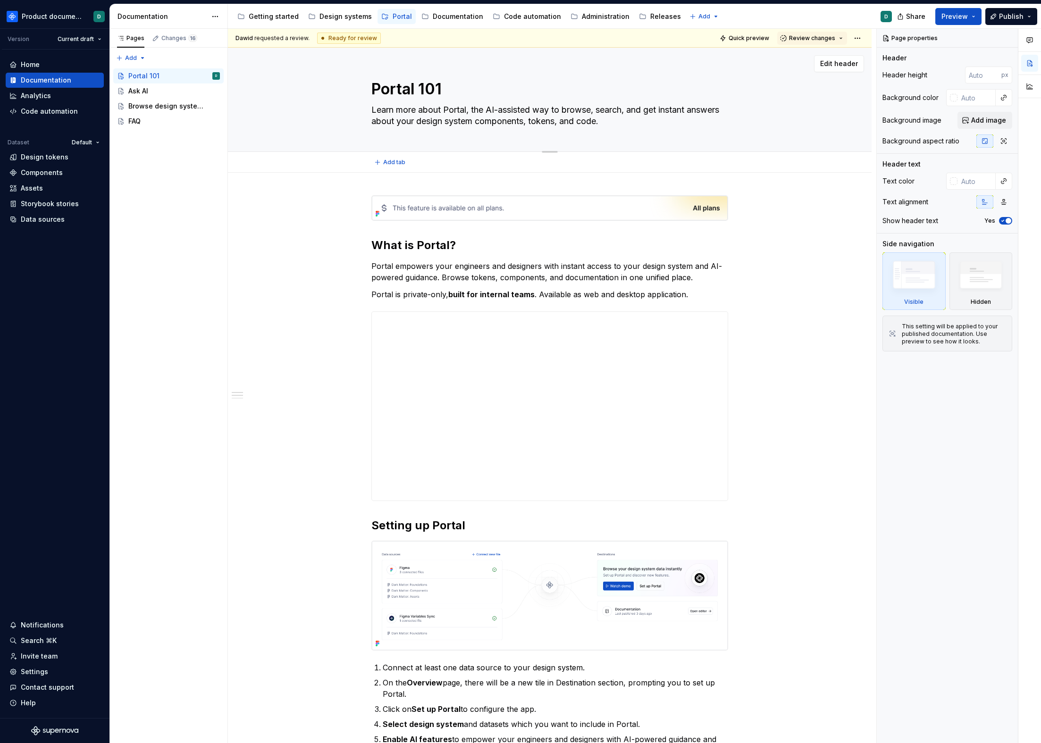
type textarea "*"
type textarea "Learn more about Portal, the AI-assisted way to browse, search, and get instant…"
type textarea "*"
type textarea "Learn more about Portal, the AI-assisted way to browse, search, and get instant…"
type textarea "*"
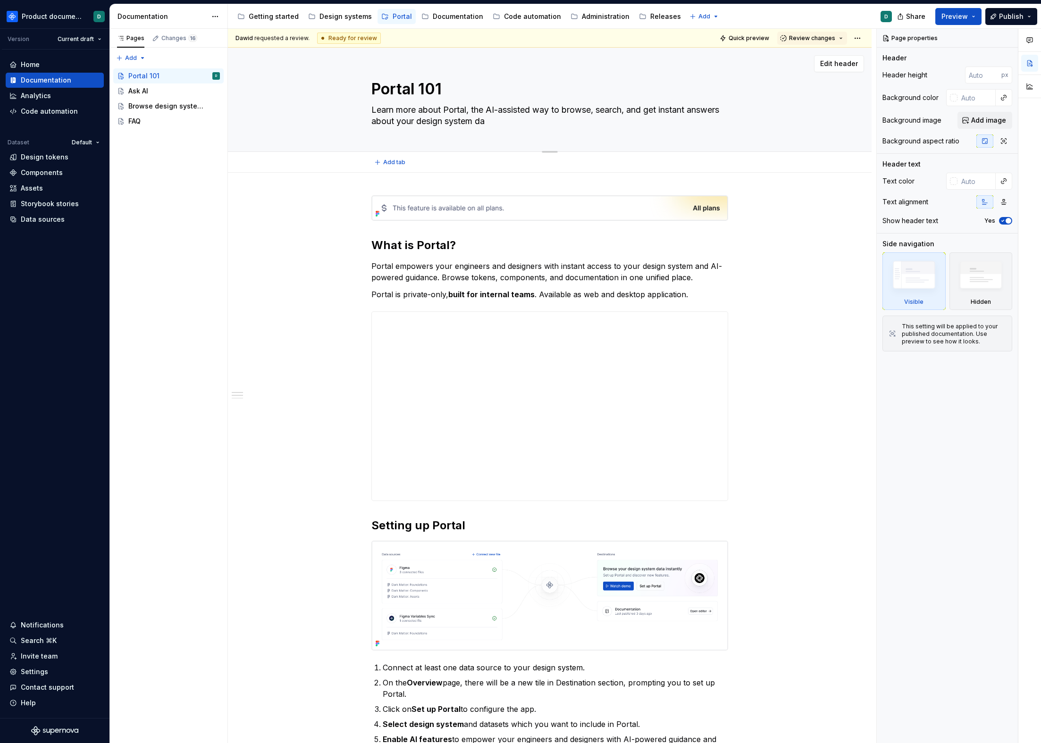
type textarea "Learn more about Portal, the AI-assisted way to browse, search, and get instant…"
type textarea "*"
type textarea "Learn more about Portal, the AI-assisted way to browse, search, and get instant…"
type textarea "*"
type textarea "Learn more about Portal, the AI-assisted way to browse, search, and get instant…"
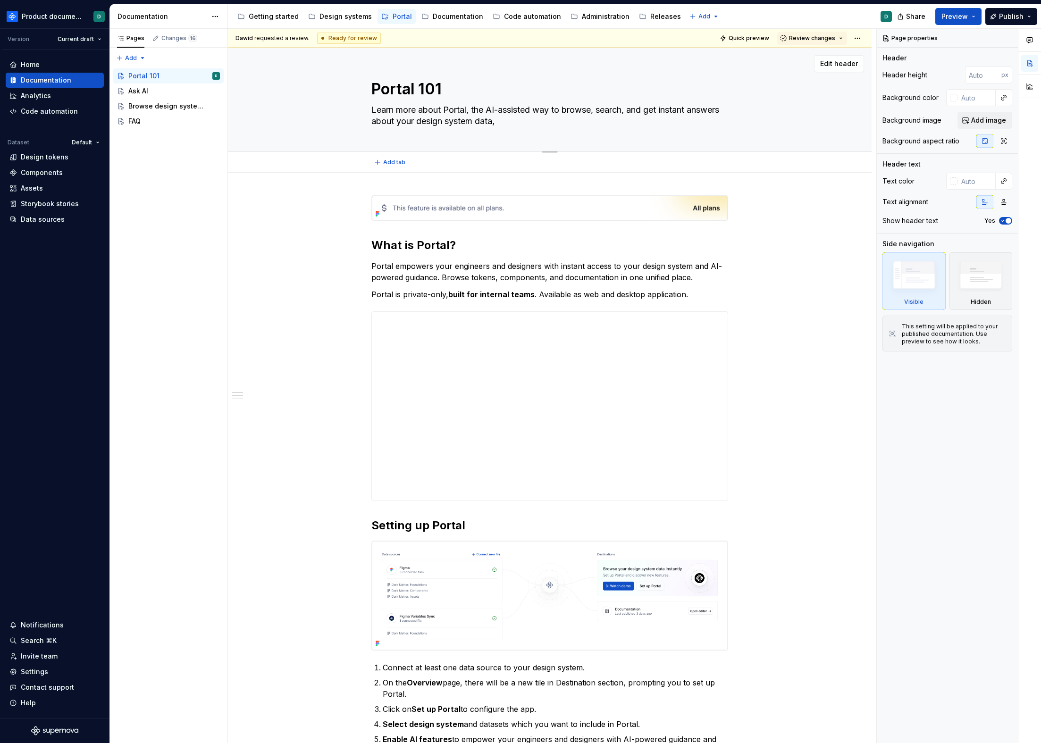
type textarea "*"
type textarea "Learn more about Portal, the AI-assisted way to browse, search, and get instant…"
type textarea "*"
type textarea "Learn more about Portal, the AI-assisted way to browse, search, and get instant…"
type textarea "*"
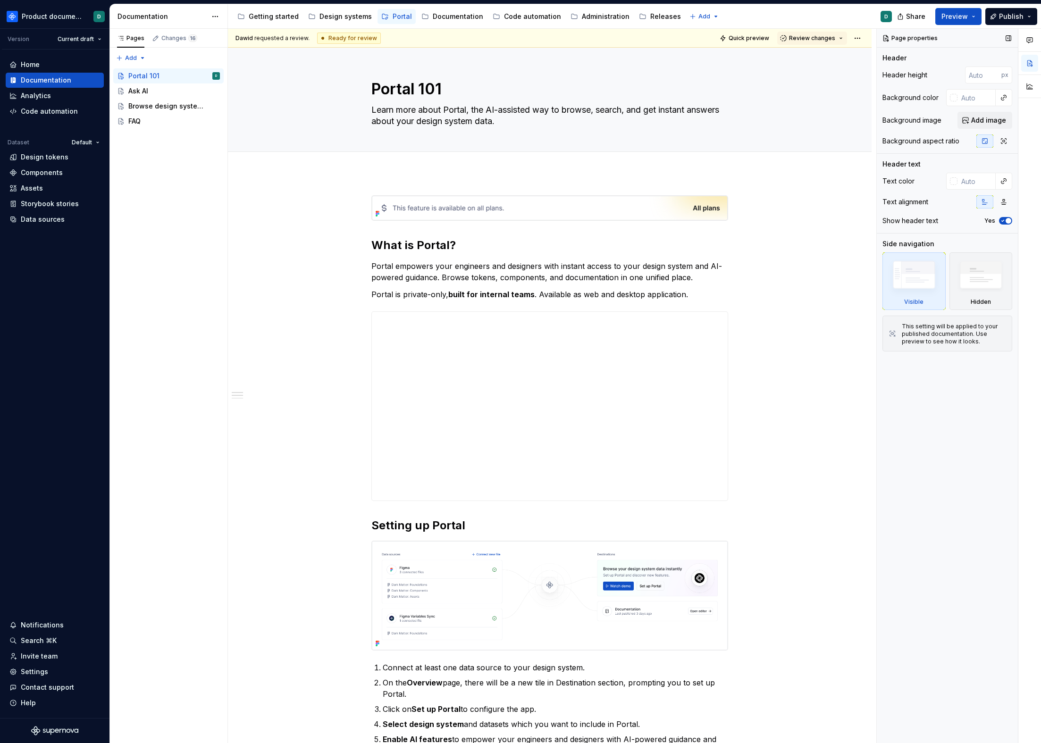
type textarea "Learn more about Portal, the AI-assisted way to browse, search, and get instant…"
click at [547, 121] on textarea "Learn more about Portal, the AI-assisted way to browse, search, and get instant…" at bounding box center [547, 115] width 357 height 26
click at [511, 110] on textarea "Learn more about Portal, the AI-assisted way to browse, search, and get instant…" at bounding box center [547, 115] width 357 height 26
type textarea "*"
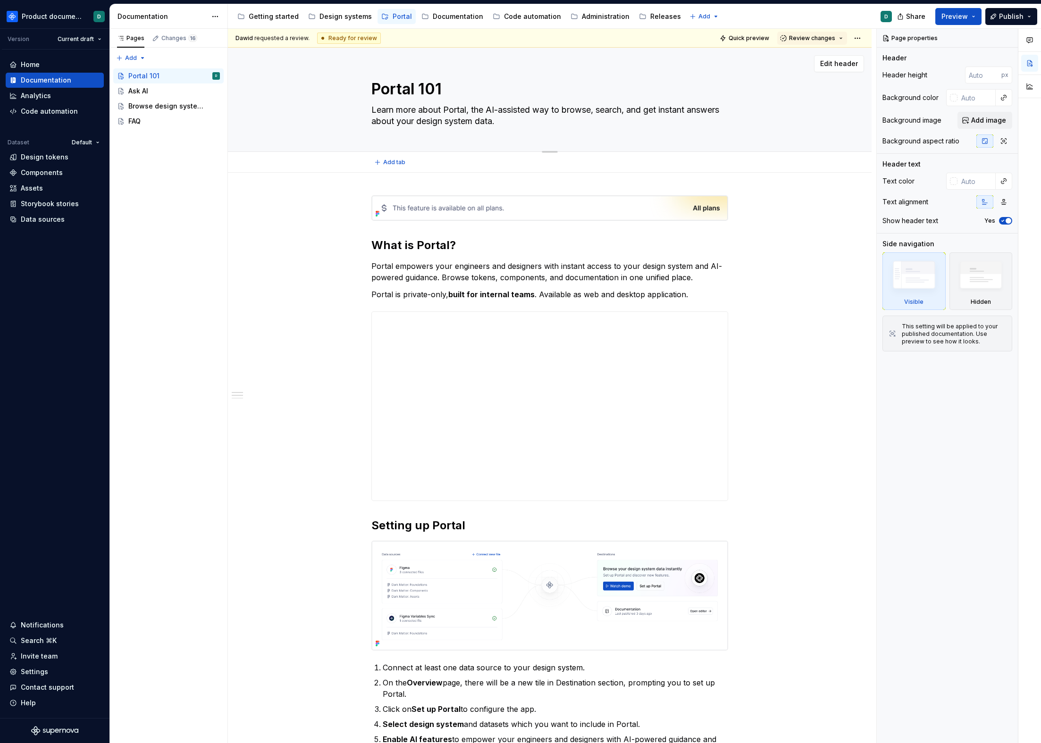
type textarea "Learn more about Portal, the AI-o way to browse, search, and get instant answer…"
type textarea "*"
type textarea "Learn more about Portal, the AI- way to browse, search, and get instant answers…"
type textarea "*"
type textarea "Learn more about Portal, the AI-p way to browse, search, and get instant answer…"
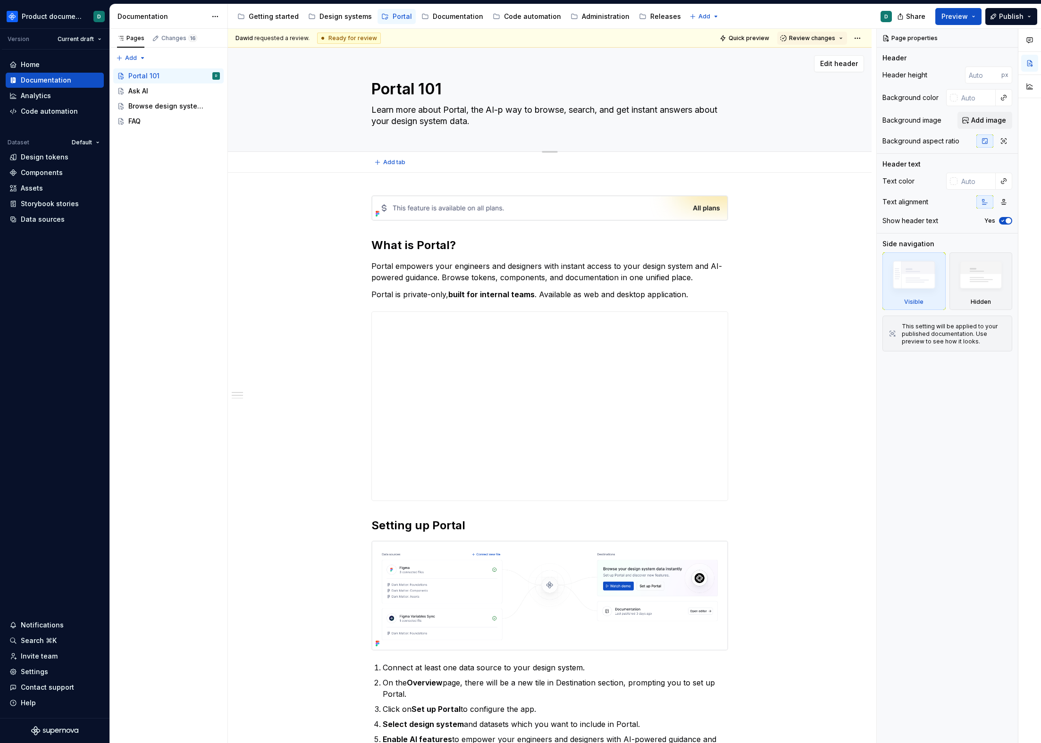
type textarea "*"
type textarea "Learn more about Portal, the AI-po way to browse, search, and get instant answe…"
type textarea "*"
type textarea "Learn more about Portal, the AI-pow way to browse, search, and get instant answ…"
type textarea "*"
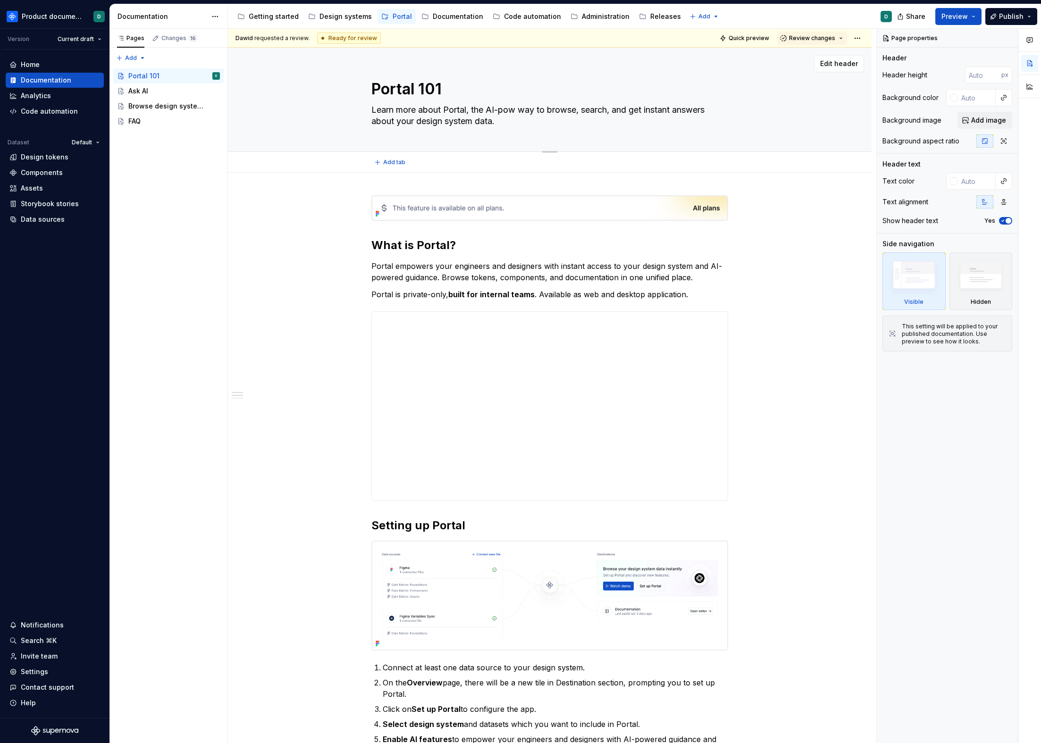
type textarea "Learn more about Portal, the AI-[PERSON_NAME] way to browse, search, and get in…"
type textarea "*"
type textarea "Learn more about Portal, the AI-power way to browse, search, and get instant an…"
type textarea "*"
type textarea "Learn more about Portal, the AI-powere way to browse, search, and get instant a…"
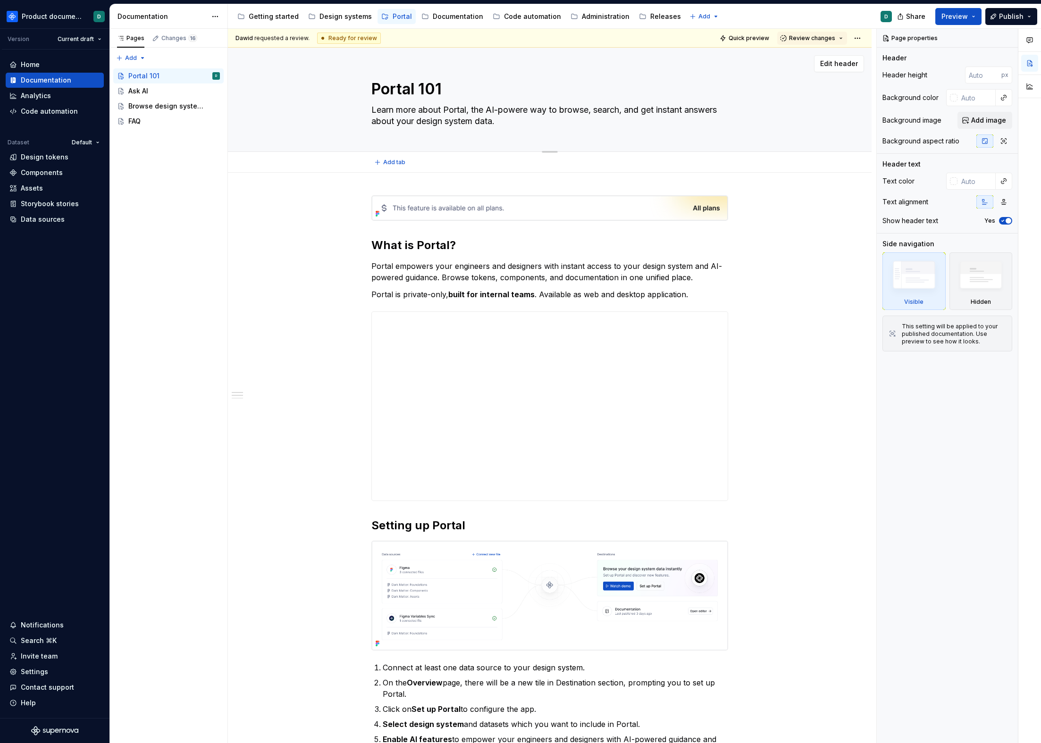
type textarea "*"
type textarea "Learn more about Portal, the AI-powered way to browse, search, and get instant …"
type textarea "*"
type textarea "Learn more about Portal, the AI-powered way to browse, search, and get instant …"
type textarea "*"
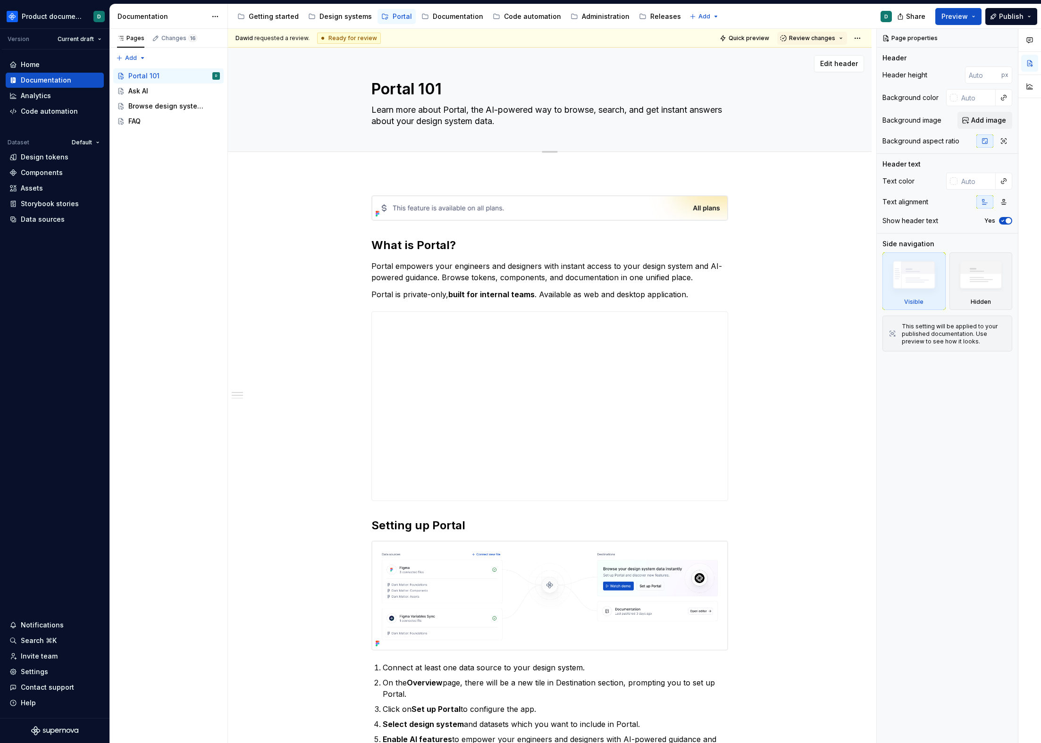
type textarea "Learn more about Portal, the AI-powere way to browse, search, and get instant a…"
type textarea "*"
type textarea "Learn more about Portal, the AI-power way to browse, search, and get instant an…"
type textarea "*"
type textarea "Learn more about Portal, the AI-[PERSON_NAME] way to browse, search, and get in…"
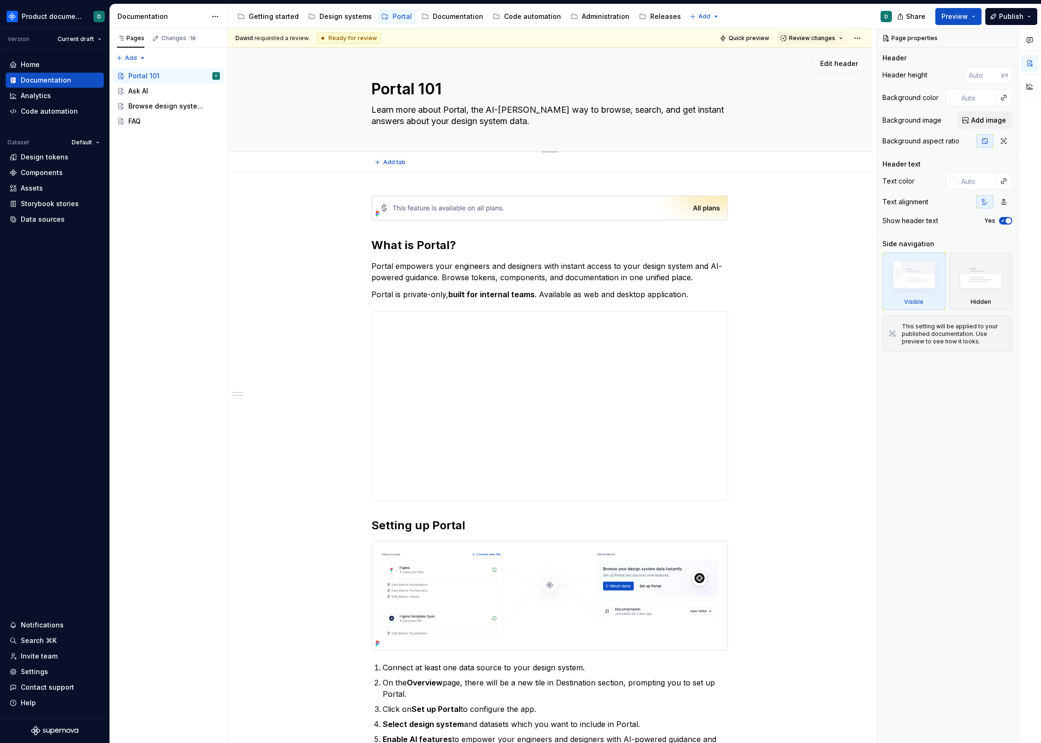
type textarea "*"
type textarea "Learn more about Portal, the AI-pow way to browse, search, and get instant answ…"
type textarea "*"
type textarea "Learn more about Portal, the AI-po way to browse, search, and get instant answe…"
type textarea "*"
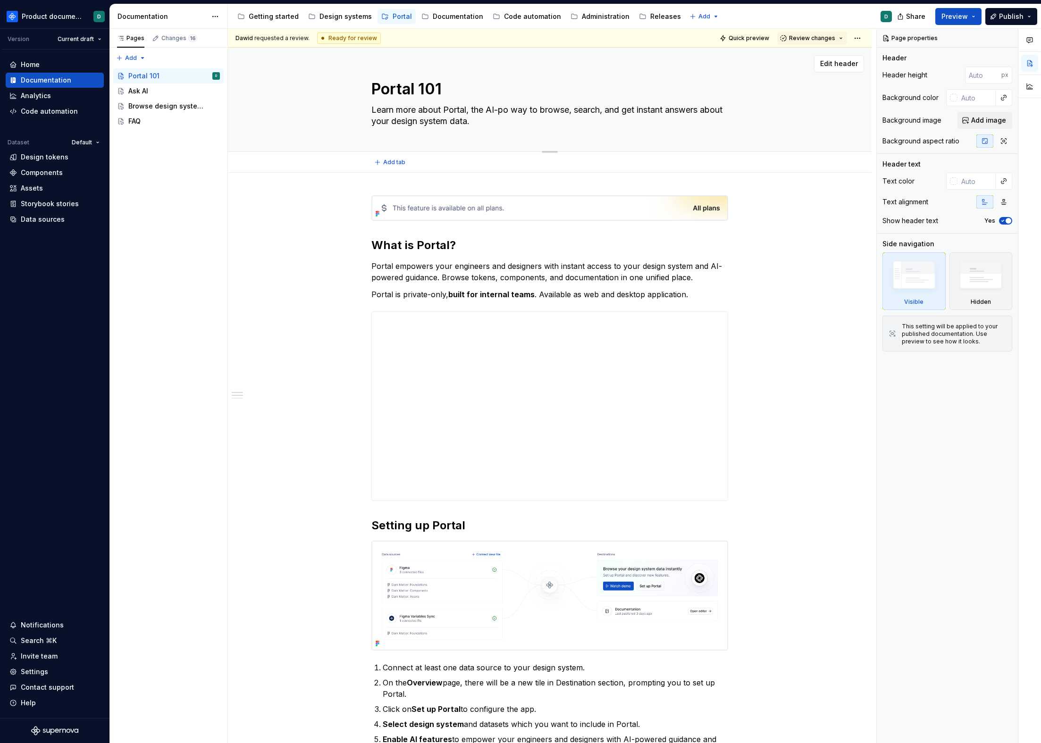
type textarea "Learn more about Portal, the AI-p way to browse, search, and get instant answer…"
type textarea "*"
type textarea "Learn more about Portal, the AI- way to browse, search, and get instant answers…"
type textarea "*"
type textarea "Learn more about Portal, the AI-o way to browse, search, and get instant answer…"
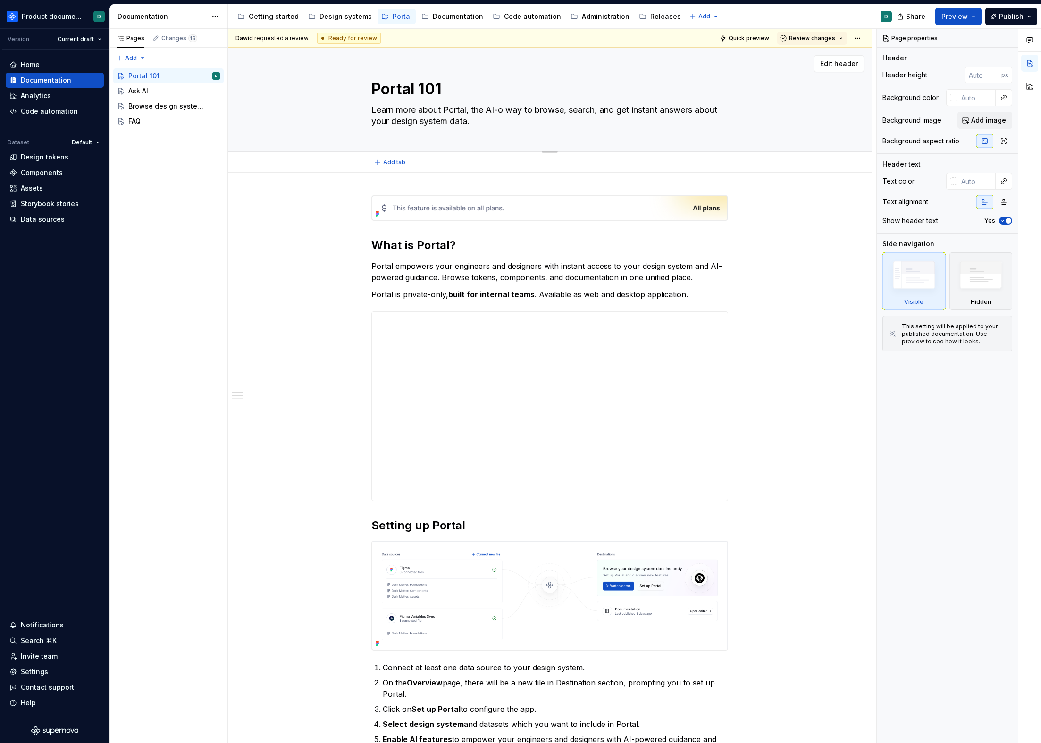
type textarea "*"
type textarea "Learn more about Portal, the AI-assisted way to browse, search, and get instant…"
type textarea "*"
type textarea "Learn more about Portal, the AI-assisted way to browse, search, and get instant…"
click at [583, 121] on textarea "Learn more about Portal, the AI-assisted way to browse, search, and get instant…" at bounding box center [547, 115] width 357 height 26
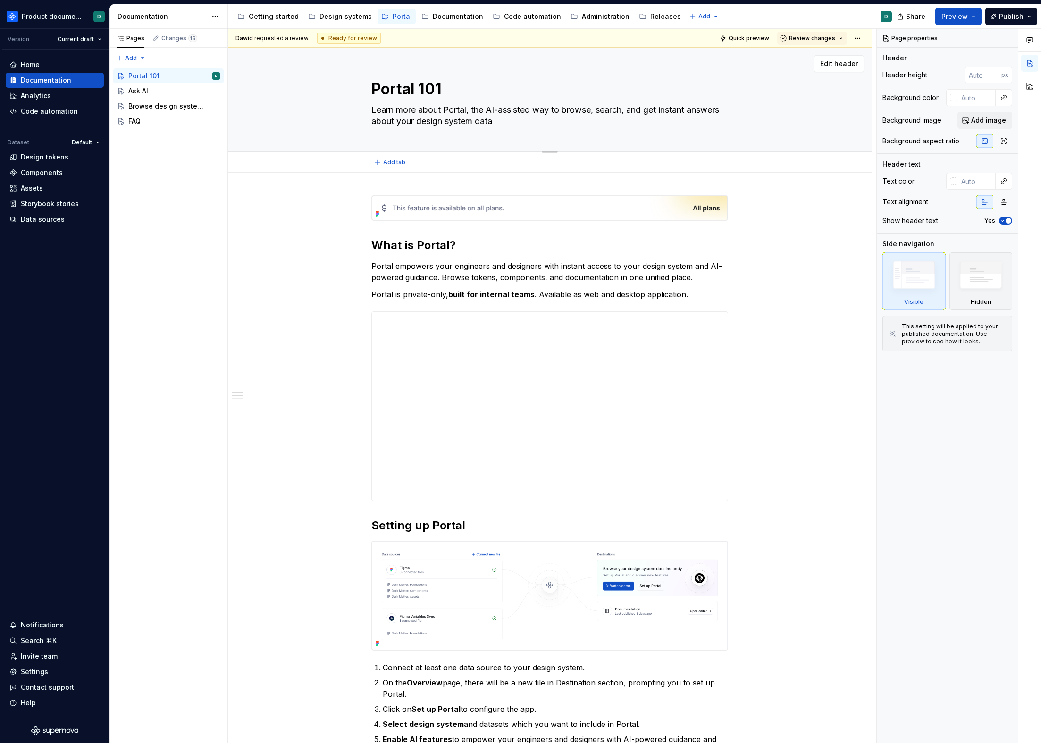
type textarea "*"
type textarea "Learn more about Portal, the AI-assisted way to browse, search, and get instant…"
type textarea "*"
type textarea "Learn more about Portal, the AI-assisted way to browse, search, and get instant…"
click at [161, 92] on div "Ask AI" at bounding box center [174, 90] width 92 height 13
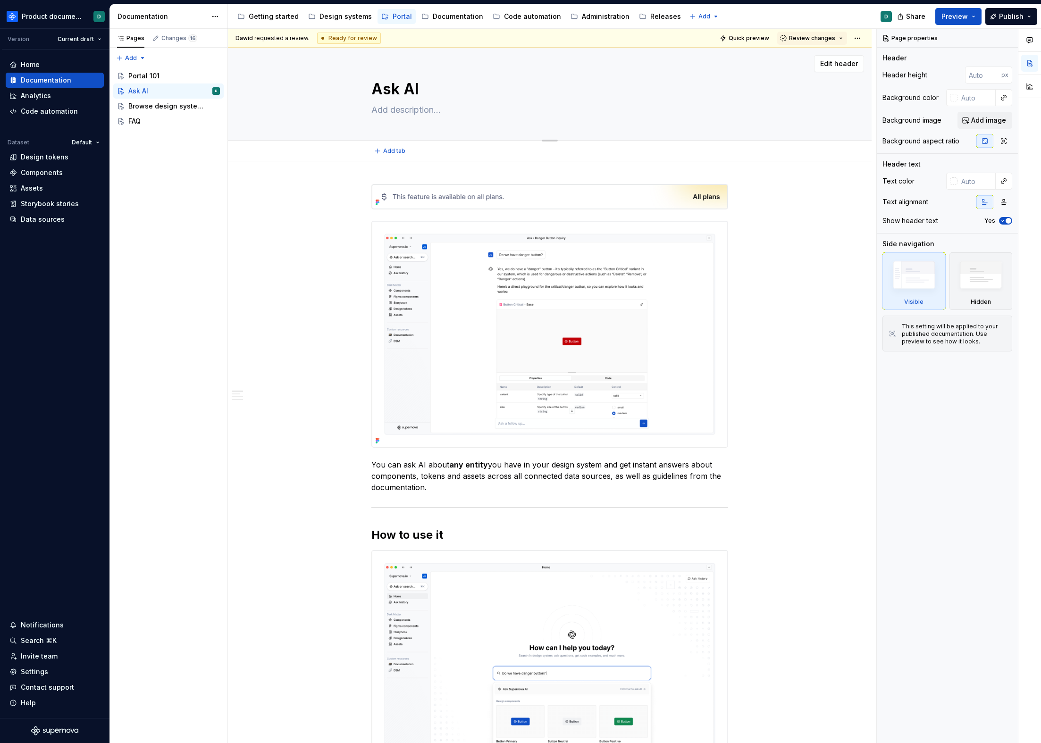
click at [444, 115] on textarea at bounding box center [547, 109] width 357 height 15
paste textarea "Get instant answers about your design system."
type textarea "*"
type textarea "Get instant answers about your design system."
type textarea "*"
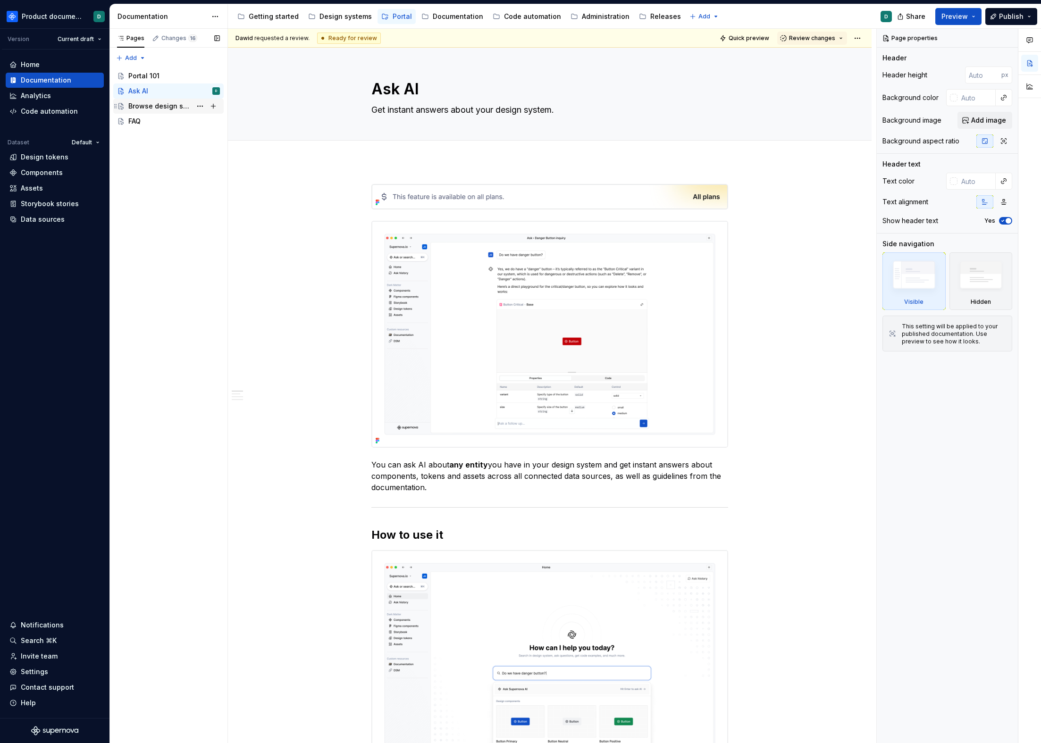
type textarea "Get instant answers about your design system."
click at [157, 101] on div "Browse design system data" at bounding box center [159, 105] width 63 height 9
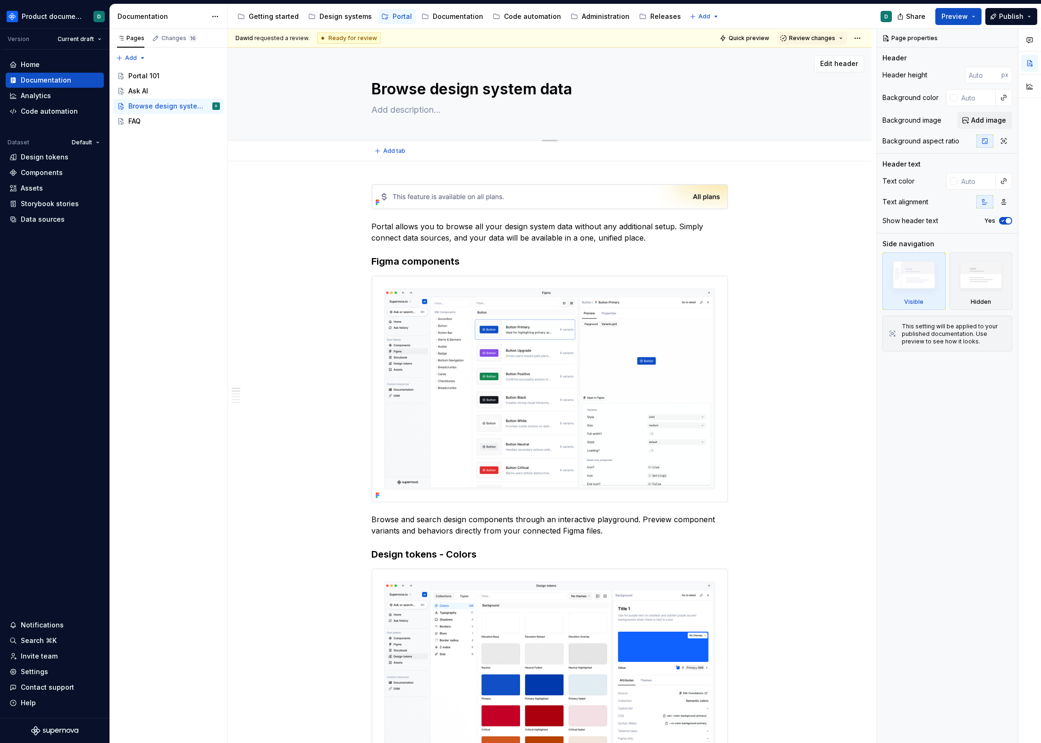
click at [424, 111] on textarea at bounding box center [547, 109] width 357 height 15
paste textarea "Explore your components, tokens, and code in one place."
type textarea "*"
type textarea "Explore your components, tokens, and code in one place."
drag, startPoint x: 476, startPoint y: 111, endPoint x: 479, endPoint y: 122, distance: 10.9
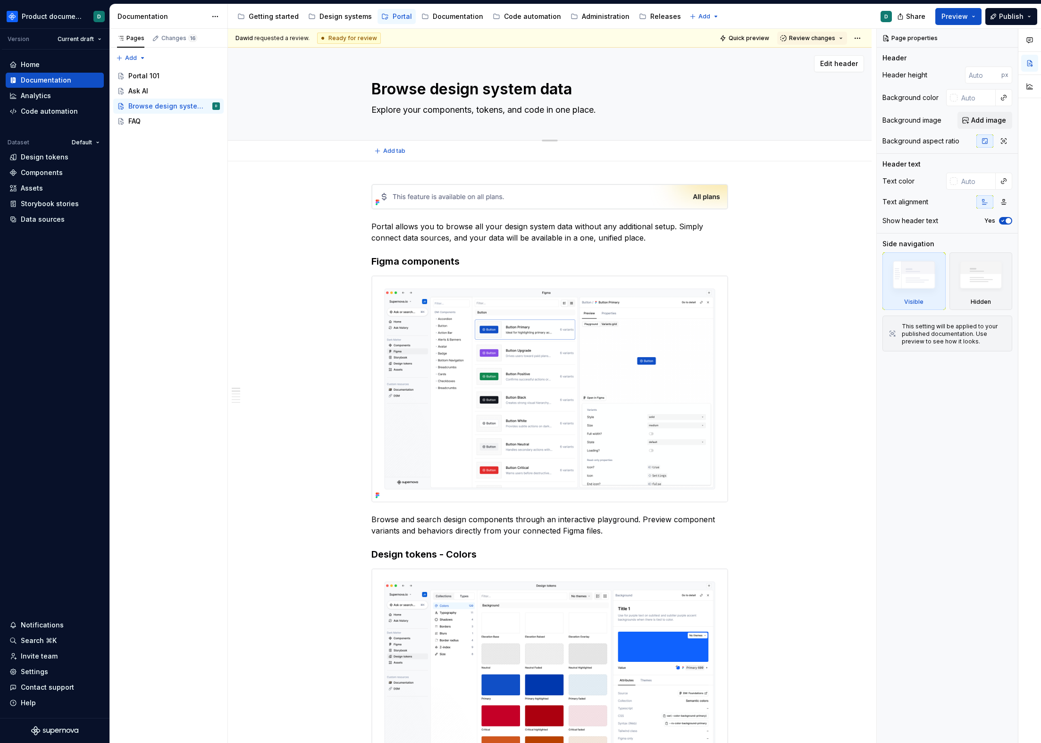
click at [476, 112] on textarea "Explore your components, tokens, and code in one place." at bounding box center [547, 109] width 357 height 15
click at [617, 113] on textarea "Explore your components, tokens, and code in one place." at bounding box center [547, 109] width 357 height 15
type textarea "*"
type textarea "Explore your components, tokens, and code in one place."
click at [177, 121] on div "FAQ" at bounding box center [174, 121] width 92 height 13
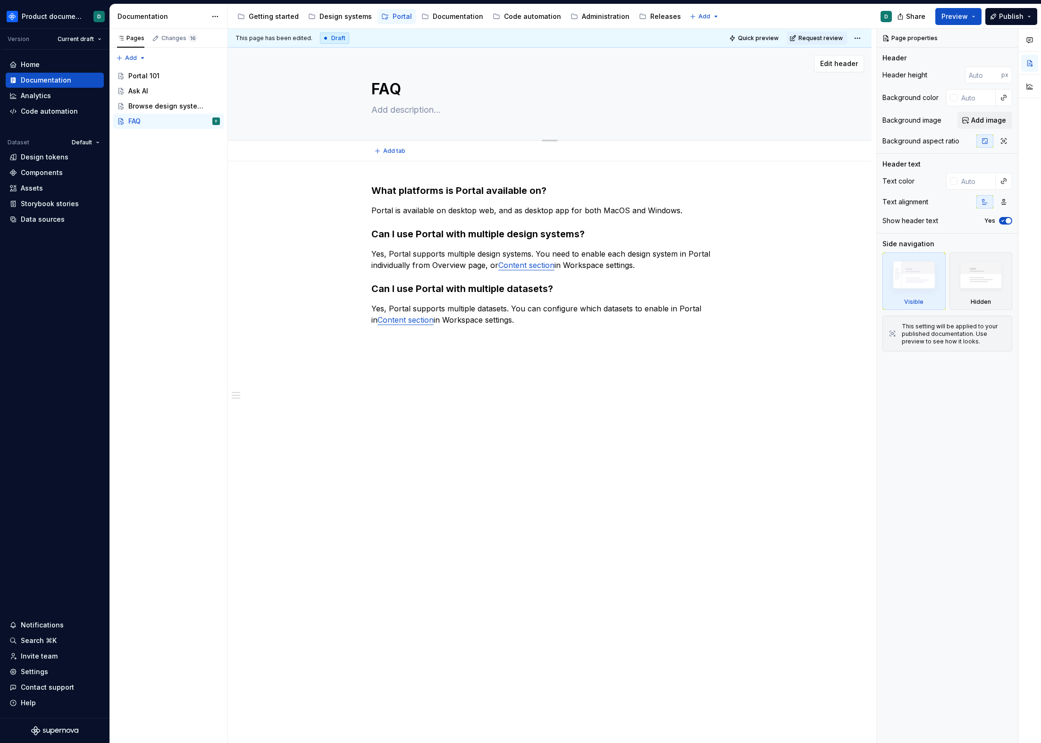
click at [393, 109] on textarea at bounding box center [547, 109] width 357 height 15
paste textarea "Common questions and troubleshooting."
type textarea "*"
type textarea "Common questions and troubleshooting."
type textarea "*"
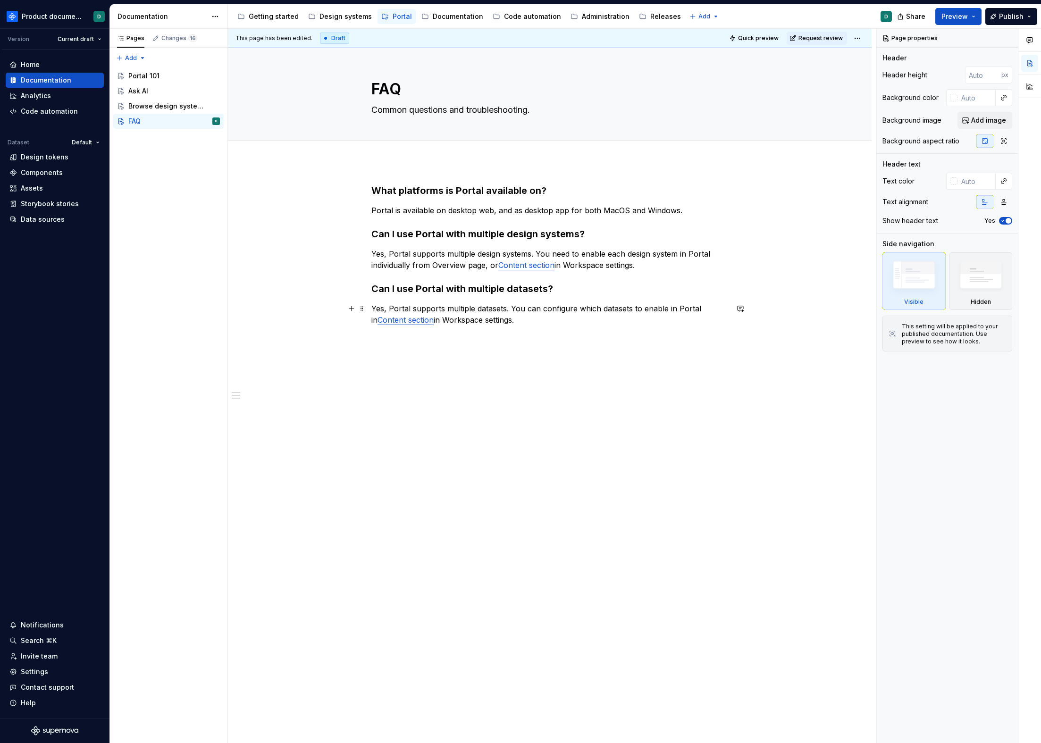
type textarea "Common questions and troubleshooting."
click at [560, 318] on p "Yes, Portal supports multiple datasets. You can configure which datasets to ena…" at bounding box center [549, 314] width 357 height 23
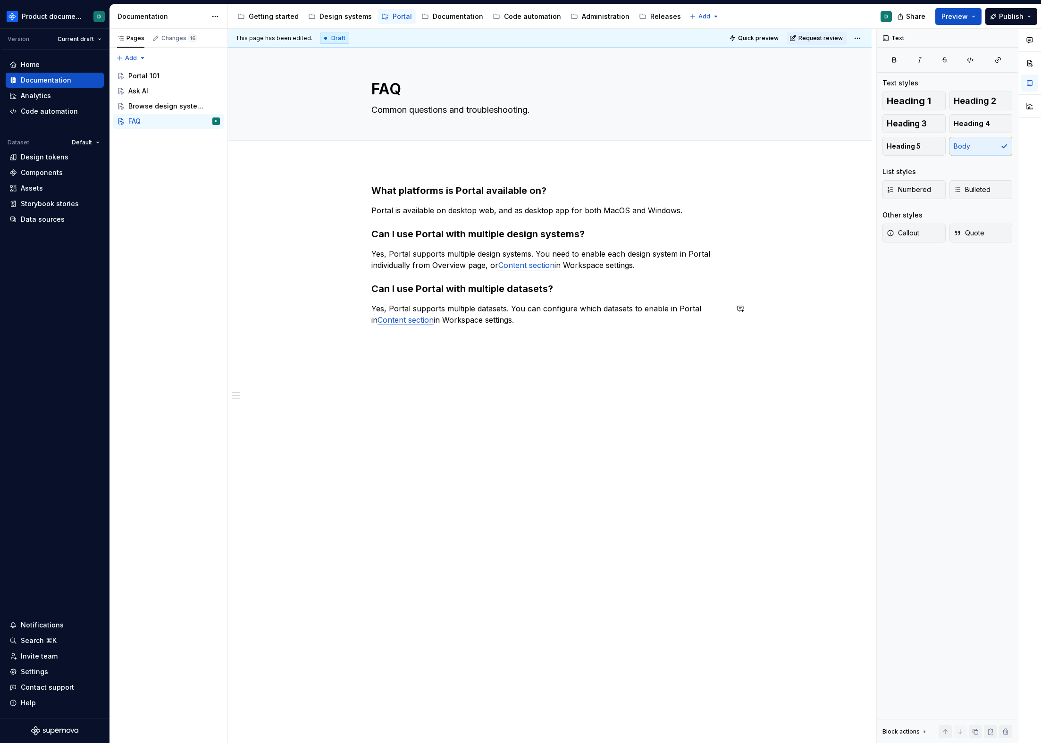
type textarea "*"
click at [702, 210] on p "Portal is available on desktop web, and as desktop app for both MacOS and Windo…" at bounding box center [549, 210] width 357 height 11
click at [371, 191] on h3 "What platforms is Portal available on?" at bounding box center [549, 190] width 357 height 13
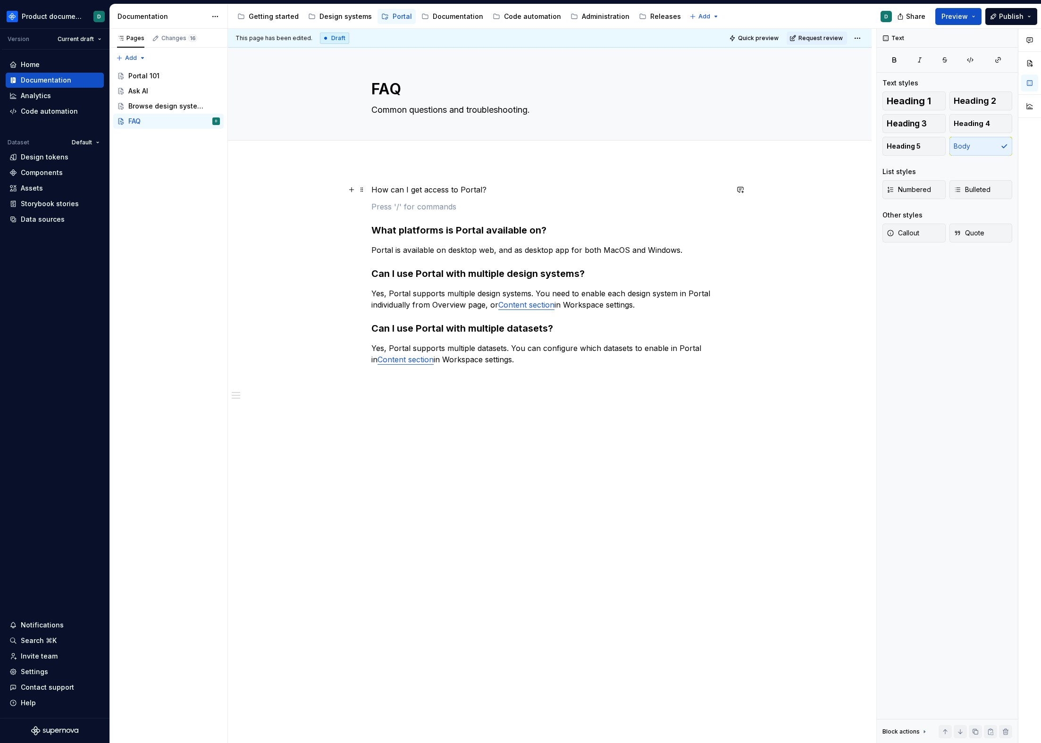
click at [371, 191] on p "How can I get access to Portal?" at bounding box center [549, 189] width 357 height 11
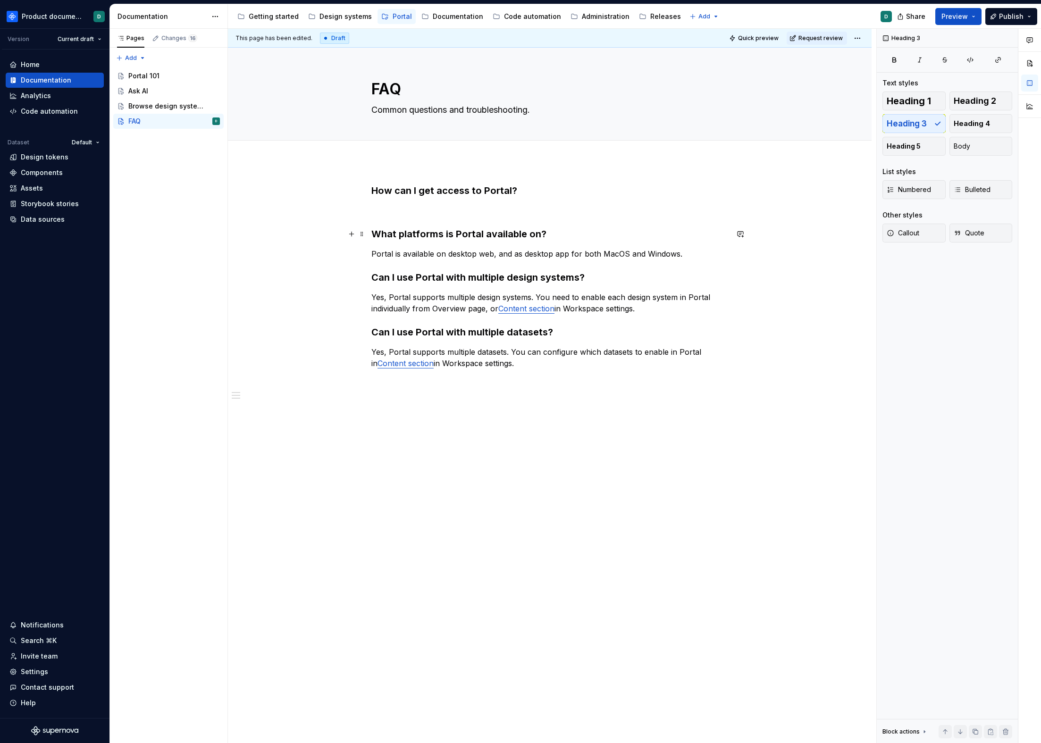
click at [372, 228] on h3 "What platforms is Portal available on?" at bounding box center [549, 233] width 357 height 13
click at [396, 210] on p at bounding box center [549, 210] width 357 height 11
click at [562, 361] on p "Yes, Portal supports multiple datasets. You can configure which datasets to ena…" at bounding box center [549, 357] width 357 height 23
click at [688, 258] on p "Portal is available on desktop web, and as desktop app for both MacOS and Windo…" at bounding box center [549, 253] width 357 height 11
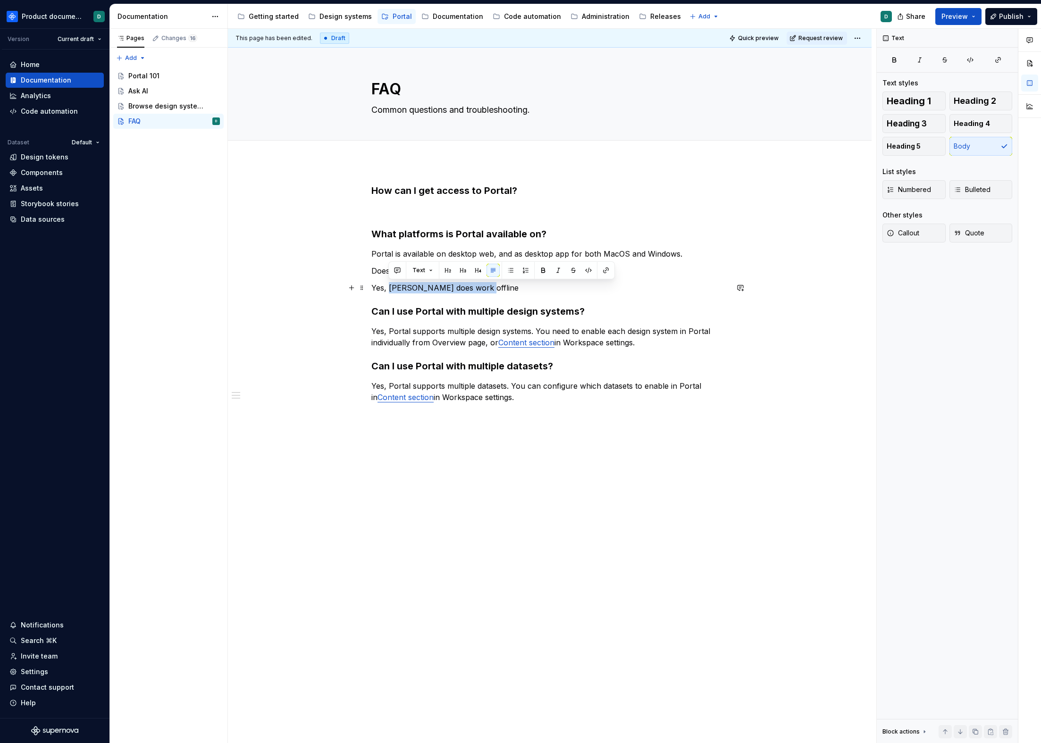
drag, startPoint x: 447, startPoint y: 289, endPoint x: 389, endPoint y: 291, distance: 58.5
click at [389, 291] on p "Yes, [PERSON_NAME] does work offline" at bounding box center [549, 287] width 357 height 11
click at [372, 269] on p "Does Portal work offline?" at bounding box center [549, 270] width 357 height 11
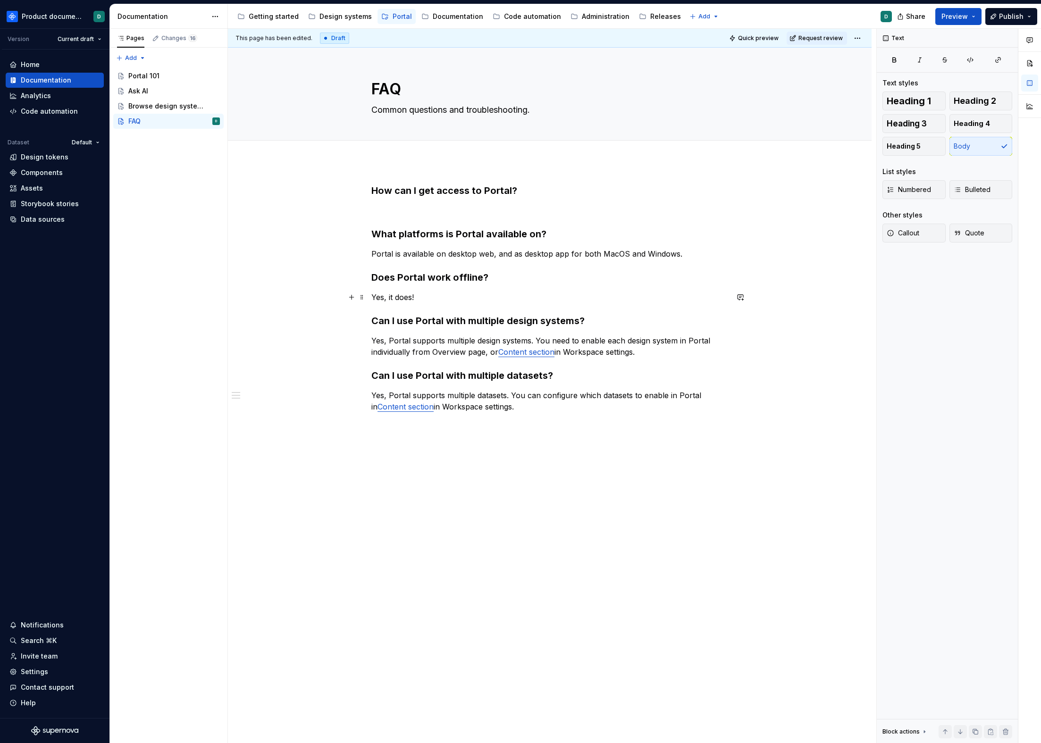
click at [437, 300] on p "Yes, it does!" at bounding box center [549, 297] width 357 height 11
click at [530, 213] on p at bounding box center [549, 210] width 357 height 11
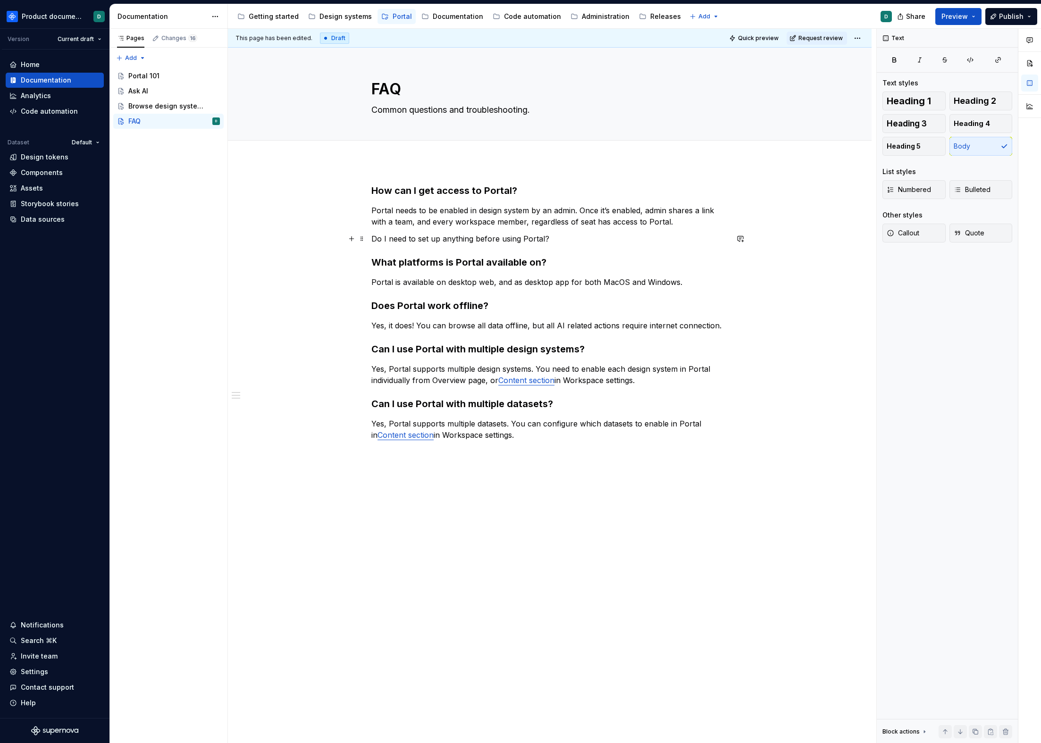
click at [372, 238] on p "Do I need to set up anything before using Portal?" at bounding box center [549, 238] width 357 height 11
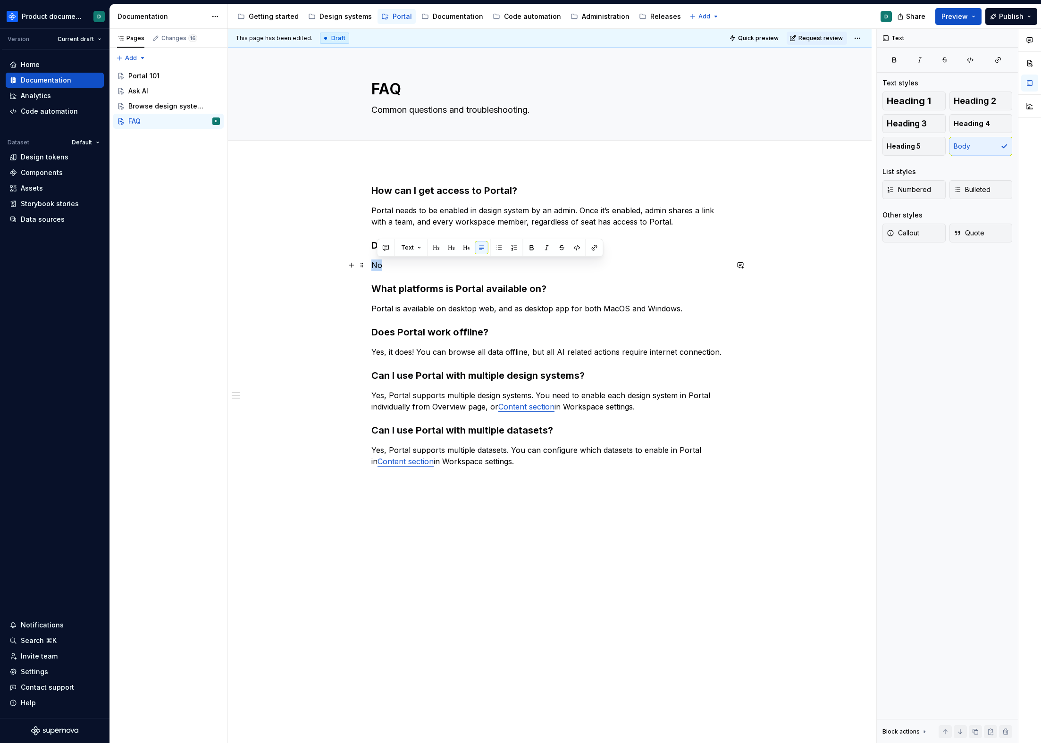
drag, startPoint x: 386, startPoint y: 264, endPoint x: 369, endPoint y: 264, distance: 16.5
click at [369, 264] on div "How can I get access to Portal? Portal needs to be enabled in design system by …" at bounding box center [550, 431] width 644 height 540
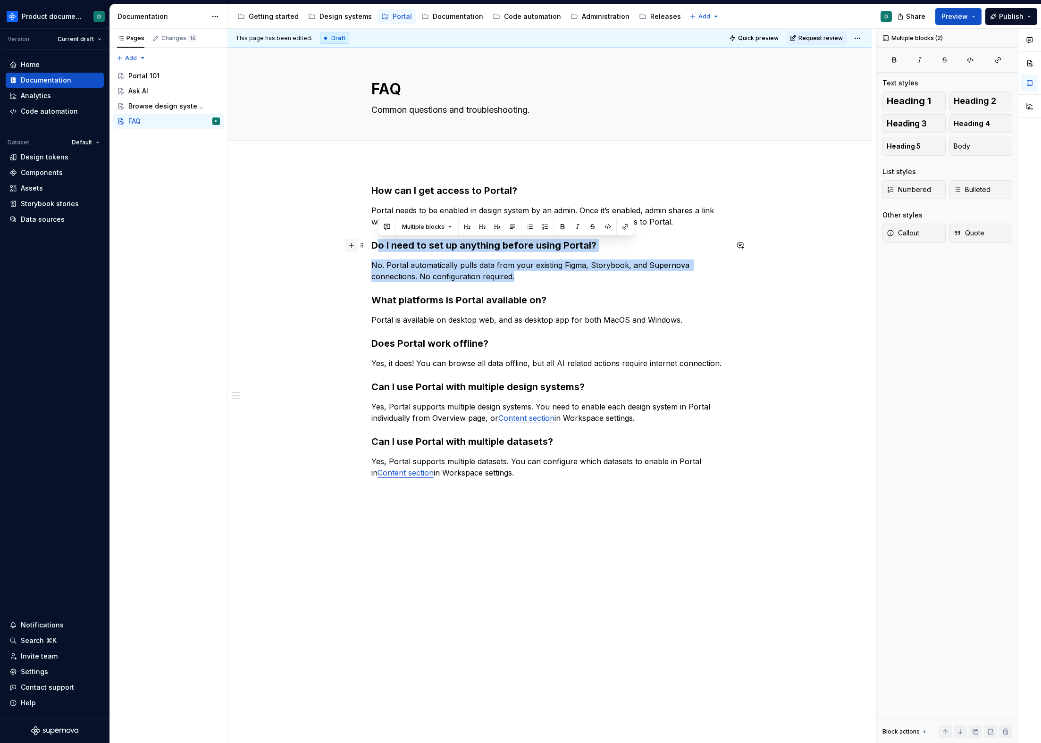
drag, startPoint x: 534, startPoint y: 276, endPoint x: 357, endPoint y: 245, distance: 179.6
click at [371, 245] on div "How can I get access to Portal? Portal needs to be enabled in design system by …" at bounding box center [549, 337] width 357 height 306
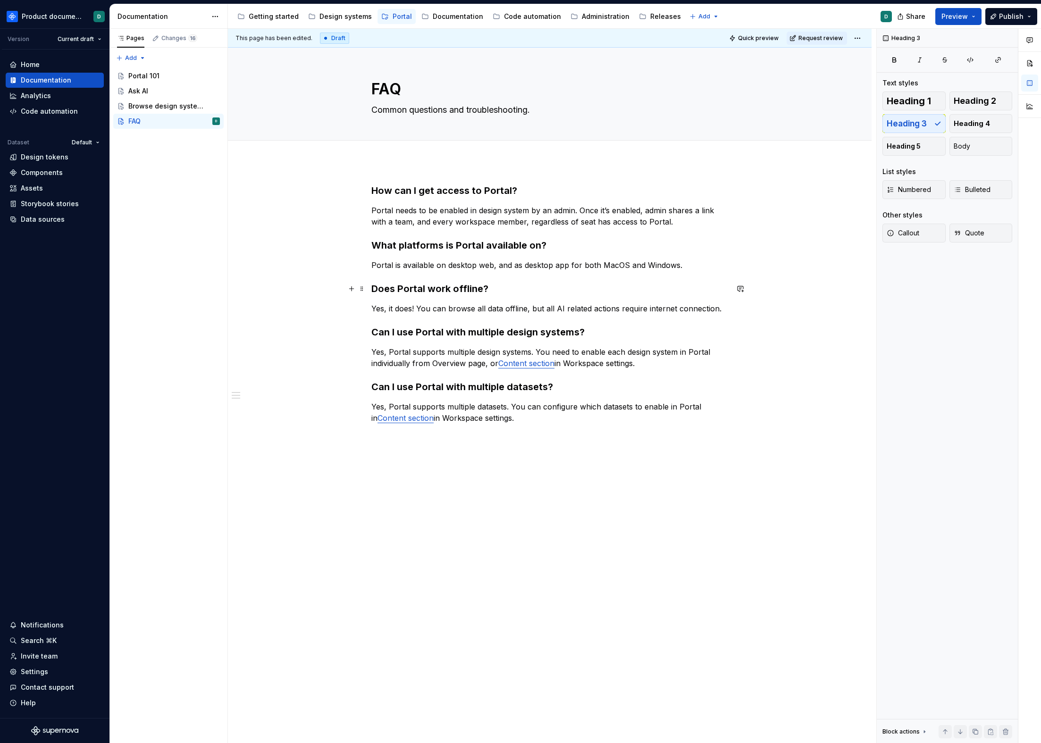
click at [501, 289] on h3 "Does Portal work offline?" at bounding box center [549, 288] width 357 height 13
click at [655, 411] on p "Yes, Portal supports multiple datasets. You can configure which datasets to ena…" at bounding box center [549, 412] width 357 height 23
click at [655, 422] on p "Yes, Portal supports multiple datasets. You can configure which datasets to ena…" at bounding box center [549, 412] width 357 height 23
click at [373, 453] on p "Troubleshooting" at bounding box center [549, 451] width 357 height 11
click at [394, 482] on p at bounding box center [549, 485] width 357 height 11
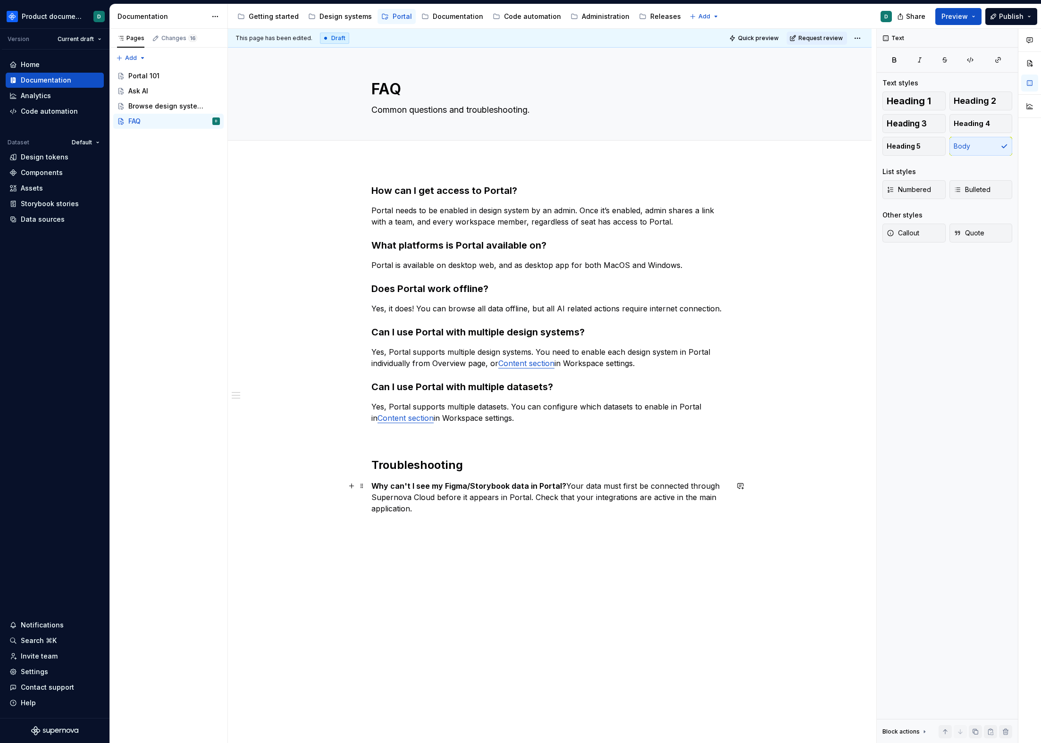
click at [562, 487] on p "Why can't I see my Figma/Storybook data in Portal? Your data must first be conn…" at bounding box center [549, 497] width 357 height 34
click at [372, 487] on strong "Why can't I see my Figma/Storybook data in Portal?" at bounding box center [468, 485] width 195 height 9
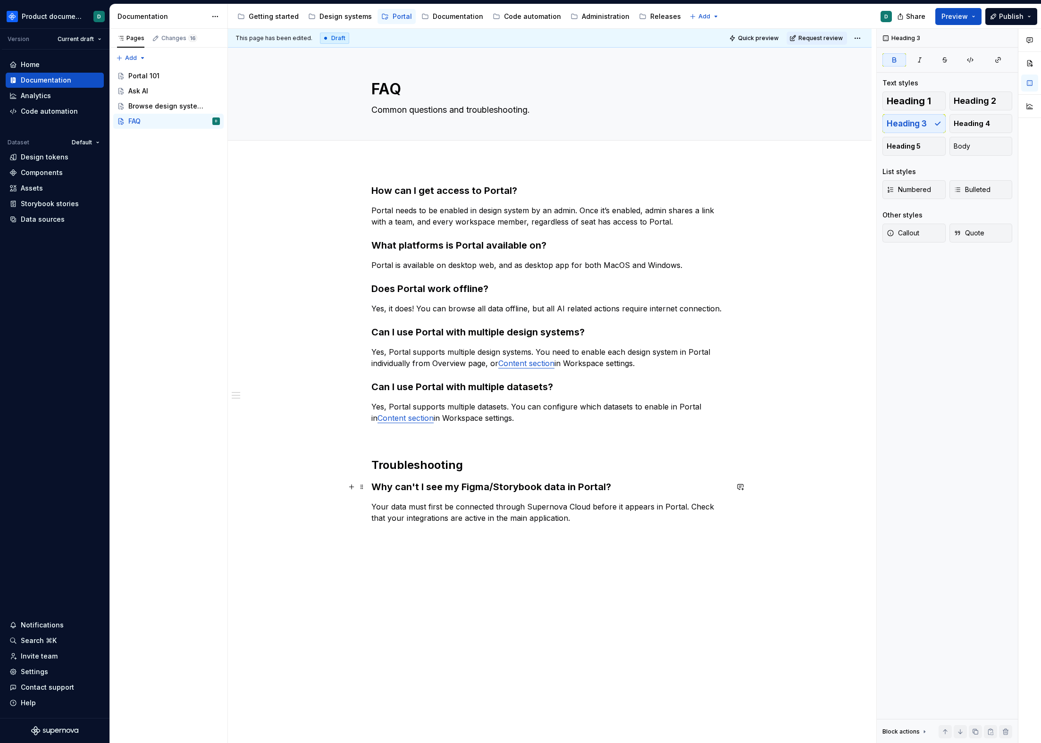
click at [537, 488] on strong "Why can't I see my Figma/Storybook data in Portal?" at bounding box center [491, 486] width 240 height 11
click at [562, 517] on p "Your data must first be connected through Supernova Cloud before it appears in …" at bounding box center [549, 512] width 357 height 23
click at [571, 507] on p "Your data must first be connected through Supernova Cloud before it appears in …" at bounding box center [549, 512] width 357 height 23
click at [570, 518] on p "Your data must first be connected through Supernova Cloud before it appears in …" at bounding box center [549, 512] width 357 height 23
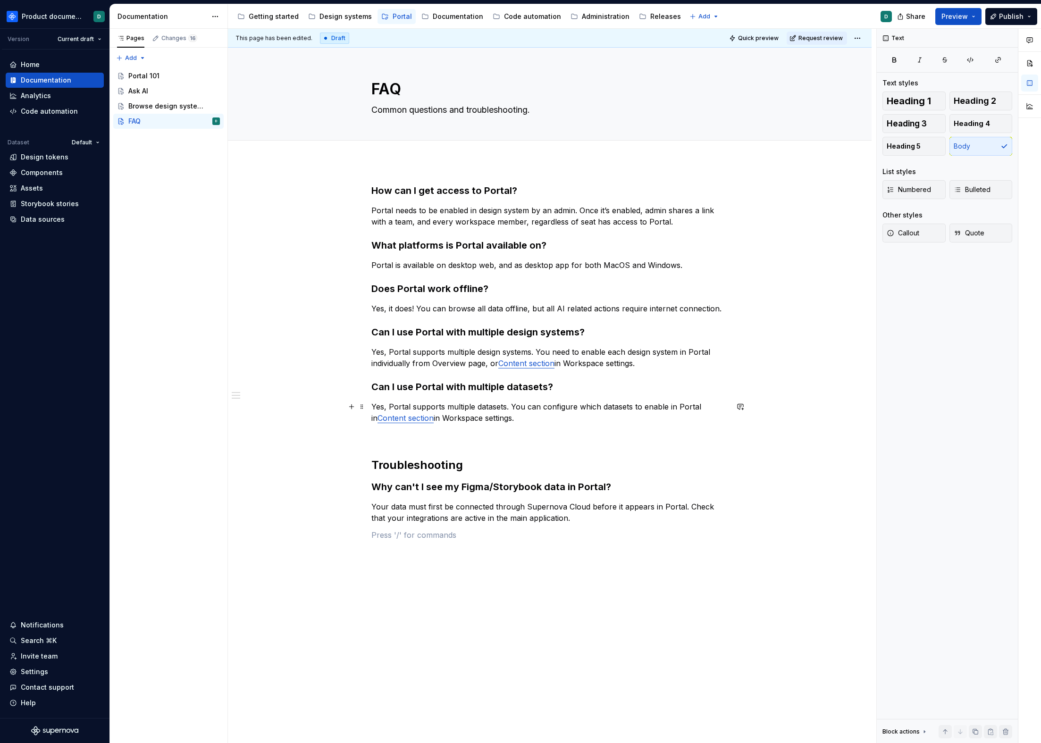
click at [540, 414] on p "Yes, Portal supports multiple datasets. You can configure which datasets to ena…" at bounding box center [549, 412] width 357 height 23
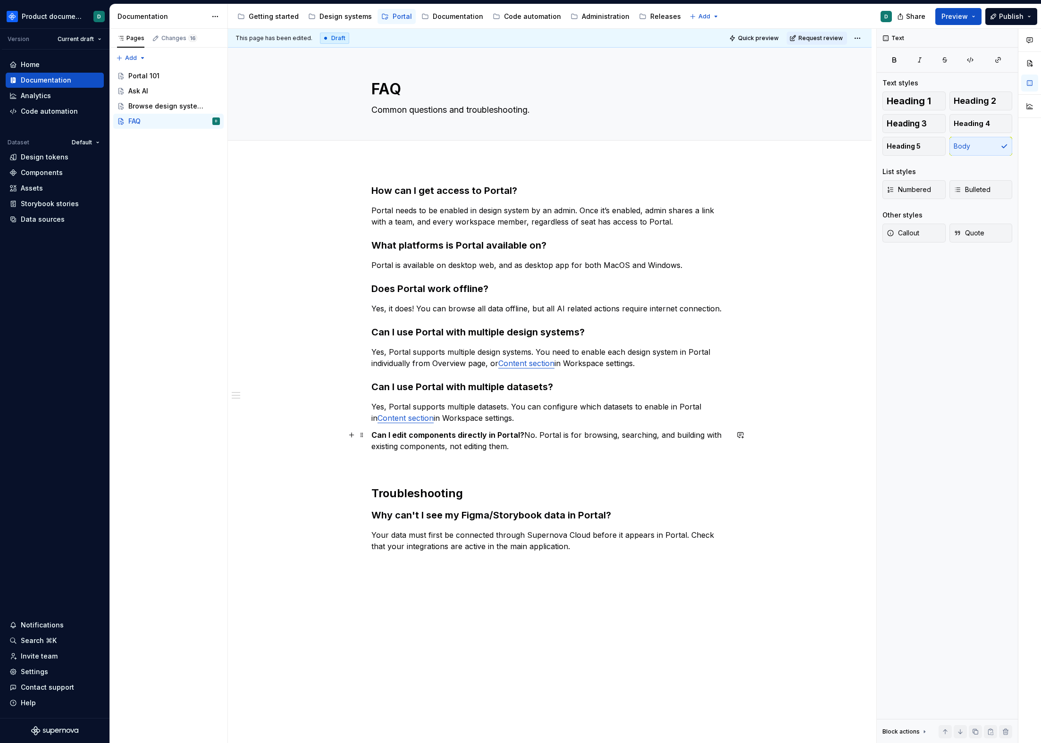
click at [523, 435] on p "Can I edit components directly in Portal? No. Portal is for browsing, searching…" at bounding box center [549, 440] width 357 height 23
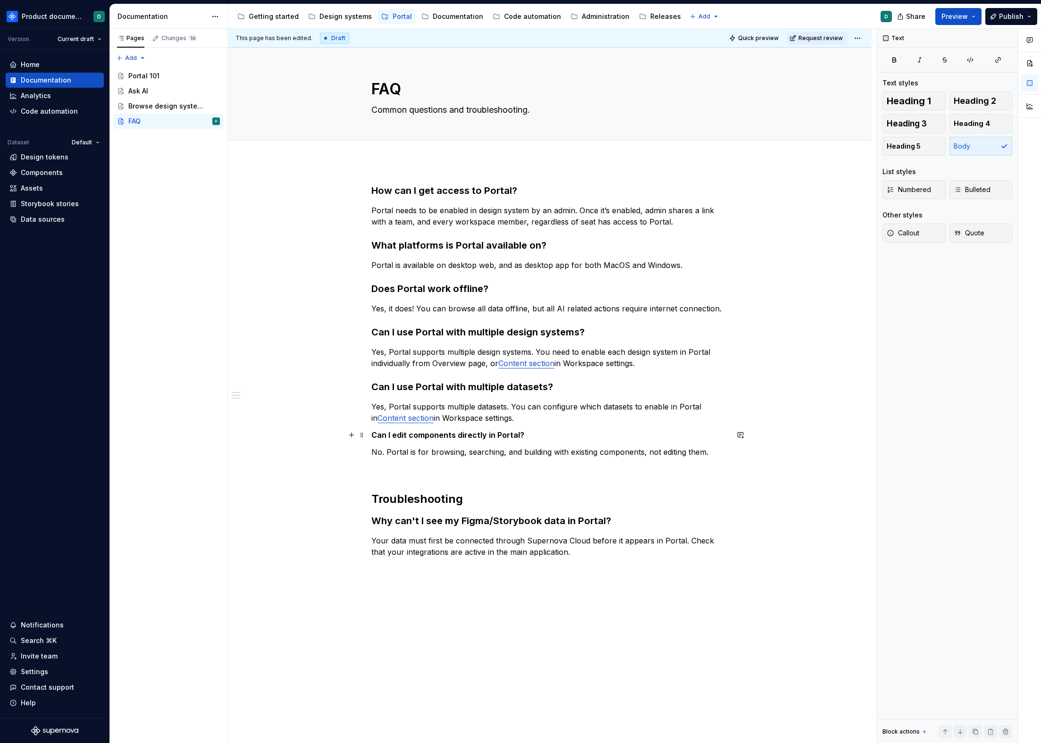
click at [370, 436] on div "How can I get access to Portal? Portal needs to be enabled in design system by …" at bounding box center [550, 485] width 644 height 648
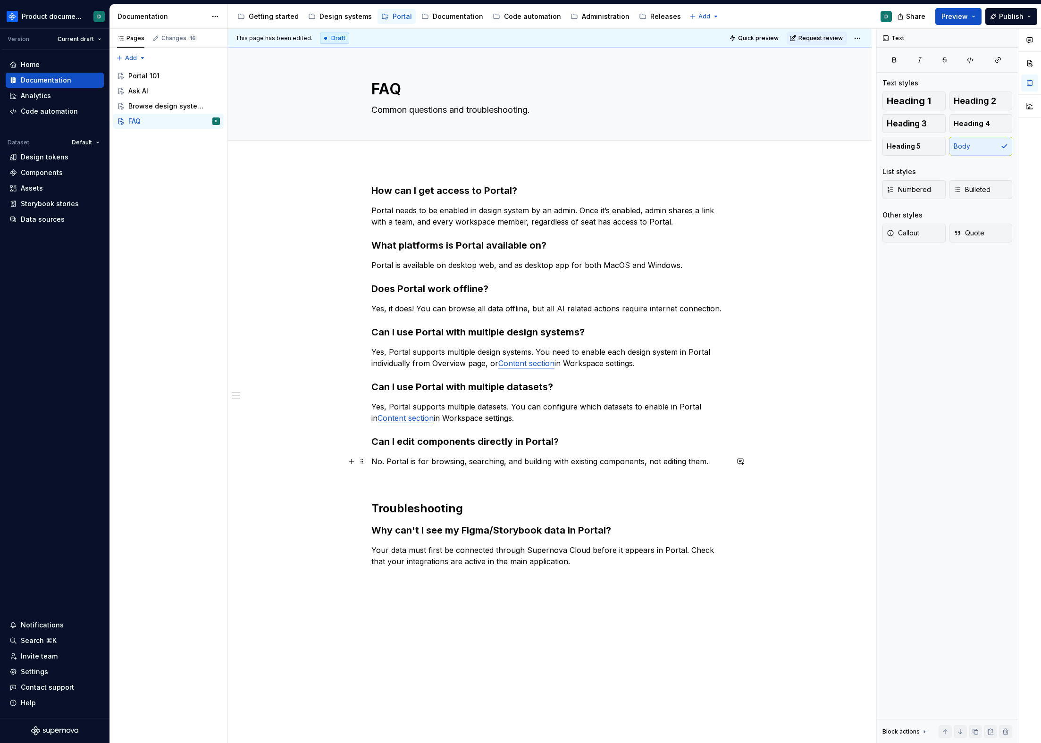
click at [569, 462] on p "No. Portal is for browsing, searching, and building with existing components, n…" at bounding box center [549, 461] width 357 height 11
click at [641, 462] on p "No. Portal is for browsing, searching, and building with existing components, n…" at bounding box center [549, 461] width 357 height 11
drag, startPoint x: 719, startPoint y: 462, endPoint x: 650, endPoint y: 461, distance: 68.9
click at [718, 462] on p "No. Portal is for browsing, searching, and building with existing components, n…" at bounding box center [549, 461] width 357 height 11
click at [614, 459] on p "No. Portal is for browsing, searching, and building with existing components, n…" at bounding box center [549, 461] width 357 height 11
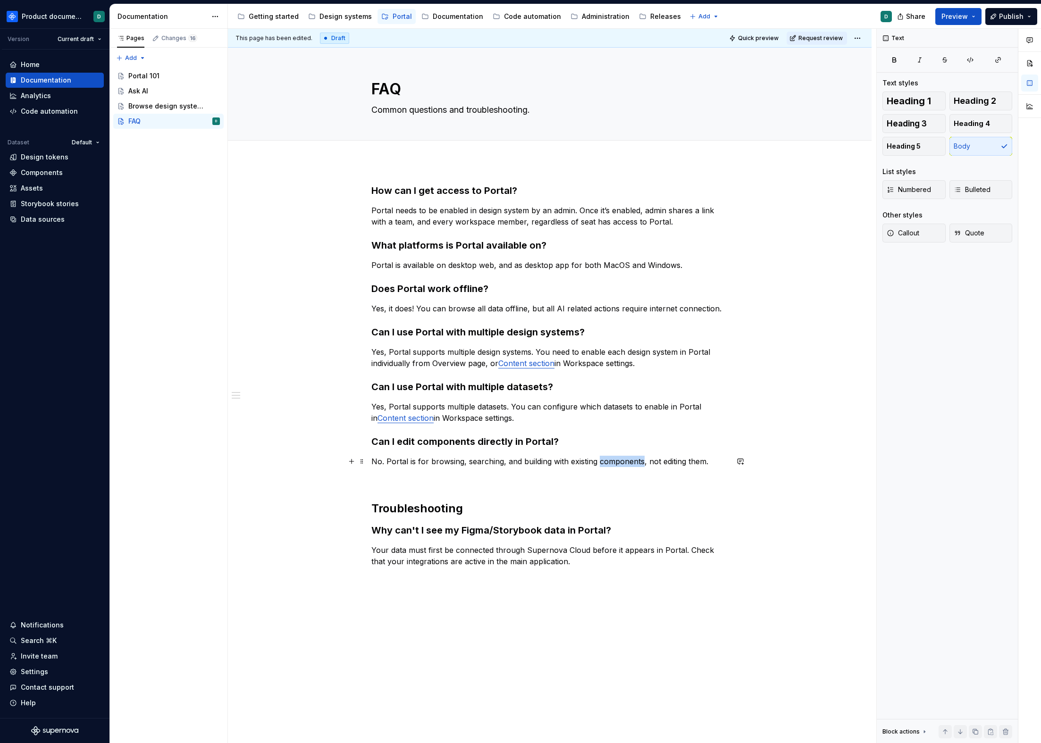
click at [614, 459] on p "No. Portal is for browsing, searching, and building with existing components, n…" at bounding box center [549, 461] width 357 height 11
click at [711, 463] on p "No. Portal is for browsing, searching, and building with existing components, n…" at bounding box center [549, 461] width 357 height 11
drag, startPoint x: 641, startPoint y: 463, endPoint x: 597, endPoint y: 462, distance: 43.9
click at [597, 462] on p "No. Portal is for browsing, searching, and building with existing components, n…" at bounding box center [549, 461] width 357 height 11
click at [466, 463] on p "No. Portal is for browsing, searching, and building with existing components, n…" at bounding box center [549, 461] width 357 height 11
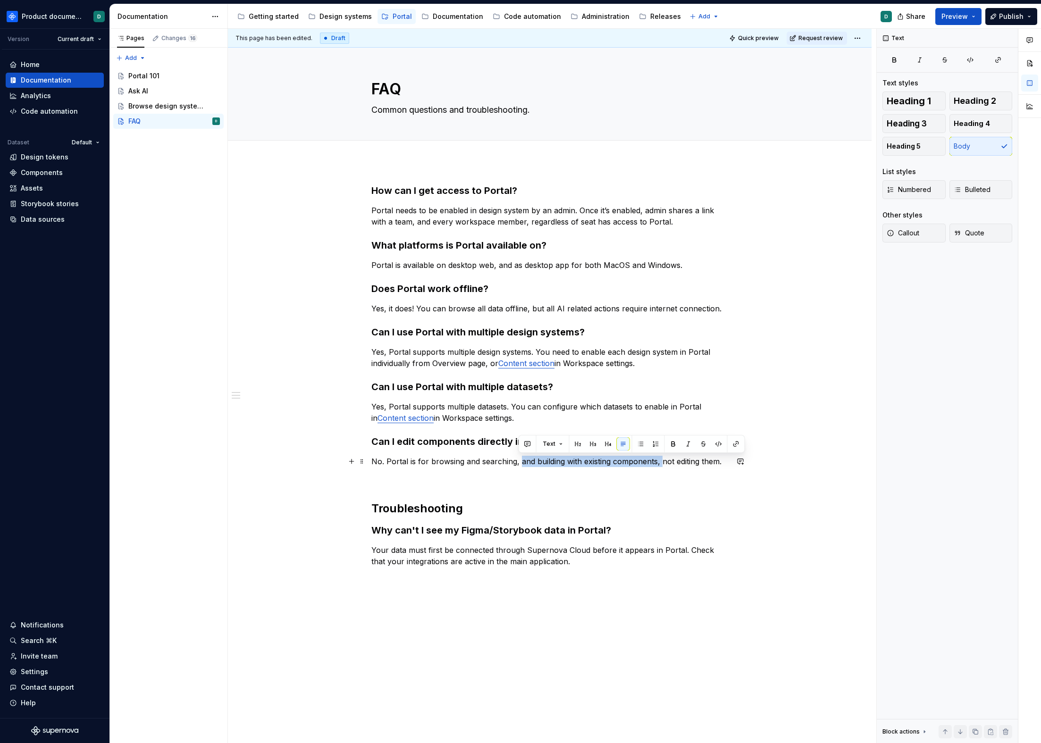
drag, startPoint x: 660, startPoint y: 462, endPoint x: 518, endPoint y: 459, distance: 142.1
click at [518, 459] on p "No. Portal is for browsing and searching, and building with existing components…" at bounding box center [549, 461] width 357 height 11
click at [638, 463] on p "No. Portal is for browsing and searching existing entities, not editing them." at bounding box center [549, 461] width 357 height 11
click at [619, 443] on h3 "Can I edit components directly in Portal?" at bounding box center [549, 441] width 357 height 13
click at [645, 462] on p "No. Portal is for browsing and searching existing entities, not editing them." at bounding box center [549, 461] width 357 height 11
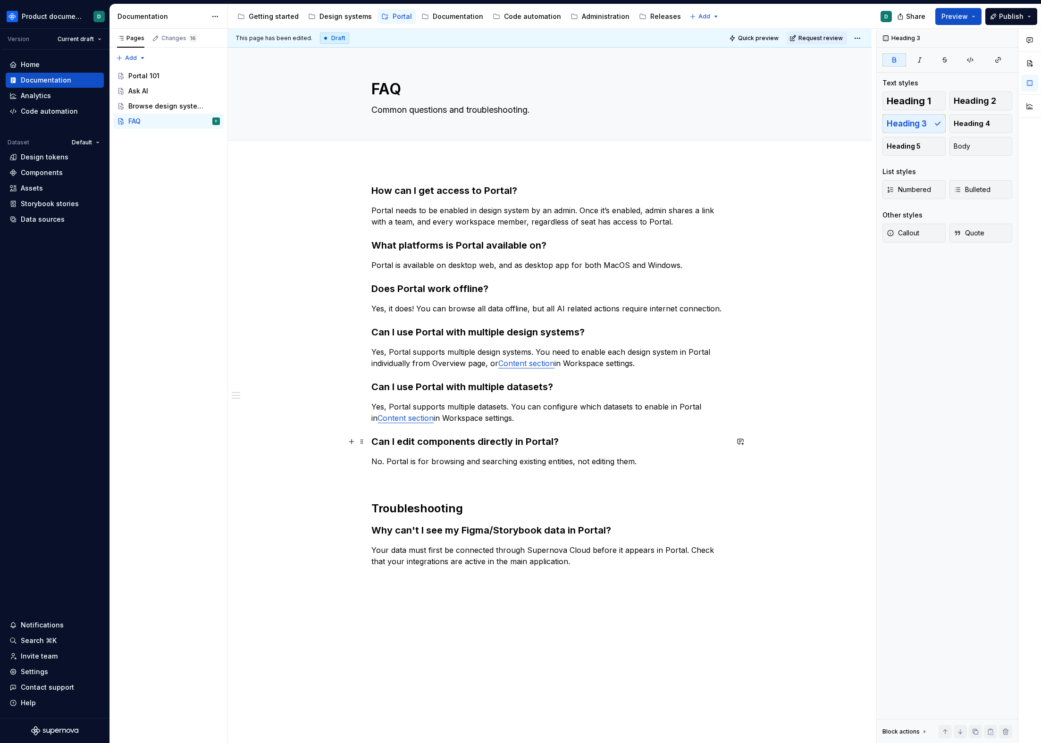
click at [627, 447] on h3 "Can I edit components directly in Portal?" at bounding box center [549, 441] width 357 height 13
click at [621, 432] on div "How can I get access to Portal? Portal needs to be enabled in design system by …" at bounding box center [549, 384] width 357 height 400
click at [619, 425] on div "How can I get access to Portal? Portal needs to be enabled in design system by …" at bounding box center [549, 384] width 357 height 400
click at [615, 420] on p "Yes, Portal supports multiple datasets. You can configure which datasets to ena…" at bounding box center [549, 412] width 357 height 23
click at [648, 462] on p "No. Portal is for browsing and searching existing entities, not editing them." at bounding box center [549, 461] width 357 height 11
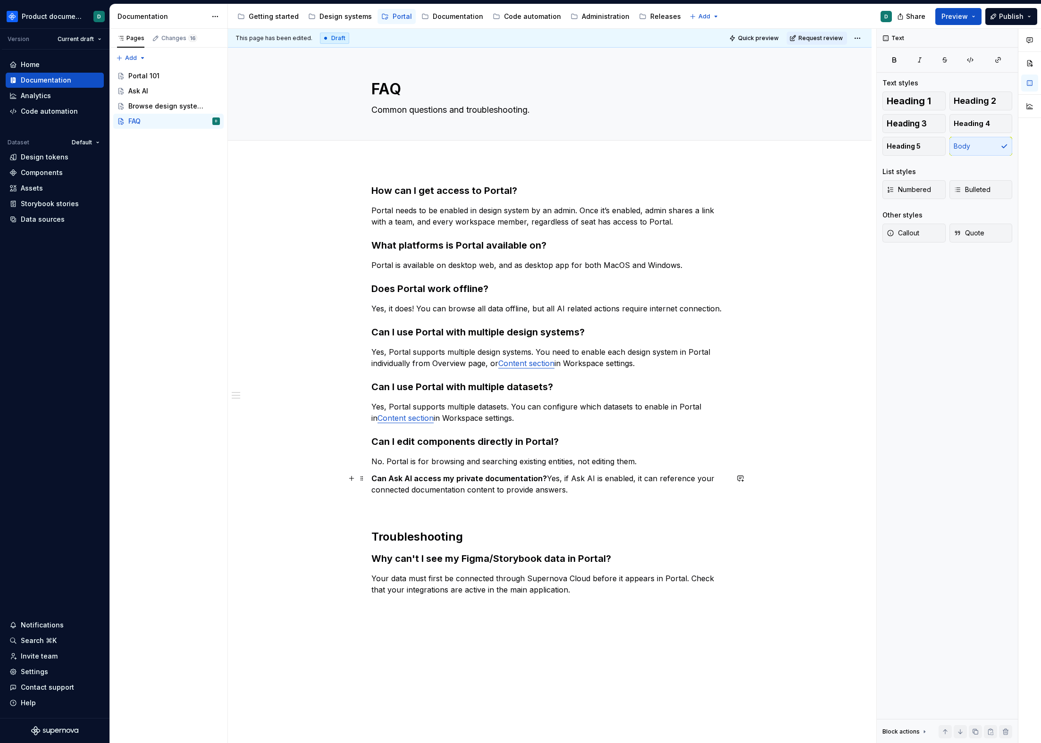
click at [544, 478] on p "Can Ask AI access my private documentation? Yes, if Ask AI is enabled, it can r…" at bounding box center [549, 484] width 357 height 23
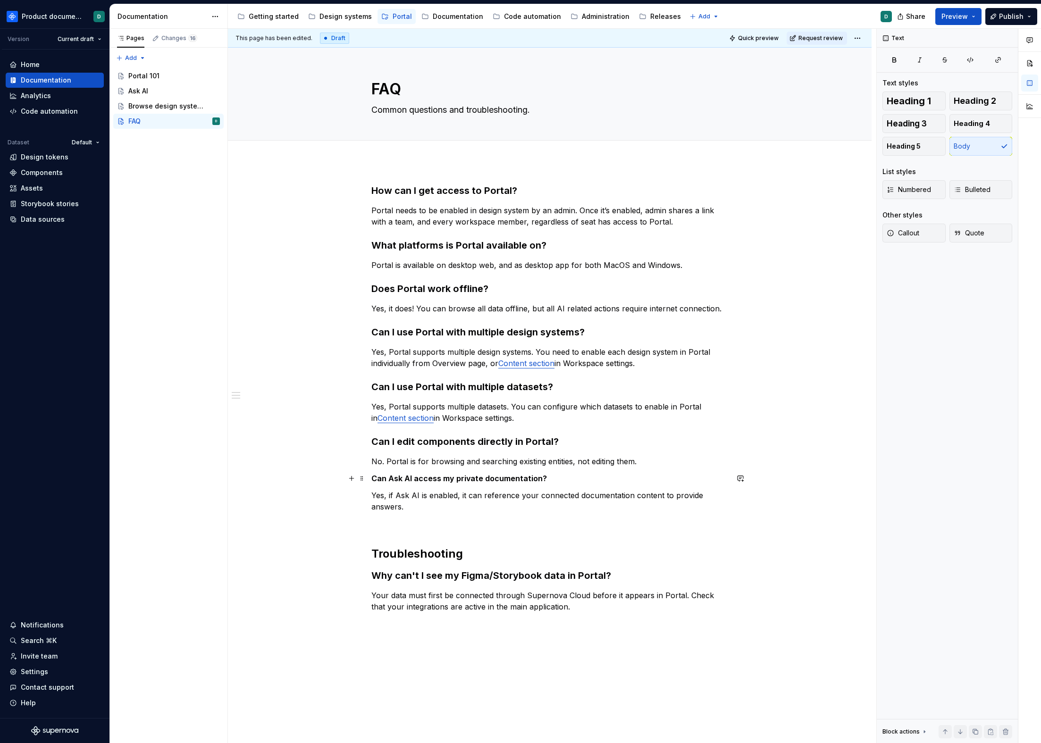
click at [371, 478] on strong "Can Ask AI access my private documentation?" at bounding box center [459, 478] width 176 height 9
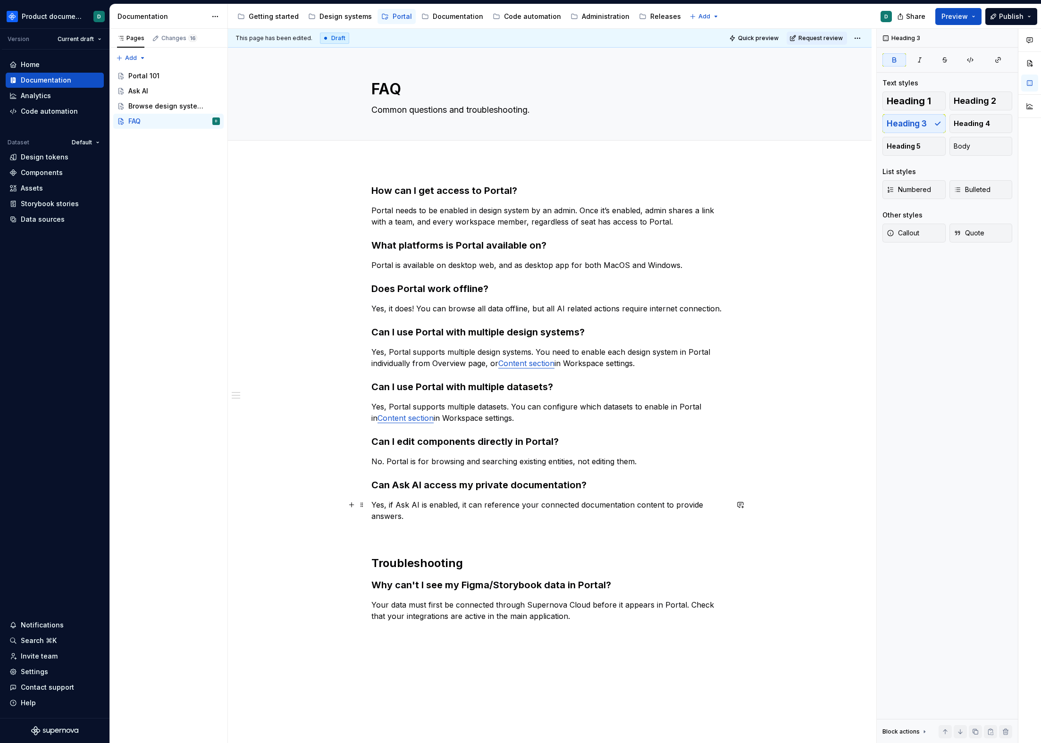
click at [429, 519] on p "Yes, if Ask AI is enabled, it can reference your connected documentation conten…" at bounding box center [549, 510] width 357 height 23
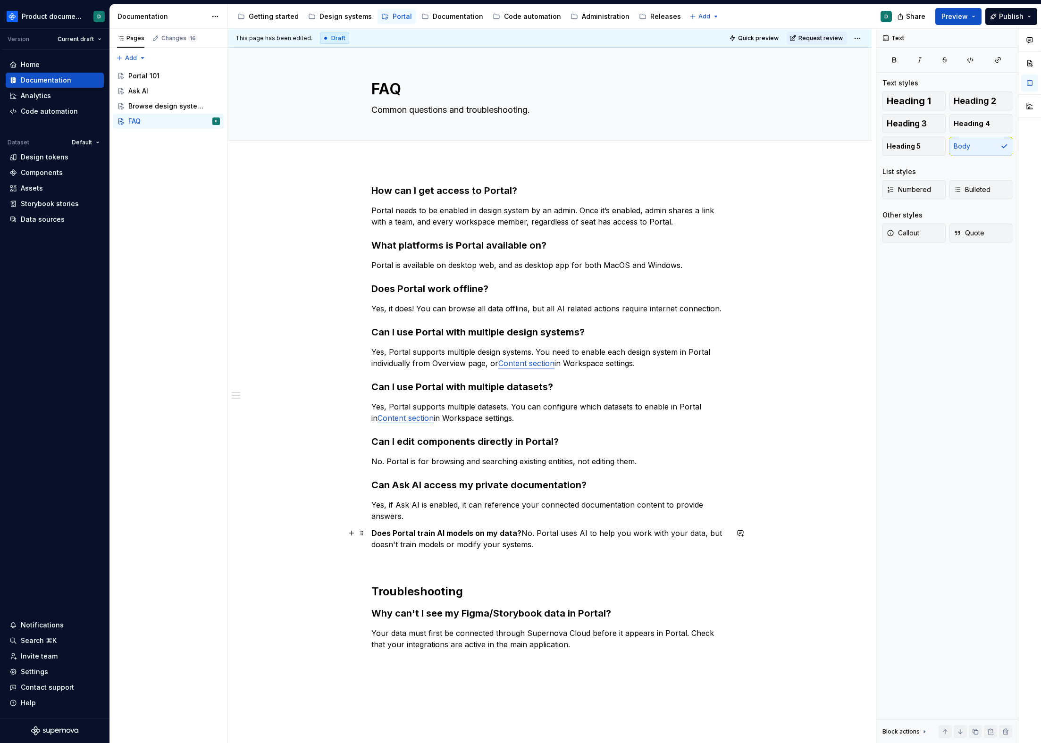
click at [370, 532] on div "This page has been edited. Draft Quick preview Request review FAQ Common questi…" at bounding box center [552, 386] width 648 height 715
click at [375, 534] on strong "Does Portal train AI models on my data?" at bounding box center [446, 533] width 150 height 9
click at [371, 534] on strong "Does Portal train AI models on my data?" at bounding box center [446, 533] width 150 height 9
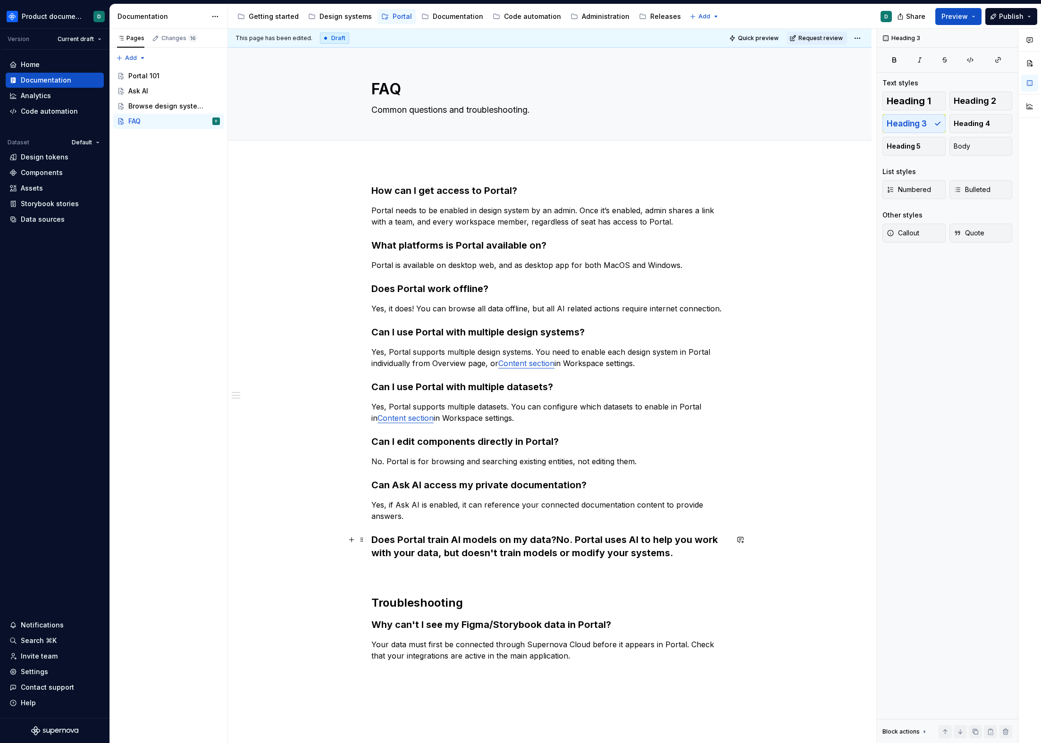
click at [559, 540] on h3 "Does Portal train AI models on my data? No. Portal uses AI to help you work wit…" at bounding box center [549, 546] width 357 height 26
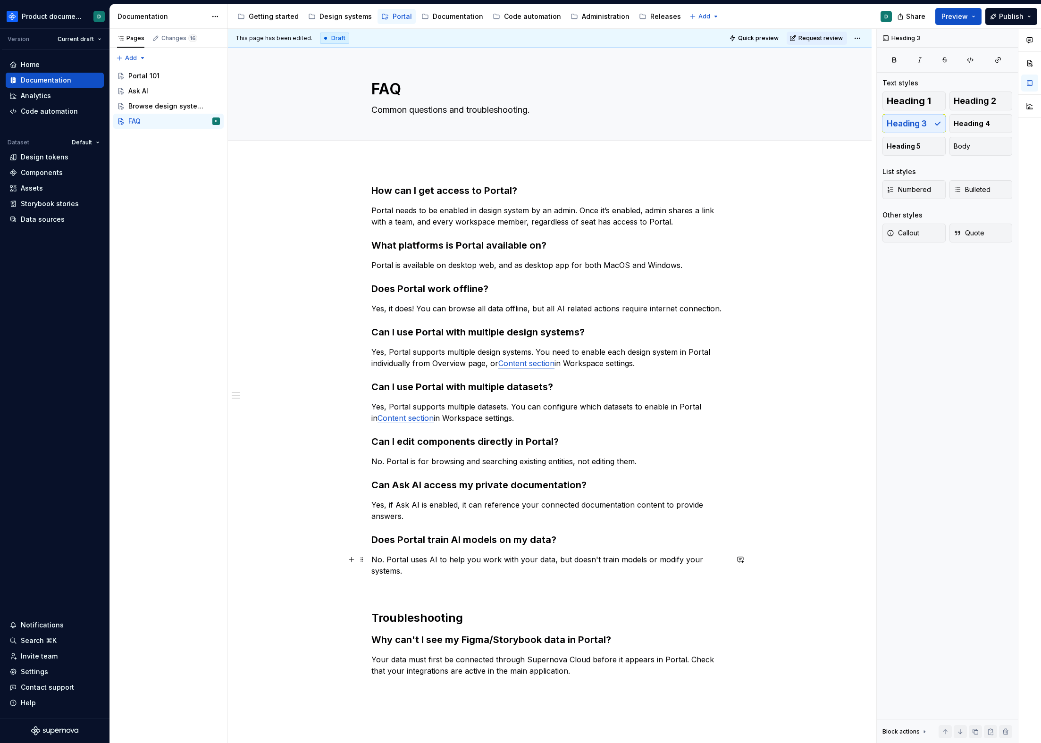
click at [491, 574] on p "No. Portal uses AI to help you work with your data, but doesn't train models or…" at bounding box center [549, 565] width 357 height 23
click at [636, 464] on p "No. Portal is for browsing and searching existing entities, not editing them." at bounding box center [549, 461] width 357 height 11
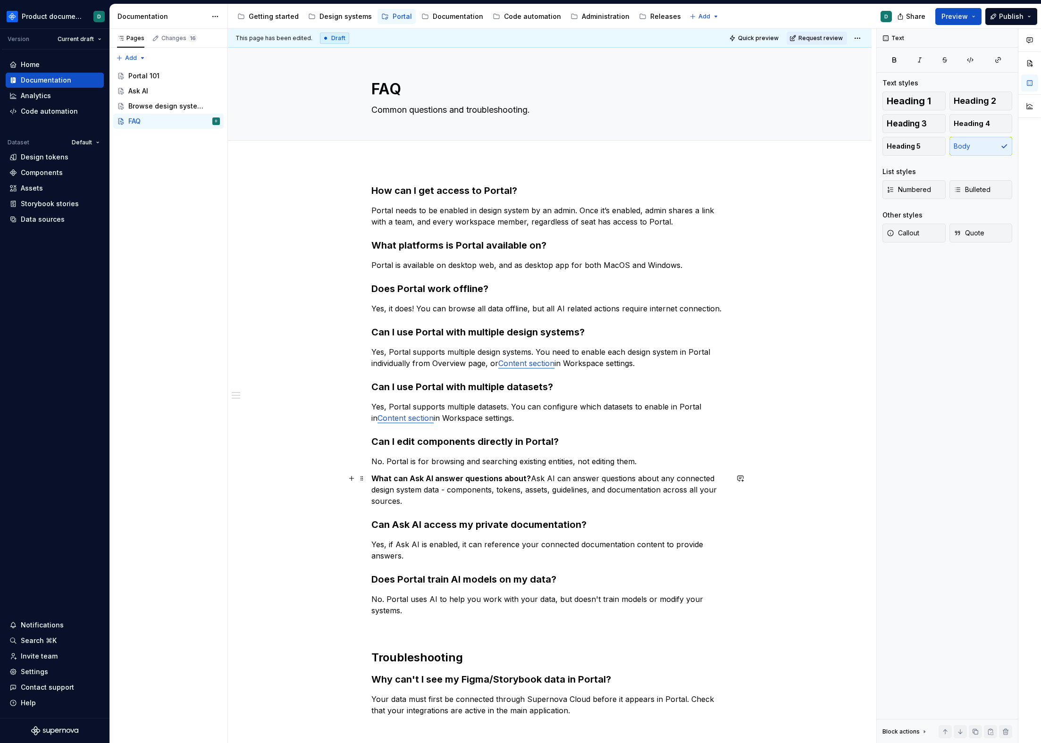
click at [373, 477] on strong "What can Ask AI answer questions about?" at bounding box center [450, 478] width 159 height 9
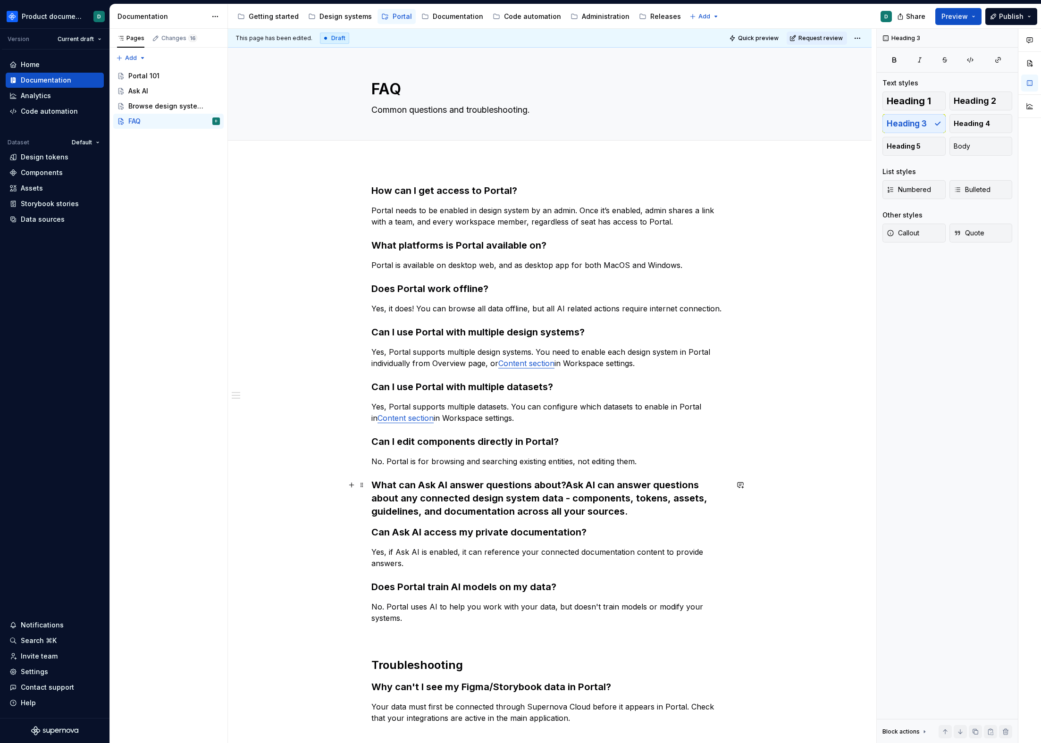
click at [566, 483] on h3 "What can Ask AI answer questions about? Ask AI can answer questions about any c…" at bounding box center [549, 498] width 357 height 40
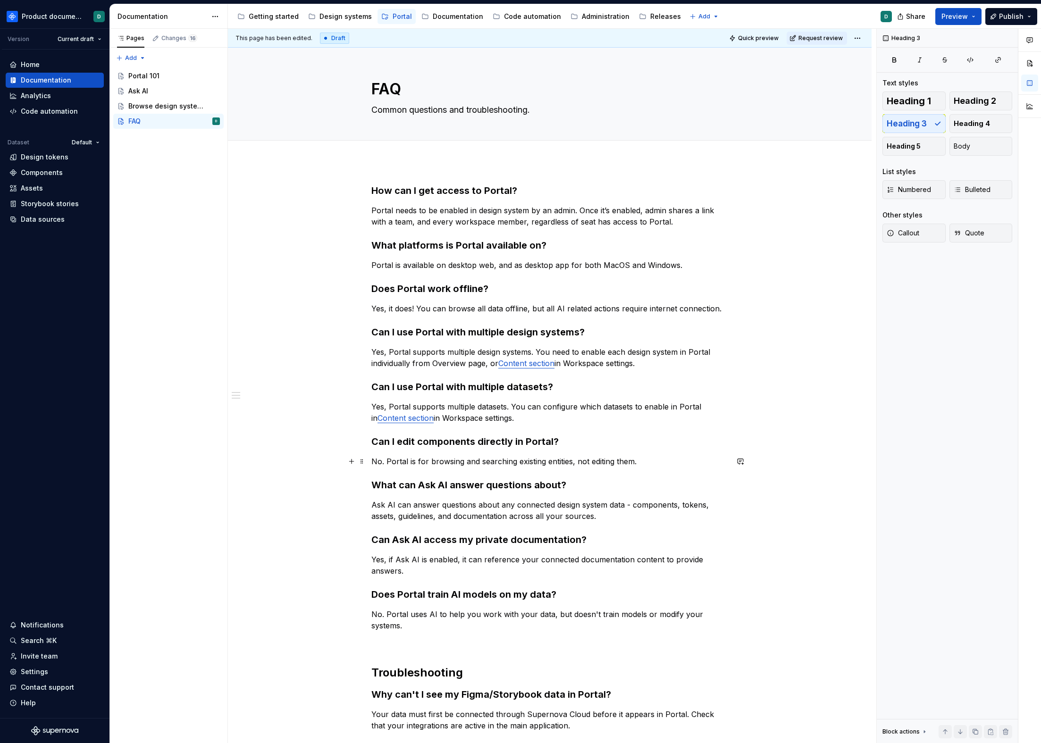
click at [666, 457] on p "No. Portal is for browsing and searching existing entities, not editing them." at bounding box center [549, 461] width 357 height 11
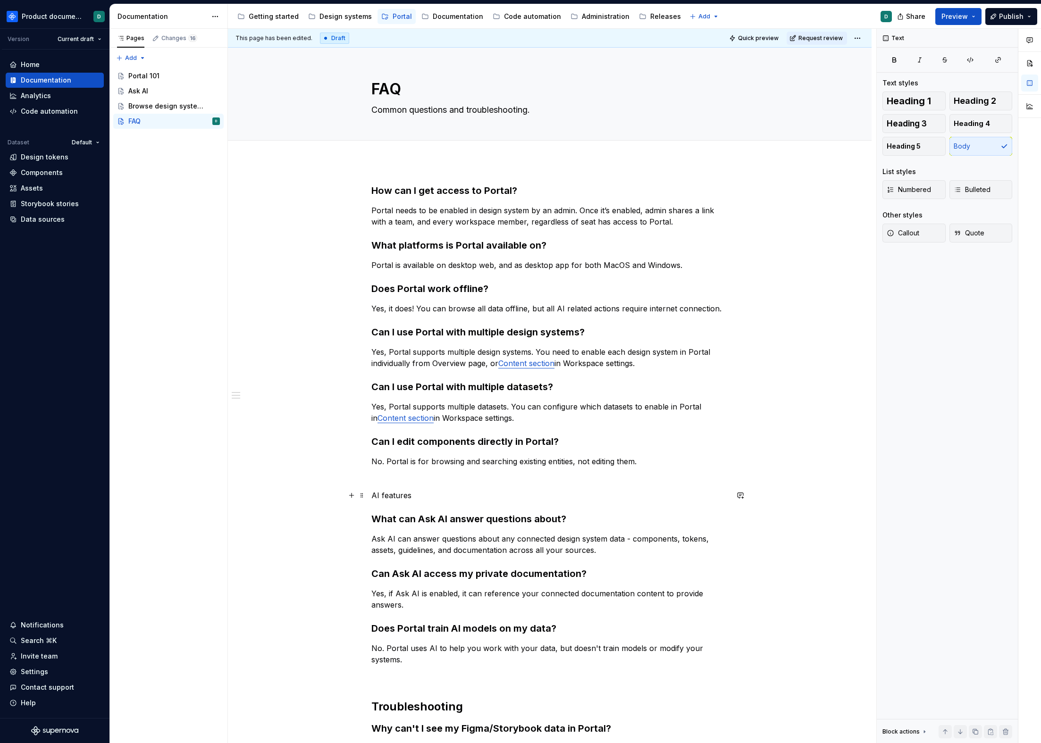
click at [371, 498] on p "AI features" at bounding box center [549, 495] width 357 height 11
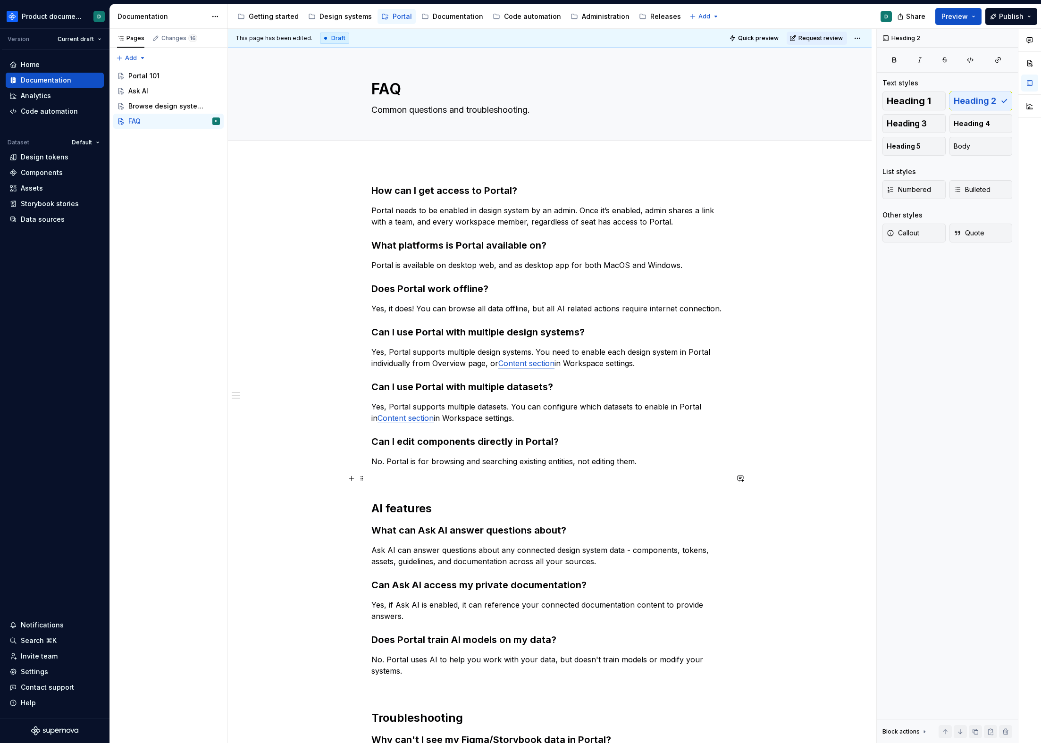
click at [379, 487] on div "How can I get access to Portal? Portal needs to be enabled in design system by …" at bounding box center [549, 489] width 357 height 610
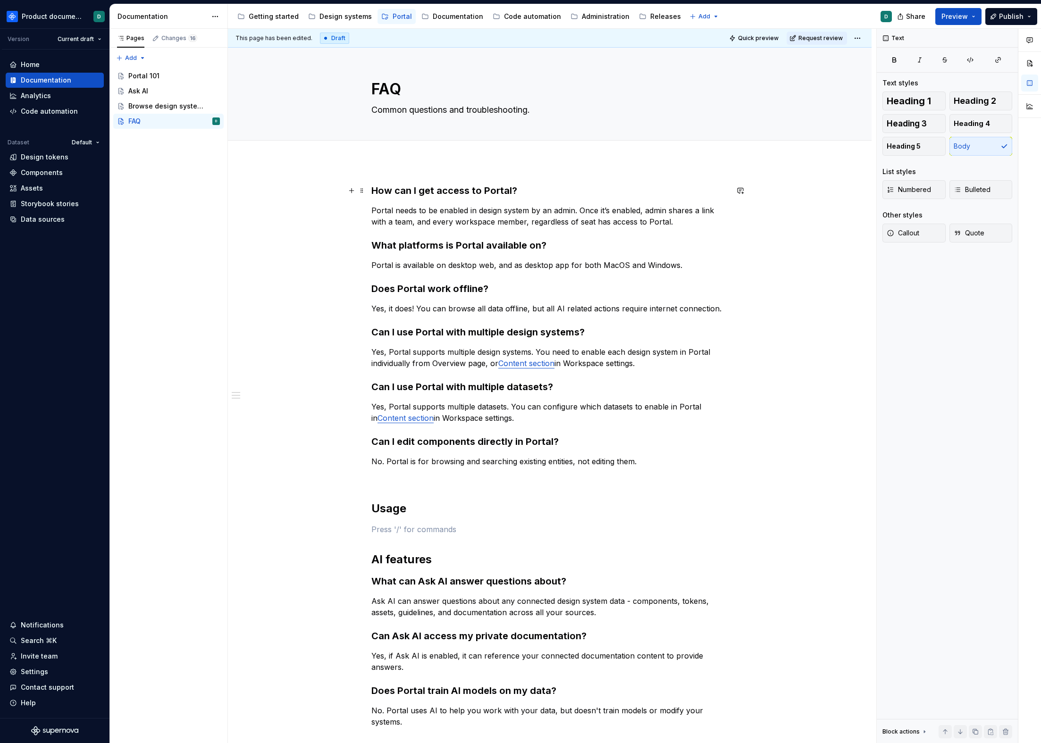
click at [372, 191] on h3 "How can I get access to Portal?" at bounding box center [549, 190] width 357 height 13
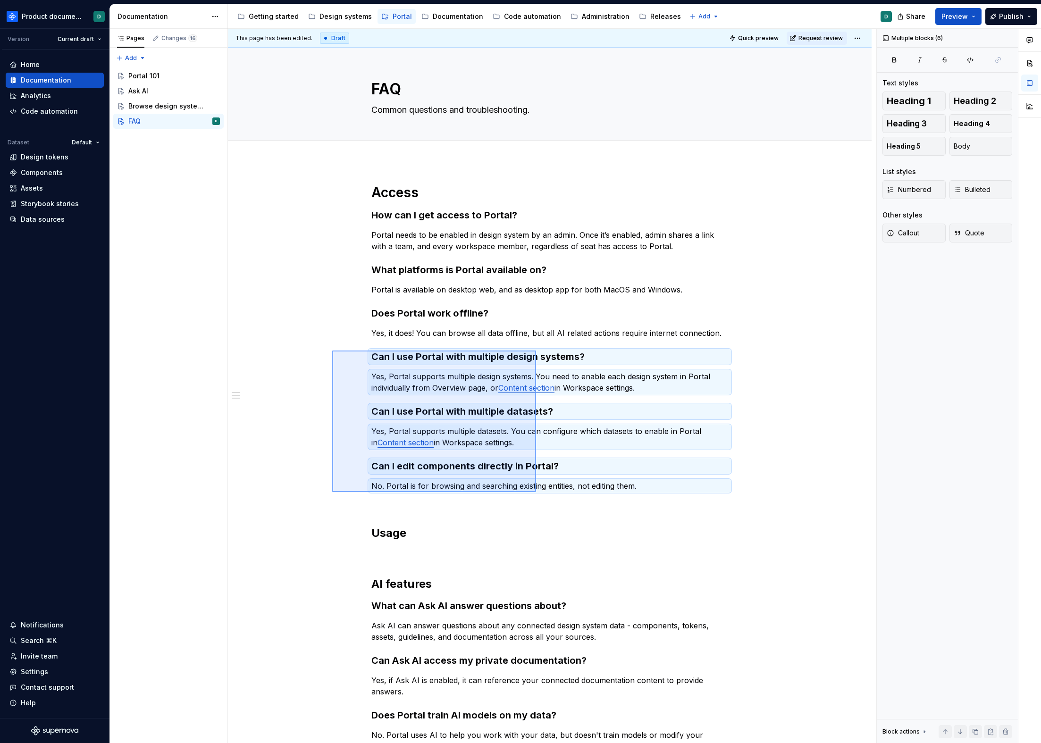
drag, startPoint x: 336, startPoint y: 353, endPoint x: 536, endPoint y: 492, distance: 243.9
click at [536, 492] on div "This page has been edited. Draft Quick preview Request review FAQ Common questi…" at bounding box center [552, 386] width 648 height 715
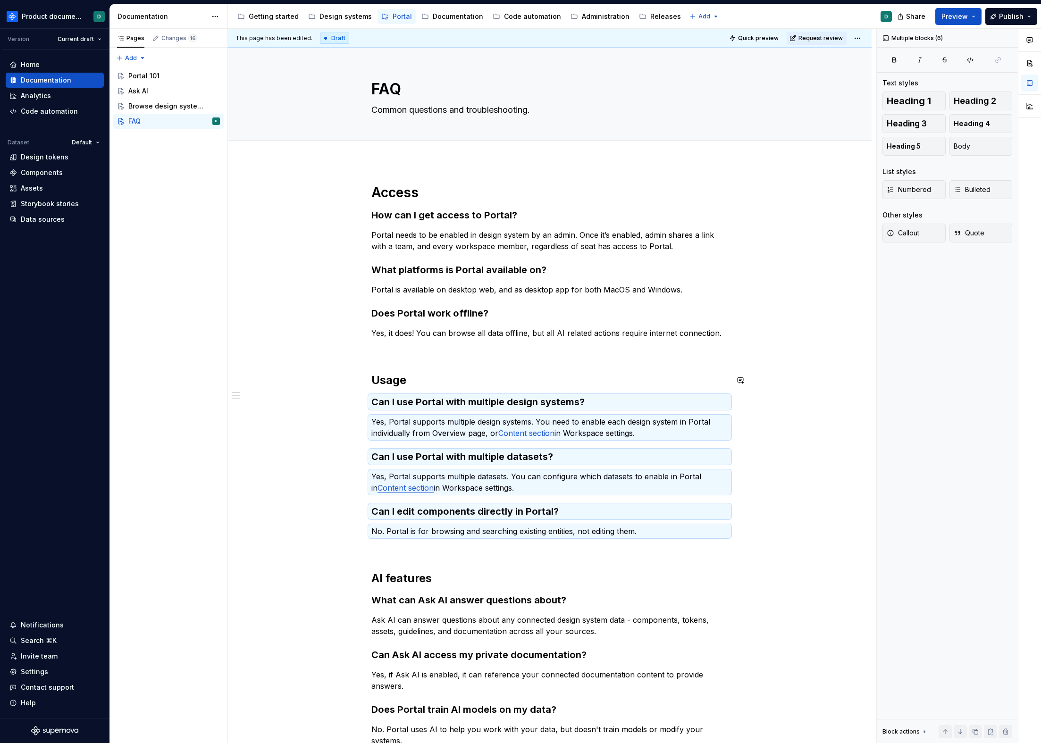
click at [393, 360] on div "Access How can I get access to Portal? Portal needs to be enabled in design sys…" at bounding box center [549, 524] width 357 height 680
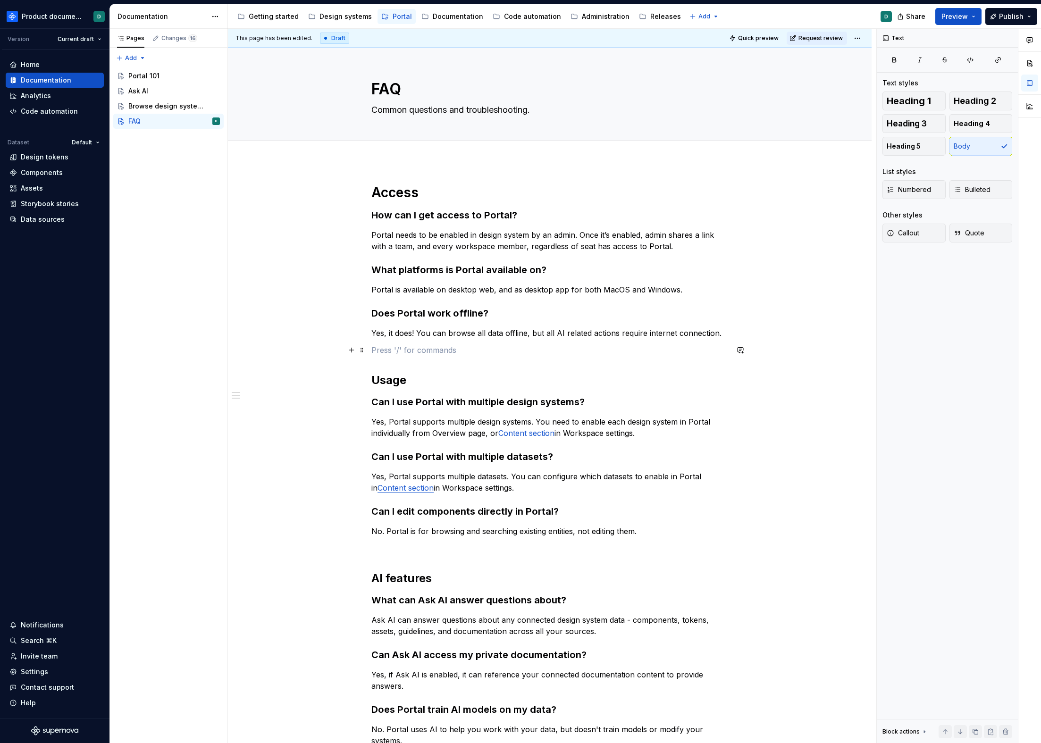
click at [391, 352] on p at bounding box center [549, 349] width 357 height 11
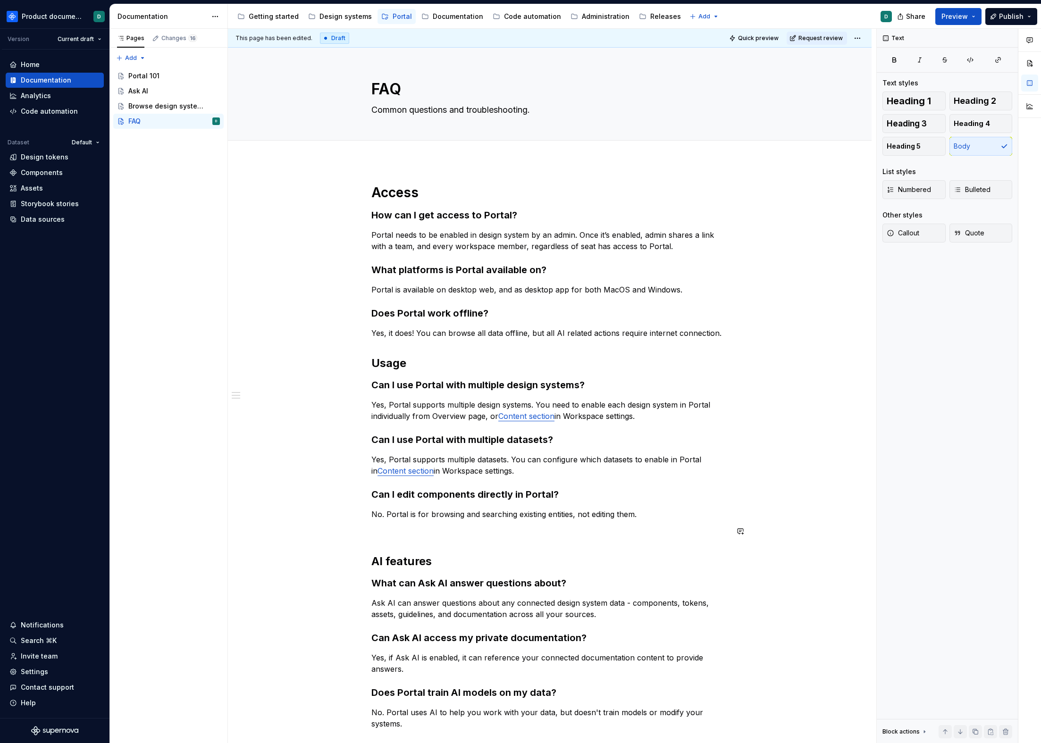
click at [392, 540] on div "Access How can I get access to Portal? Portal needs to be enabled in design sys…" at bounding box center [549, 515] width 357 height 663
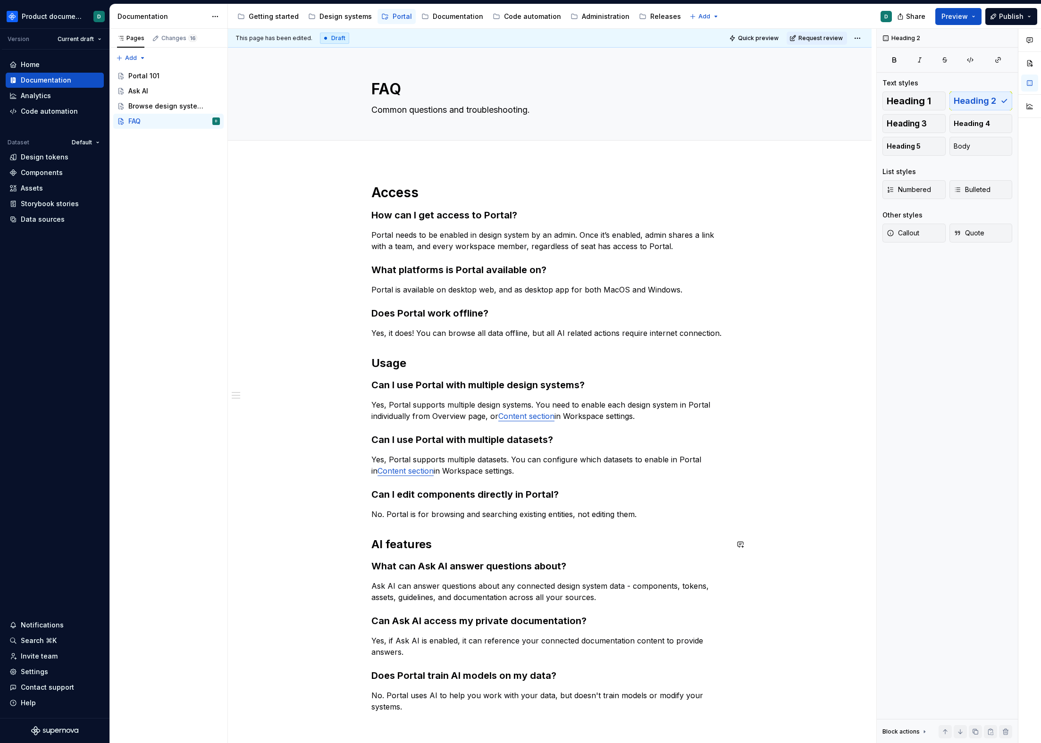
scroll to position [279, 0]
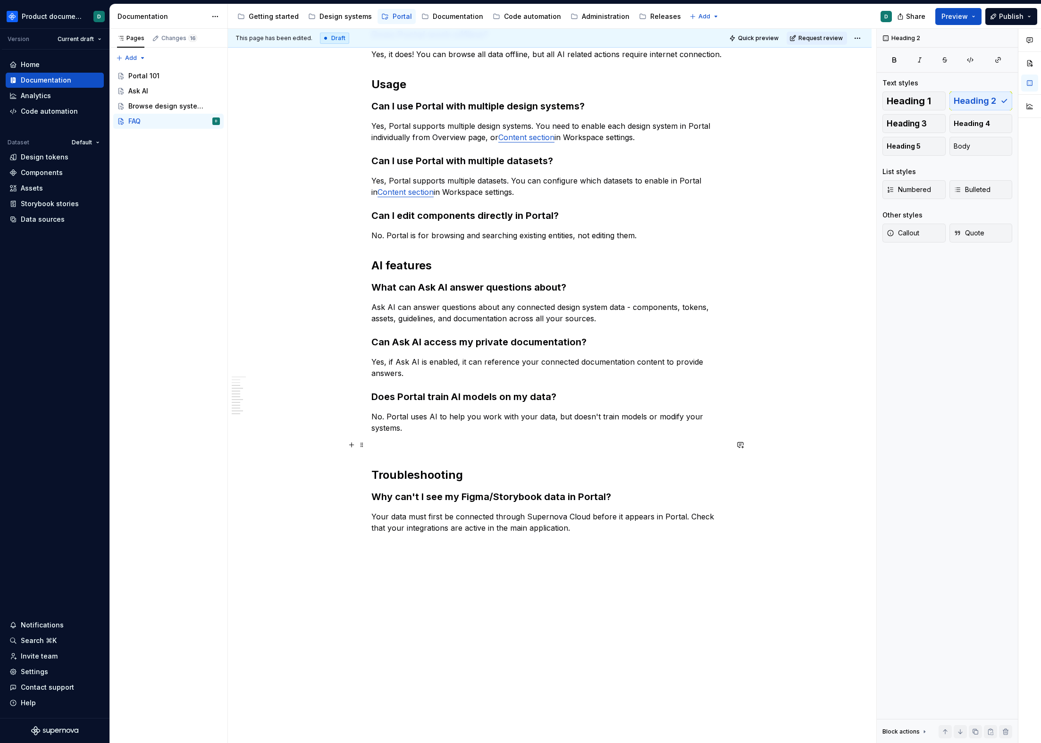
click at [393, 453] on div "Access How can I get access to Portal? Portal needs to be enabled in design sys…" at bounding box center [549, 228] width 357 height 646
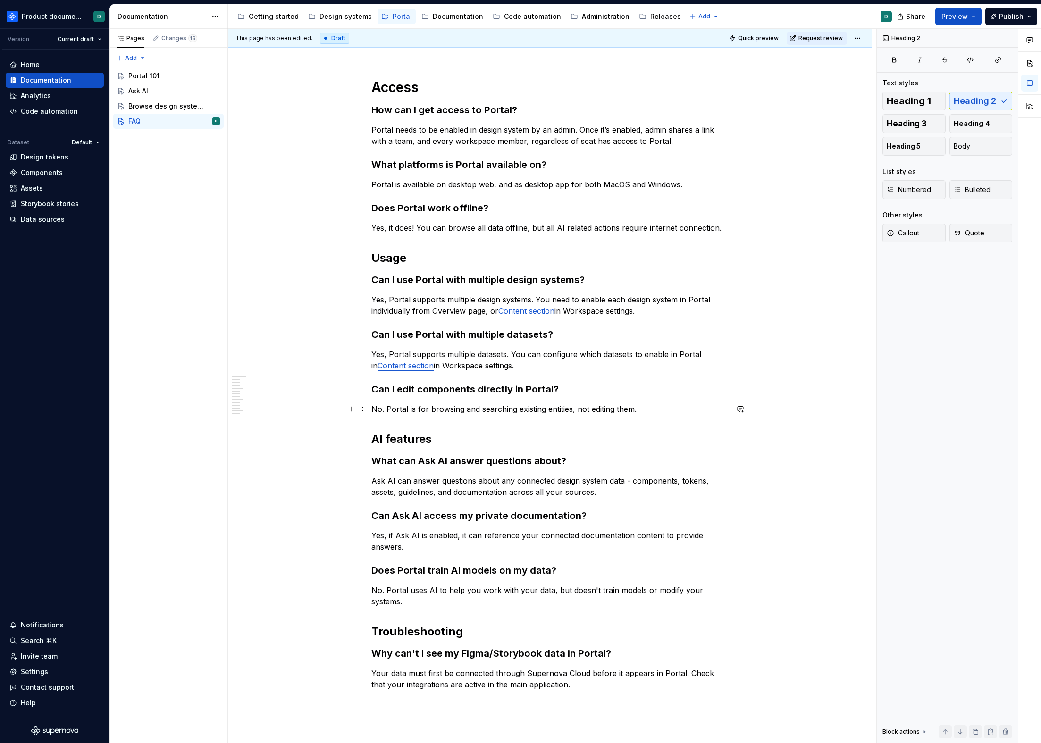
scroll to position [153, 0]
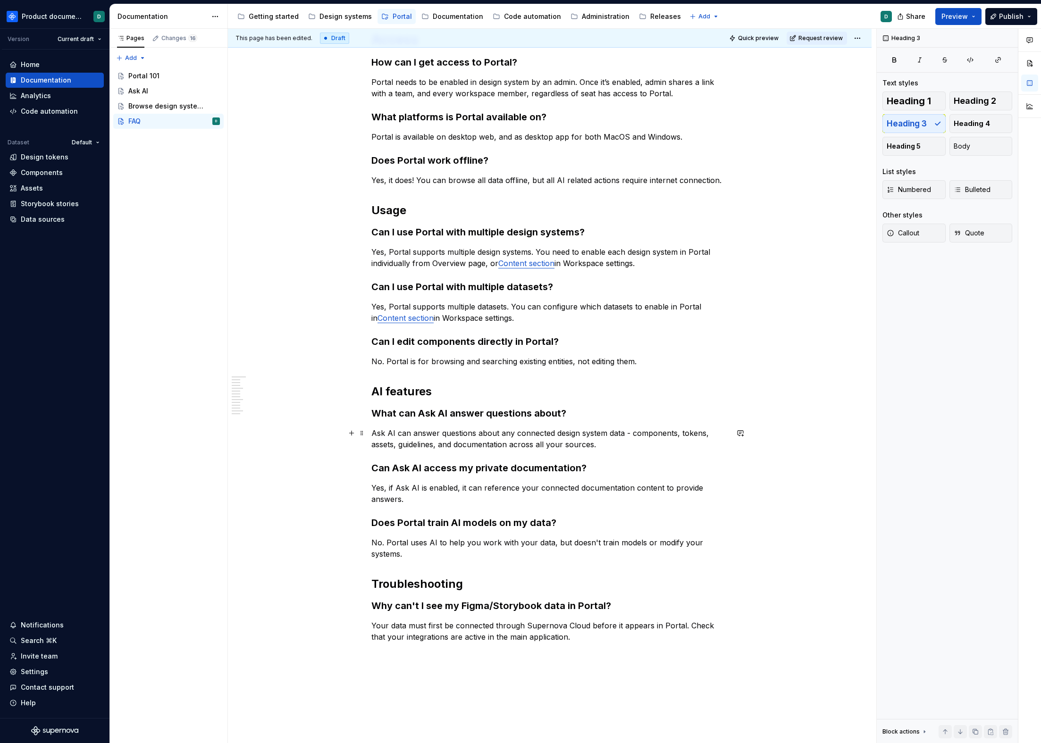
click at [612, 445] on p "Ask AI can answer questions about any connected design system data - components…" at bounding box center [549, 439] width 357 height 23
click at [644, 362] on p "No. Portal is for browsing and searching existing entities, not editing them." at bounding box center [549, 361] width 357 height 11
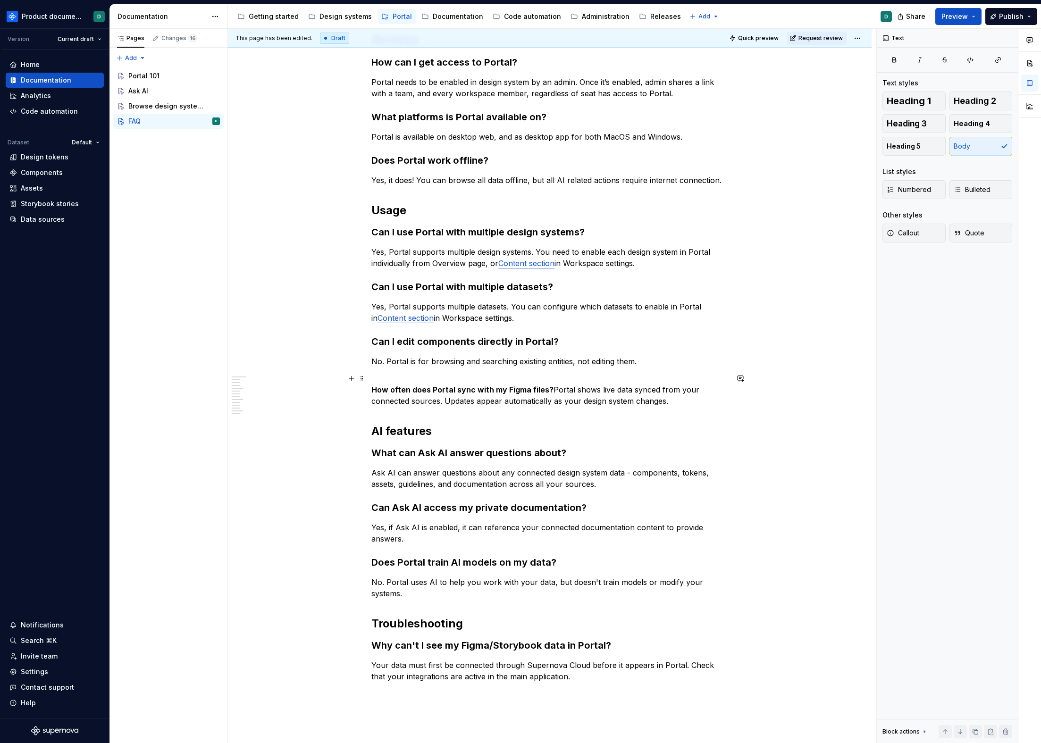
click at [371, 389] on strong "How often does Portal sync with my Figma files?" at bounding box center [462, 389] width 182 height 9
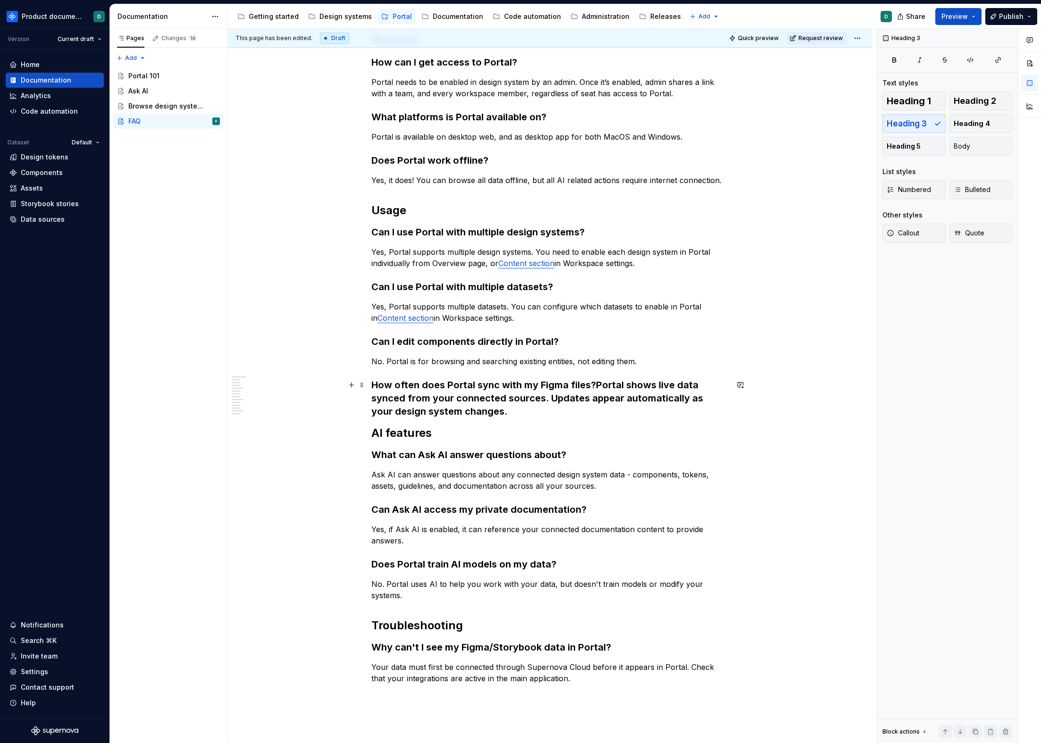
click at [595, 385] on h3 "How often does Portal sync with my Figma files? Portal shows live data synced f…" at bounding box center [549, 398] width 357 height 40
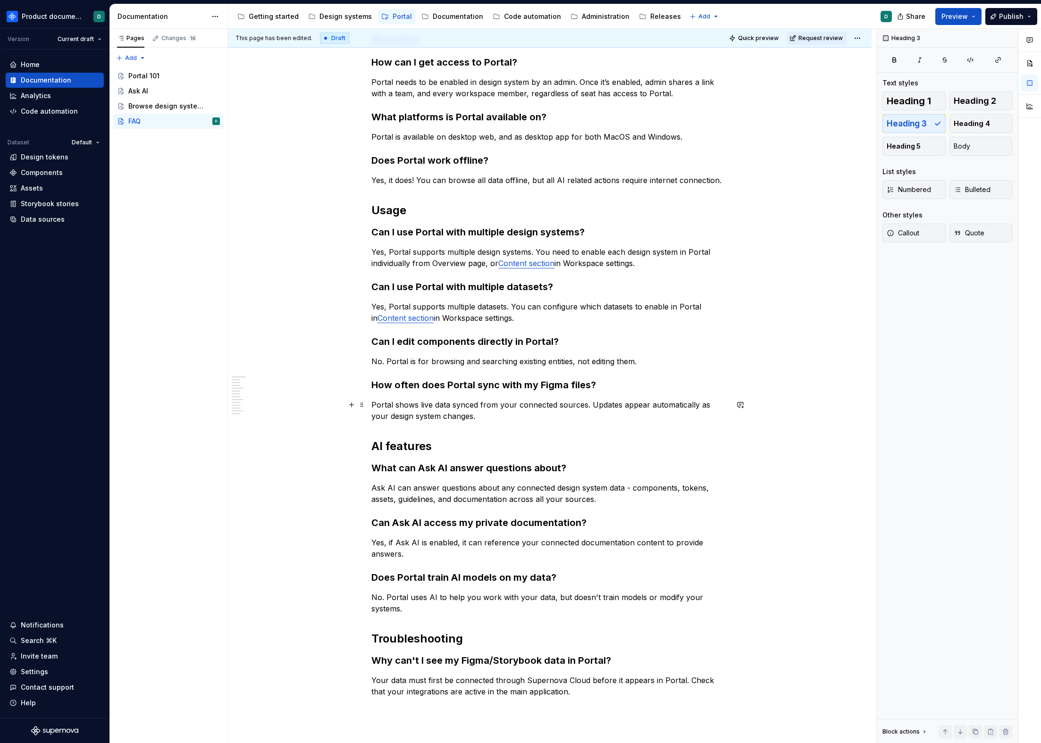
click at [525, 412] on p "Portal shows live data synced from your connected sources. Updates appear autom…" at bounding box center [549, 410] width 357 height 23
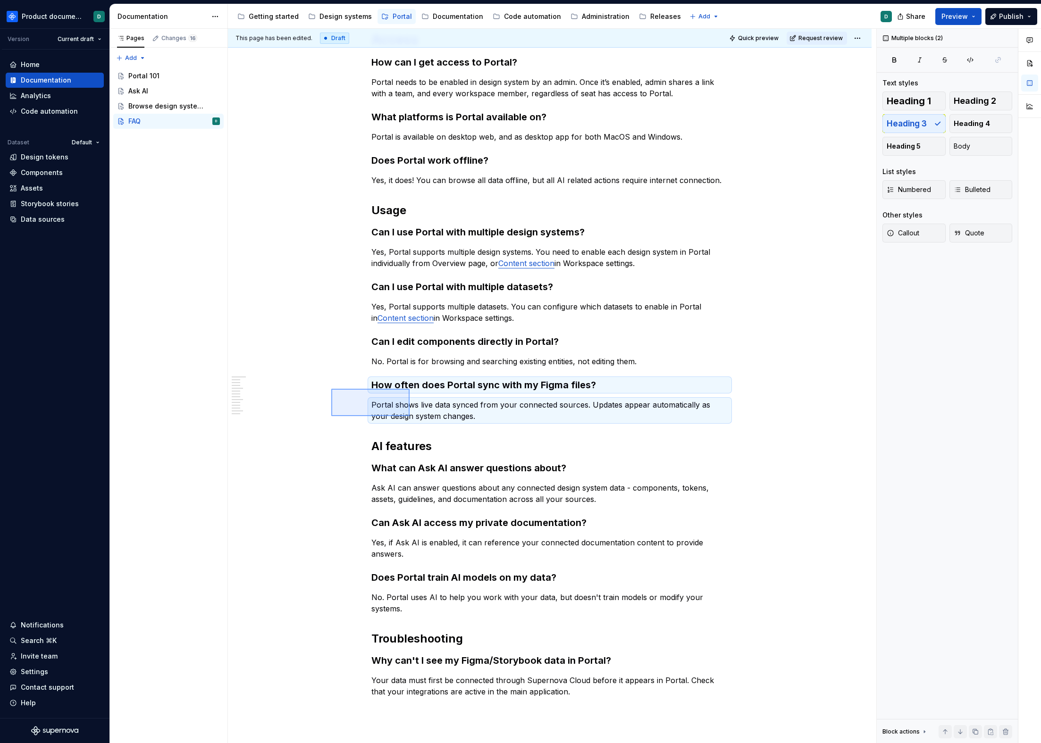
drag, startPoint x: 331, startPoint y: 416, endPoint x: 410, endPoint y: 389, distance: 83.0
click at [410, 389] on div "This page has been edited. Draft Quick preview Request review FAQ Common questi…" at bounding box center [552, 386] width 648 height 715
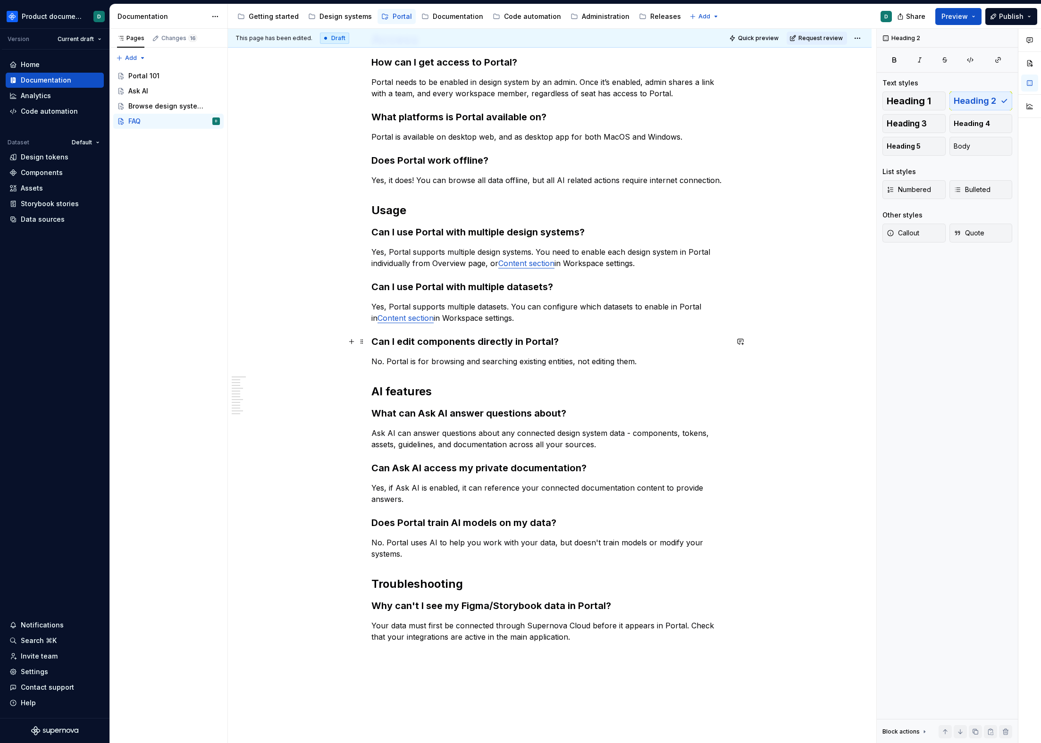
scroll to position [0, 0]
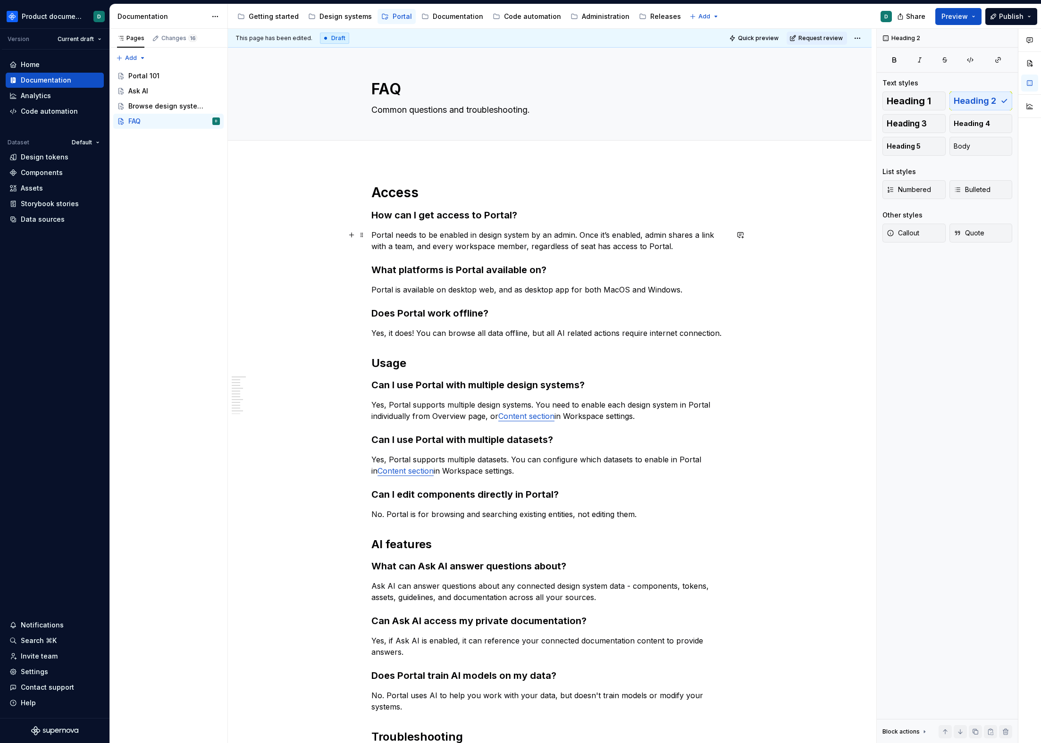
click at [681, 246] on p "Portal needs to be enabled in design system by an admin. Once it’s enabled, adm…" at bounding box center [549, 240] width 357 height 23
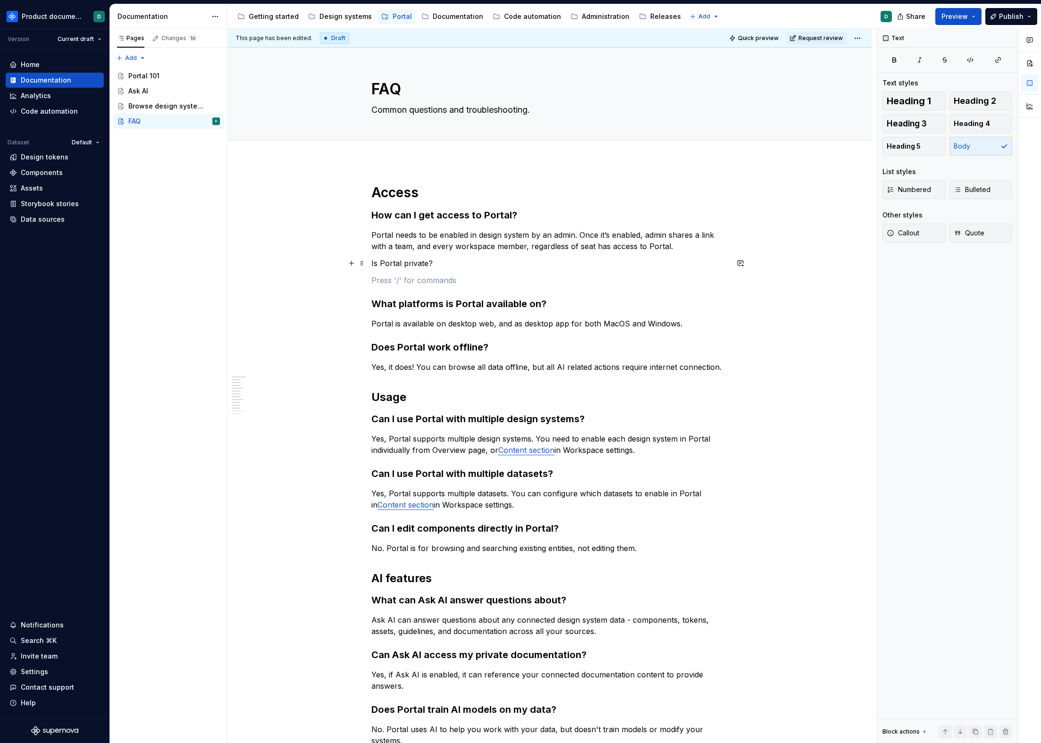
click at [369, 264] on div "Access How can I get access to Portal? Portal needs to be enabled in design sys…" at bounding box center [550, 621] width 644 height 920
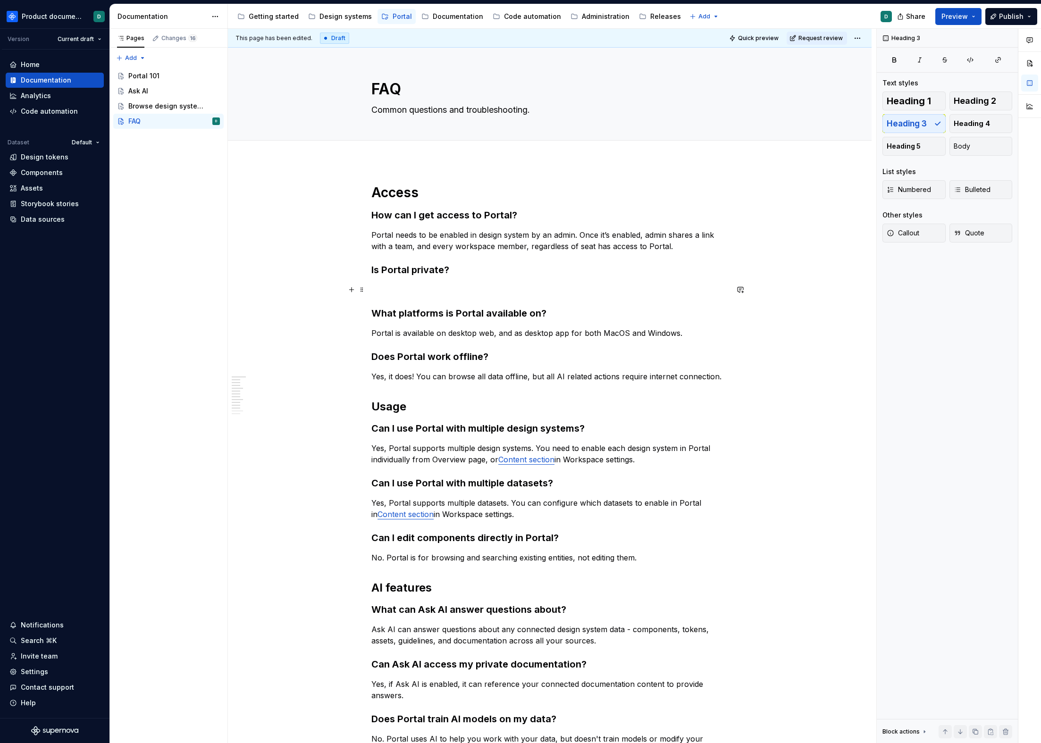
click at [392, 287] on p at bounding box center [549, 289] width 357 height 11
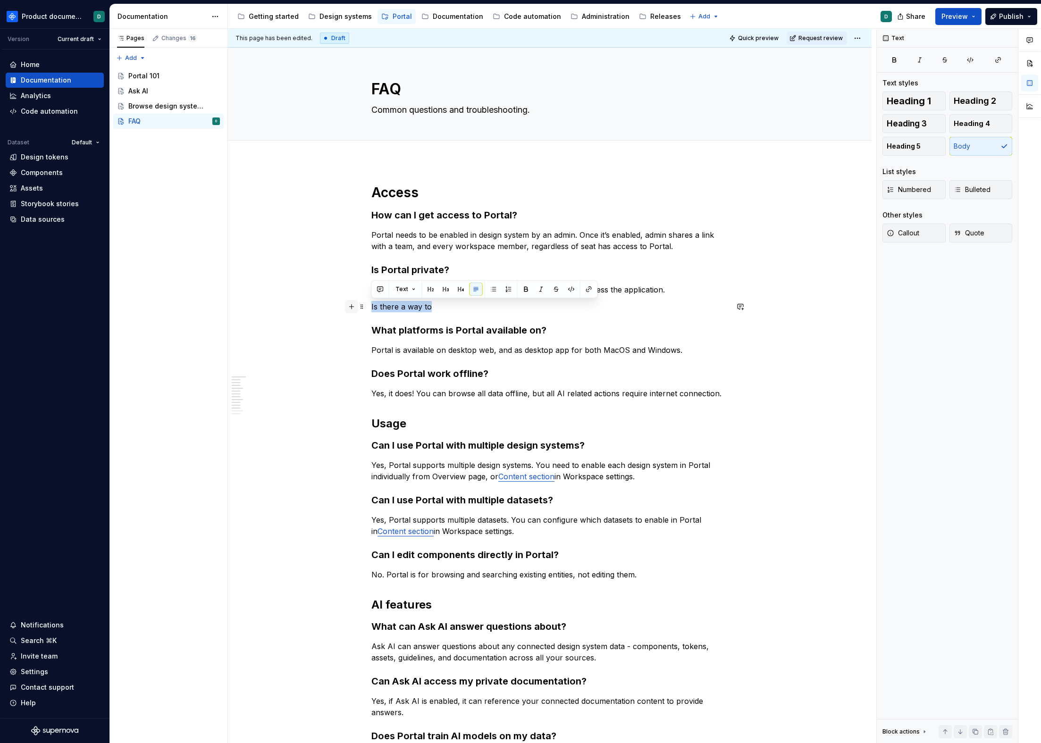
drag, startPoint x: 442, startPoint y: 305, endPoint x: 349, endPoint y: 308, distance: 93.0
click at [371, 308] on div "Access How can I get access to Portal? Portal needs to be enabled in design sys…" at bounding box center [549, 534] width 357 height 700
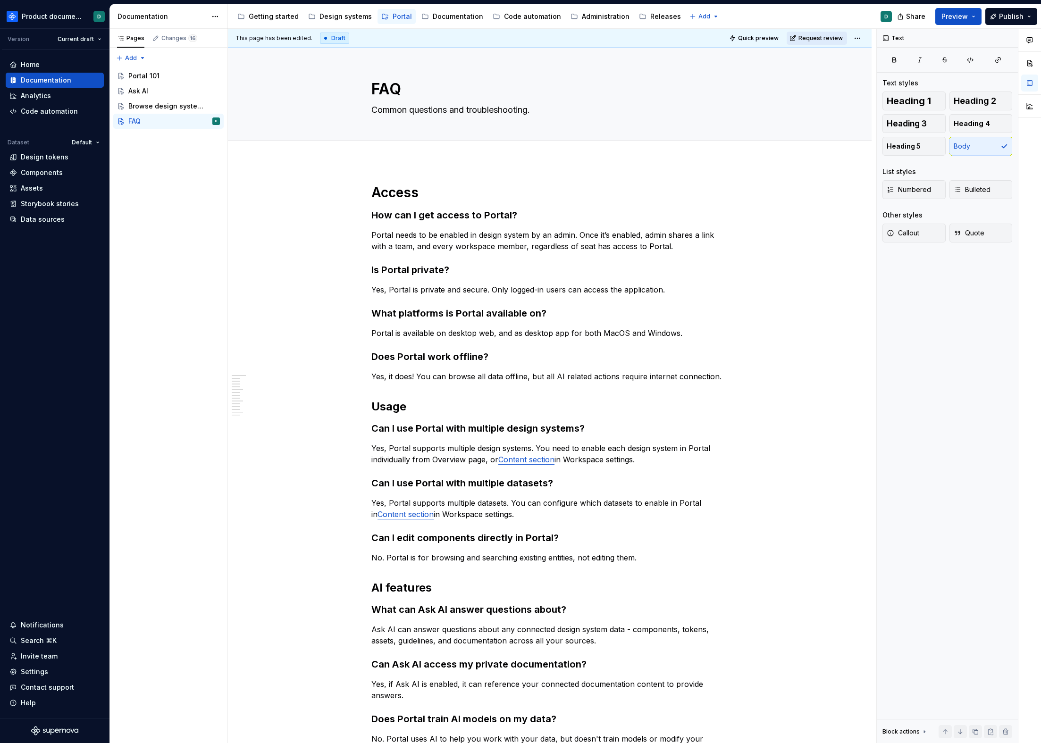
click at [800, 38] on button "Request review" at bounding box center [817, 38] width 60 height 13
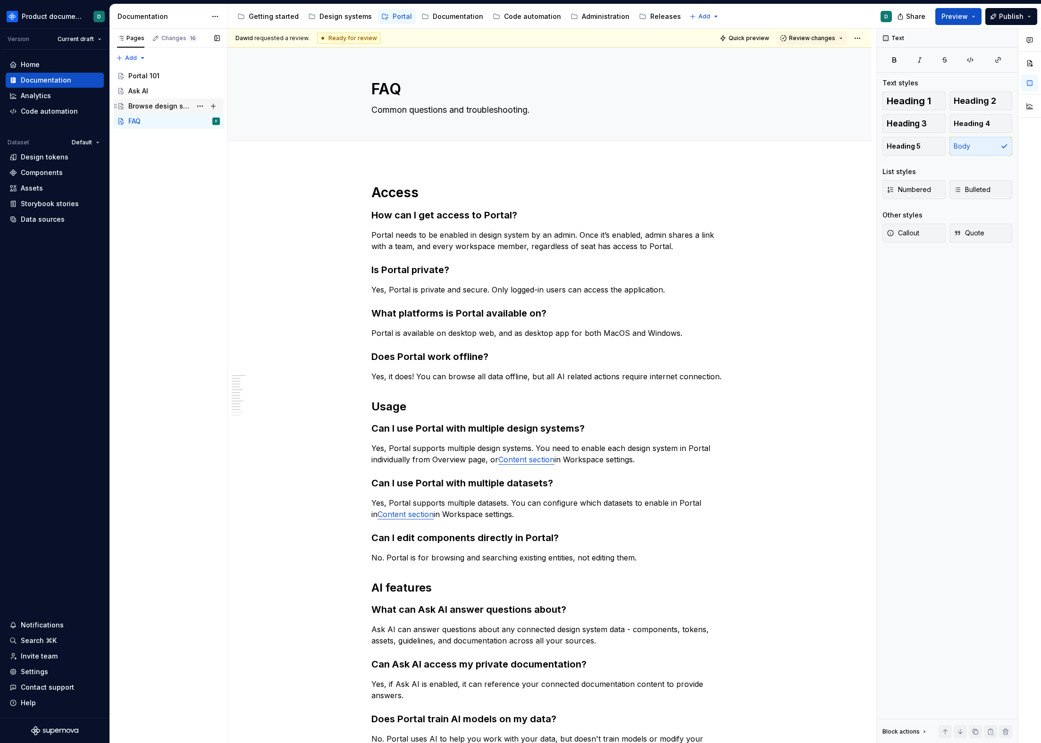
click at [162, 109] on div "Browse design system data" at bounding box center [159, 105] width 63 height 9
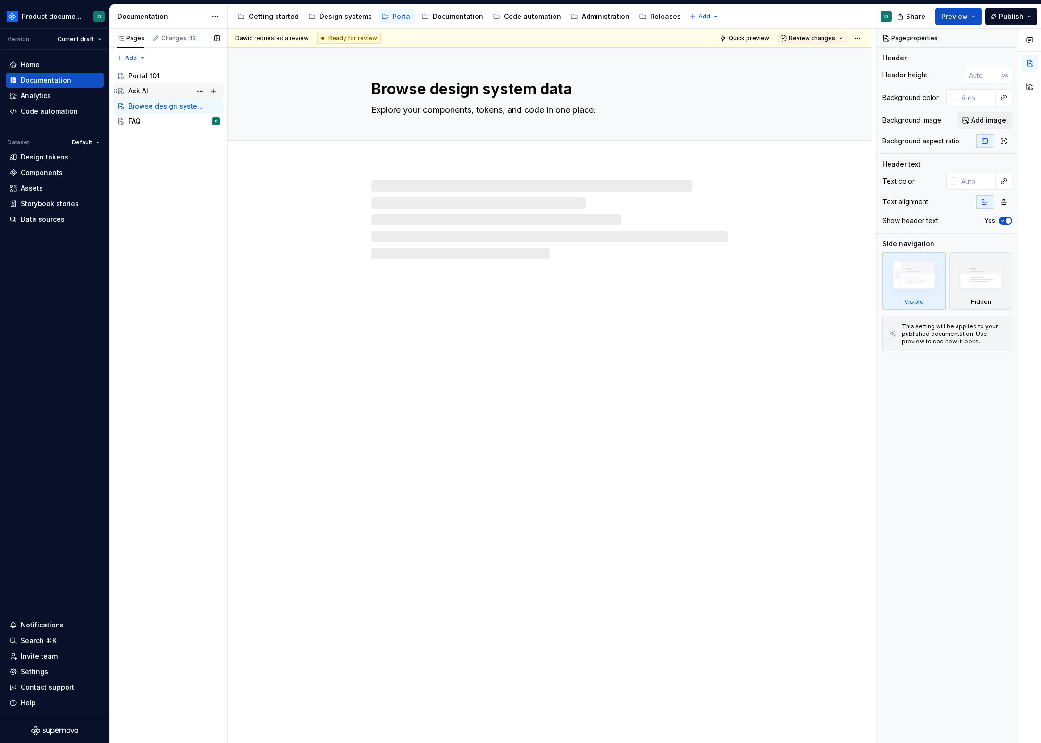
click at [152, 93] on div "Ask AI" at bounding box center [174, 90] width 92 height 13
click at [151, 75] on div "Portal 101" at bounding box center [143, 75] width 31 height 9
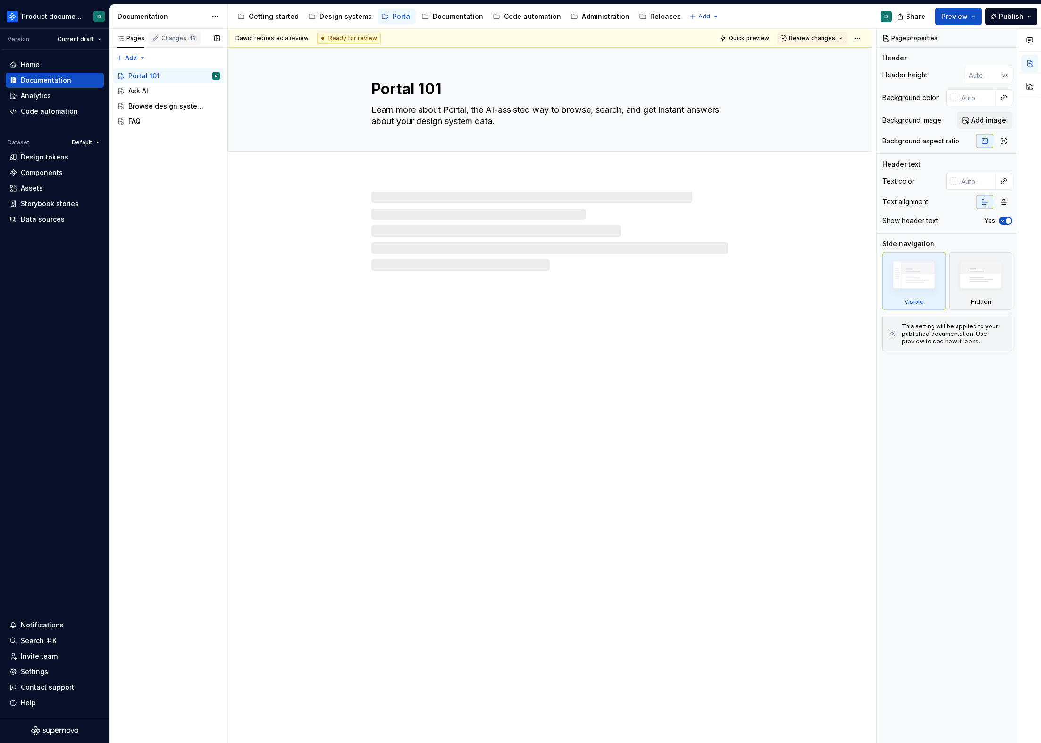
click at [166, 39] on div "Changes 16" at bounding box center [179, 38] width 36 height 8
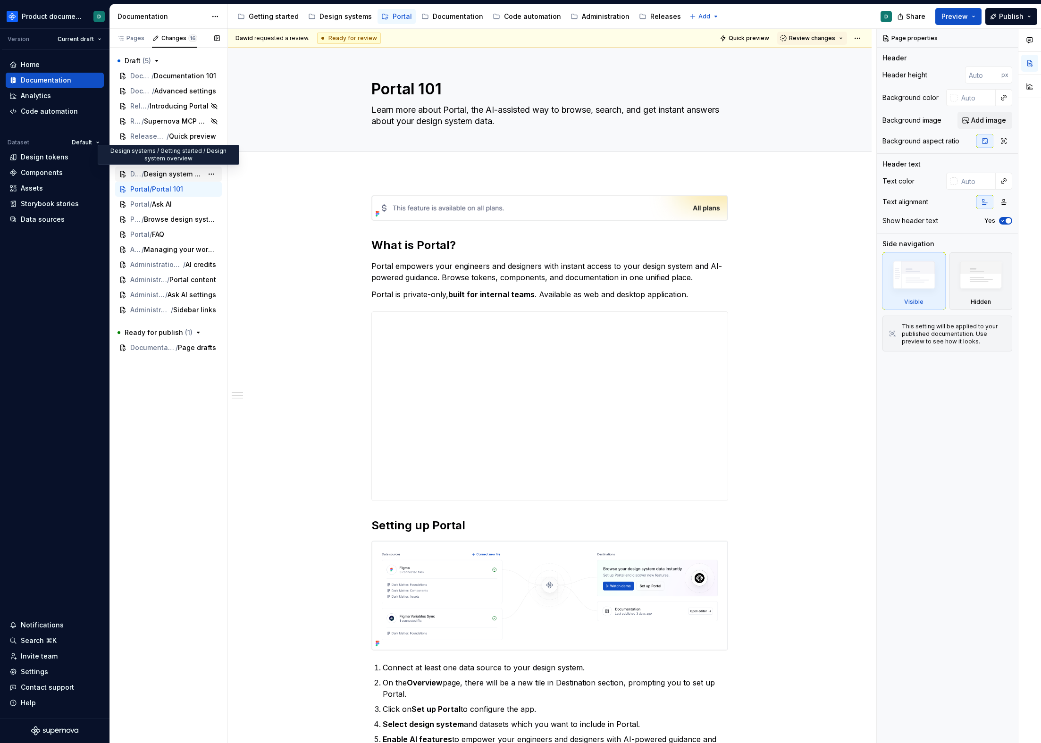
click at [151, 168] on div "Design systems / Getting started / Design system overview" at bounding box center [168, 174] width 107 height 15
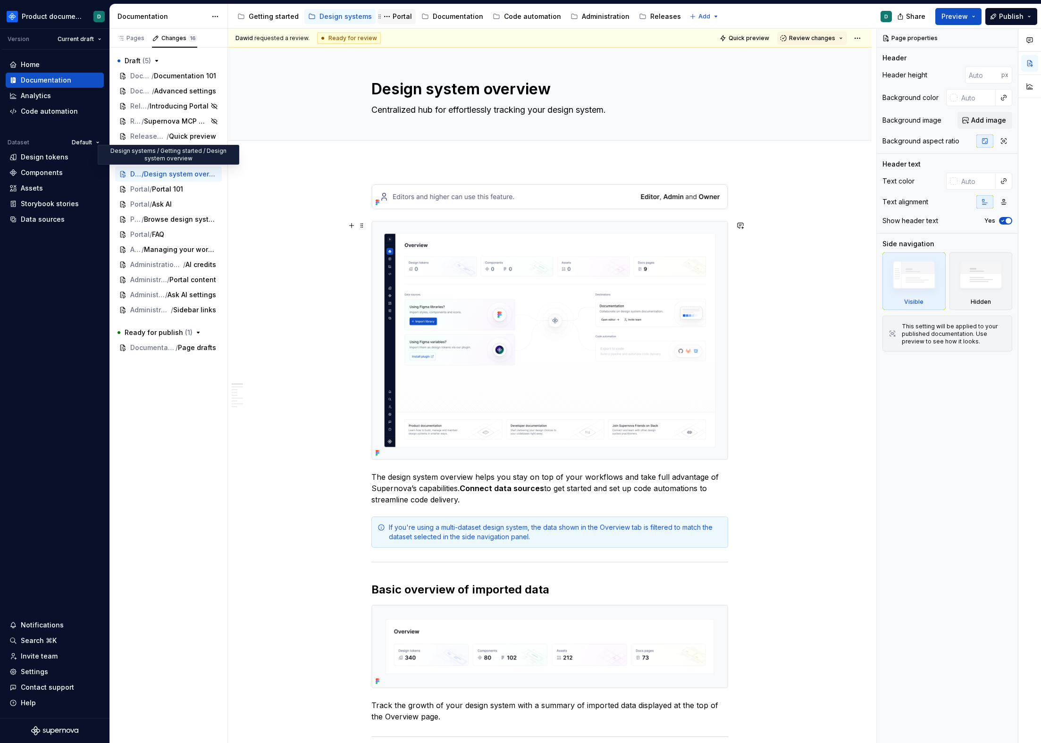
click at [394, 19] on div "Portal" at bounding box center [402, 16] width 19 height 9
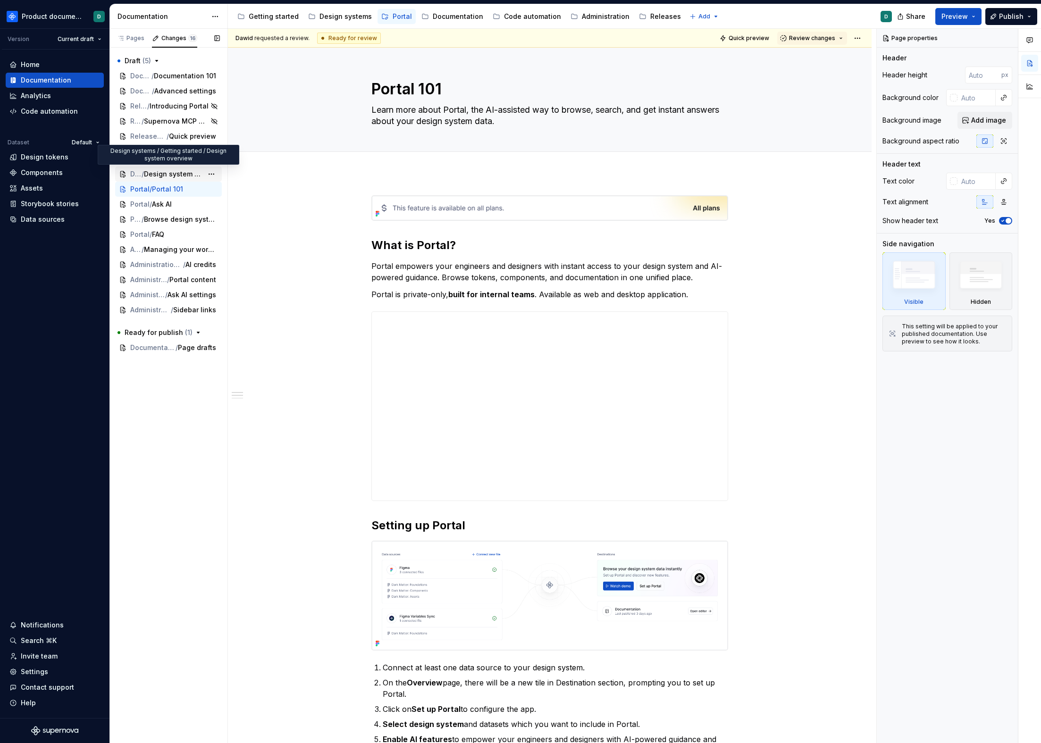
click at [159, 176] on span "Design system overview" at bounding box center [173, 173] width 59 height 9
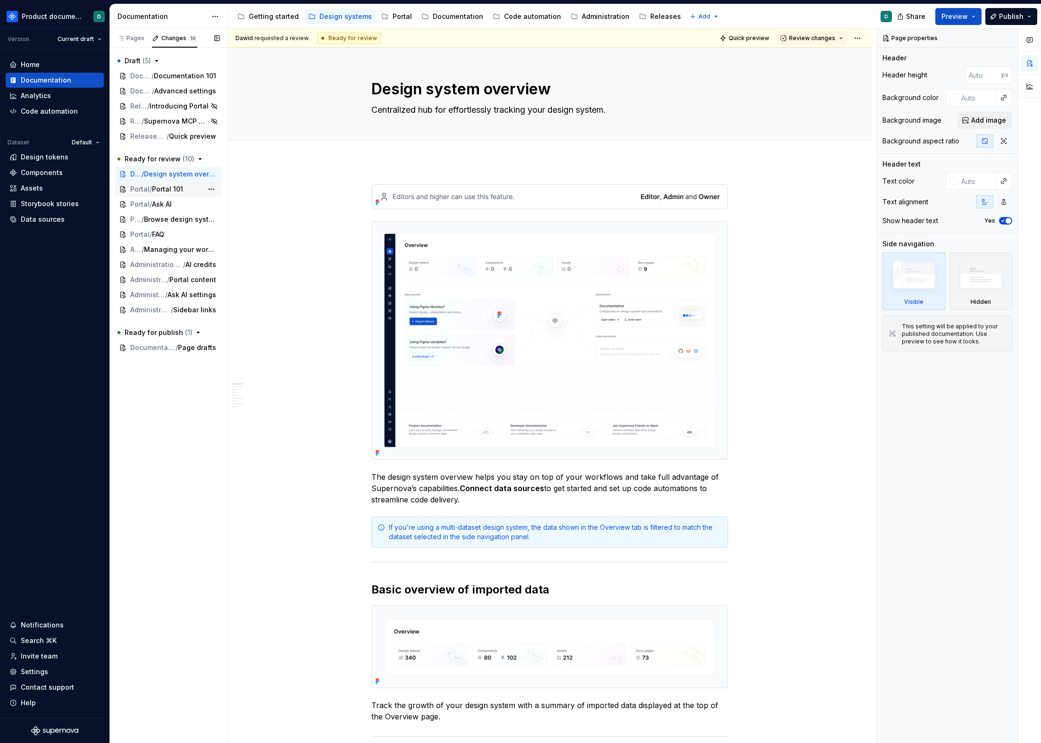
click at [156, 189] on span "Portal 101" at bounding box center [167, 189] width 31 height 9
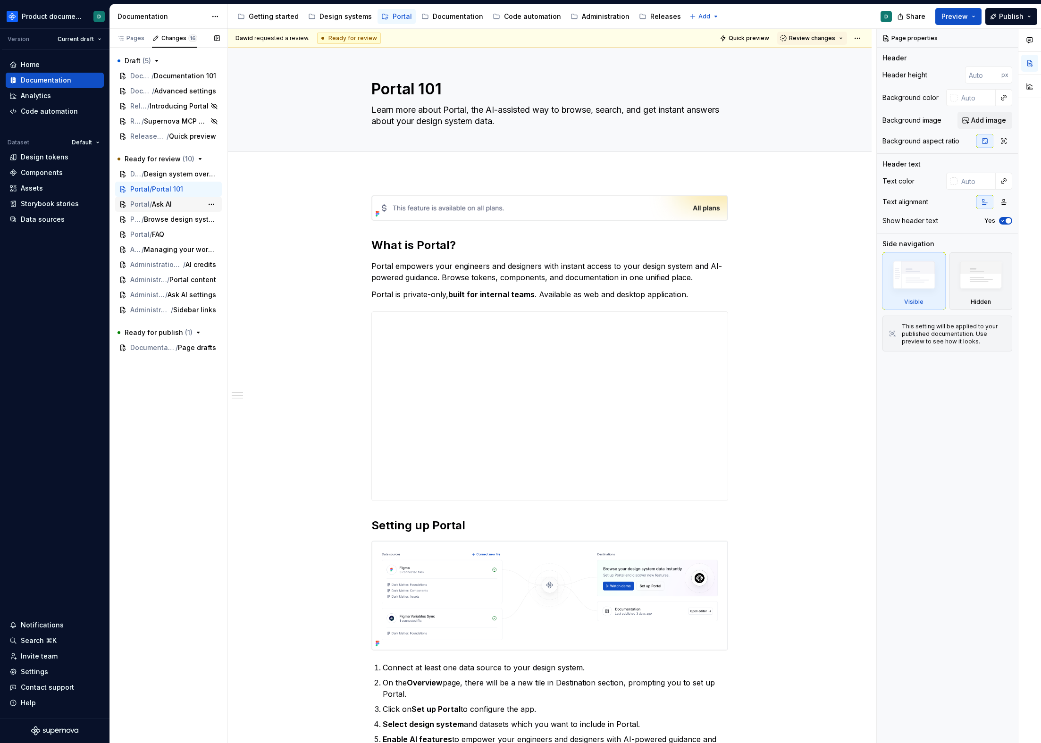
click at [161, 204] on span "Ask AI" at bounding box center [162, 204] width 20 height 9
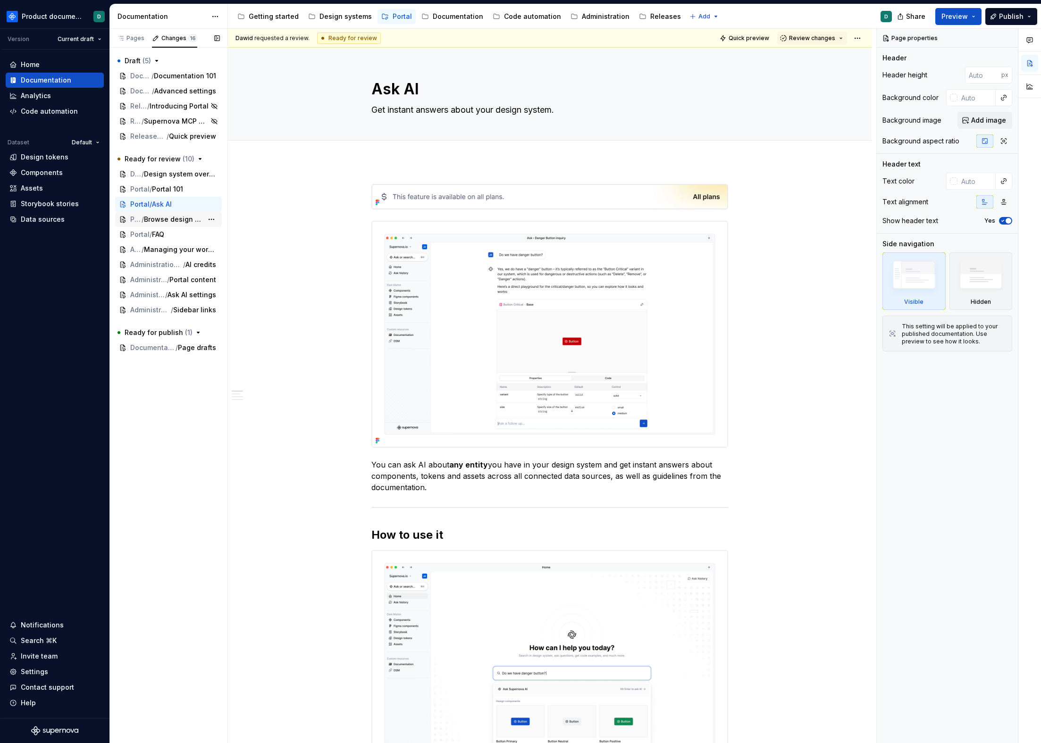
click at [161, 219] on span "Browse design system data" at bounding box center [173, 219] width 59 height 9
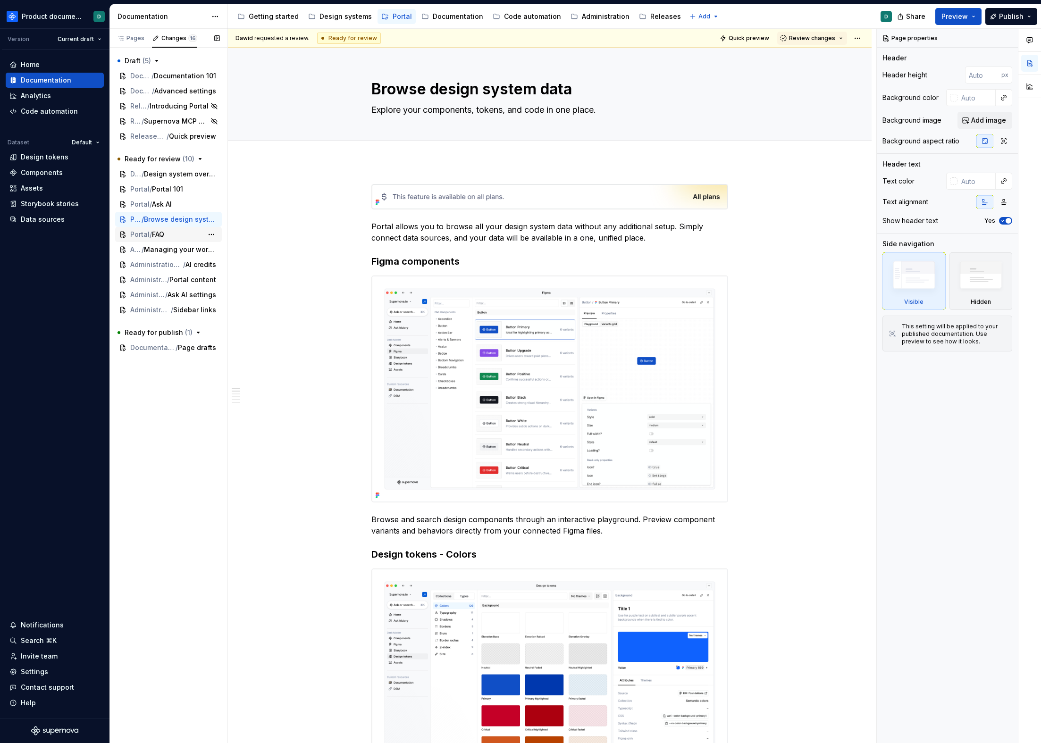
click at [164, 236] on span "FAQ" at bounding box center [158, 234] width 12 height 9
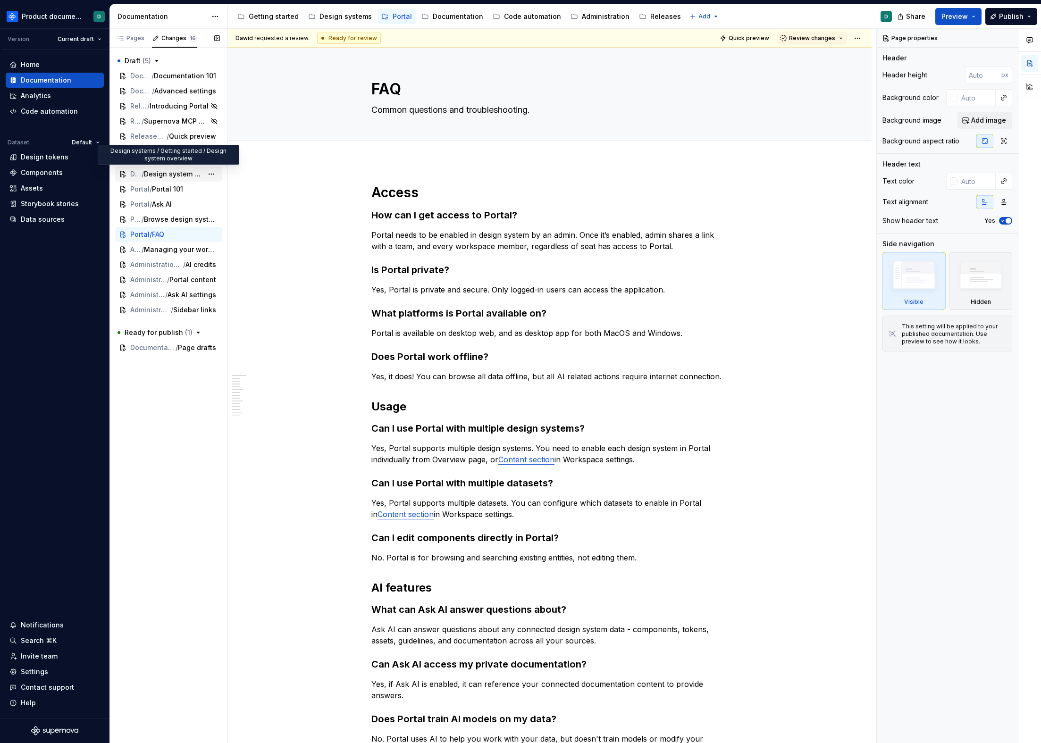
click at [164, 169] on span "Design system overview" at bounding box center [173, 173] width 59 height 9
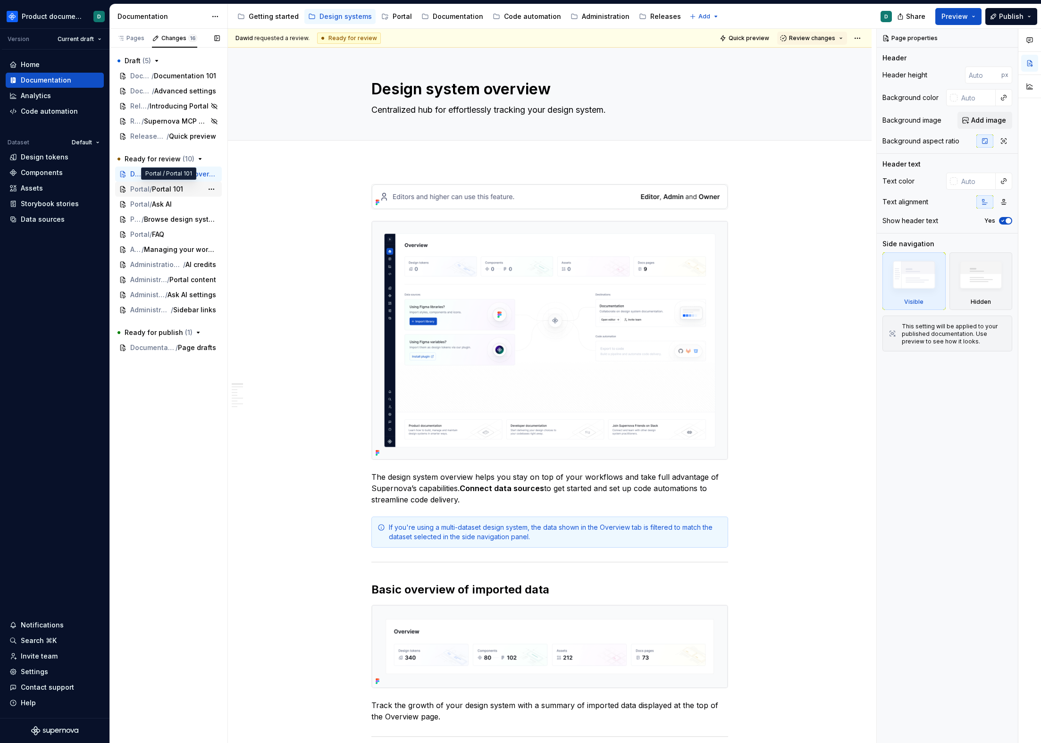
click at [168, 190] on span "Portal 101" at bounding box center [167, 189] width 31 height 9
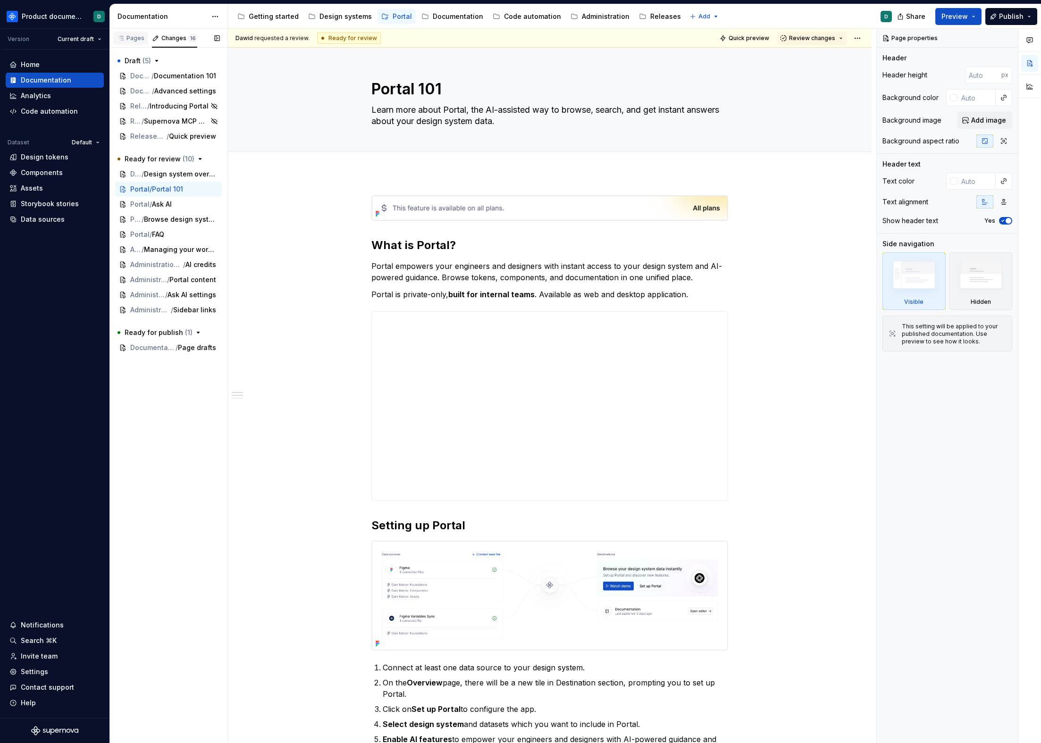
click at [123, 42] on div "Pages" at bounding box center [130, 38] width 35 height 13
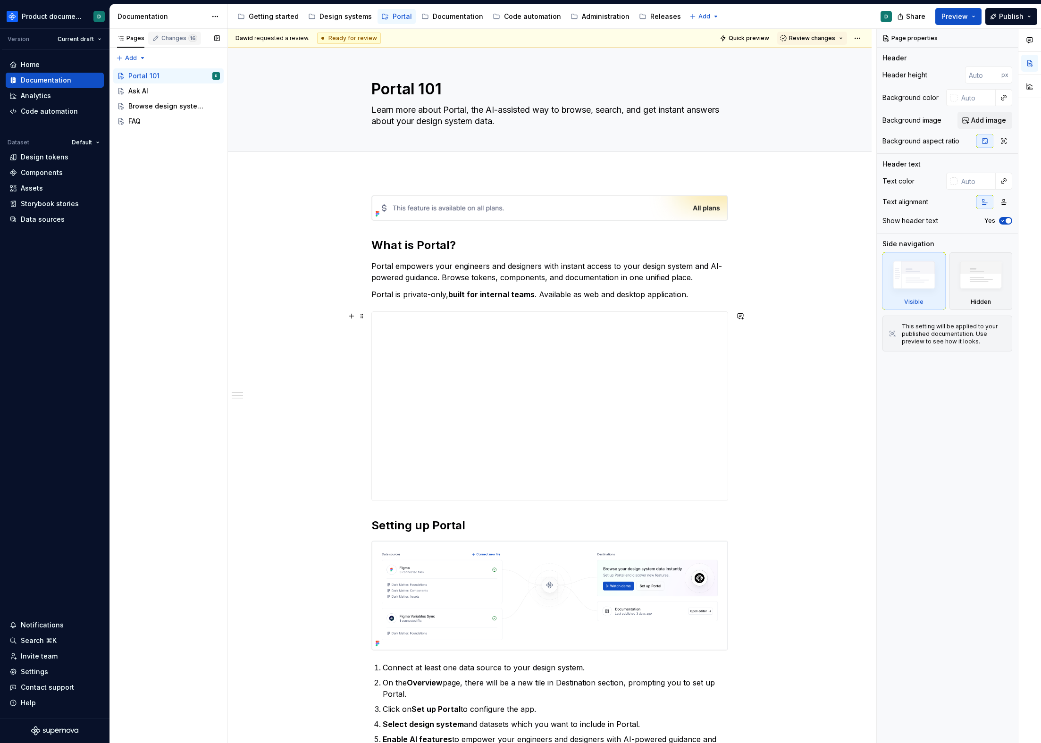
click at [166, 38] on div "Changes 16" at bounding box center [179, 38] width 36 height 8
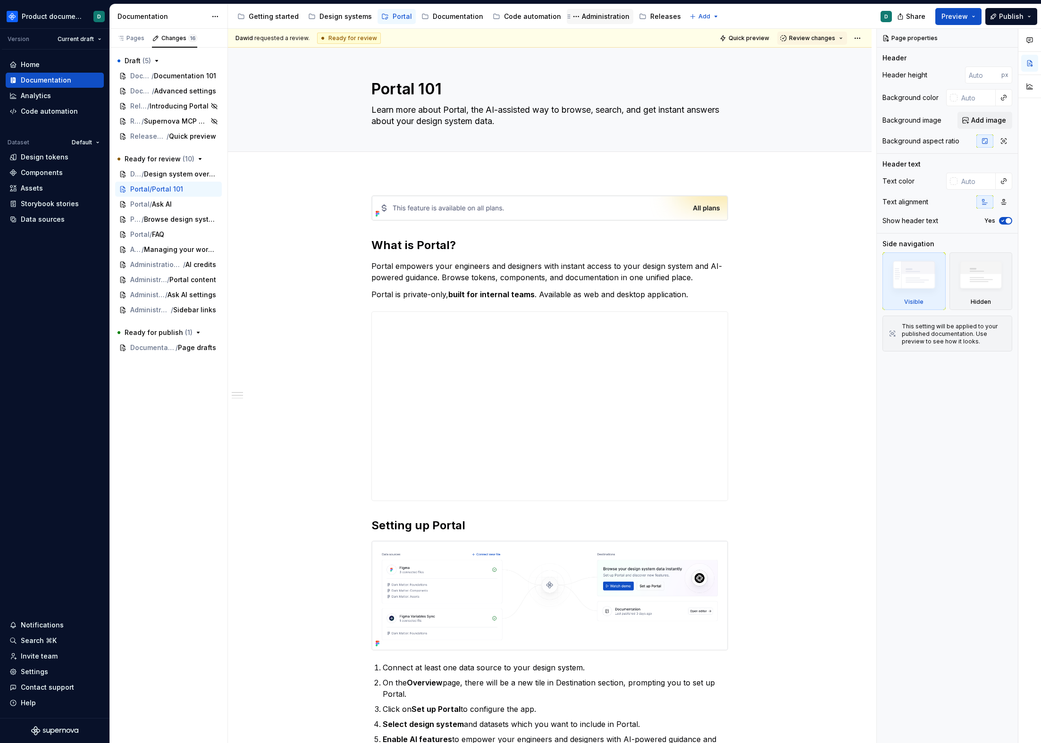
click at [583, 20] on div "Administration" at bounding box center [606, 16] width 48 height 9
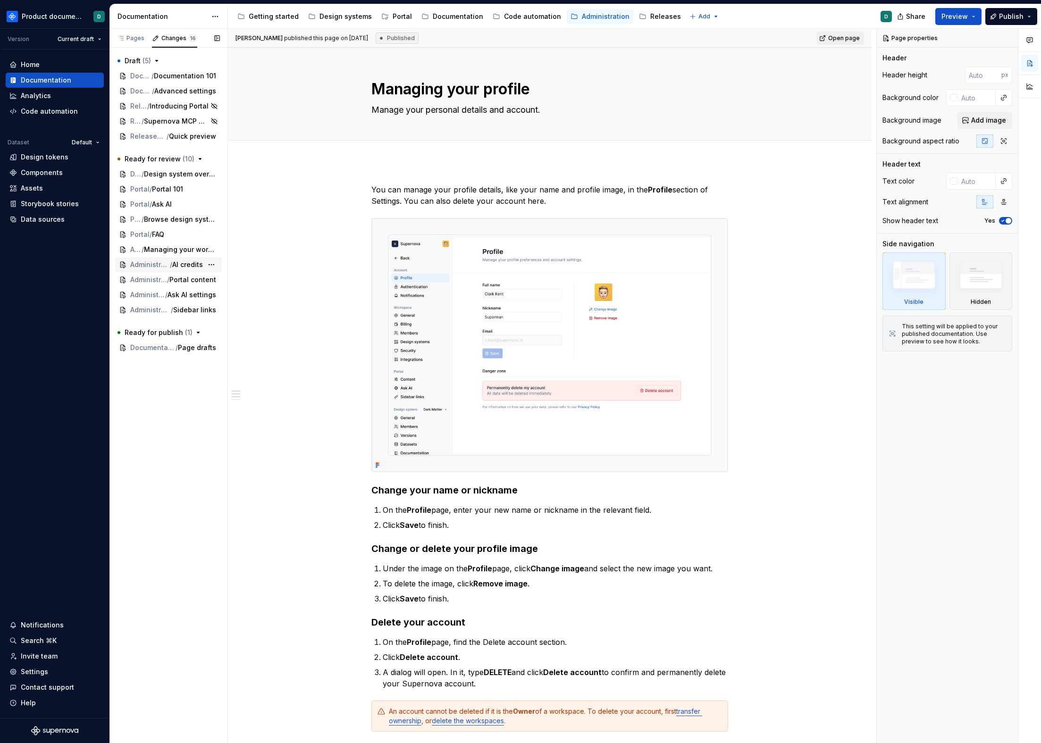
click at [166, 266] on span "Administration / Workspace settings" at bounding box center [150, 264] width 40 height 9
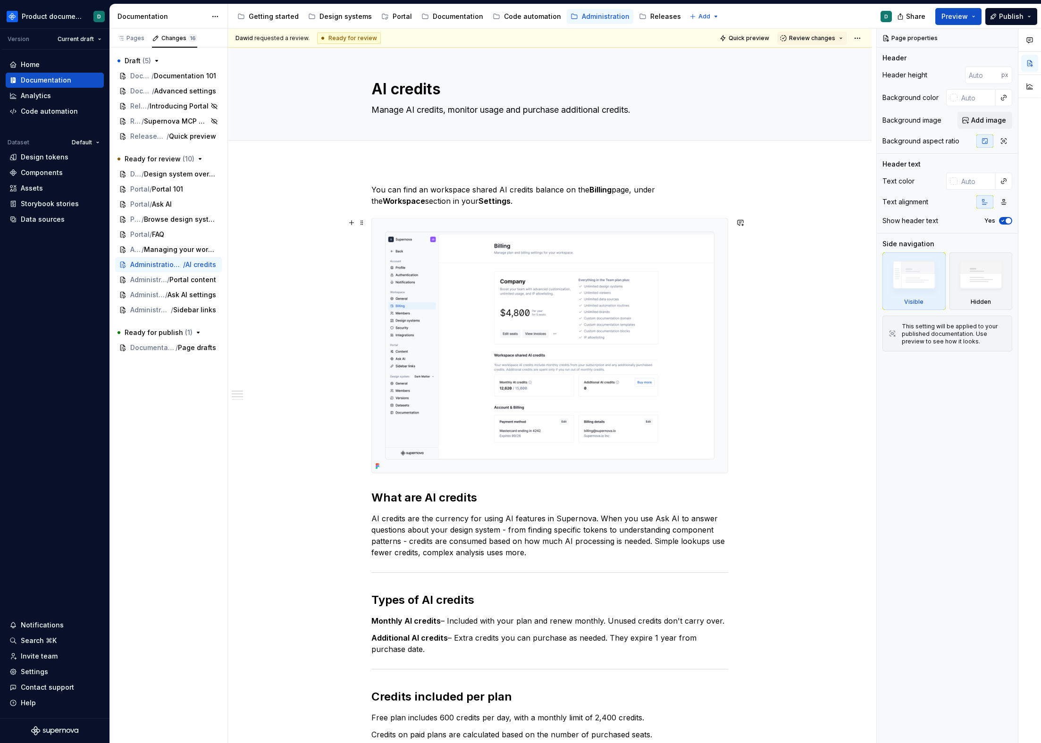
scroll to position [93, 0]
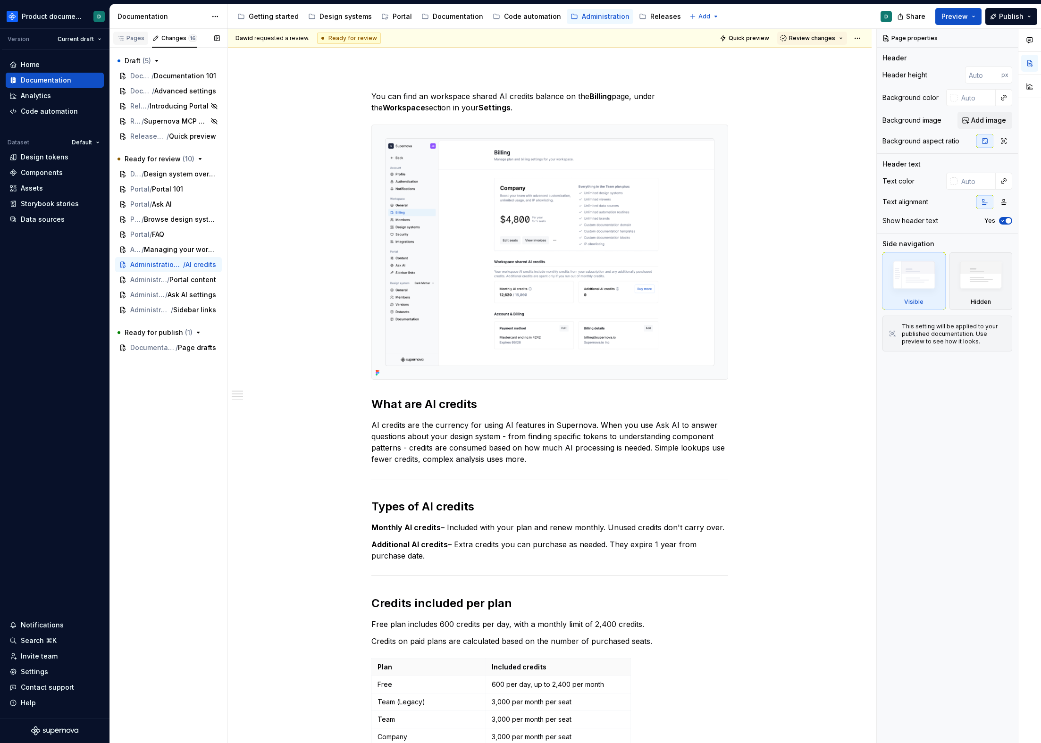
click at [133, 42] on div "Pages" at bounding box center [130, 38] width 35 height 13
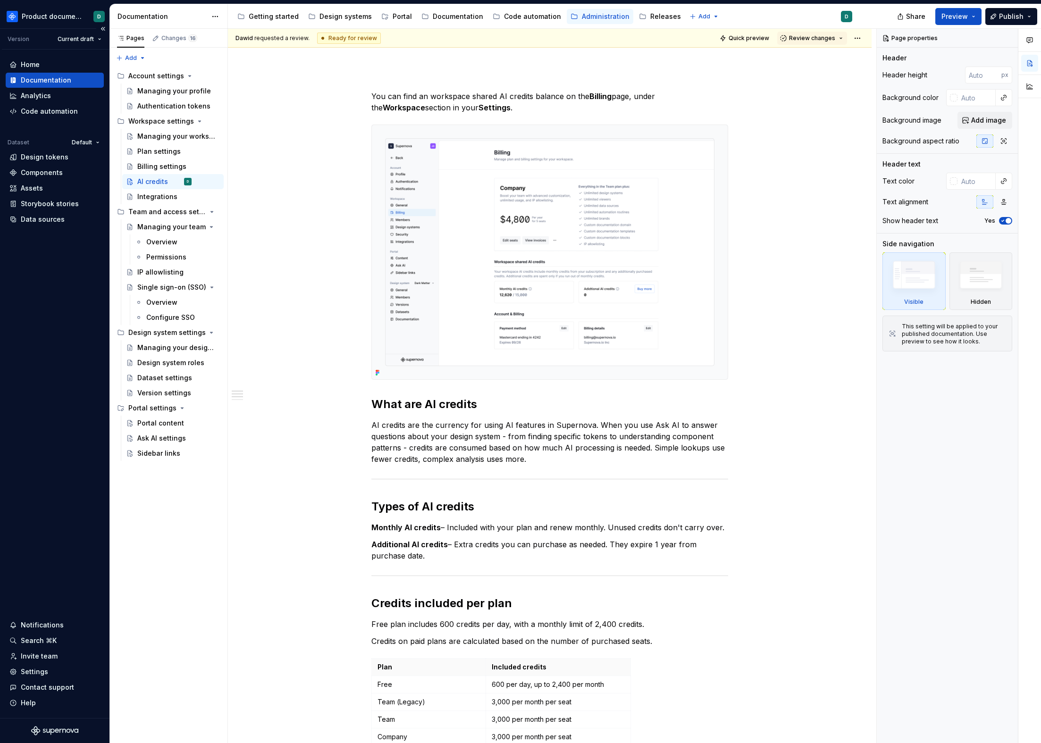
type textarea "*"
